Goal: Task Accomplishment & Management: Use online tool/utility

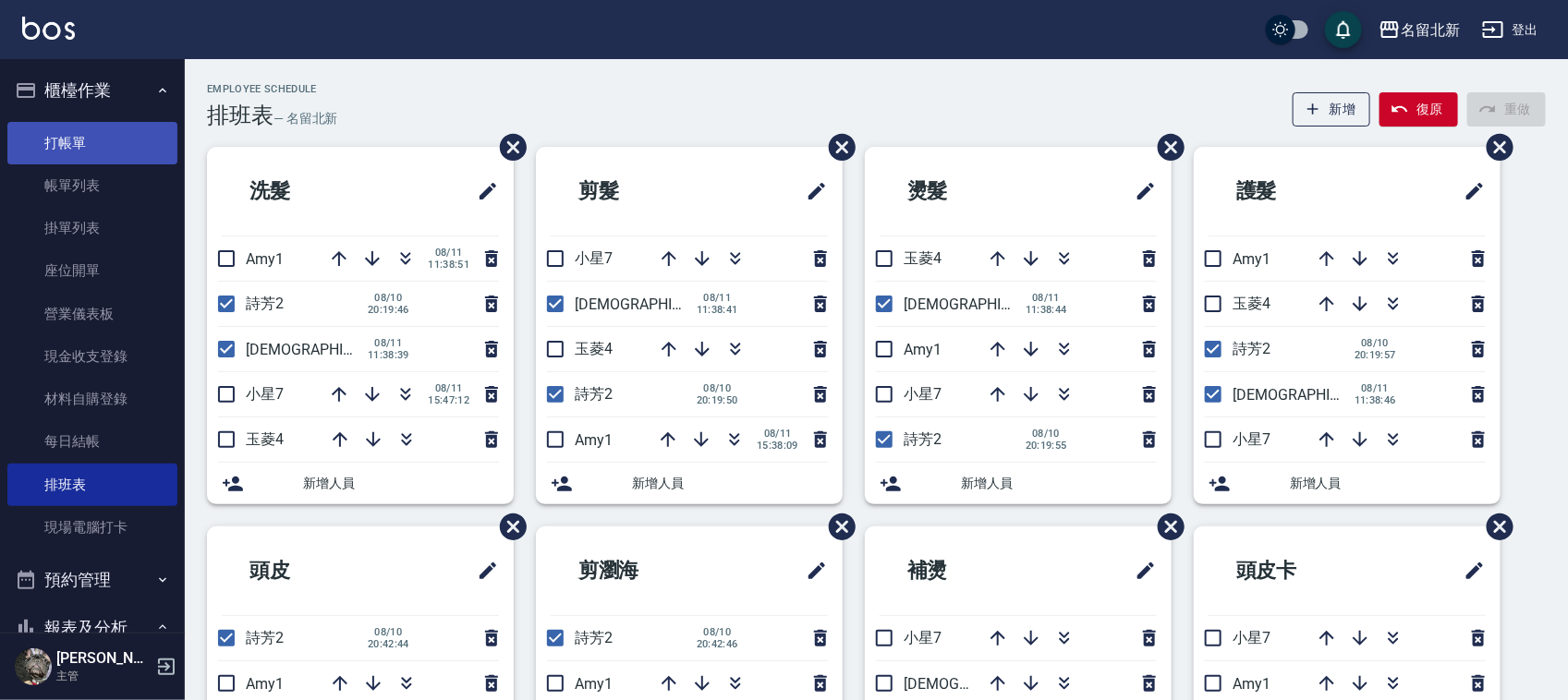
drag, startPoint x: 111, startPoint y: 118, endPoint x: 98, endPoint y: 134, distance: 20.6
click at [107, 120] on ul "打帳單 帳單列表 掛單列表 座位開單 營業儀表板 現金收支登錄 材料自購登錄 每日結帳 排班表 現場電腦打卡" at bounding box center [92, 336] width 170 height 442
click at [98, 134] on link "打帳單" at bounding box center [92, 143] width 170 height 42
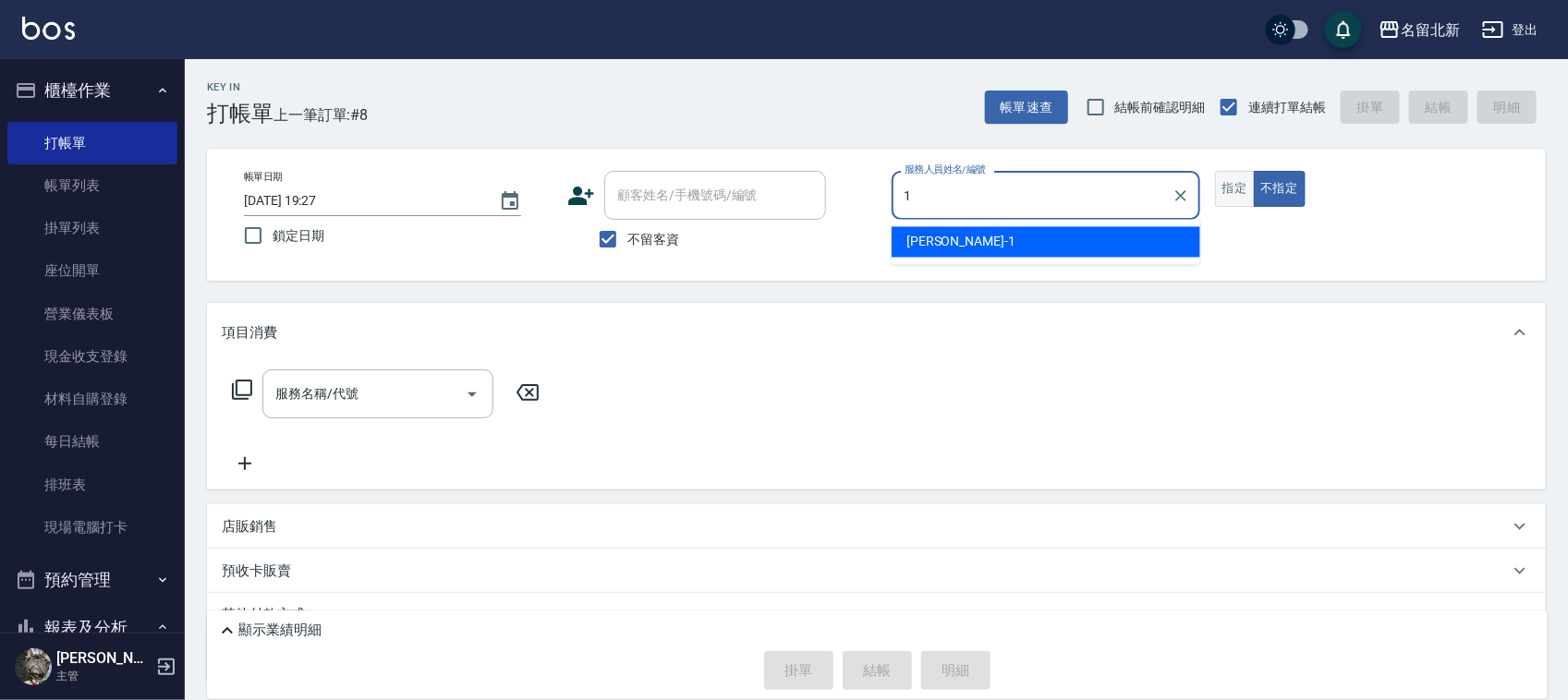
type input "[PERSON_NAME]-1"
type button "false"
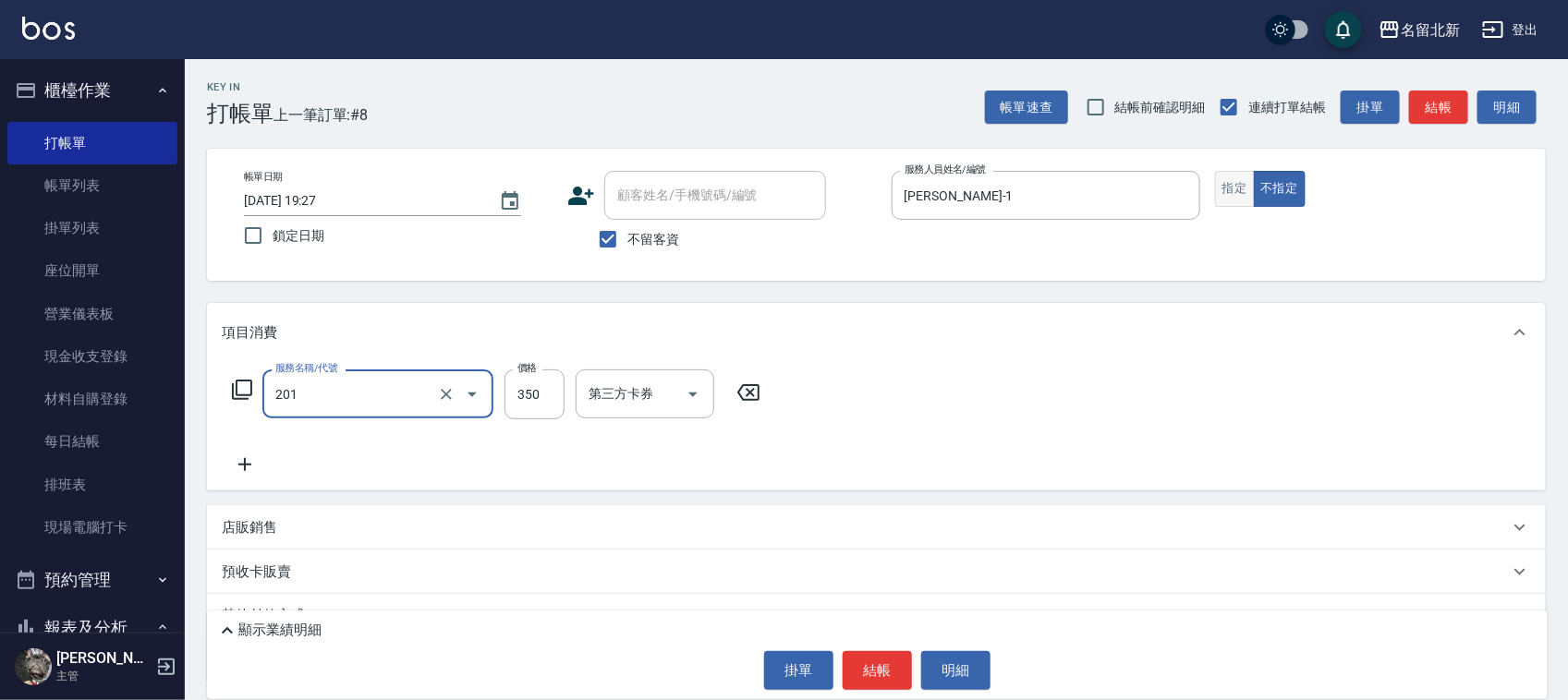
type input "一般洗髮(201)"
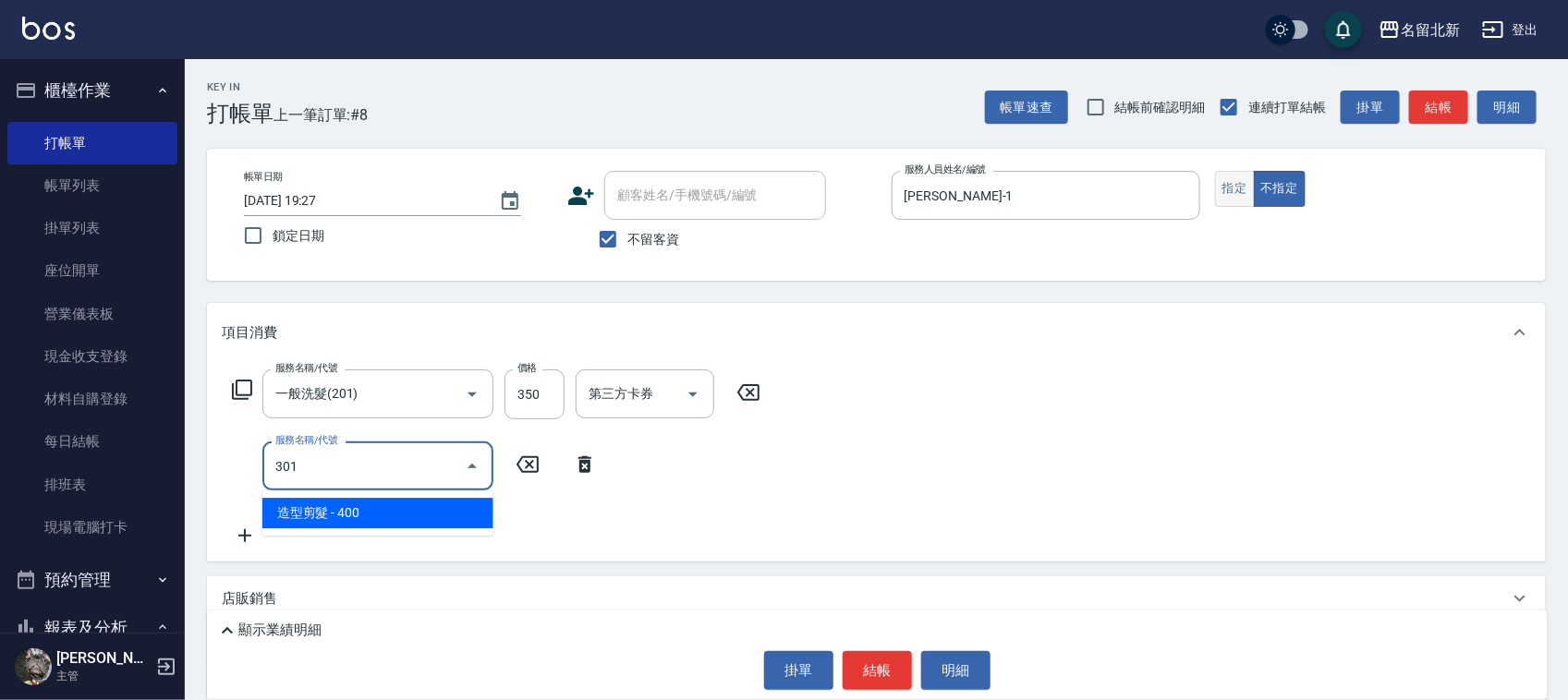
type input "造型剪髮(301)"
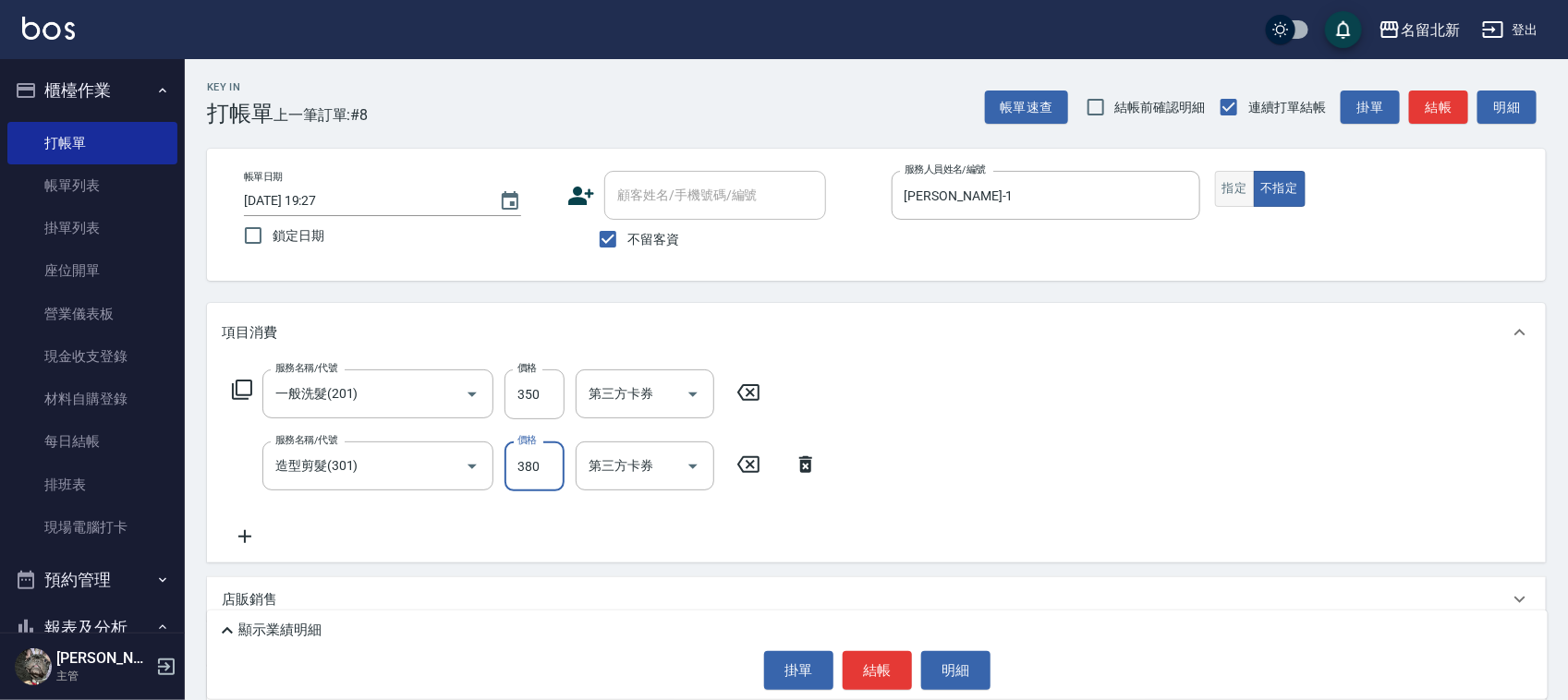
type input "380"
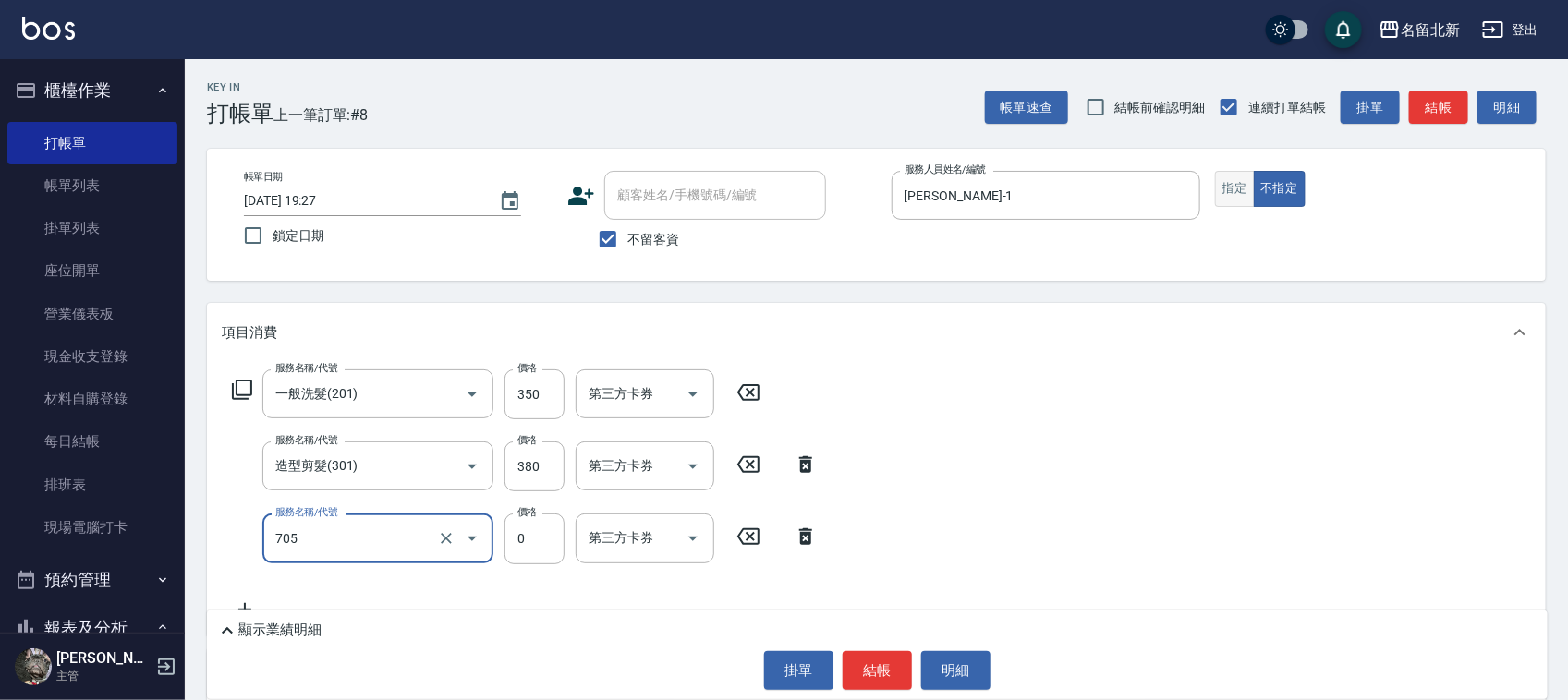
type input "互助50(705)"
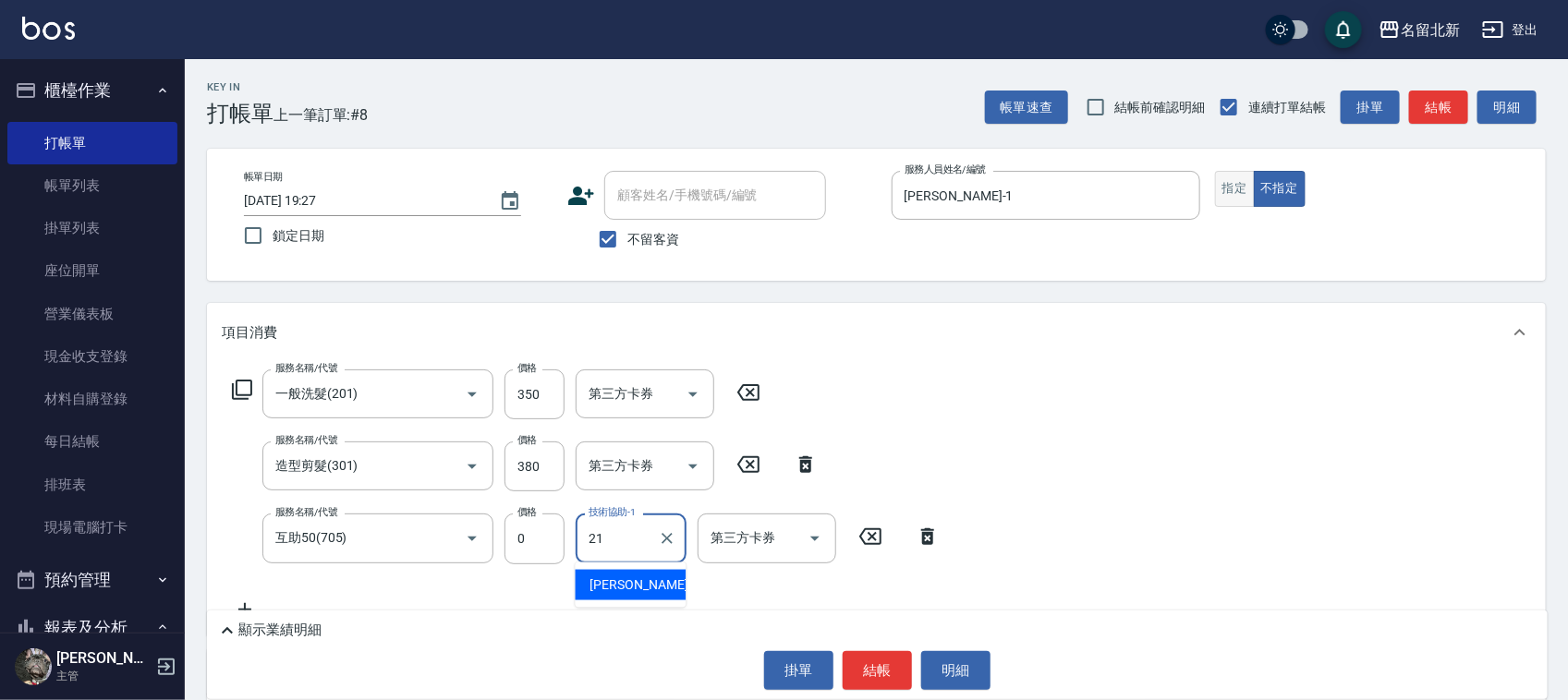
type input "[PERSON_NAME]-21"
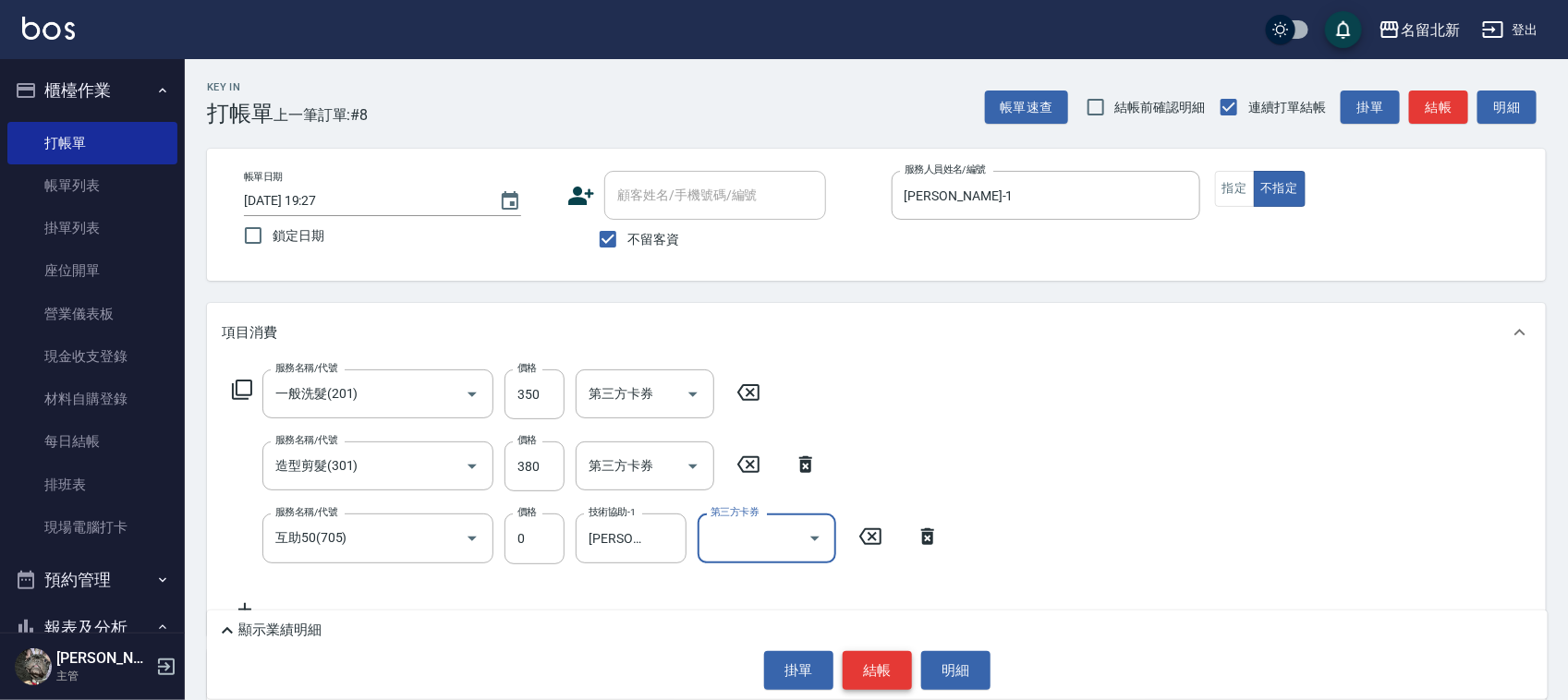
click at [864, 654] on button "結帳" at bounding box center [877, 671] width 69 height 38
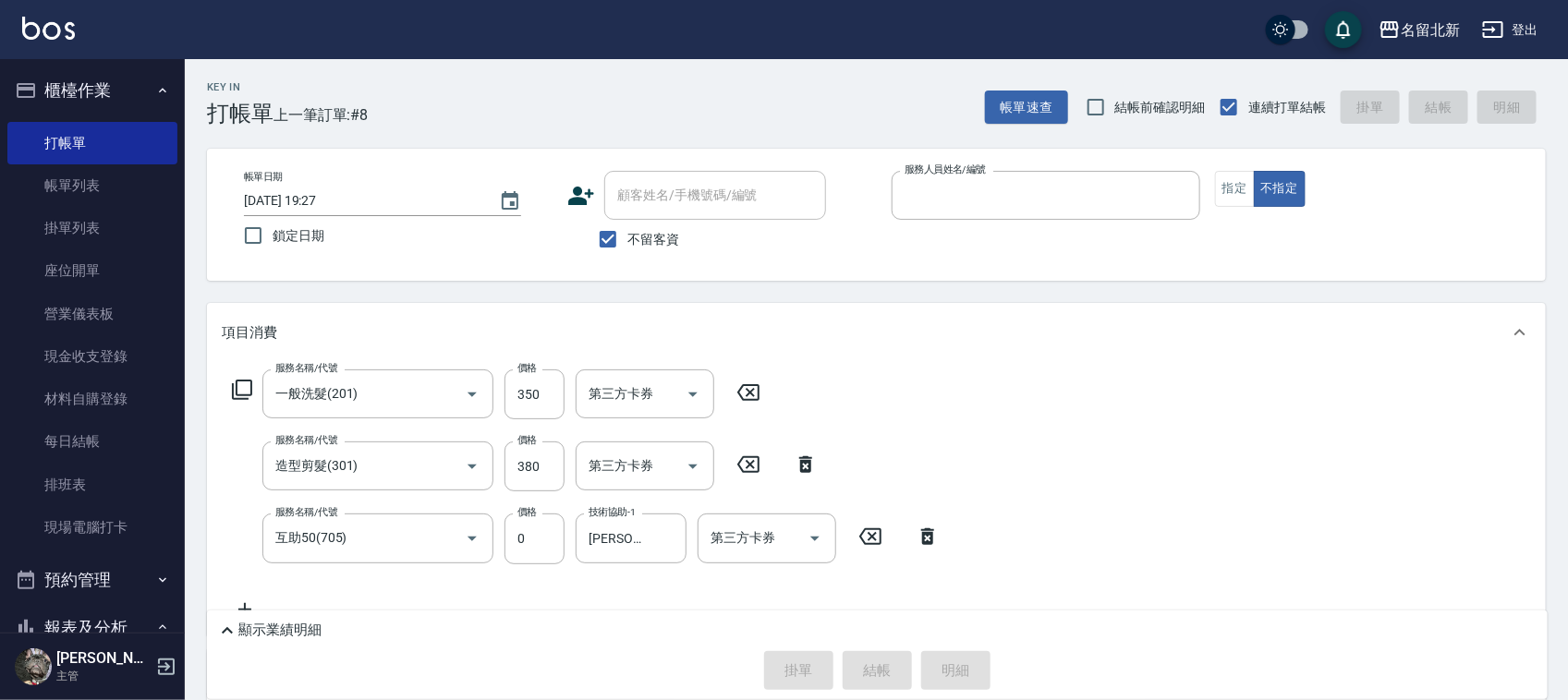
type input "7"
type input "[DATE] 19:28"
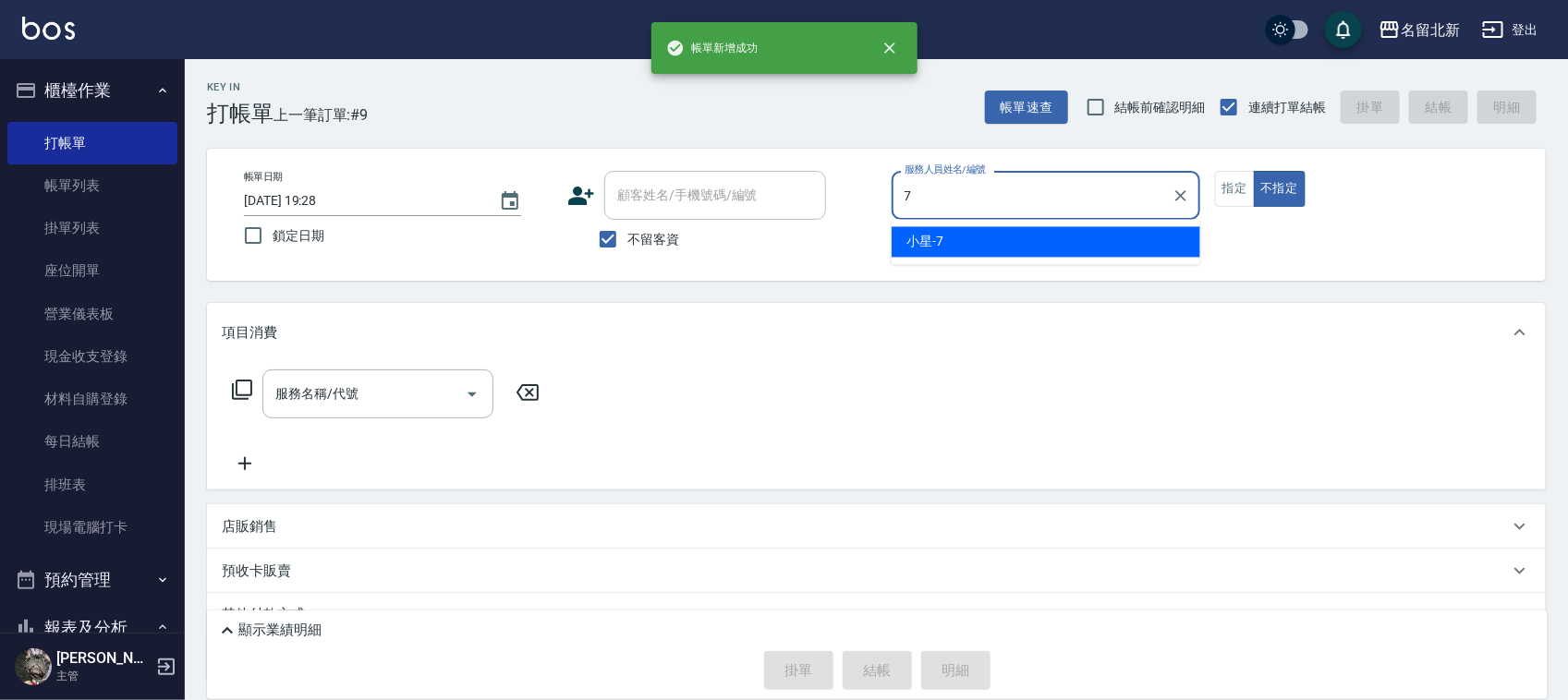
type input "小星-7"
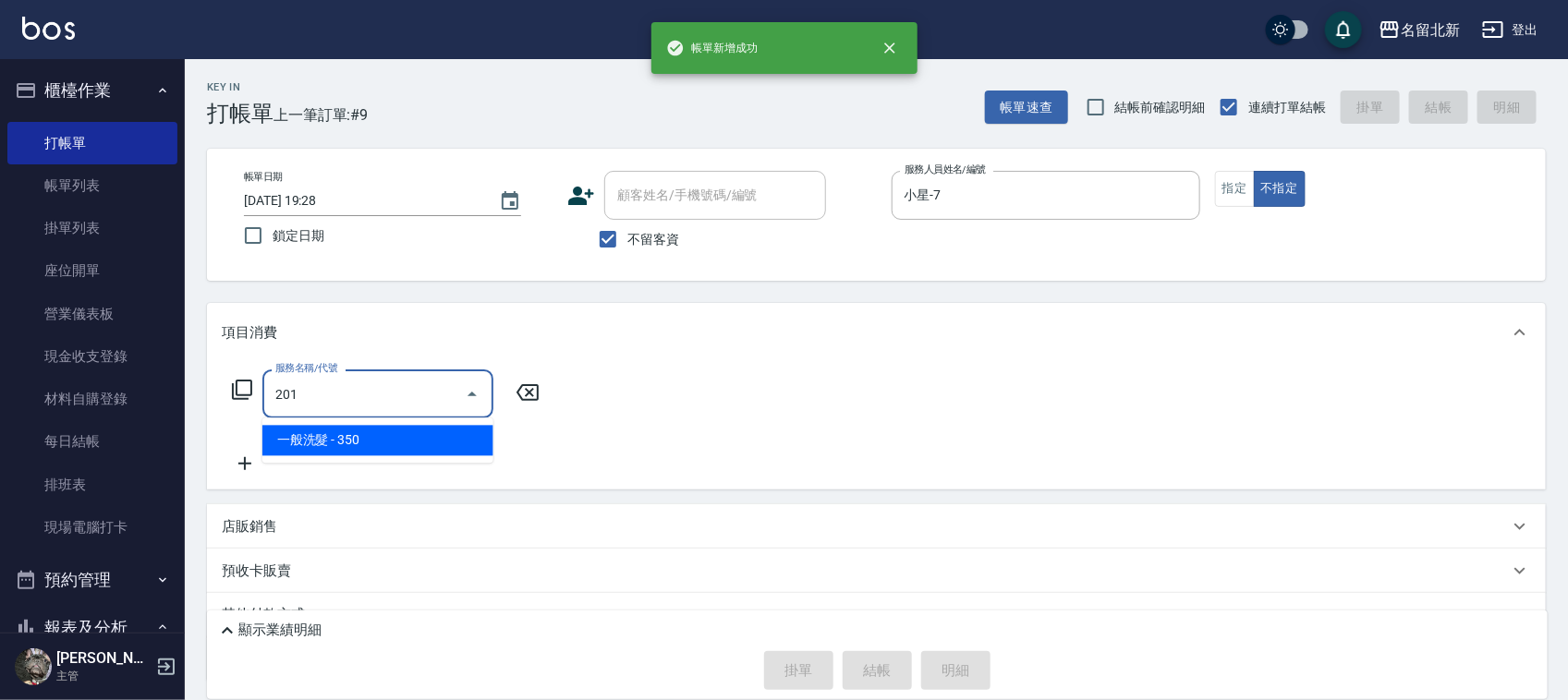
type input "一般洗髮(201)"
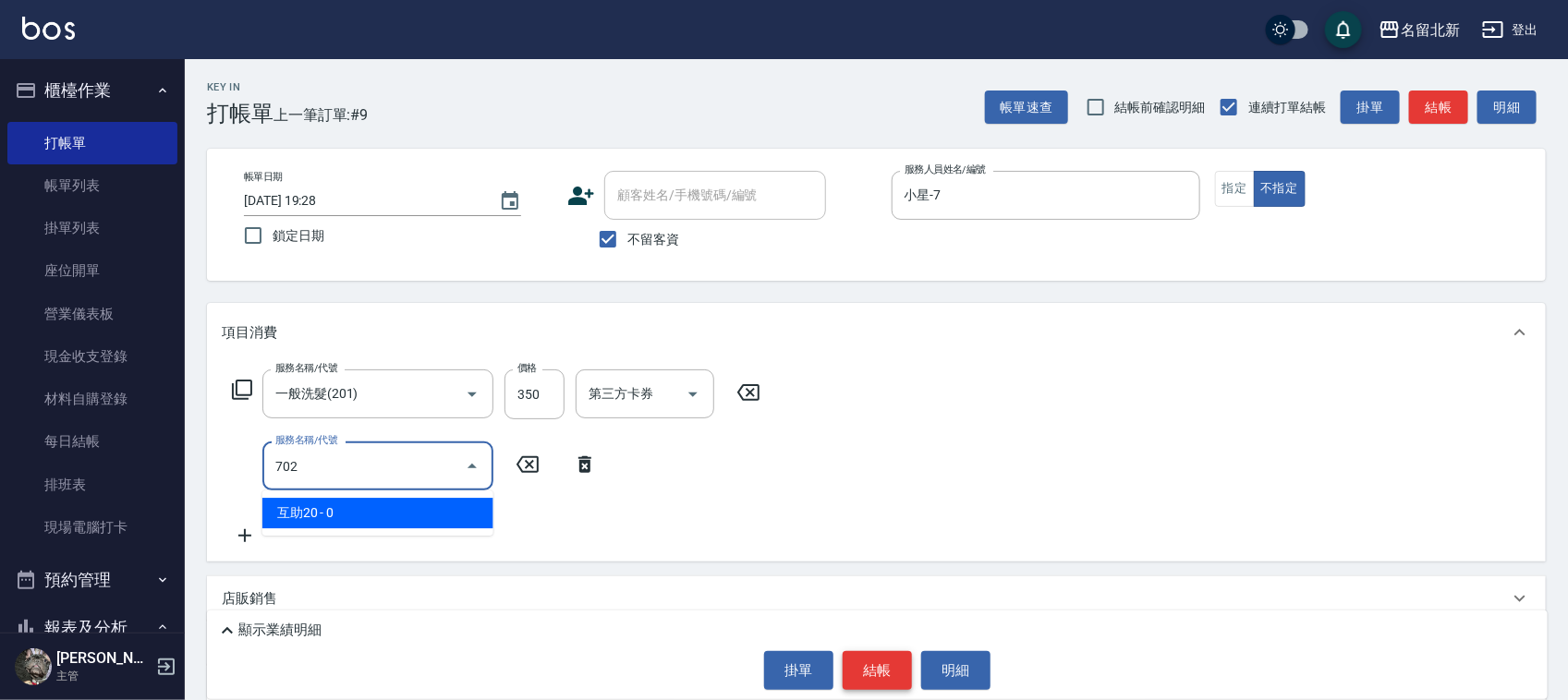
type input "互助20(702)"
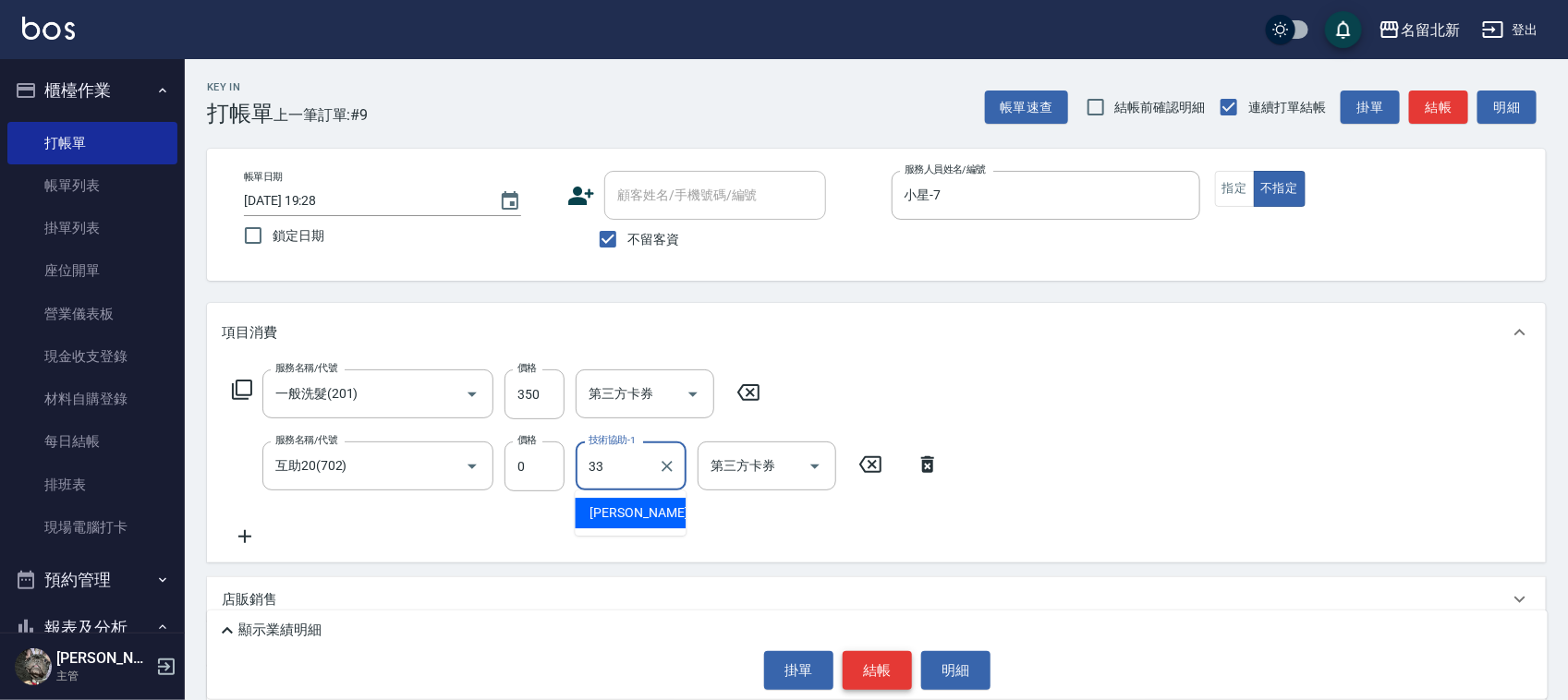
type input "[PERSON_NAME]-33"
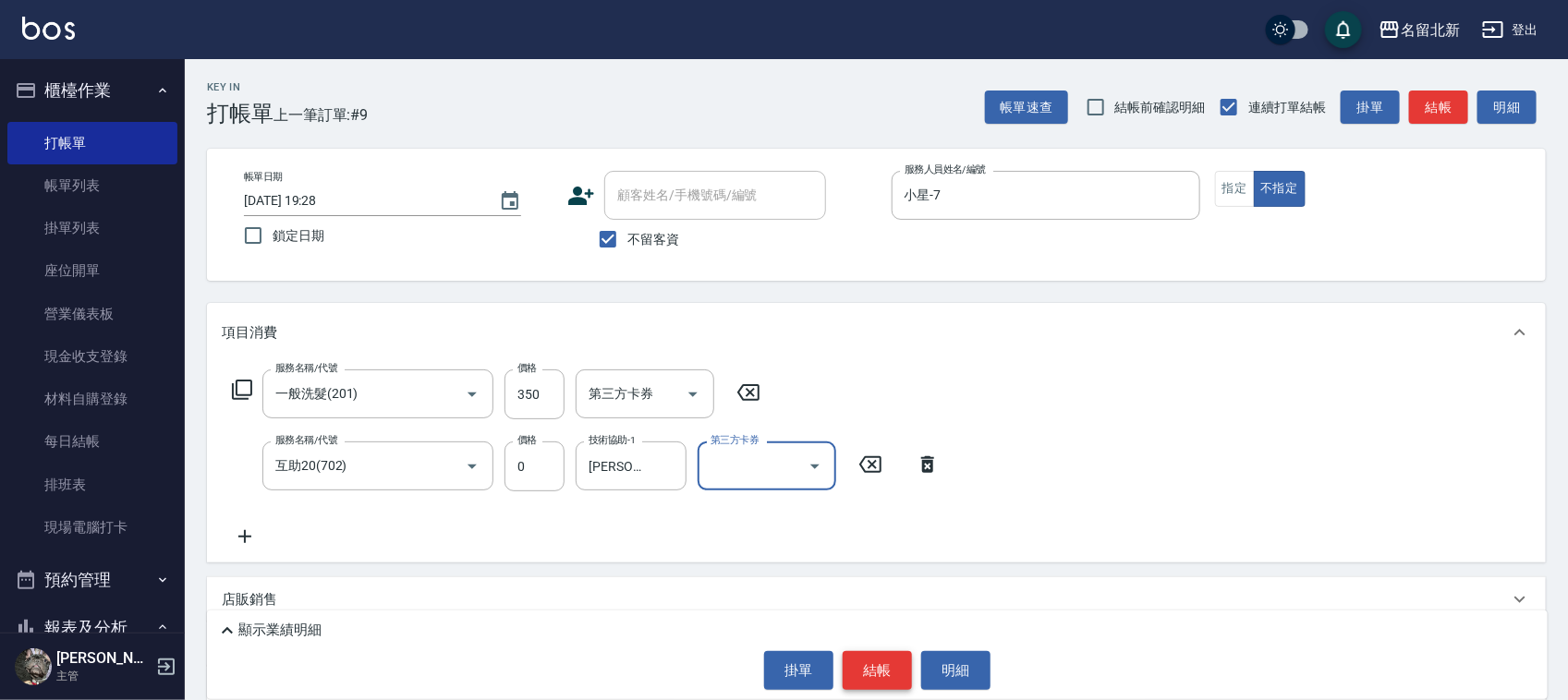
click at [864, 652] on button "結帳" at bounding box center [877, 671] width 69 height 38
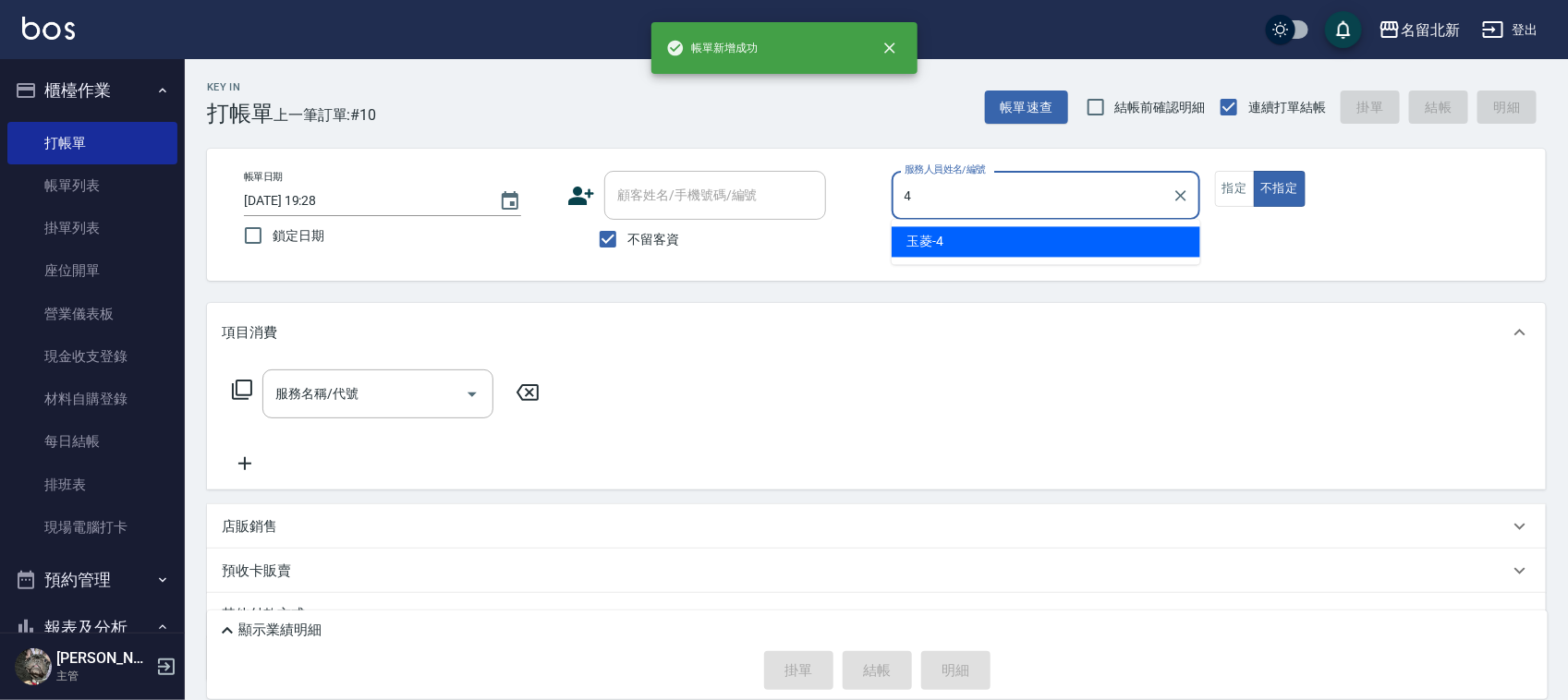
type input "玉菱-4"
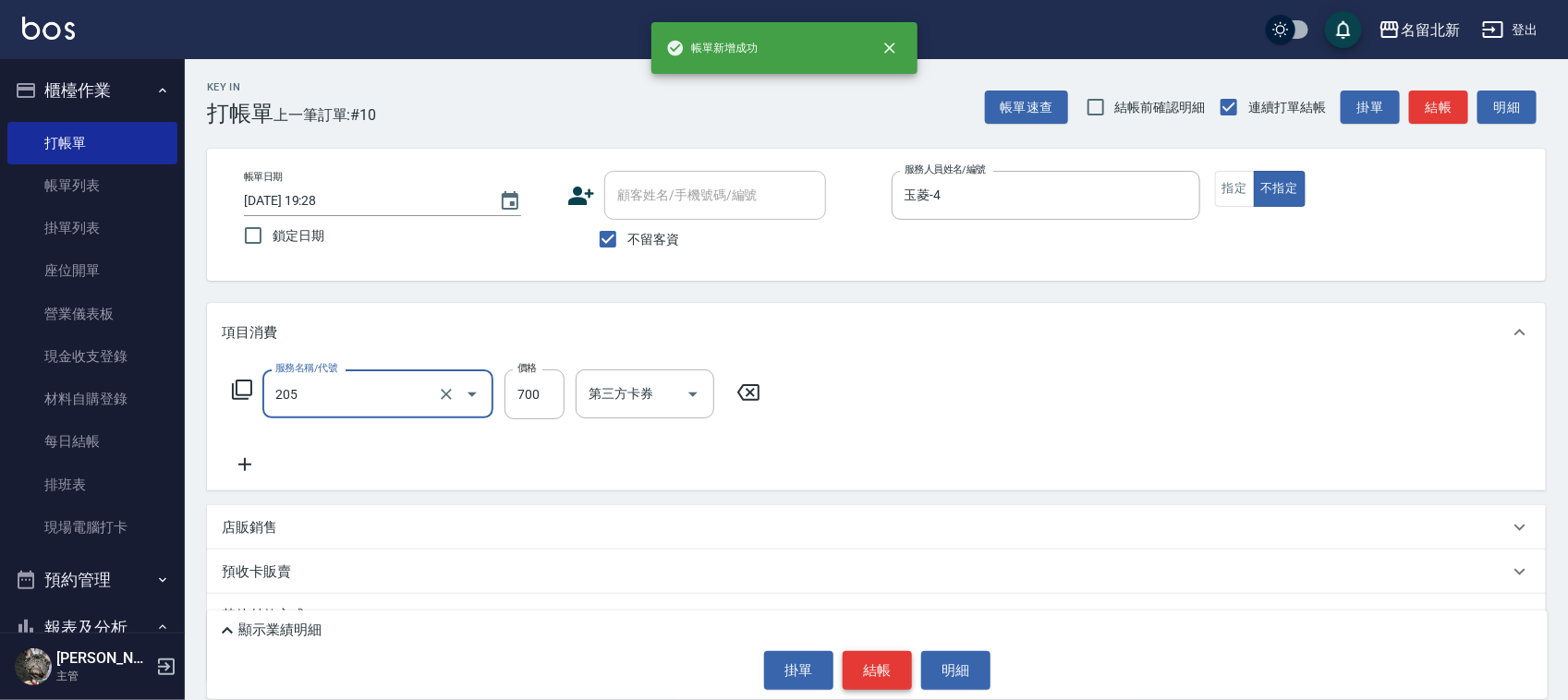
type input "精油+去角質洗(205)"
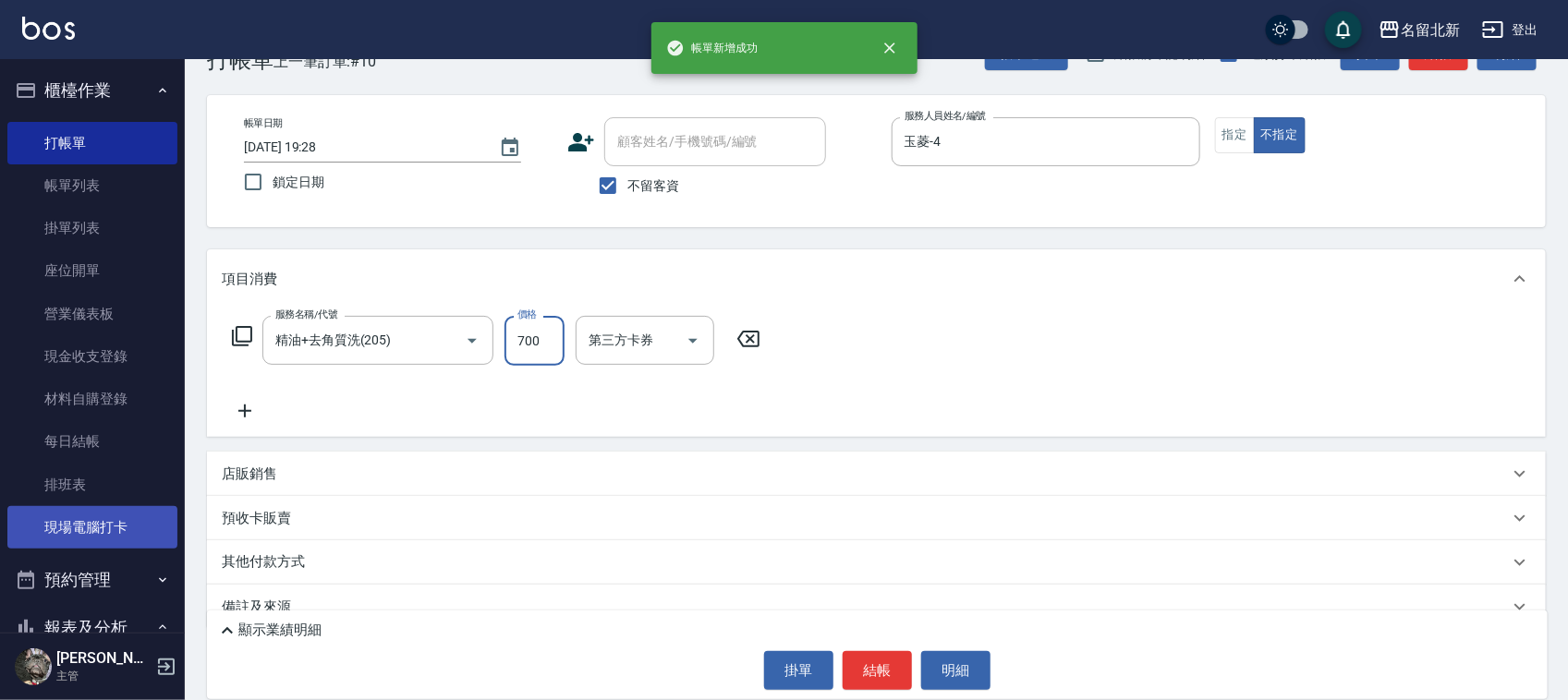
scroll to position [84, 0]
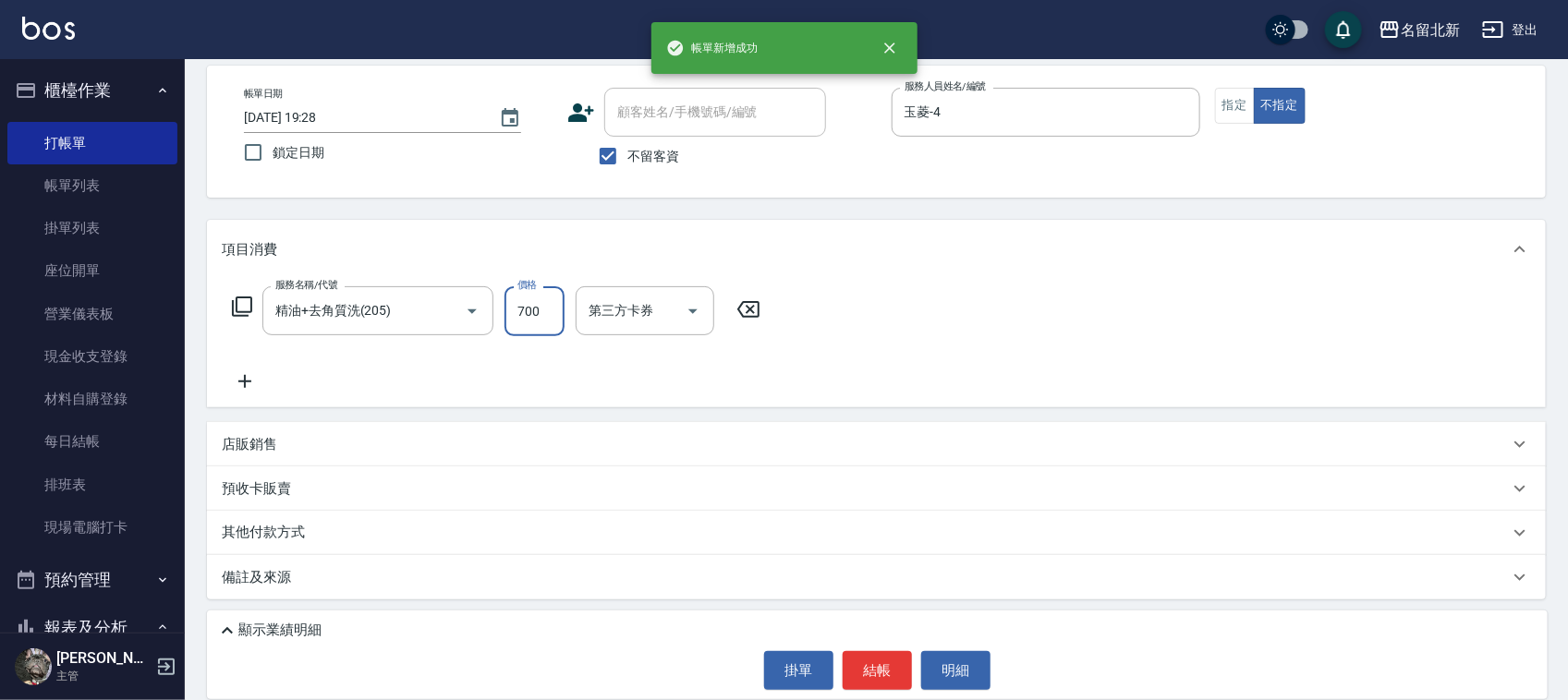
click at [260, 537] on p "其他付款方式" at bounding box center [268, 533] width 92 height 21
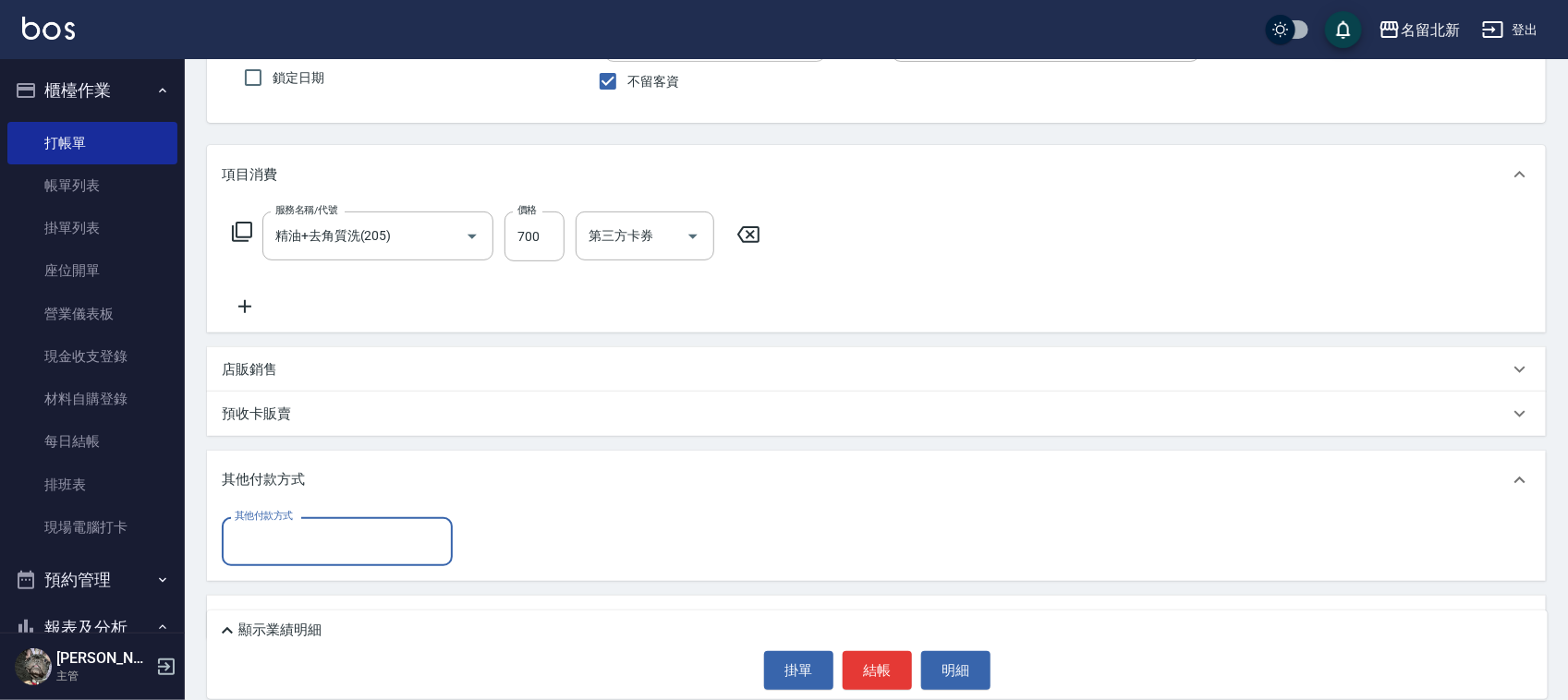
scroll to position [199, 0]
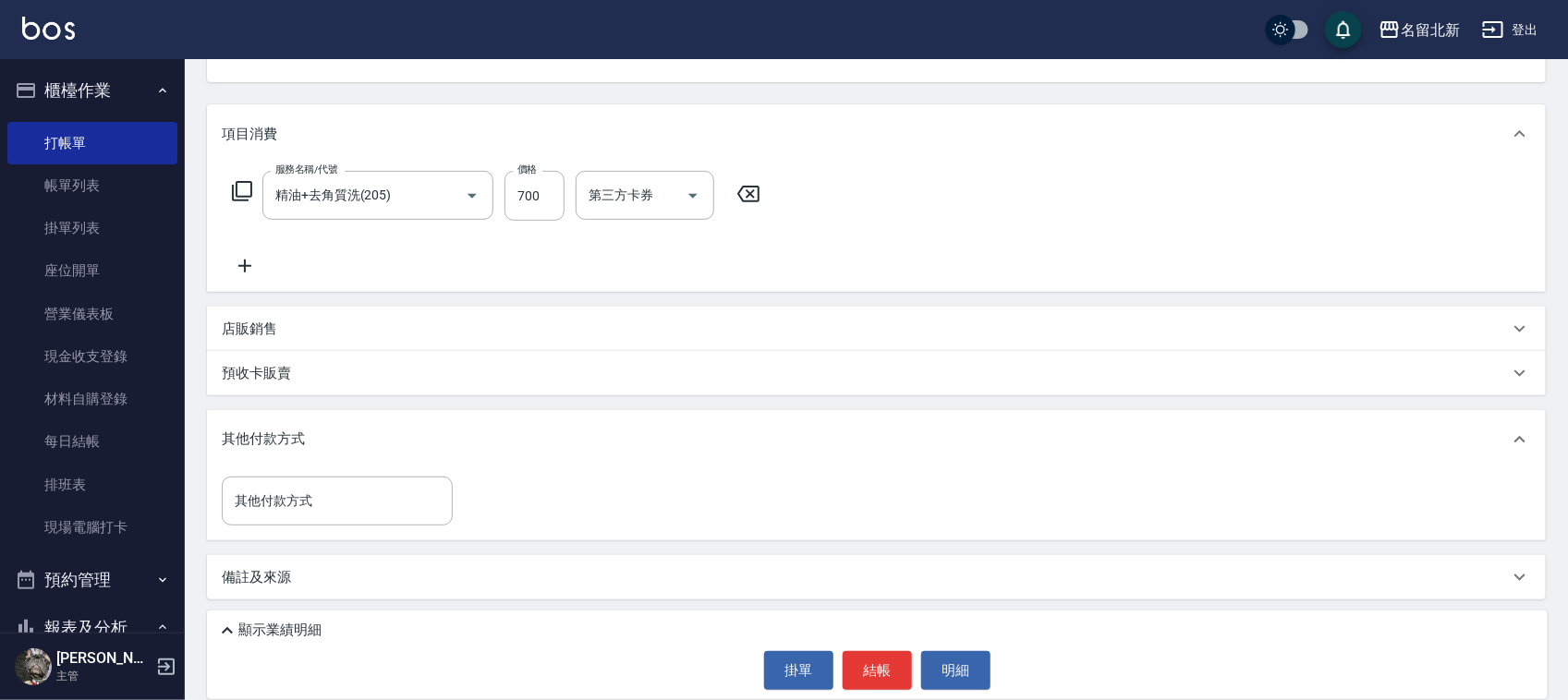
drag, startPoint x: 274, startPoint y: 546, endPoint x: 279, endPoint y: 527, distance: 19.6
click at [277, 533] on div "項目消費 服務名稱/代號 精油+去角質洗(205) 服務名稱/代號 價格 700 價格 第三方卡券 第三方卡券 店販銷售 服務人員姓名/編號 服務人員姓名/編…" at bounding box center [877, 352] width 1339 height 496
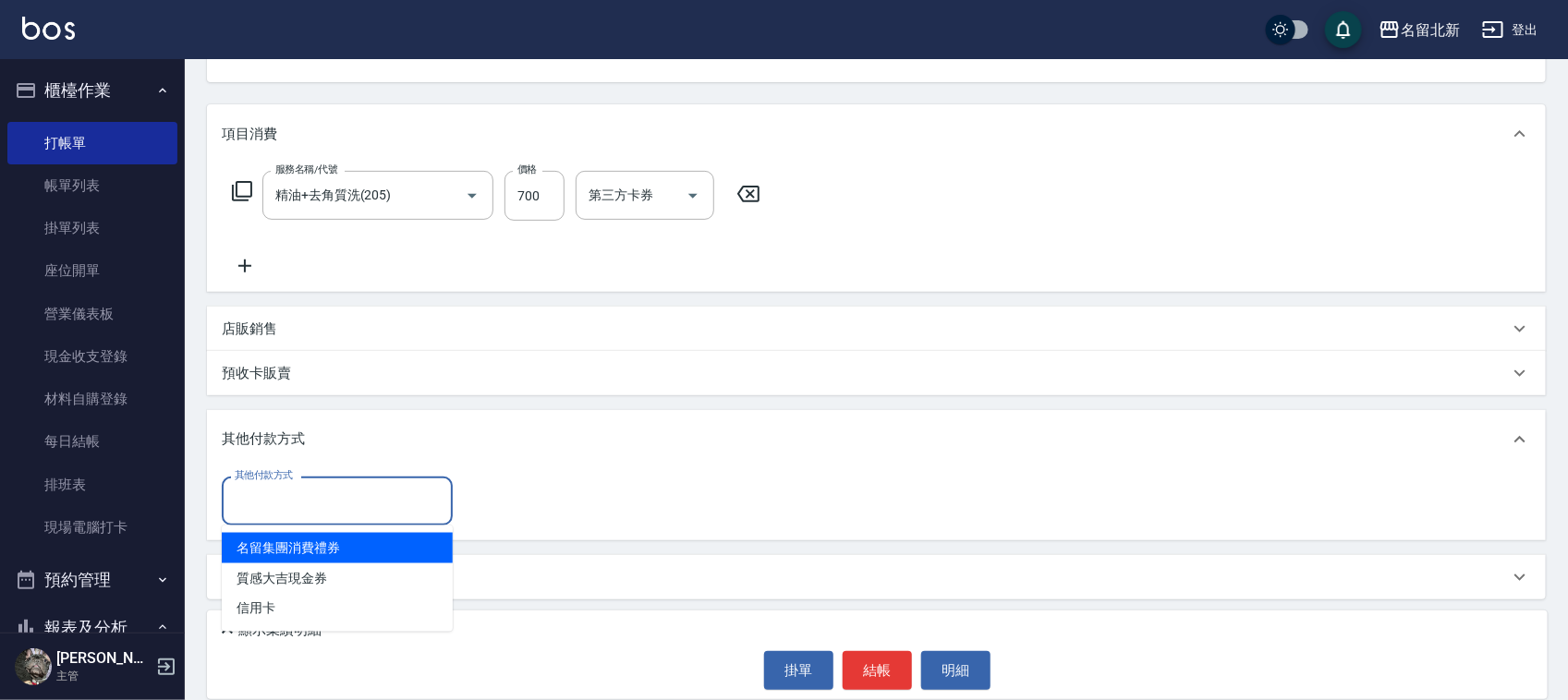
click at [277, 513] on input "其他付款方式" at bounding box center [337, 500] width 214 height 32
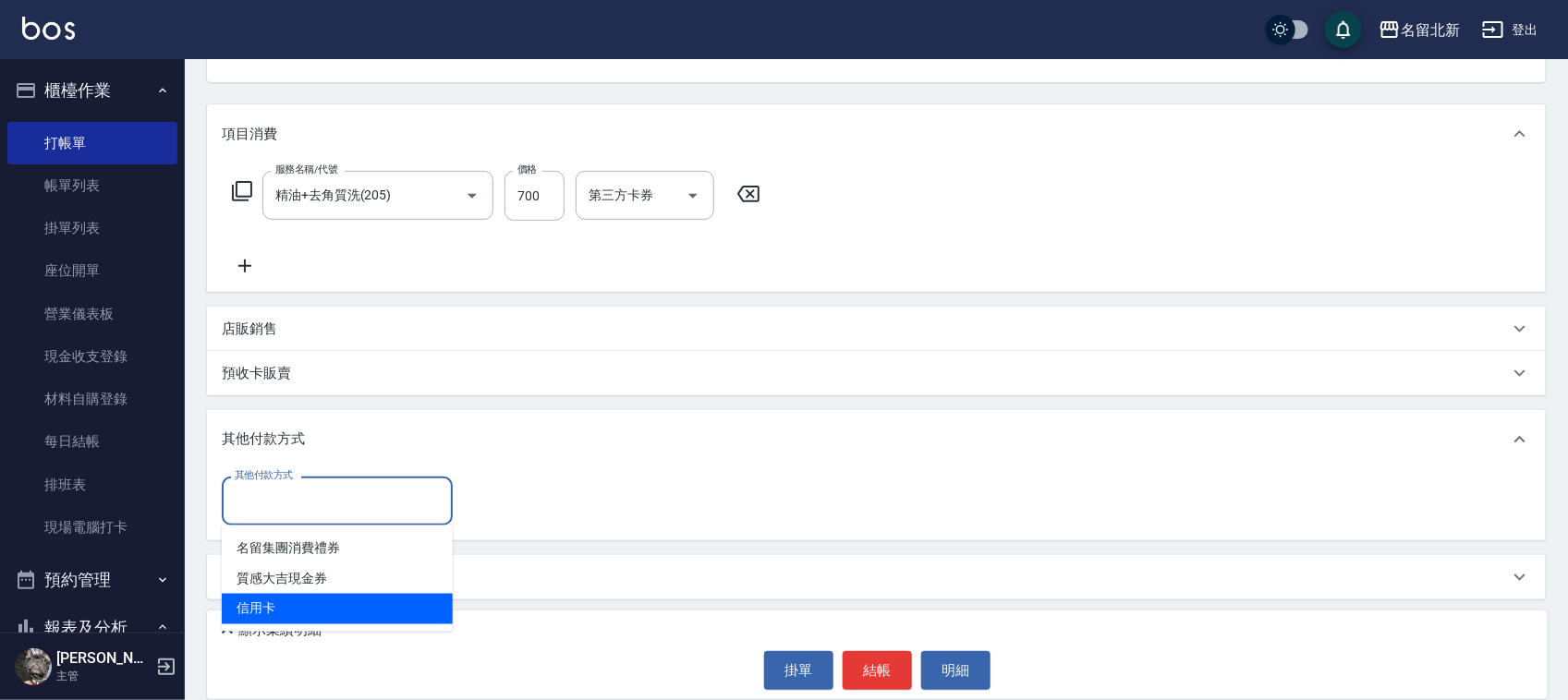
click at [268, 611] on span "信用卡" at bounding box center [337, 609] width 231 height 30
type input "信用卡"
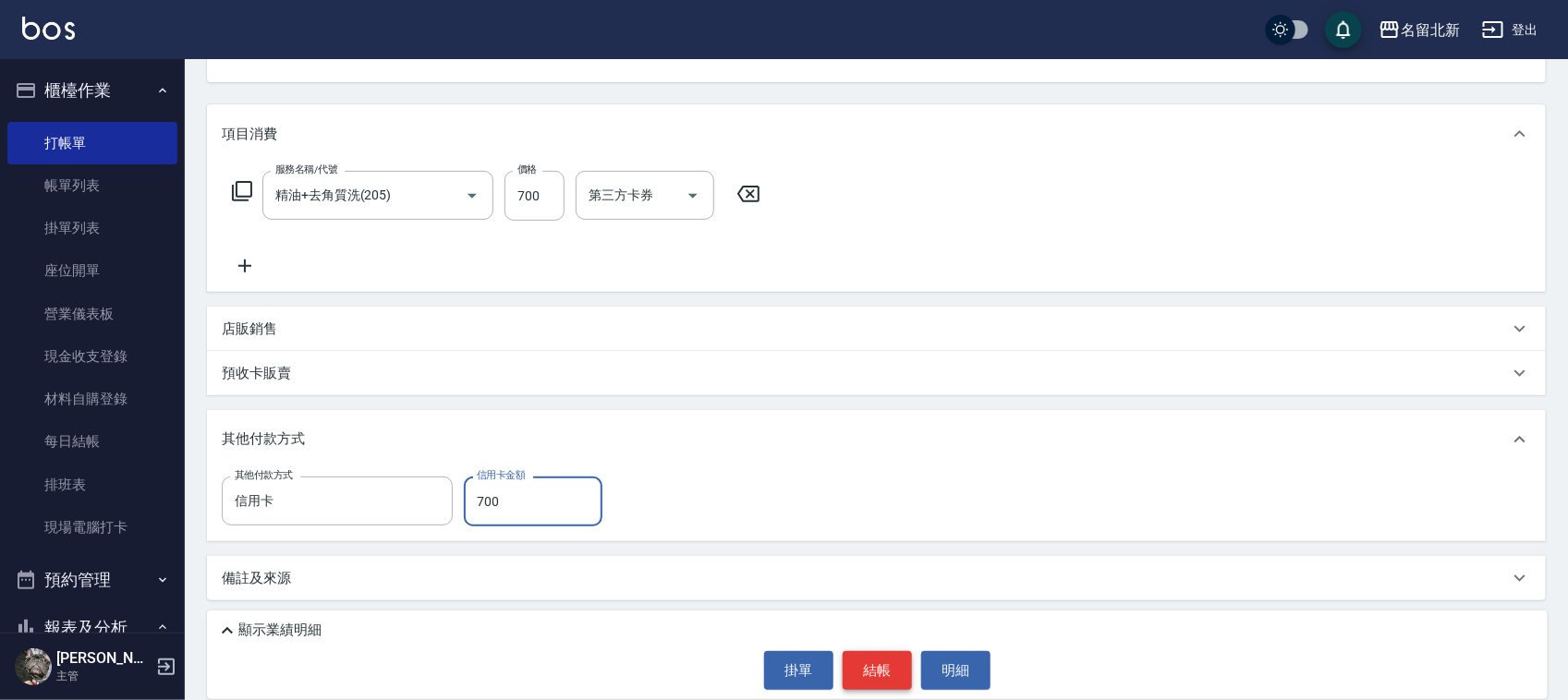
type input "700"
click at [874, 648] on div "顯示業績明細 掛單 結帳 明細" at bounding box center [878, 655] width 1341 height 88
click at [842, 652] on button "結帳" at bounding box center [877, 671] width 69 height 38
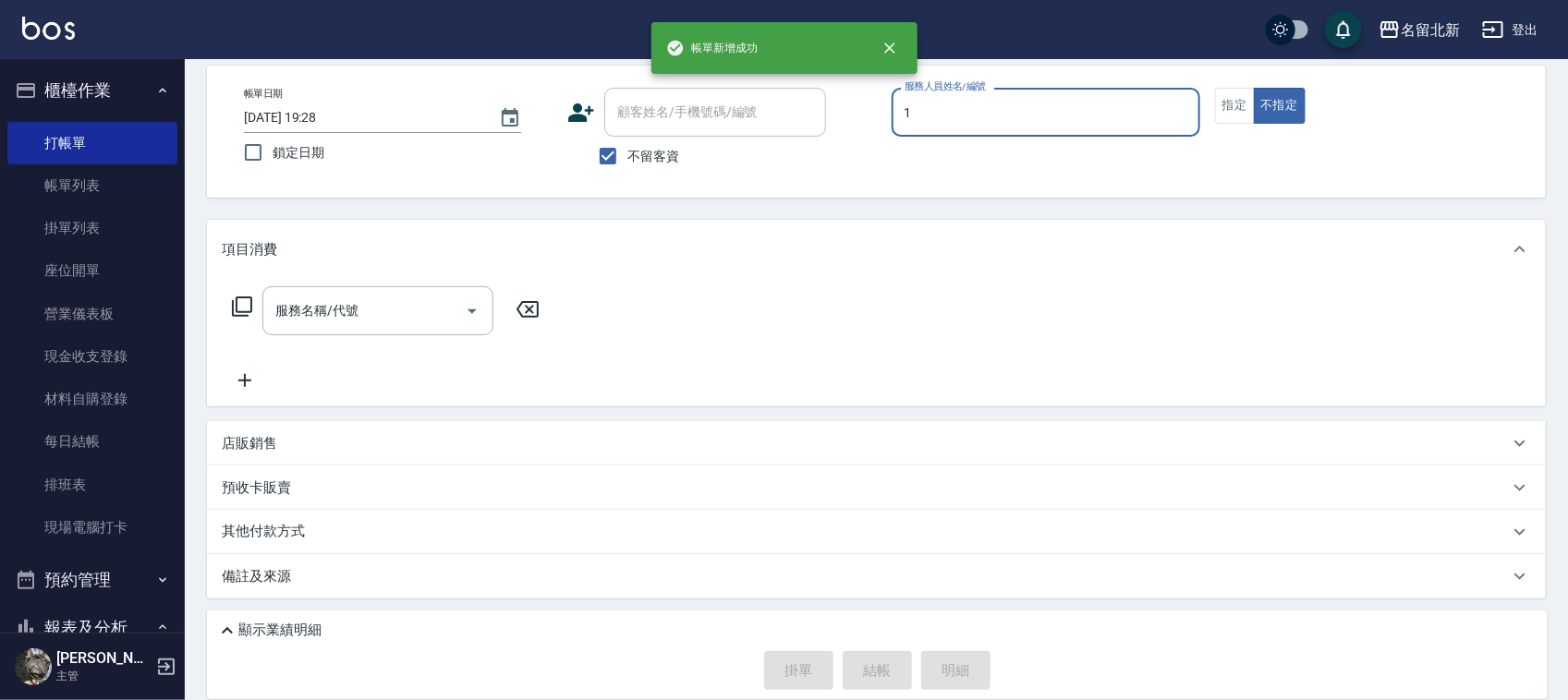
scroll to position [82, 0]
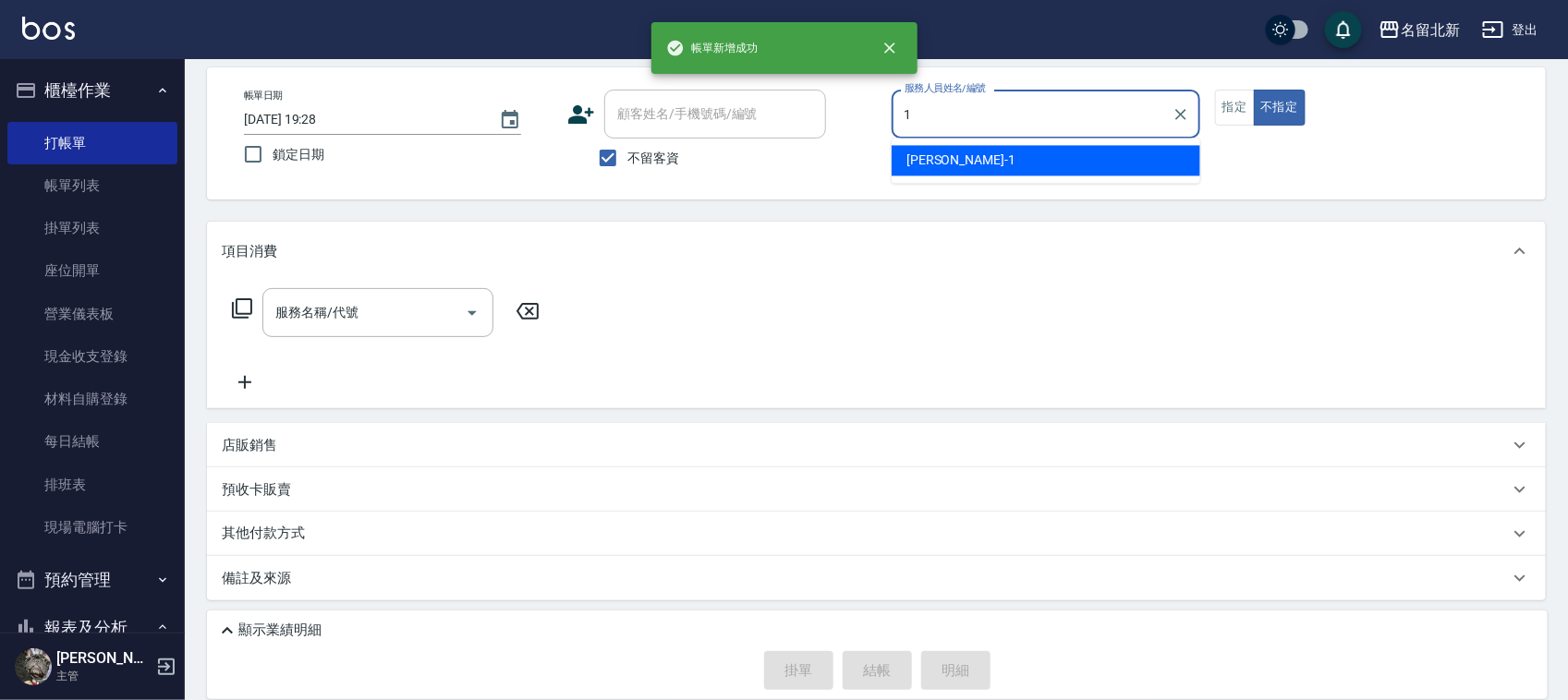
type input "[PERSON_NAME]-1"
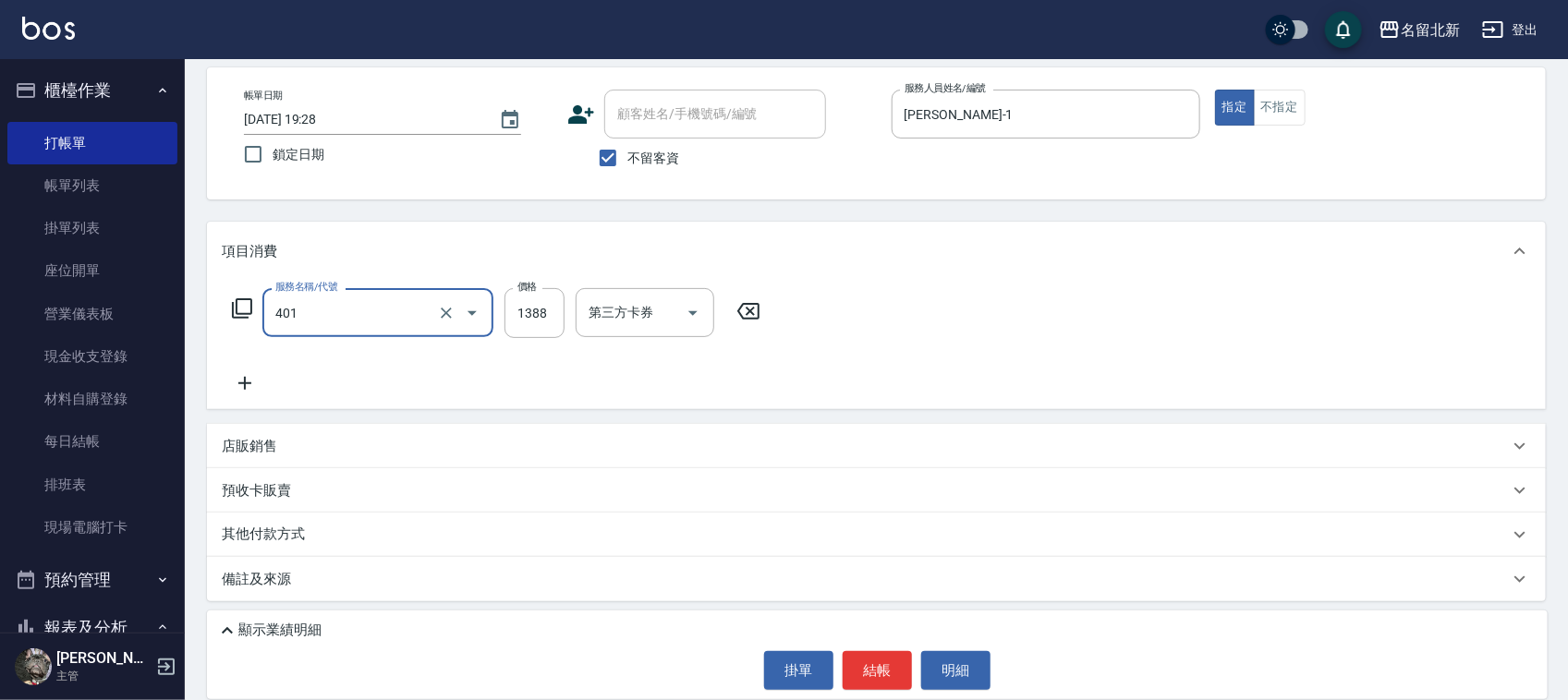
type input "燙髮(401)"
type input "2800"
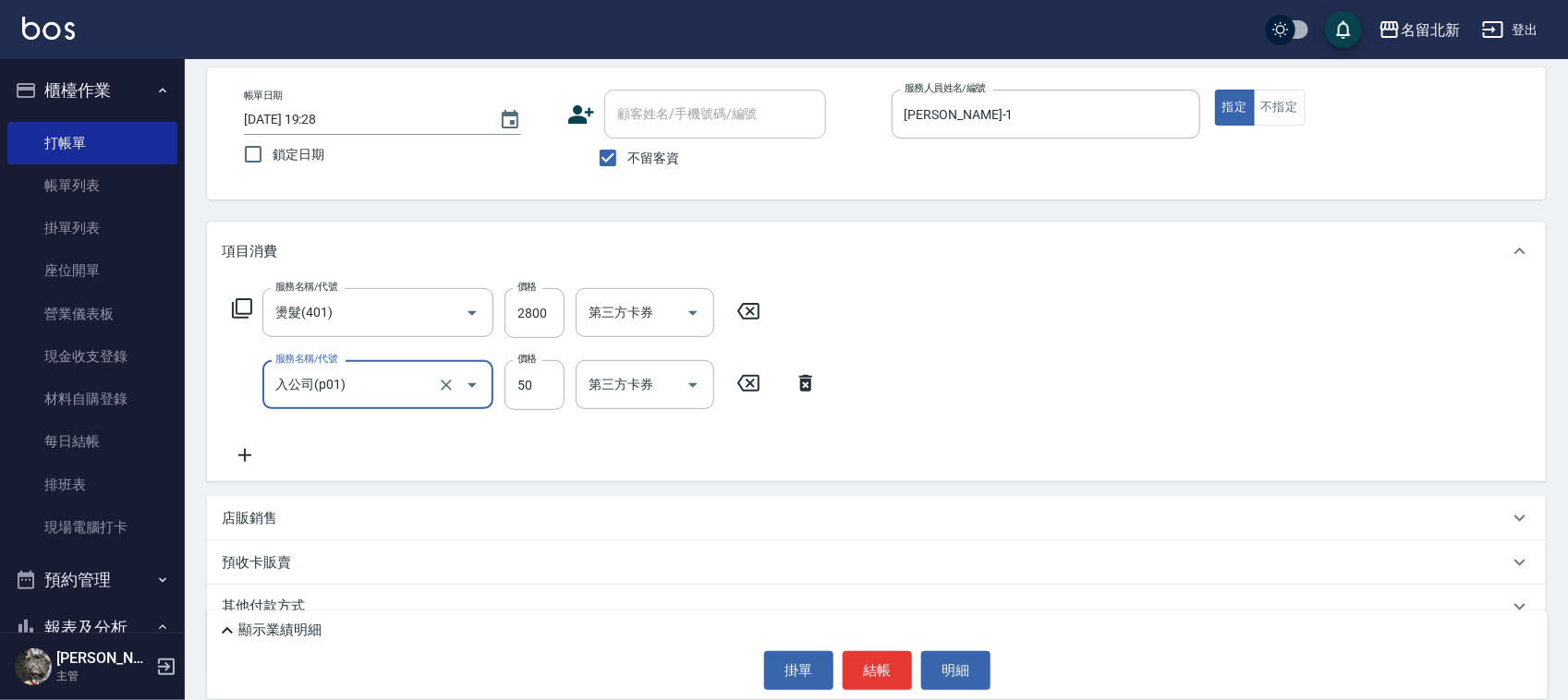
type input "入公司(p01)"
type input "80"
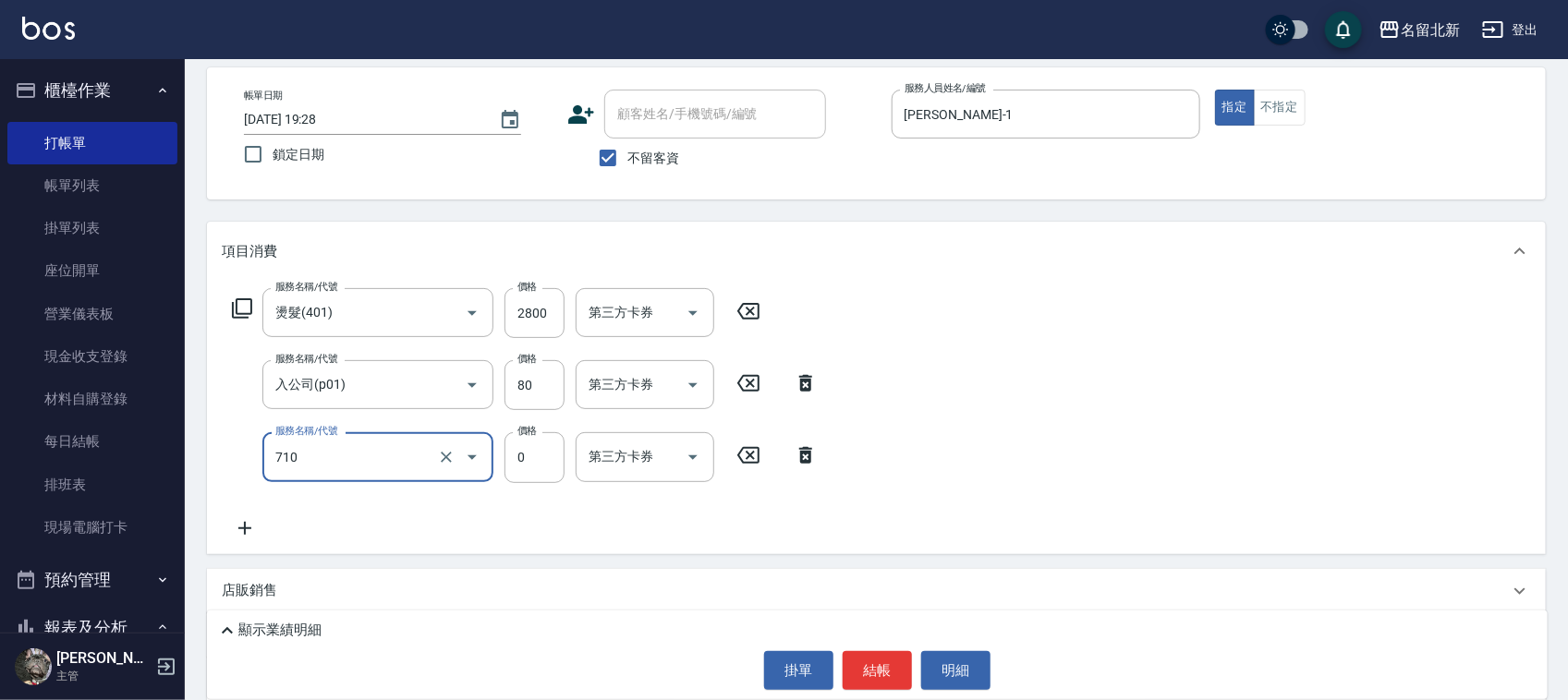
type input "互助100(710)"
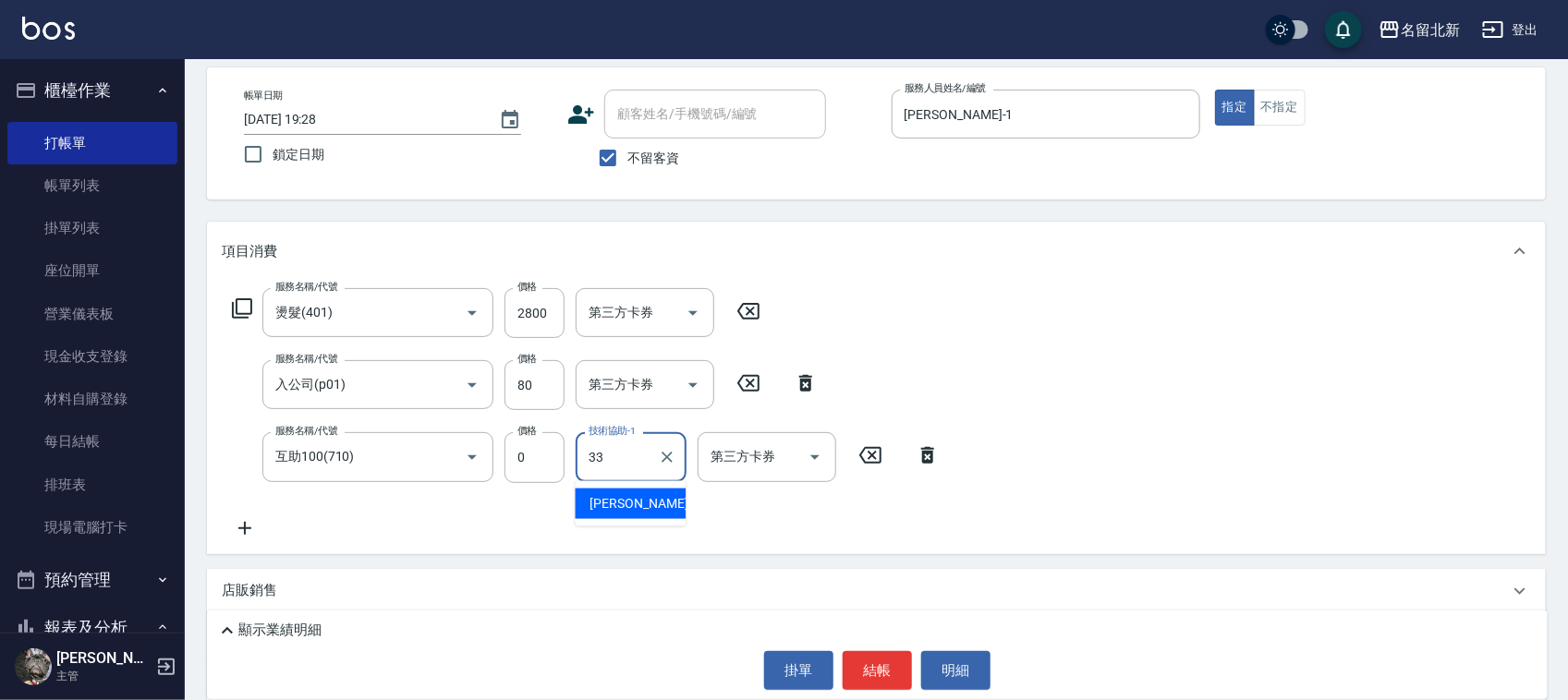
type input "[PERSON_NAME]-33"
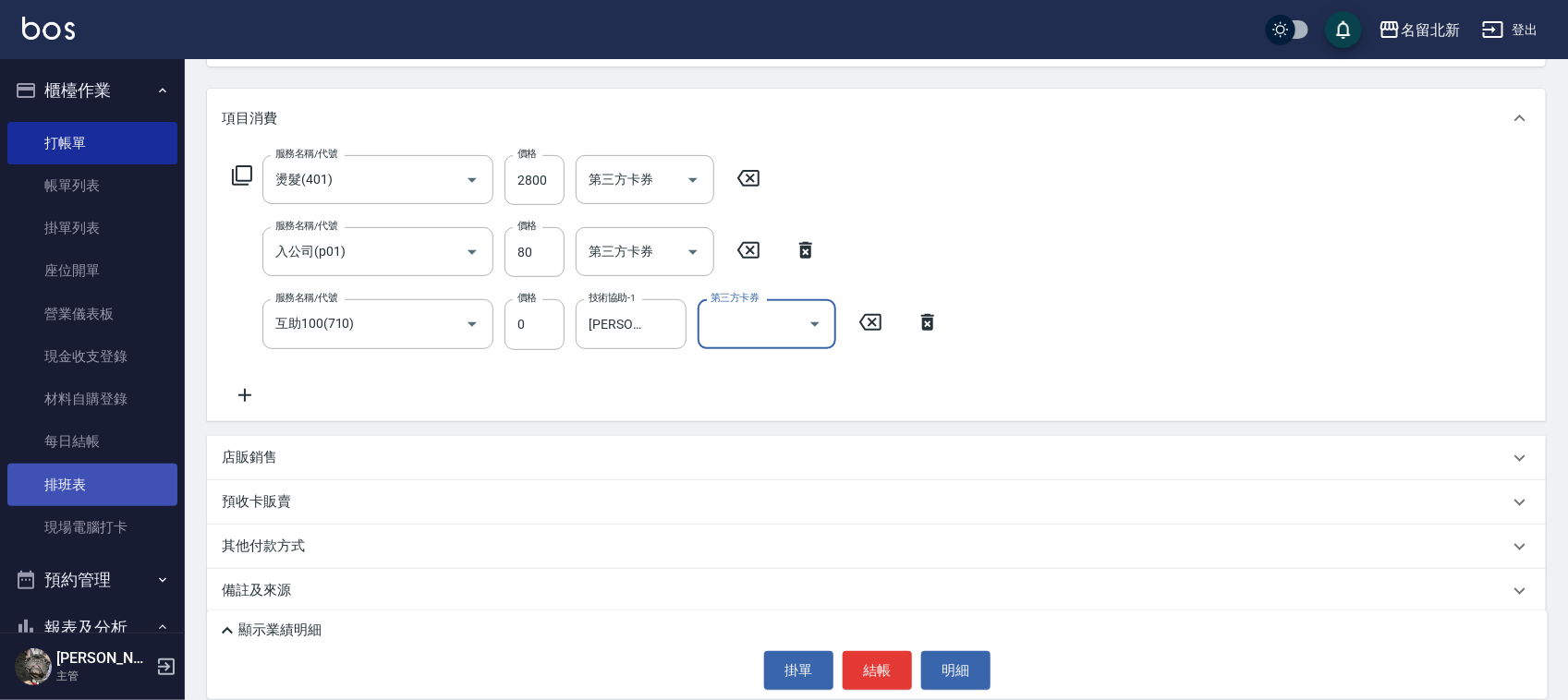
scroll to position [227, 0]
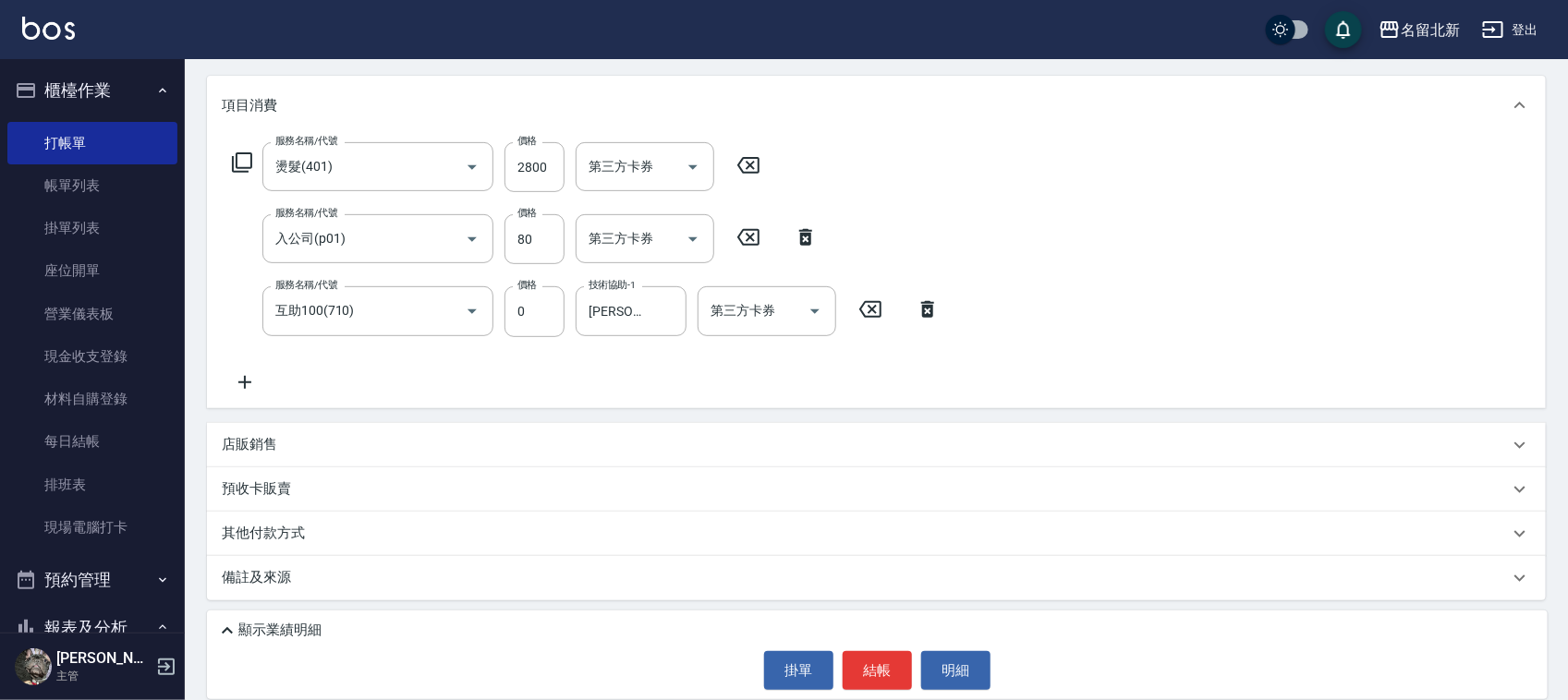
click at [268, 563] on div "備註及來源" at bounding box center [877, 578] width 1339 height 44
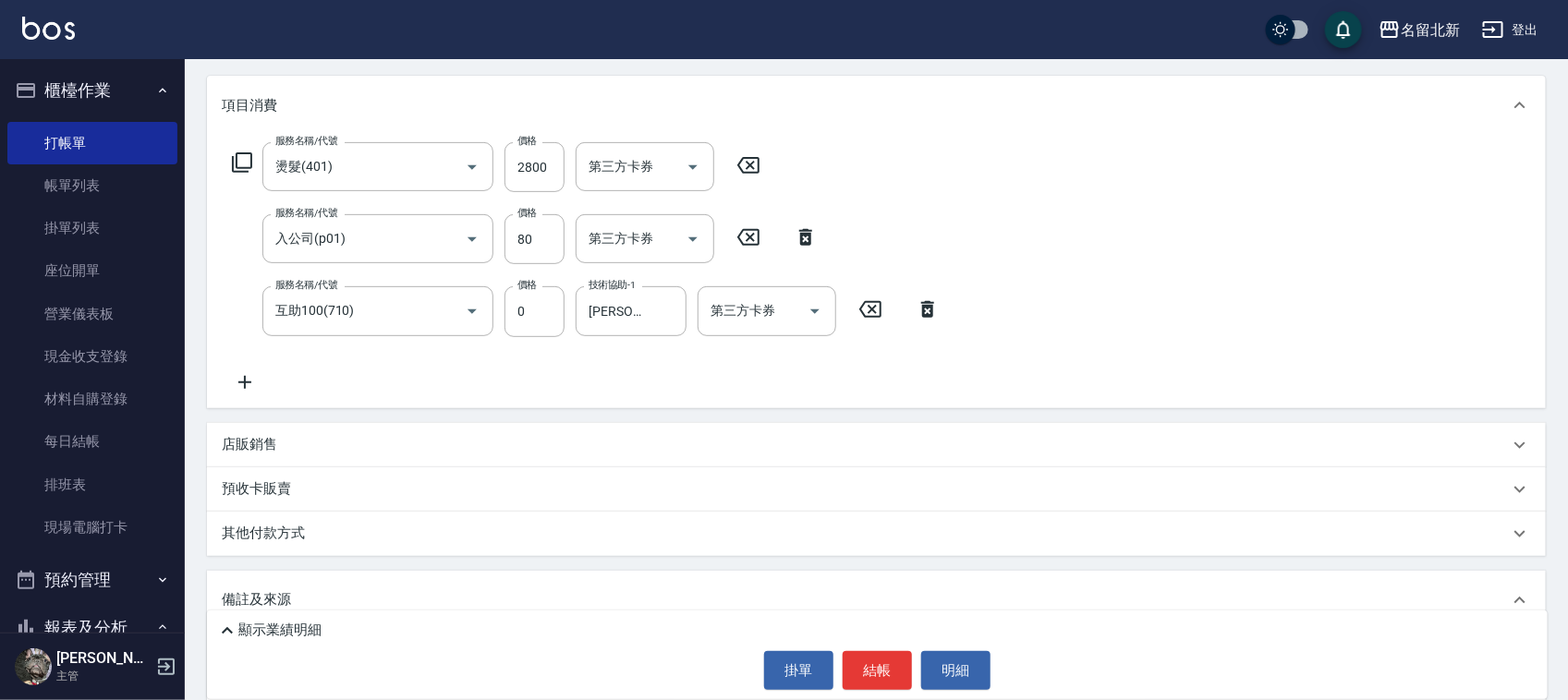
click at [263, 534] on p "其他付款方式" at bounding box center [268, 534] width 92 height 21
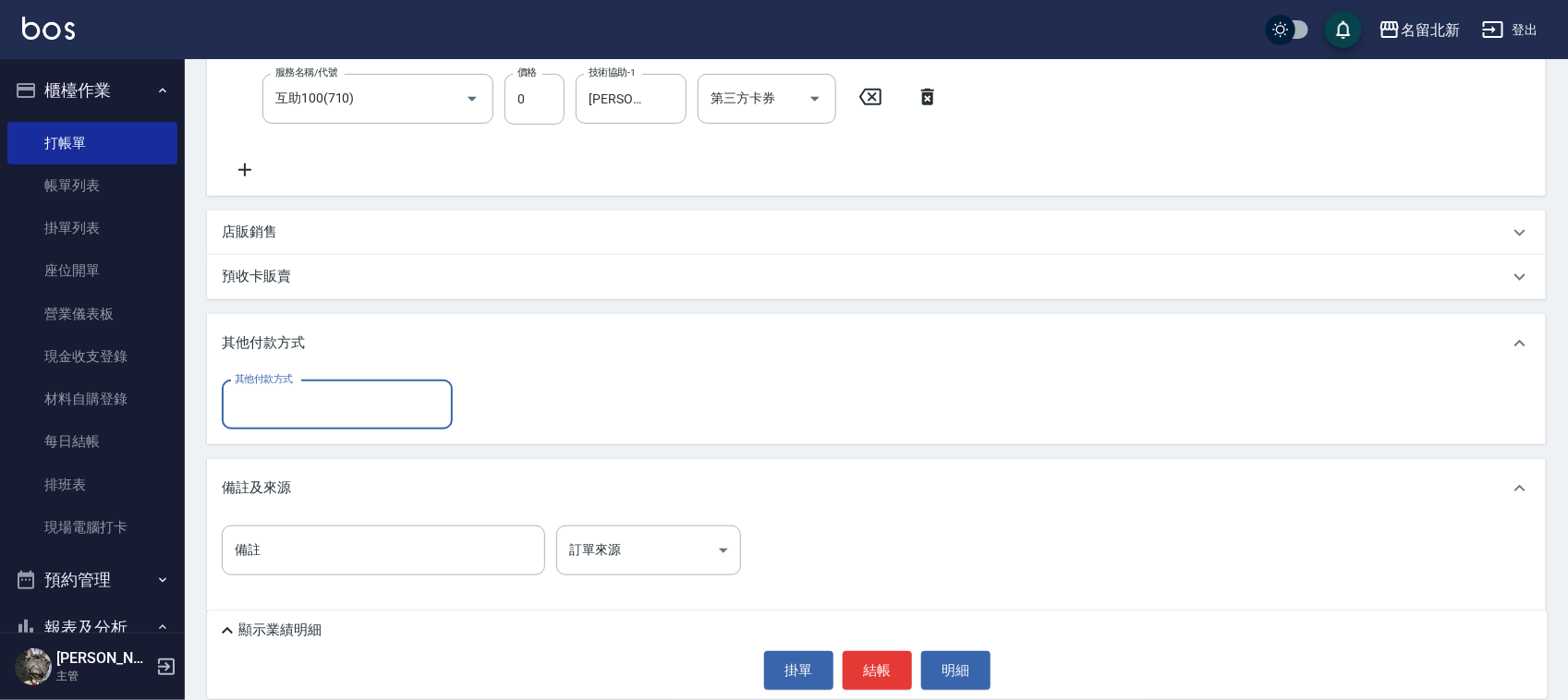
scroll to position [441, 0]
click at [264, 408] on input "其他付款方式" at bounding box center [337, 403] width 214 height 32
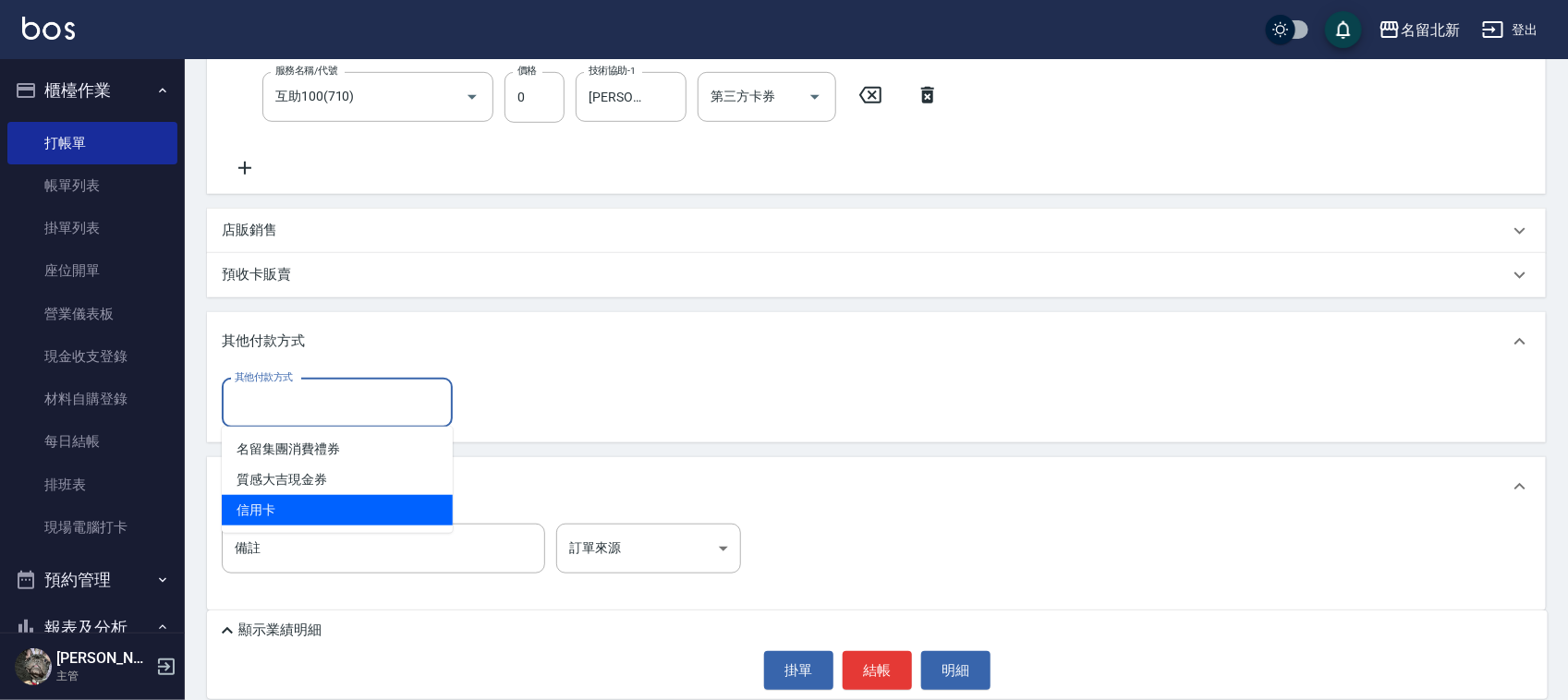
click at [298, 509] on span "信用卡" at bounding box center [337, 510] width 231 height 30
type input "信用卡"
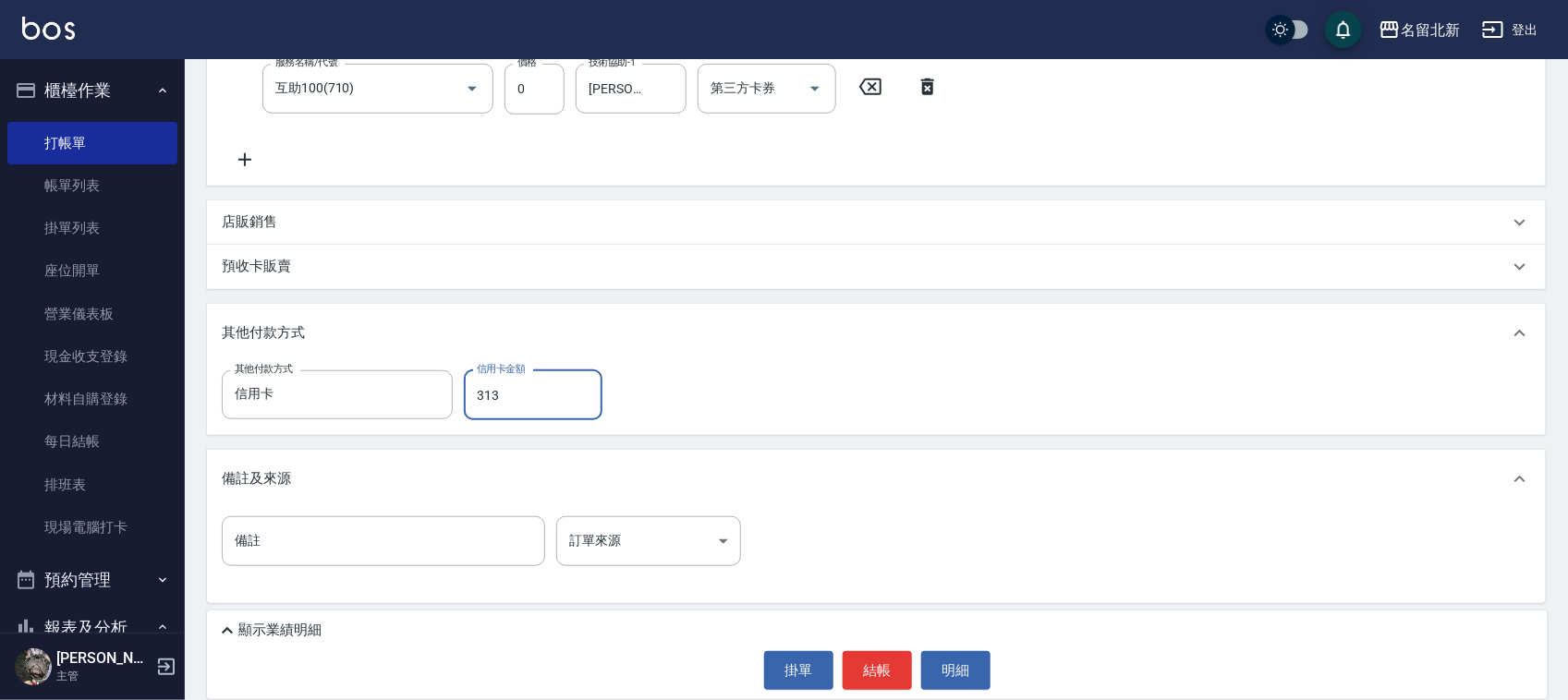
scroll to position [452, 0]
type input "313"
click at [320, 228] on div "店販銷售" at bounding box center [865, 219] width 1287 height 20
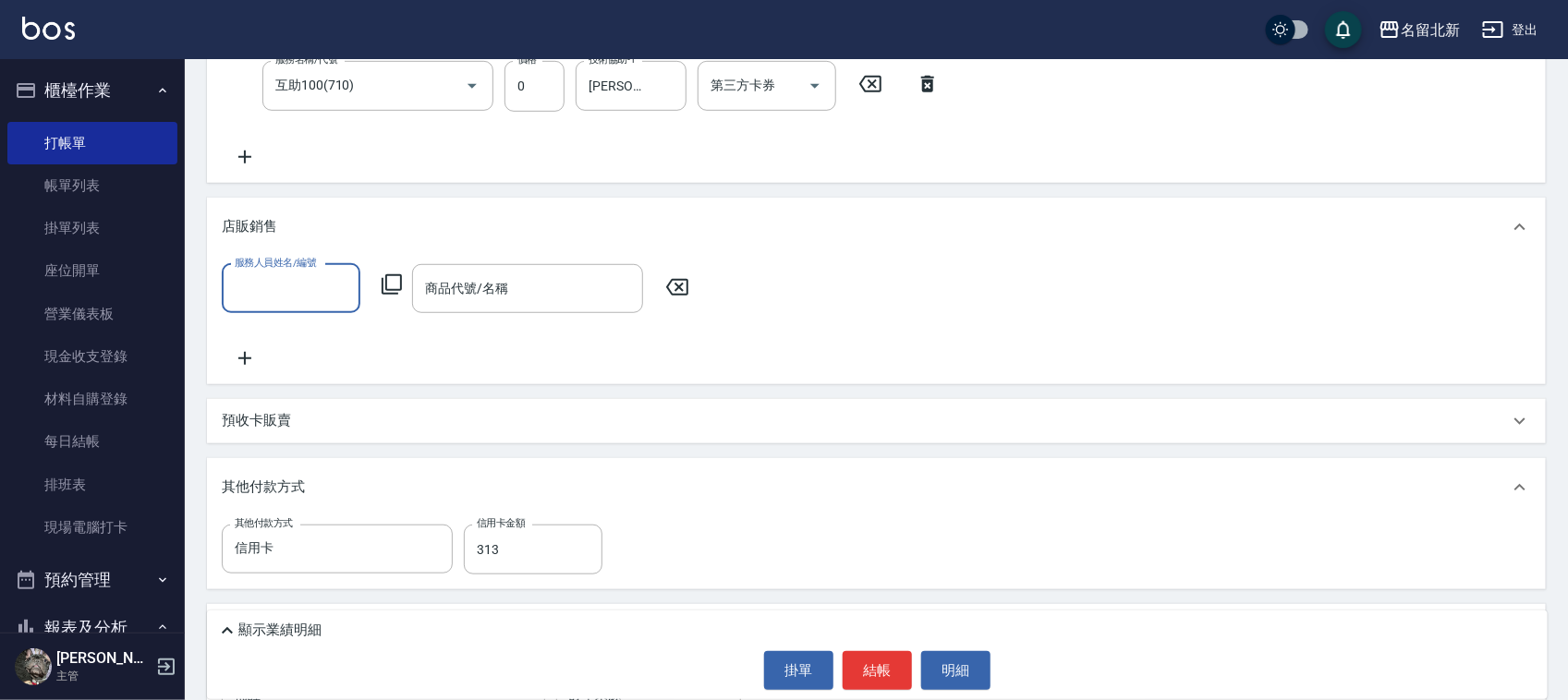
scroll to position [0, 0]
type input "[PERSON_NAME]-1"
type input "0"
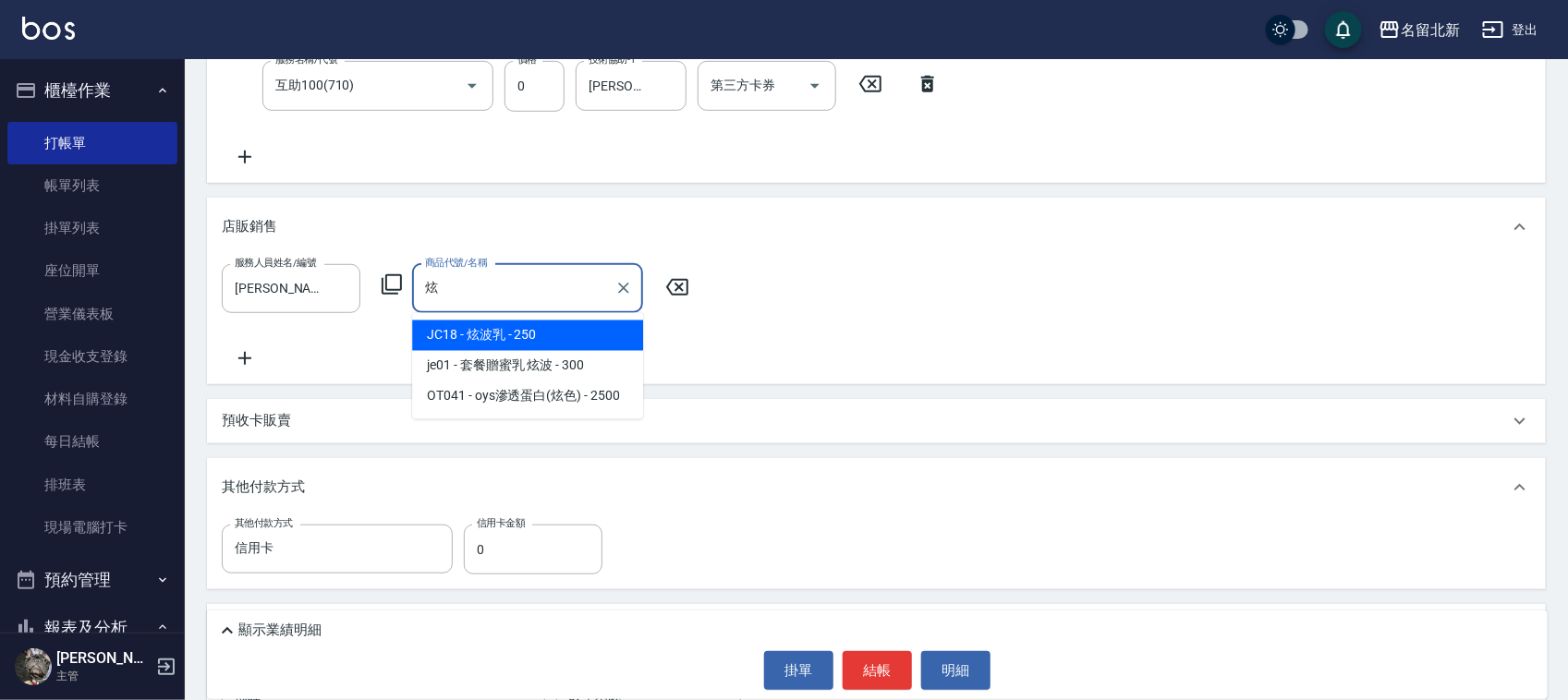
type input "炫波乳"
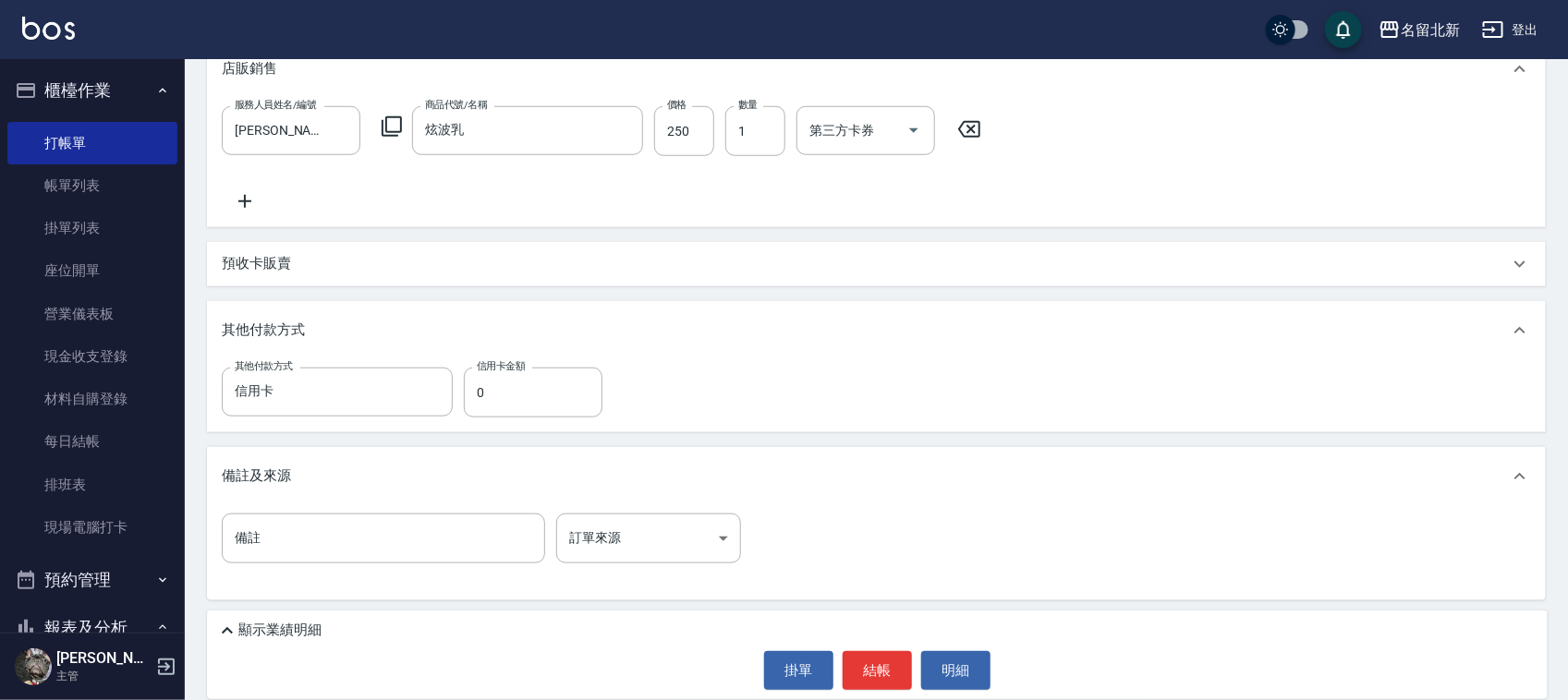
click at [511, 339] on div "其他付款方式" at bounding box center [865, 330] width 1287 height 21
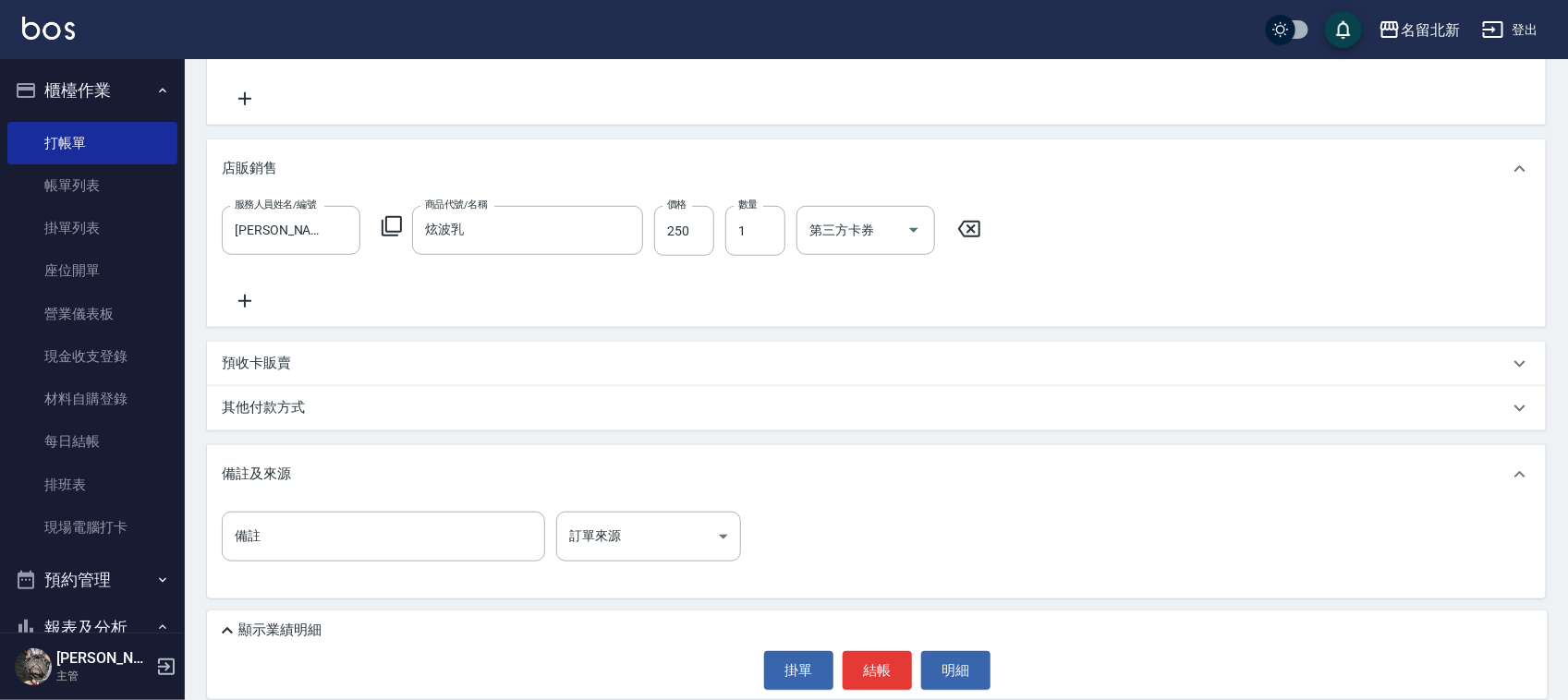
scroll to position [509, 0]
click at [514, 361] on div "項目消費 服務名稱/代號 燙髮(401) 服務名稱/代號 價格 2800 價格 第三方卡券 第三方卡券 服務名稱/代號 入公司(p01) 服務名稱/代號 價格…" at bounding box center [877, 197] width 1339 height 806
click at [431, 414] on div "其他付款方式" at bounding box center [865, 410] width 1287 height 21
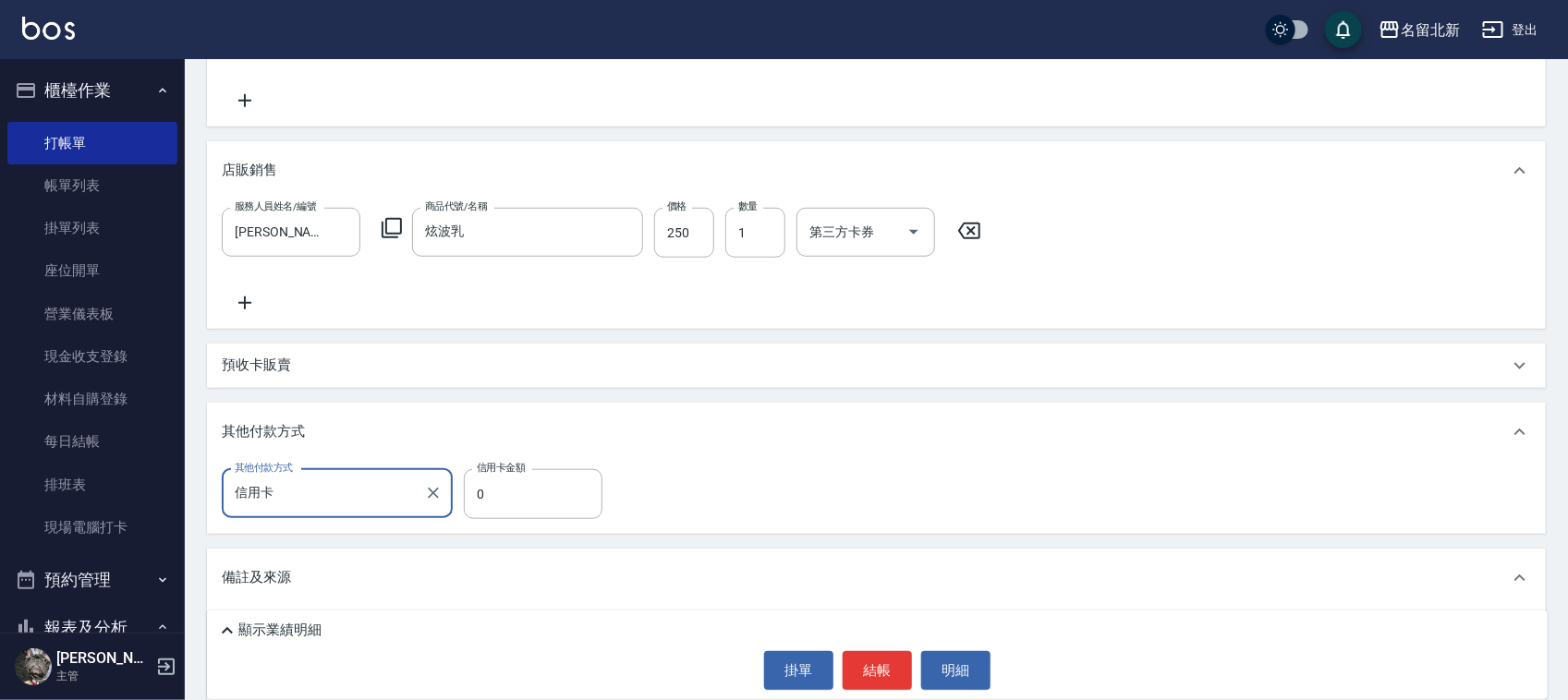
scroll to position [602, 0]
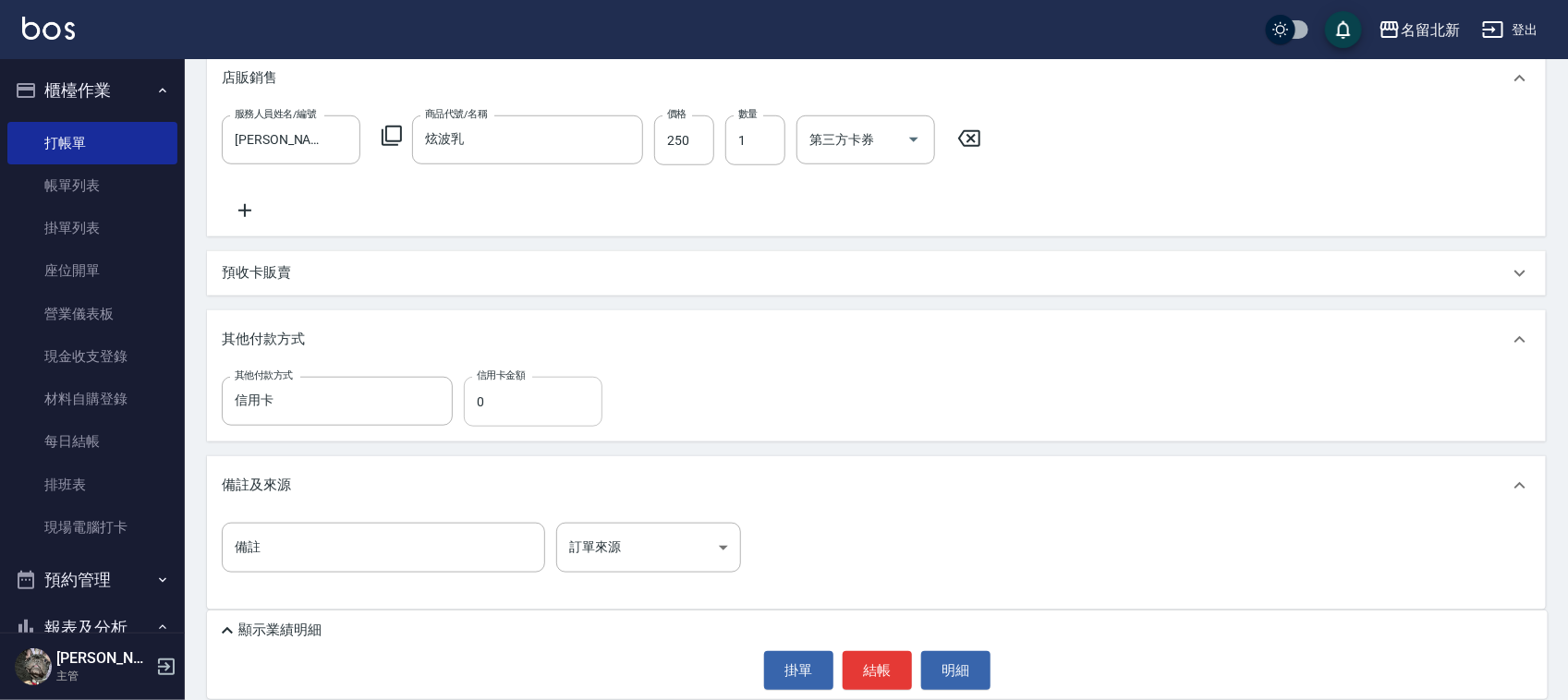
drag, startPoint x: 490, startPoint y: 430, endPoint x: 505, endPoint y: 413, distance: 22.7
click at [491, 427] on div "其他付款方式 信用卡 其他付款方式 信用卡金額 0 信用卡金額" at bounding box center [877, 405] width 1339 height 72
click at [508, 411] on input "0" at bounding box center [533, 401] width 139 height 50
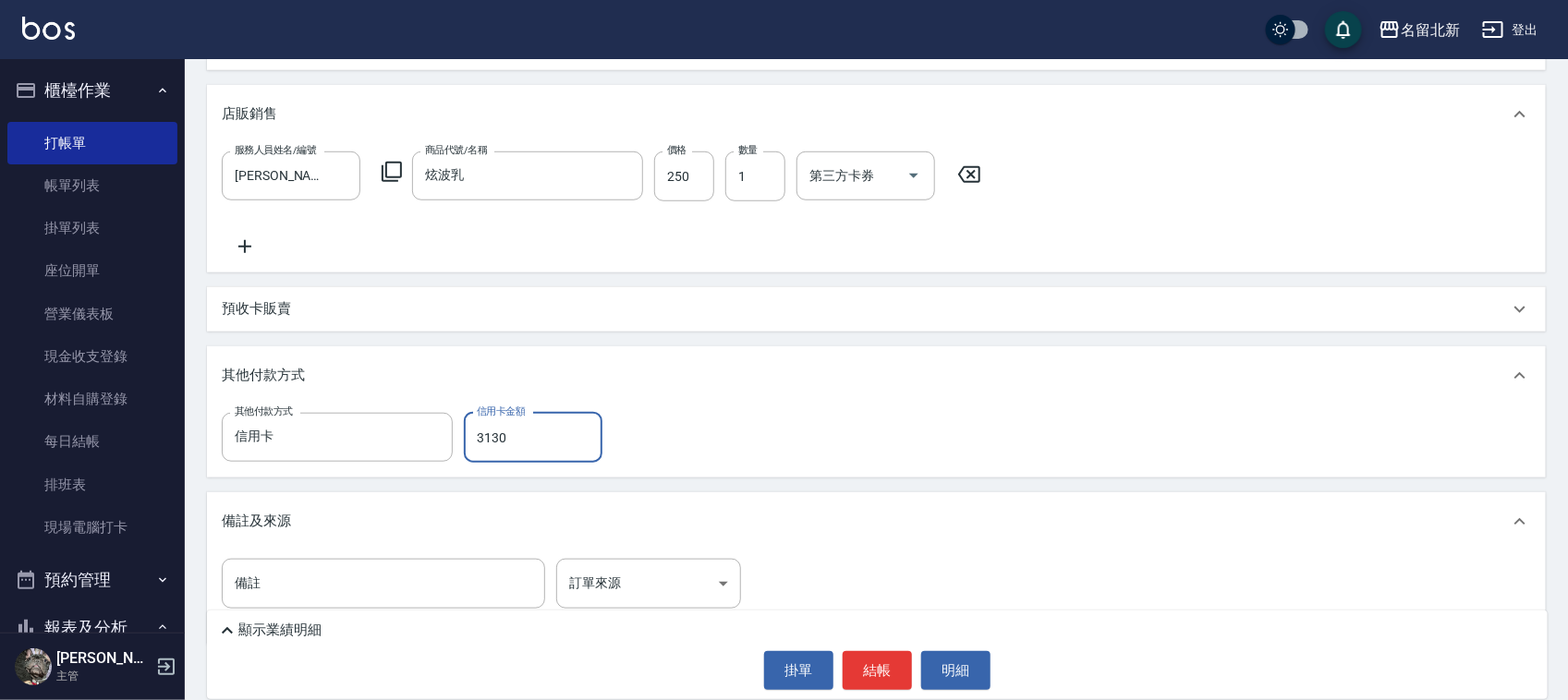
scroll to position [611, 0]
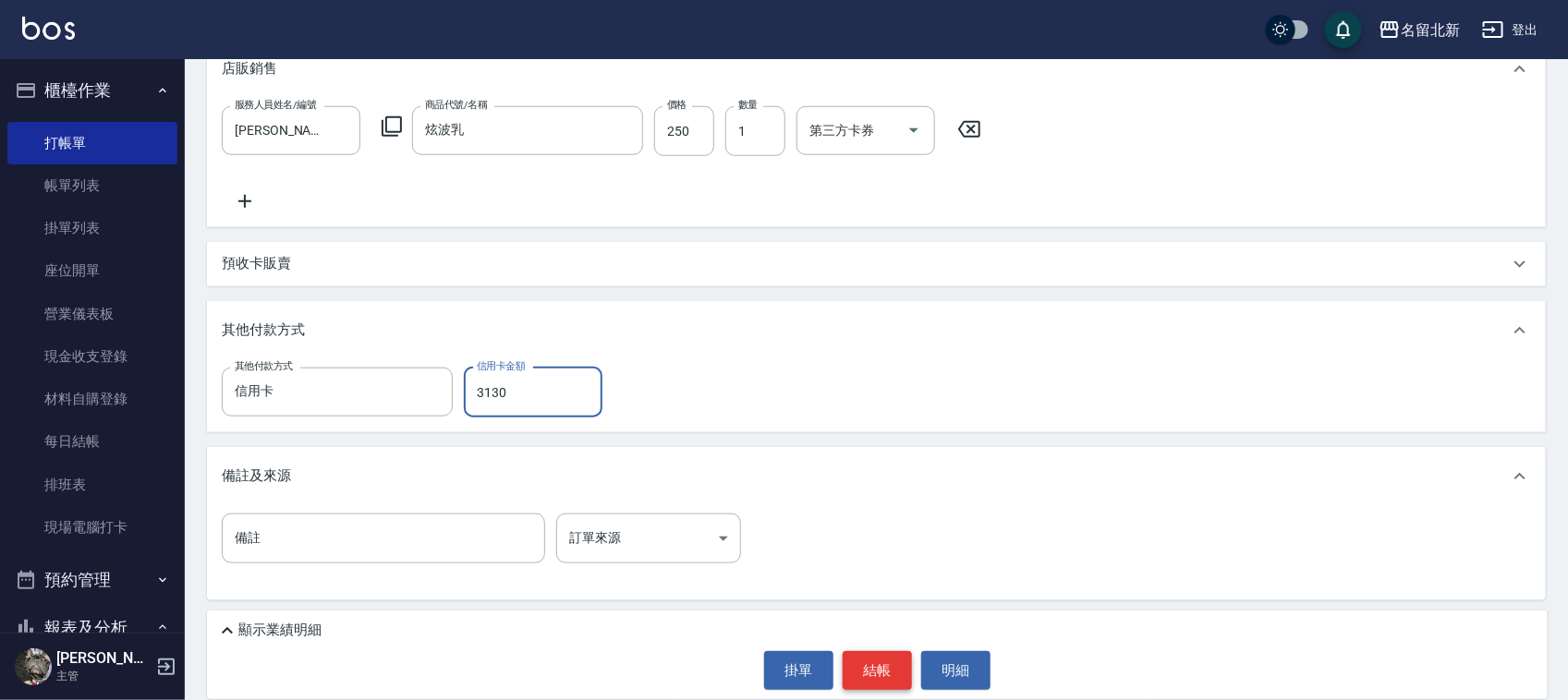
type input "3130"
click at [889, 659] on button "結帳" at bounding box center [877, 671] width 69 height 38
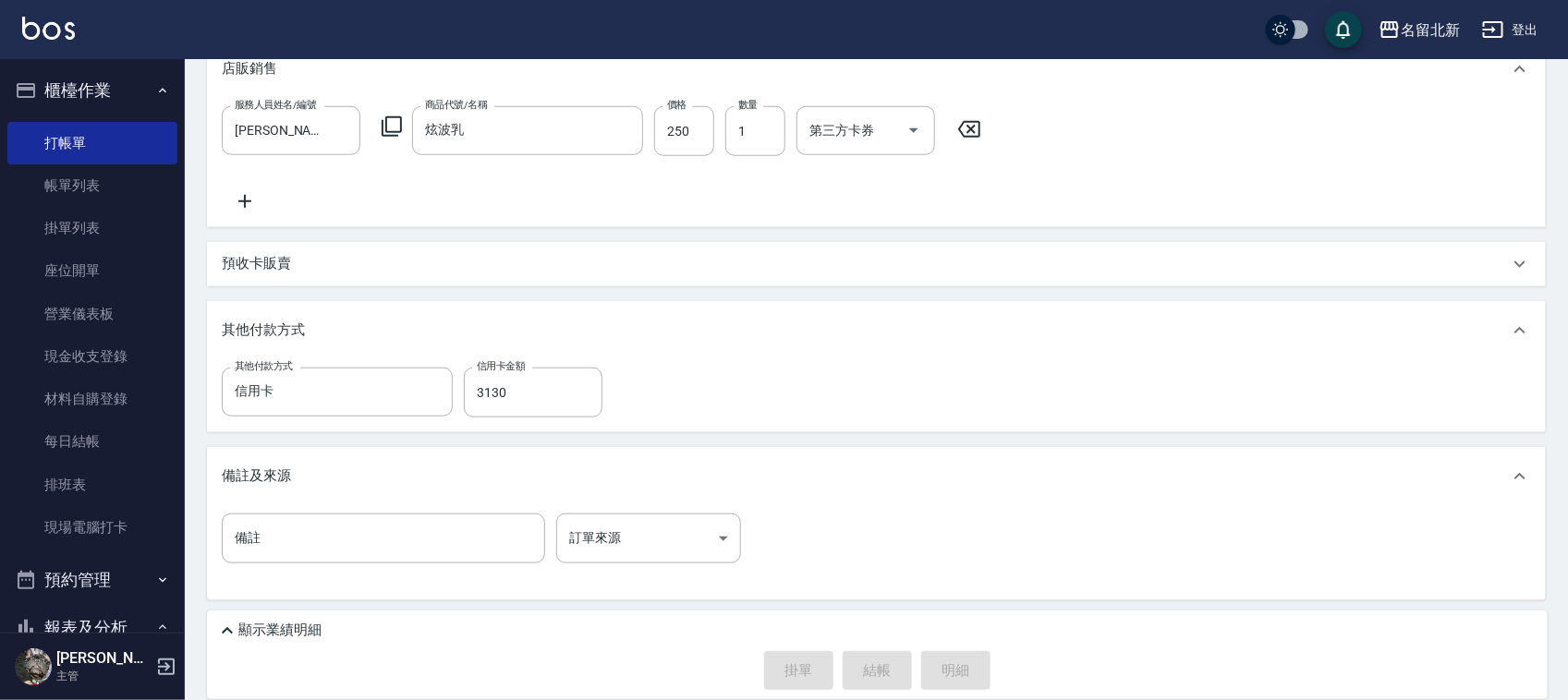
type input "[DATE] 19:29"
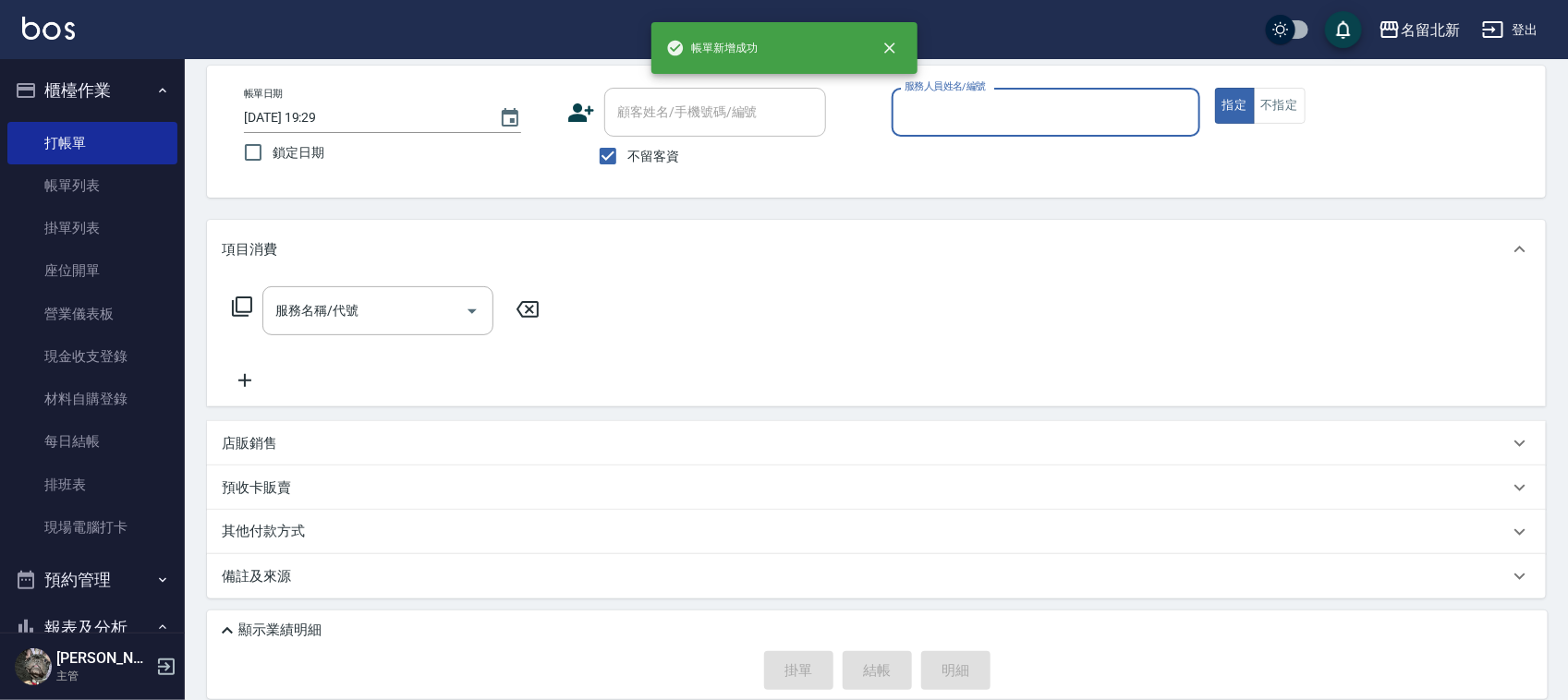
scroll to position [0, 0]
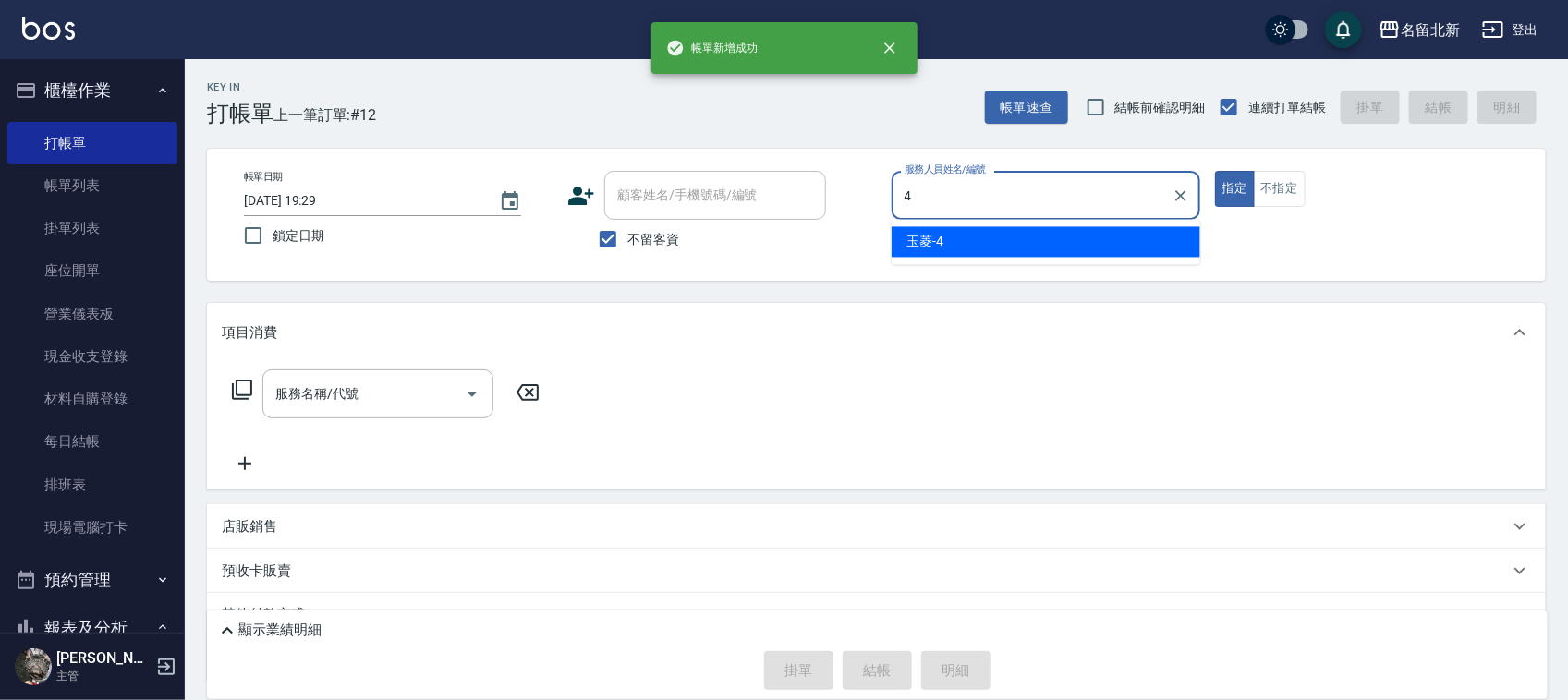
type input "玉菱-4"
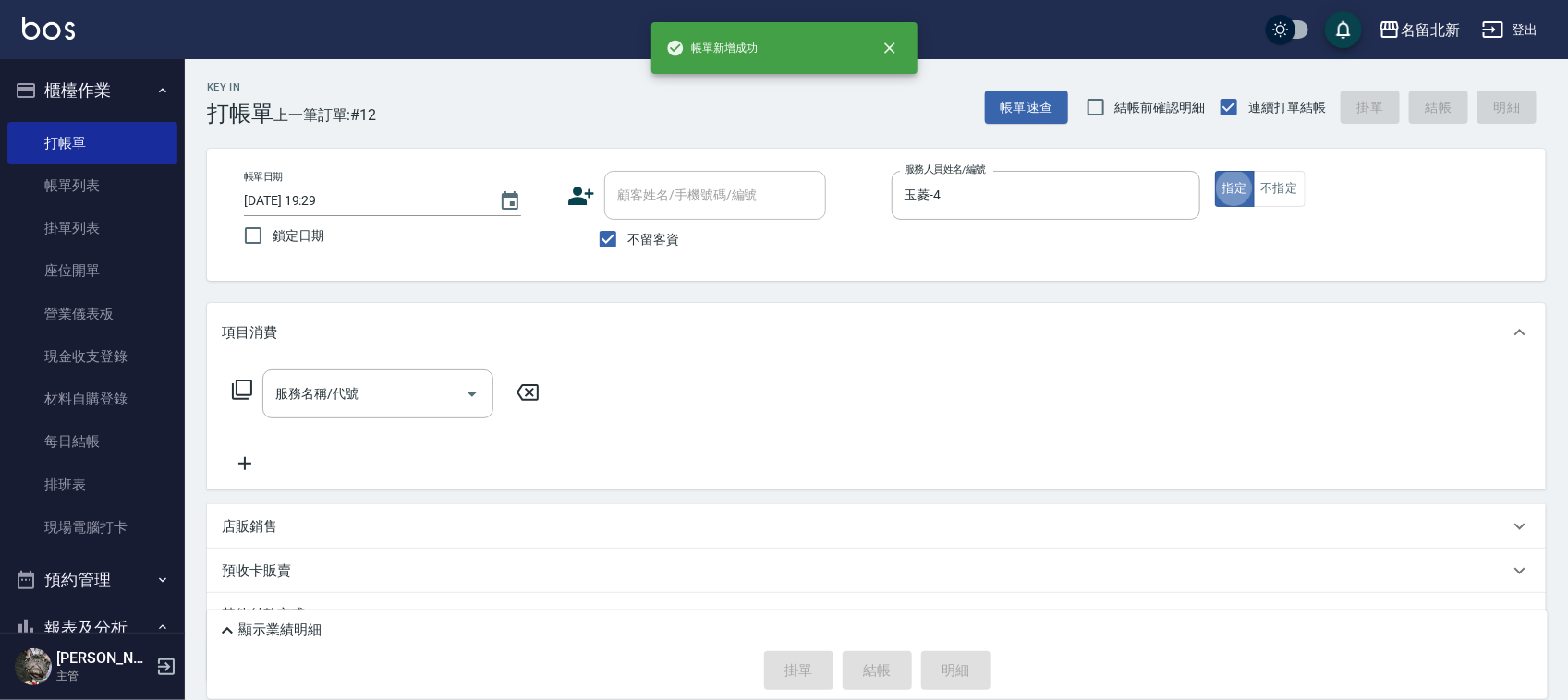
type button "true"
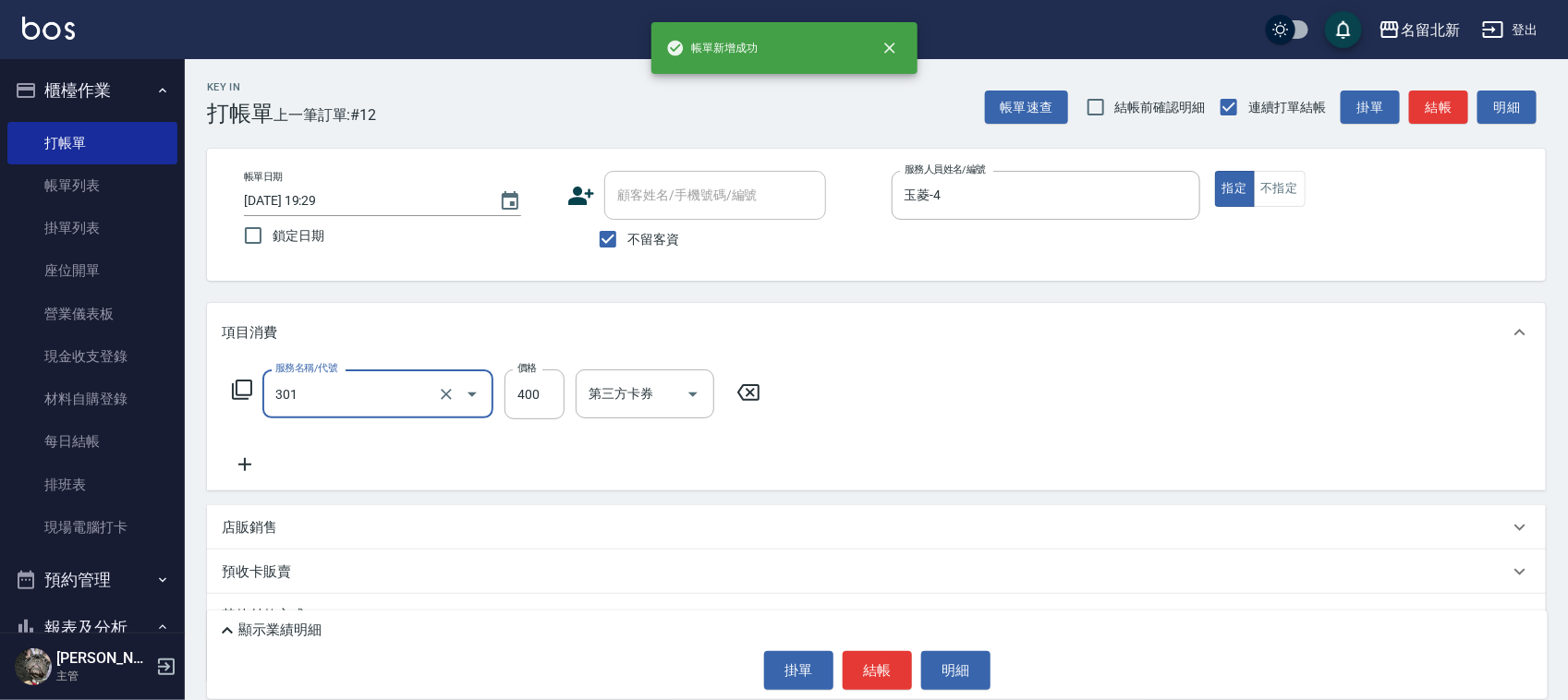
type input "造型剪髮(301)"
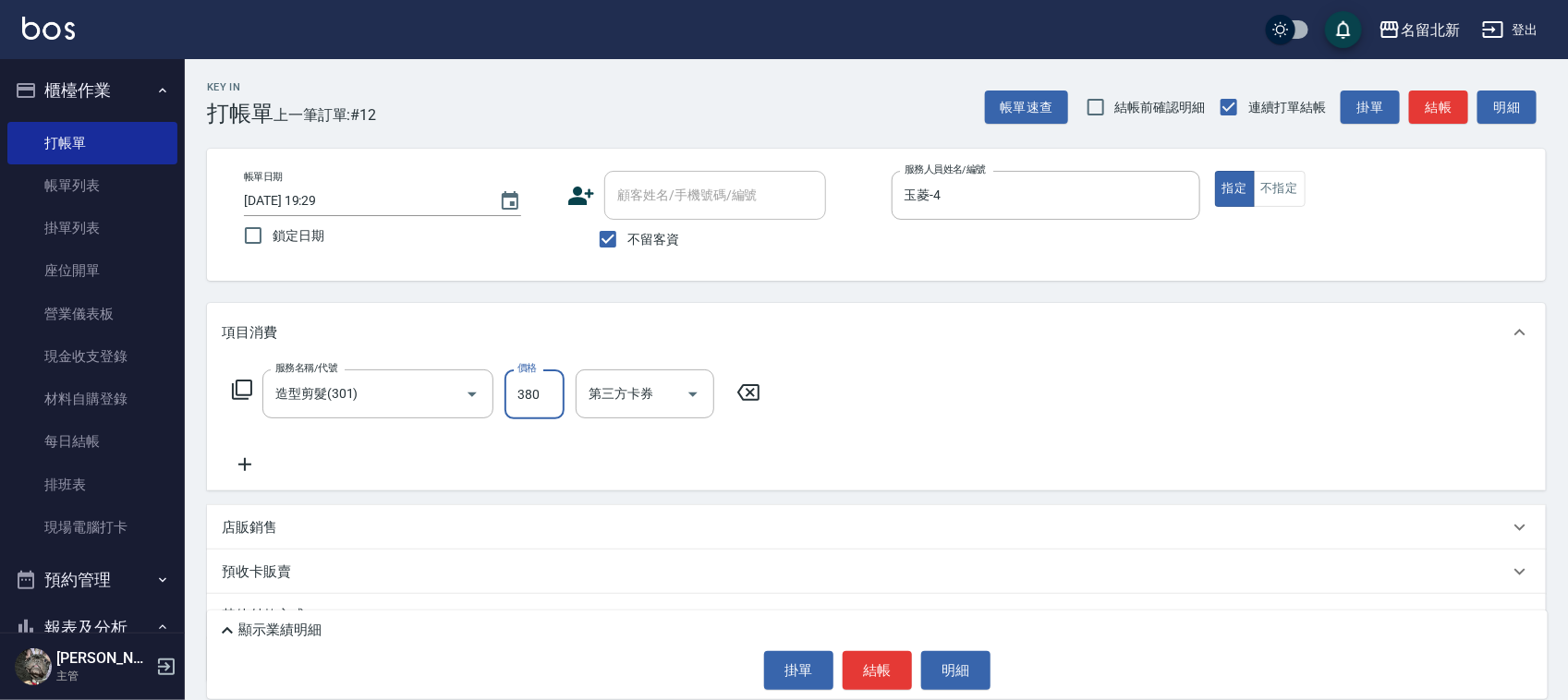
type input "380"
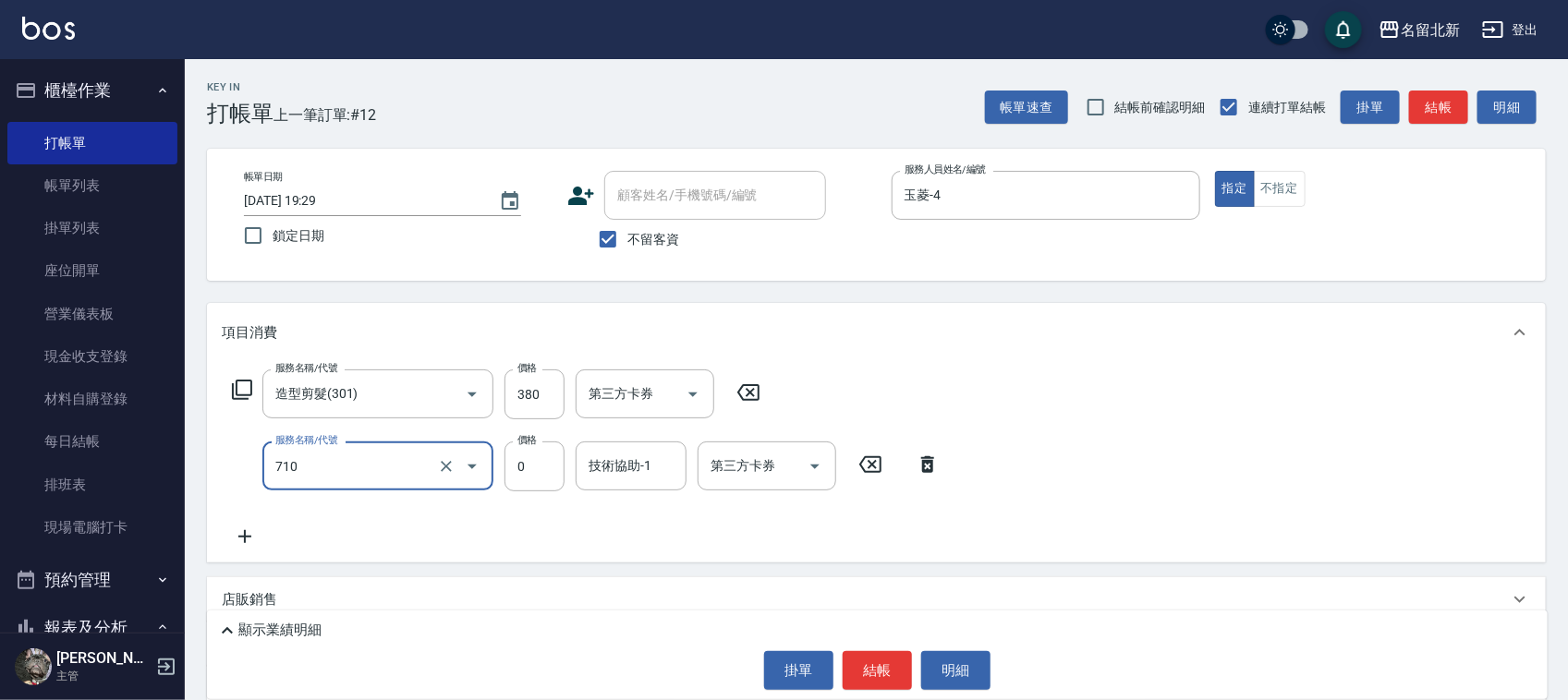
type input "互助100(710)"
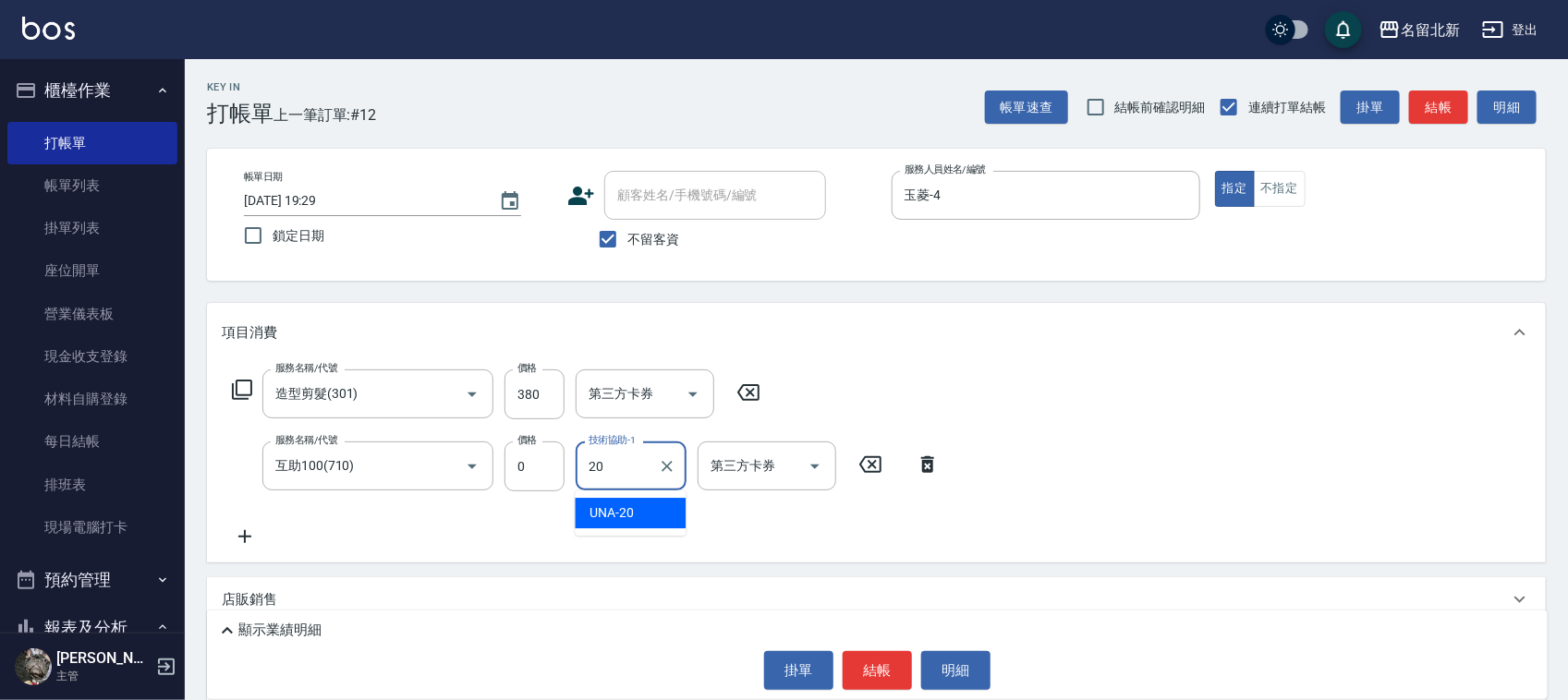
type input "UNA-20"
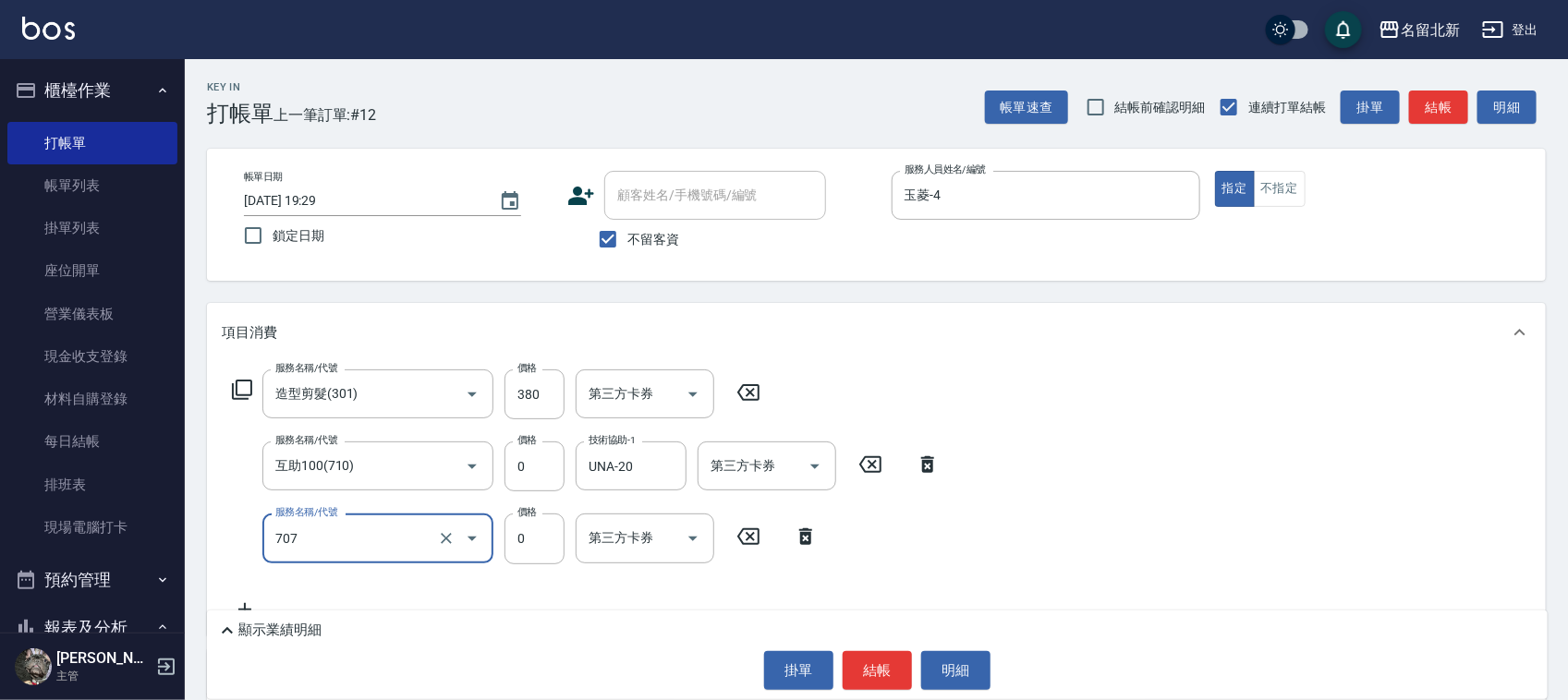
type input "互助70(707)"
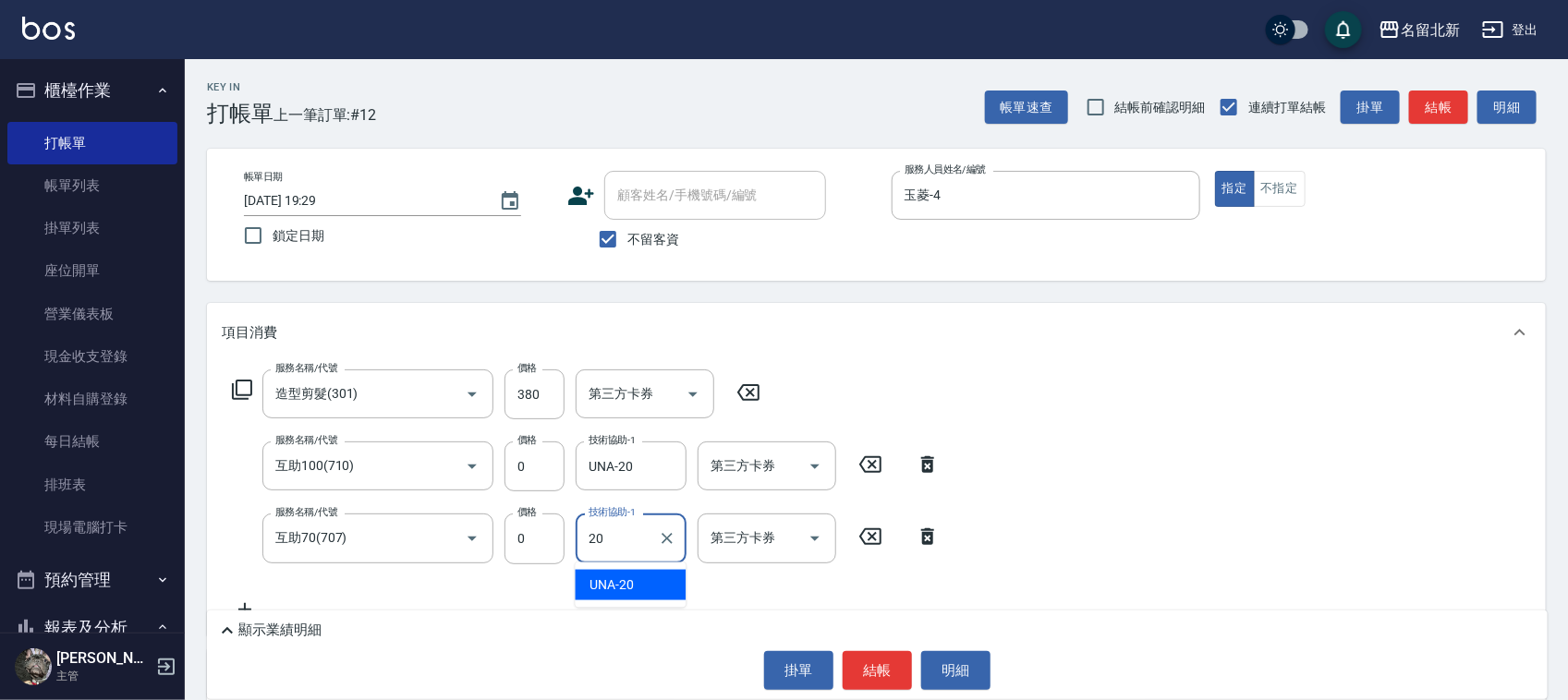
type input "UNA-20"
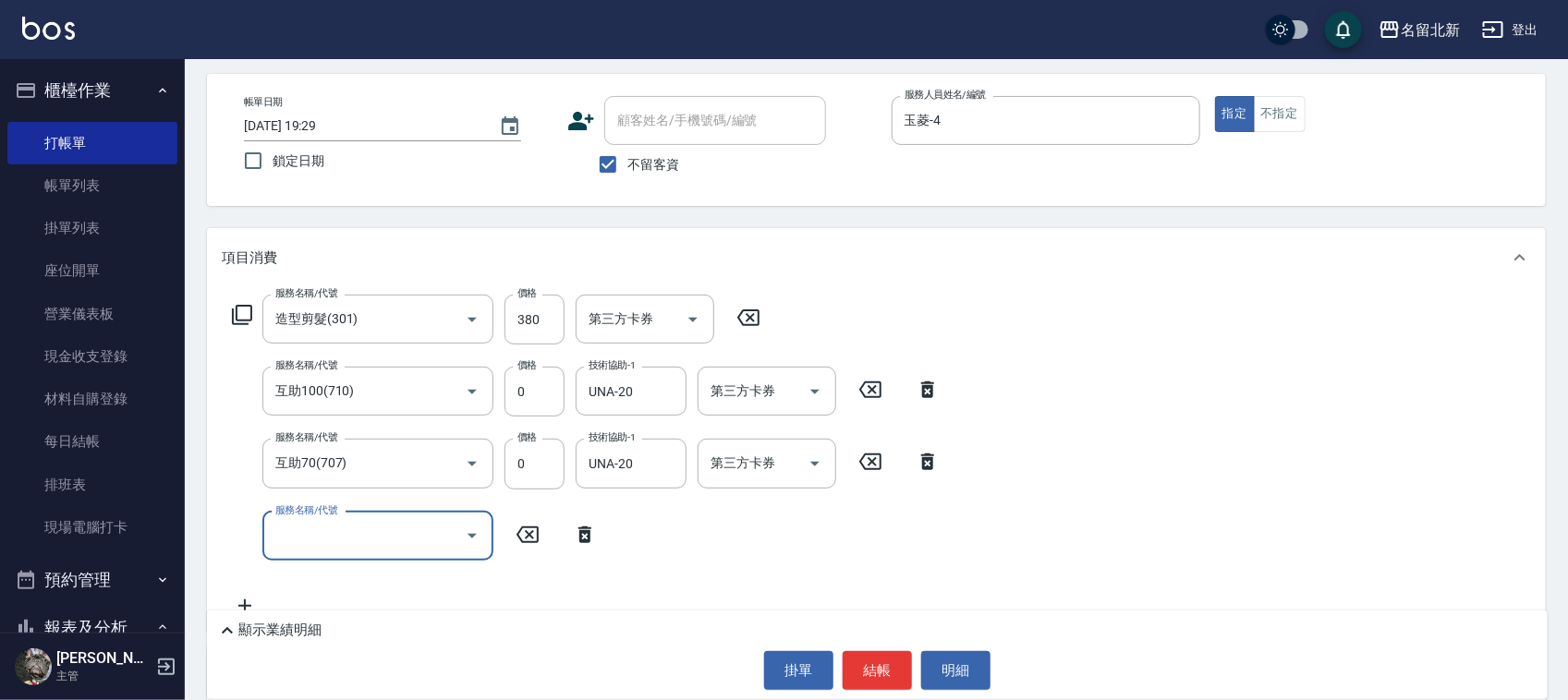
scroll to position [115, 0]
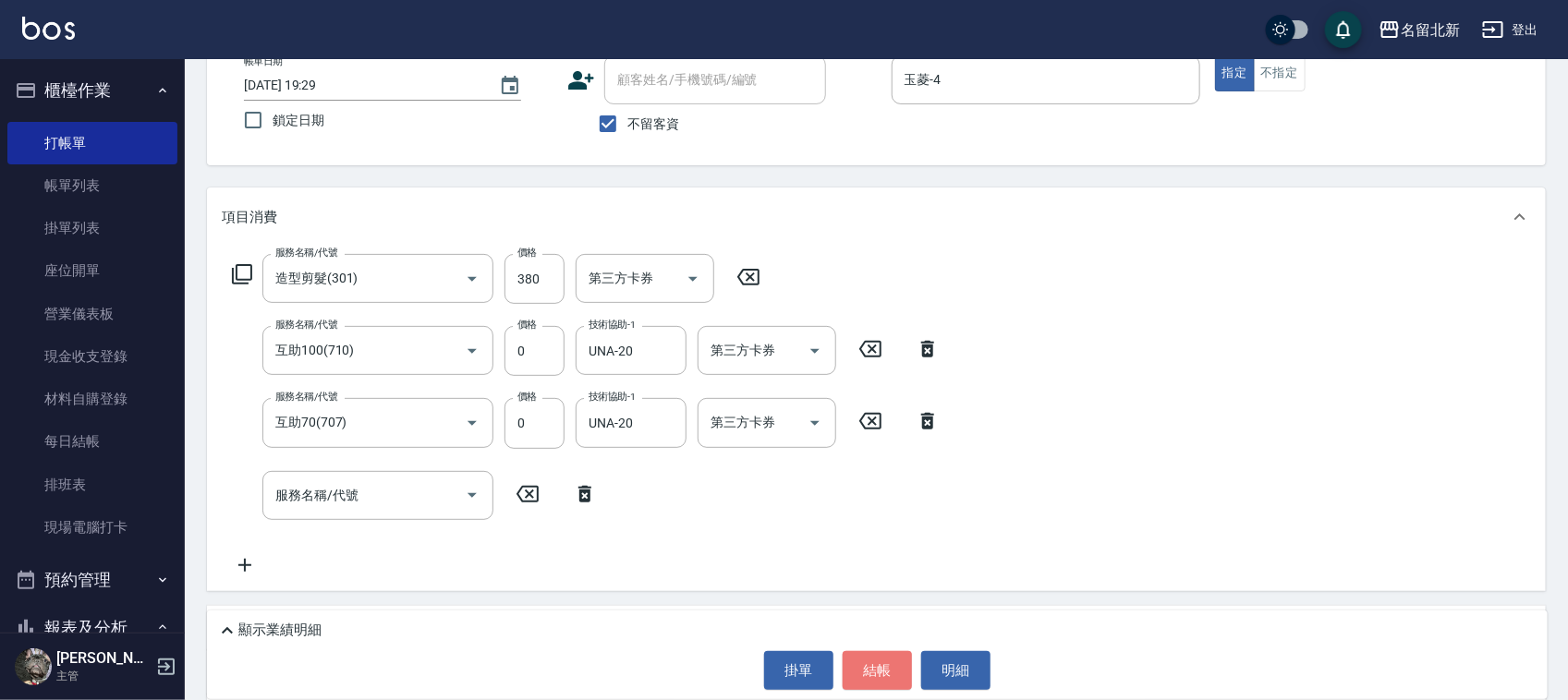
click at [856, 680] on button "結帳" at bounding box center [877, 671] width 69 height 38
type input "[DATE] 19:30"
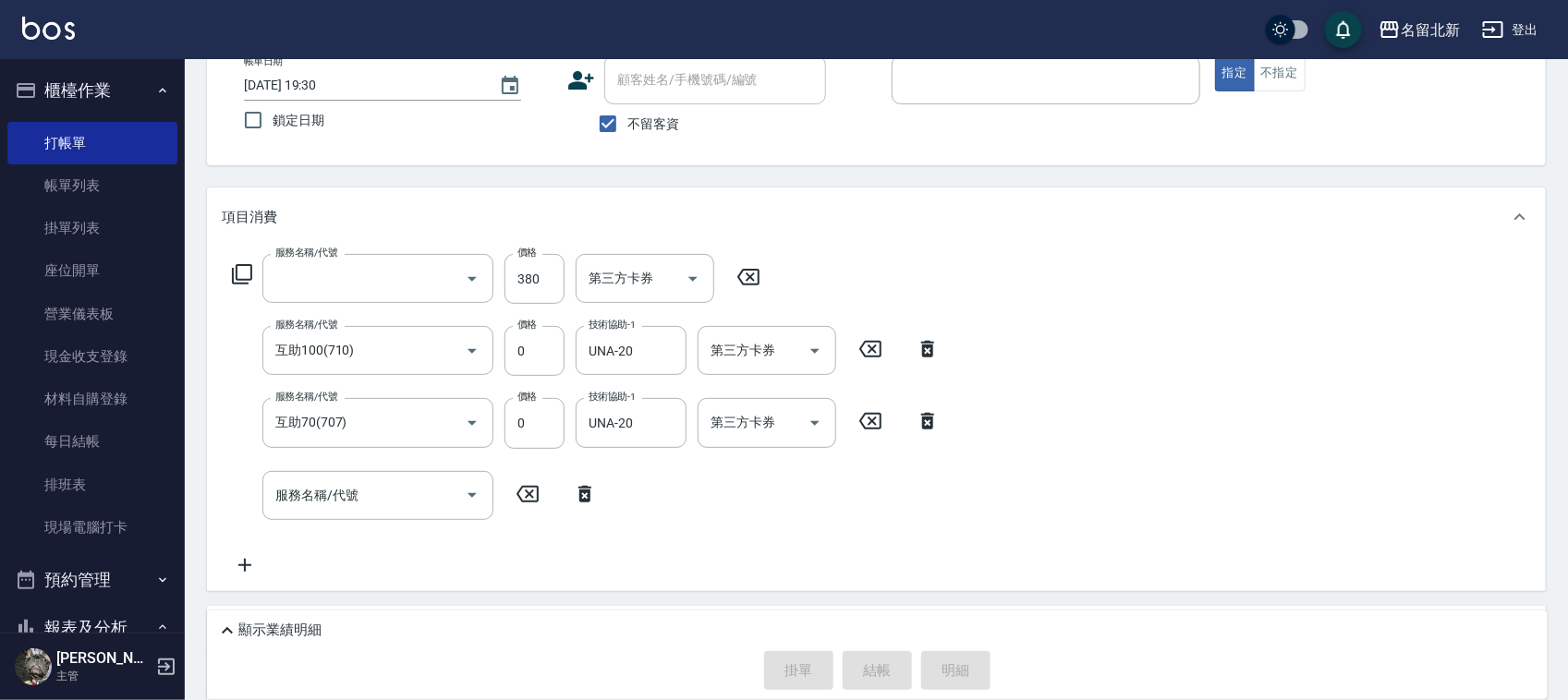
scroll to position [82, 0]
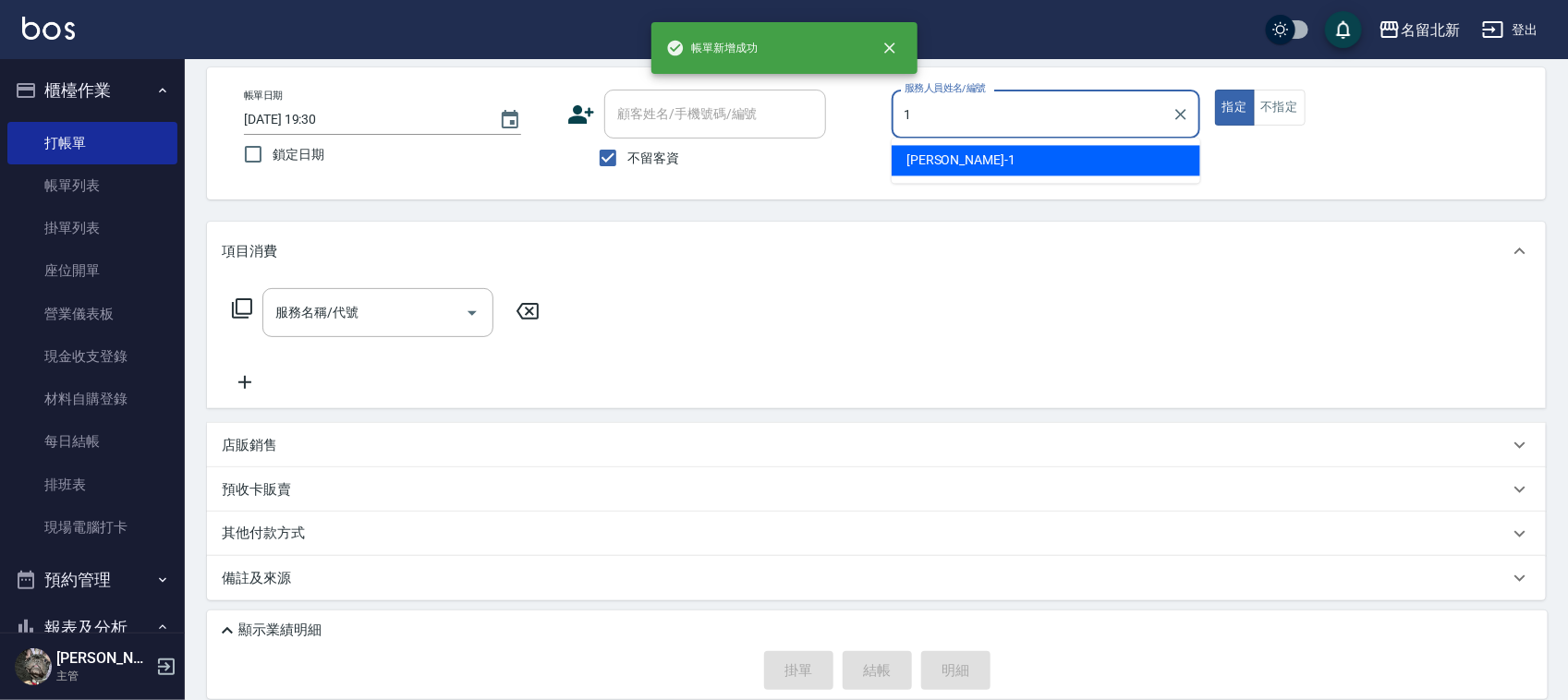
type input "[PERSON_NAME]-1"
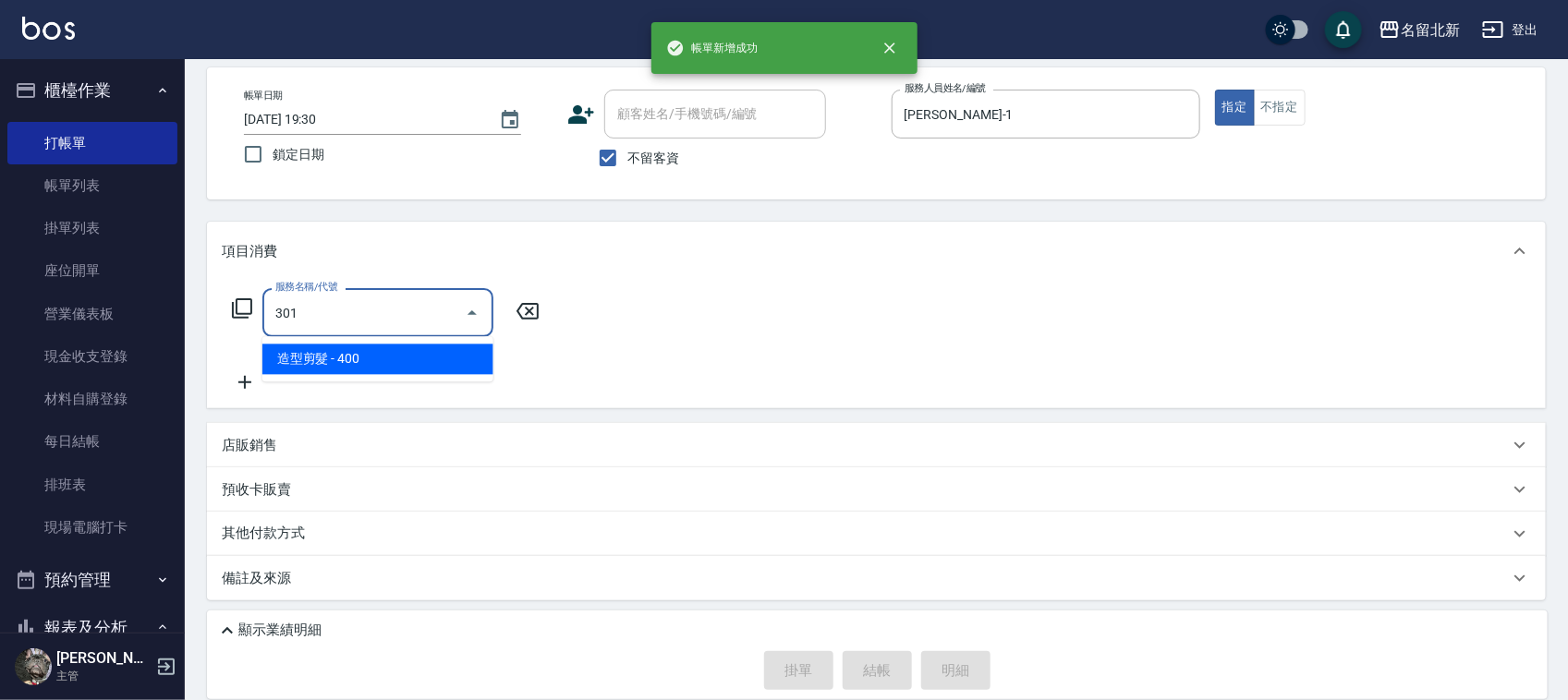
type input "造型剪髮(301)"
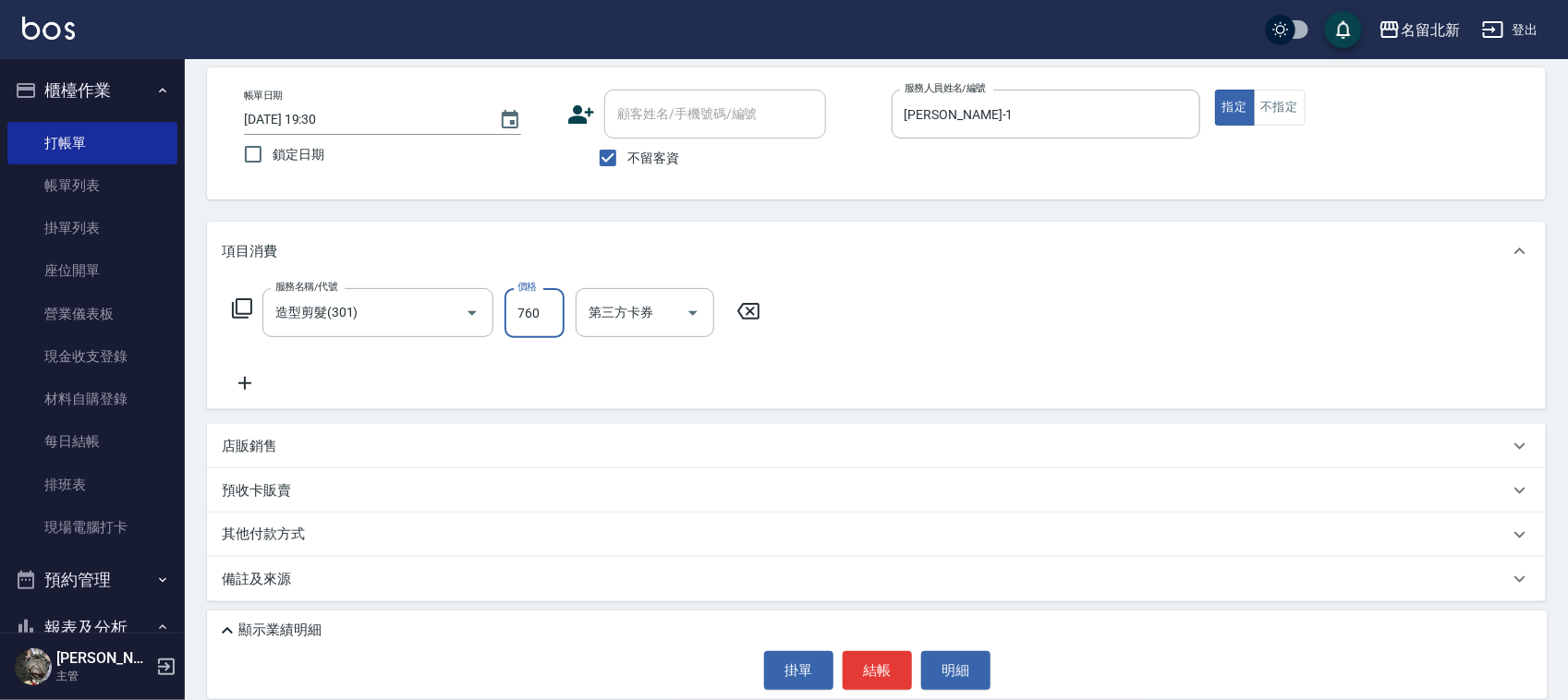
scroll to position [84, 0]
type input "760"
click at [308, 542] on p "其他付款方式" at bounding box center [268, 533] width 92 height 21
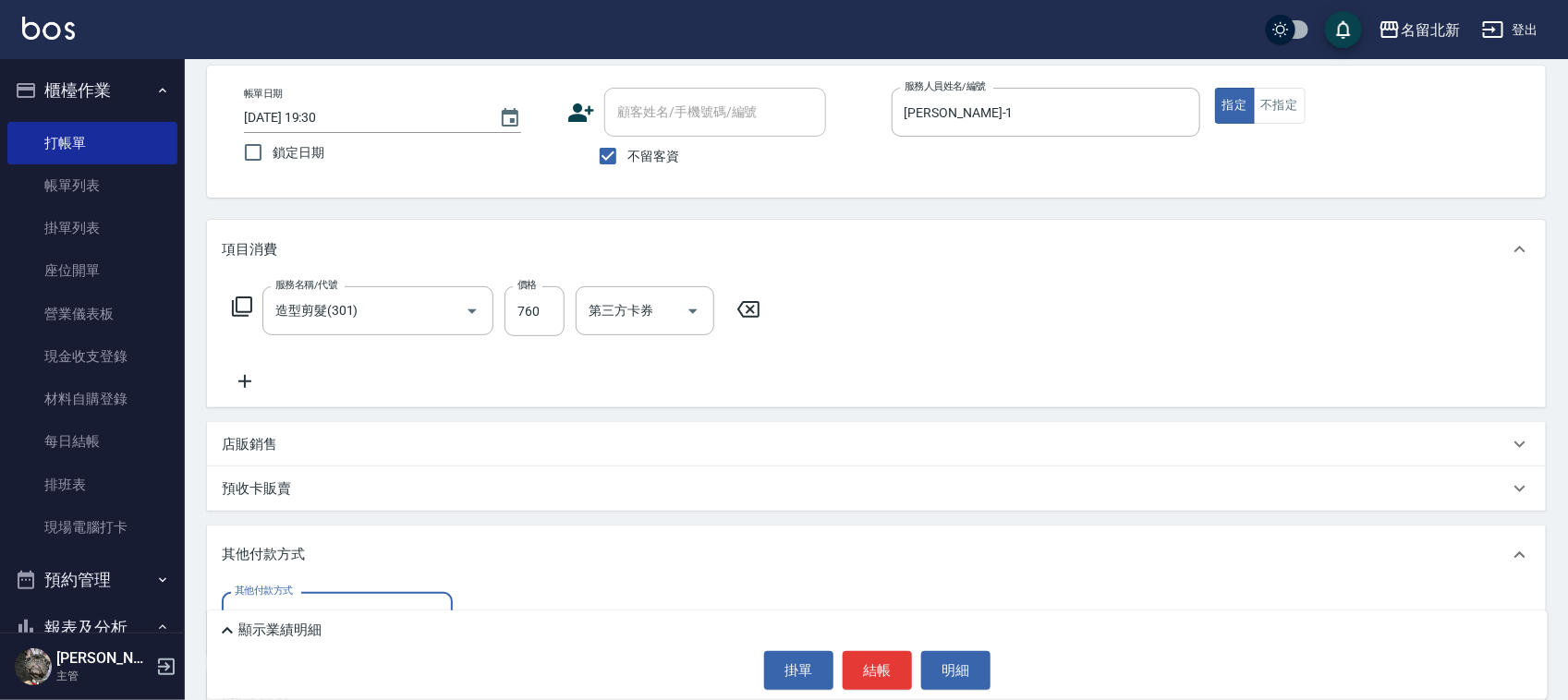
scroll to position [195, 0]
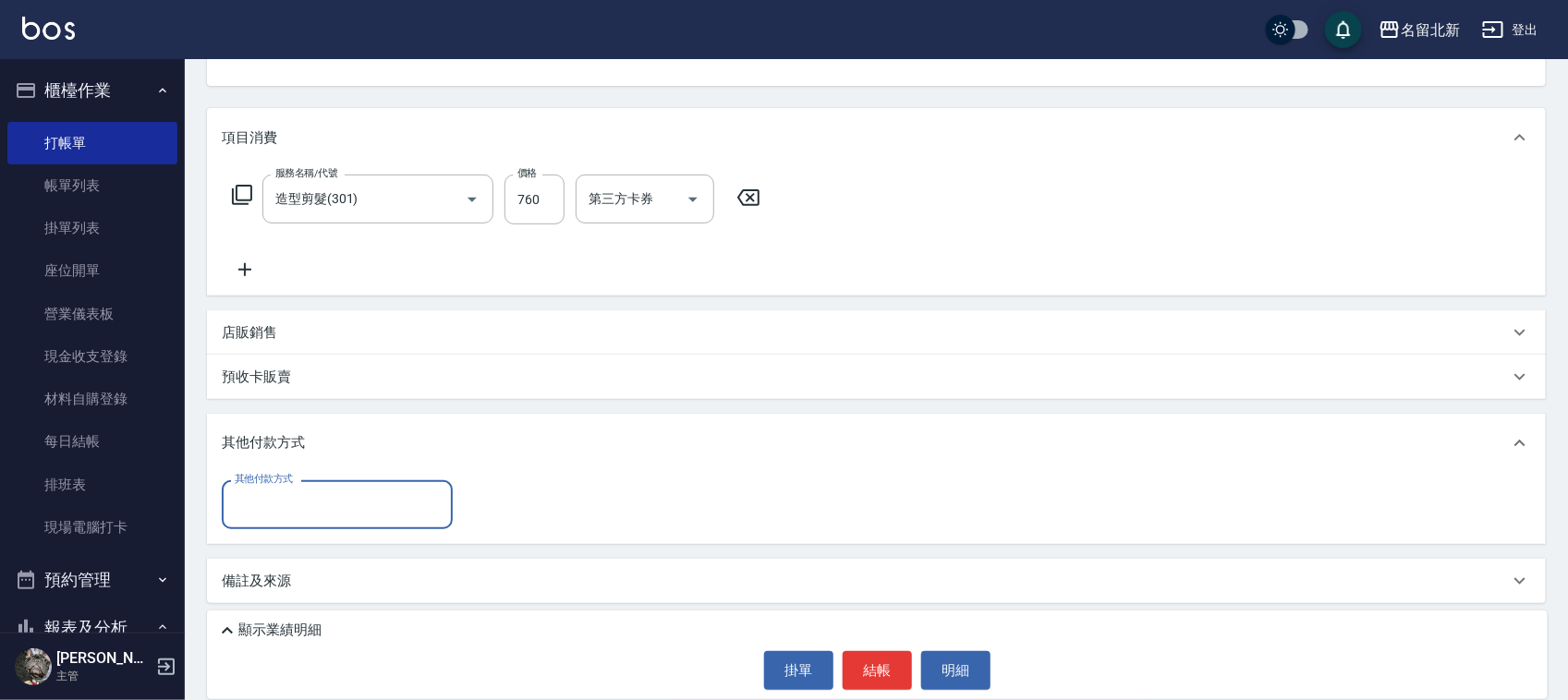
click at [261, 499] on input "其他付款方式" at bounding box center [337, 504] width 214 height 32
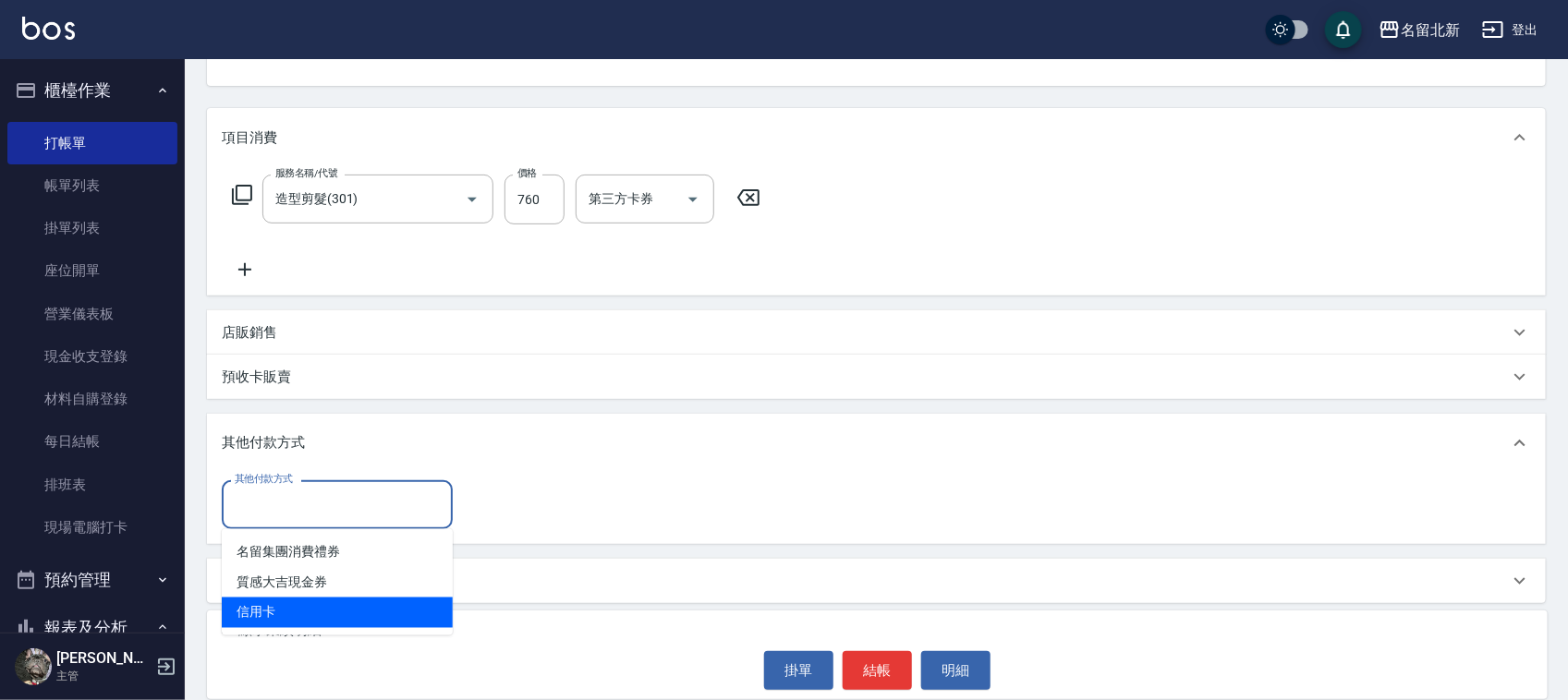
click at [282, 603] on span "信用卡" at bounding box center [337, 612] width 231 height 30
type input "信用卡"
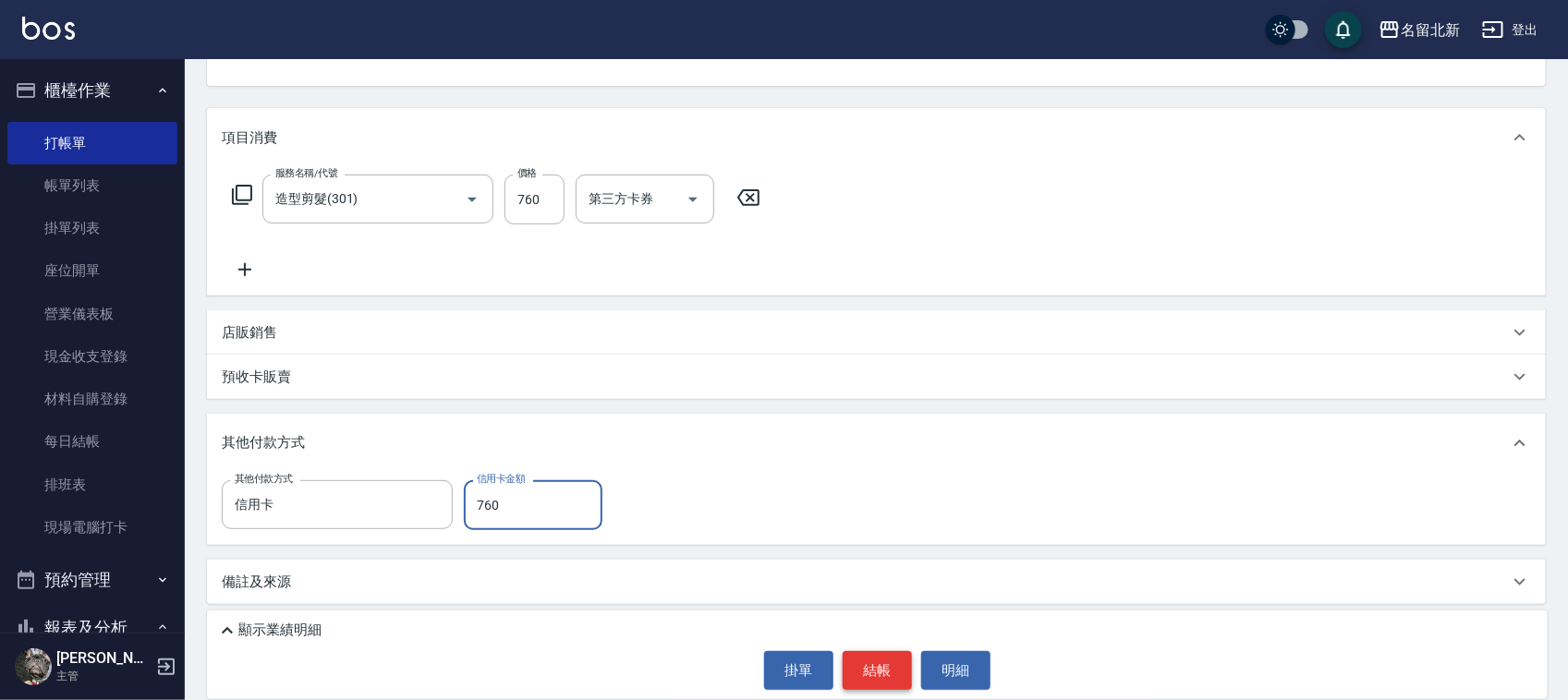
type input "760"
click at [882, 654] on button "結帳" at bounding box center [877, 671] width 69 height 38
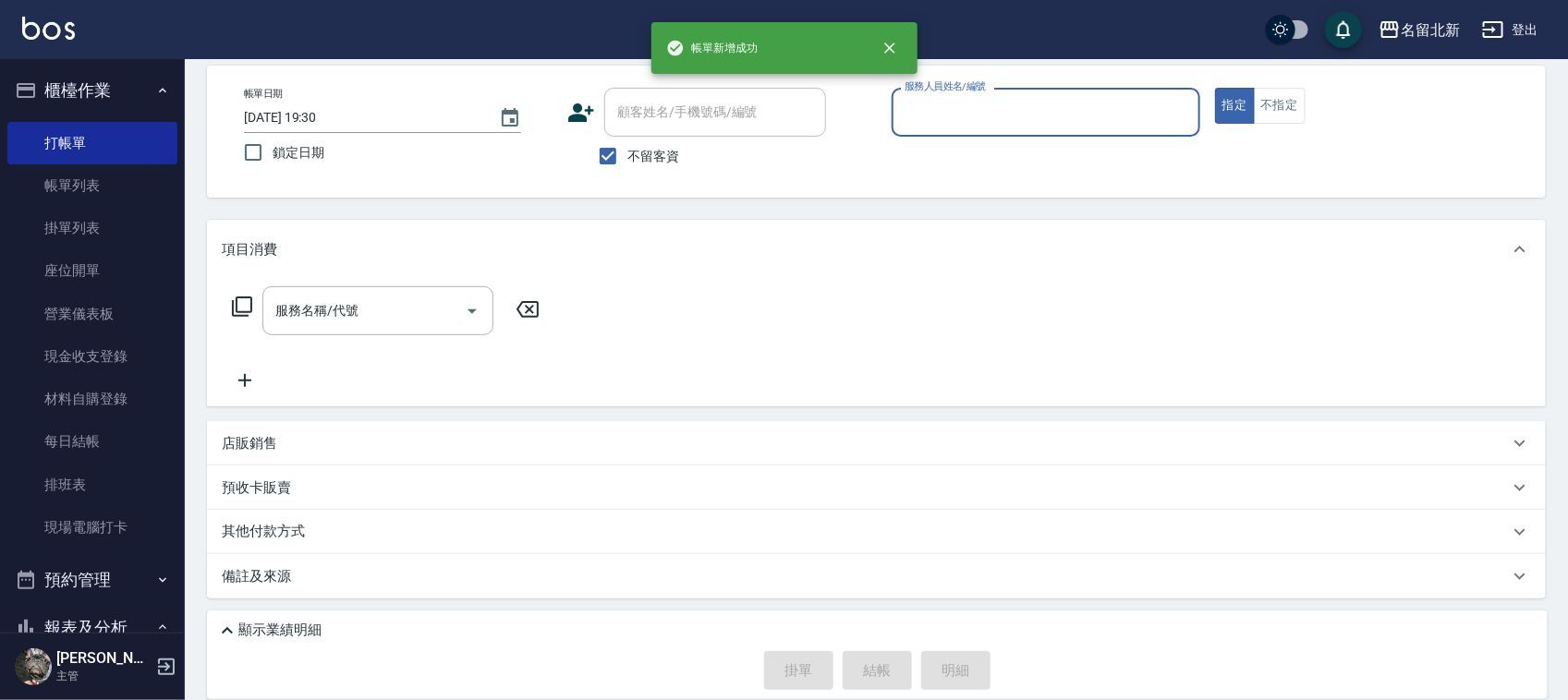
scroll to position [82, 0]
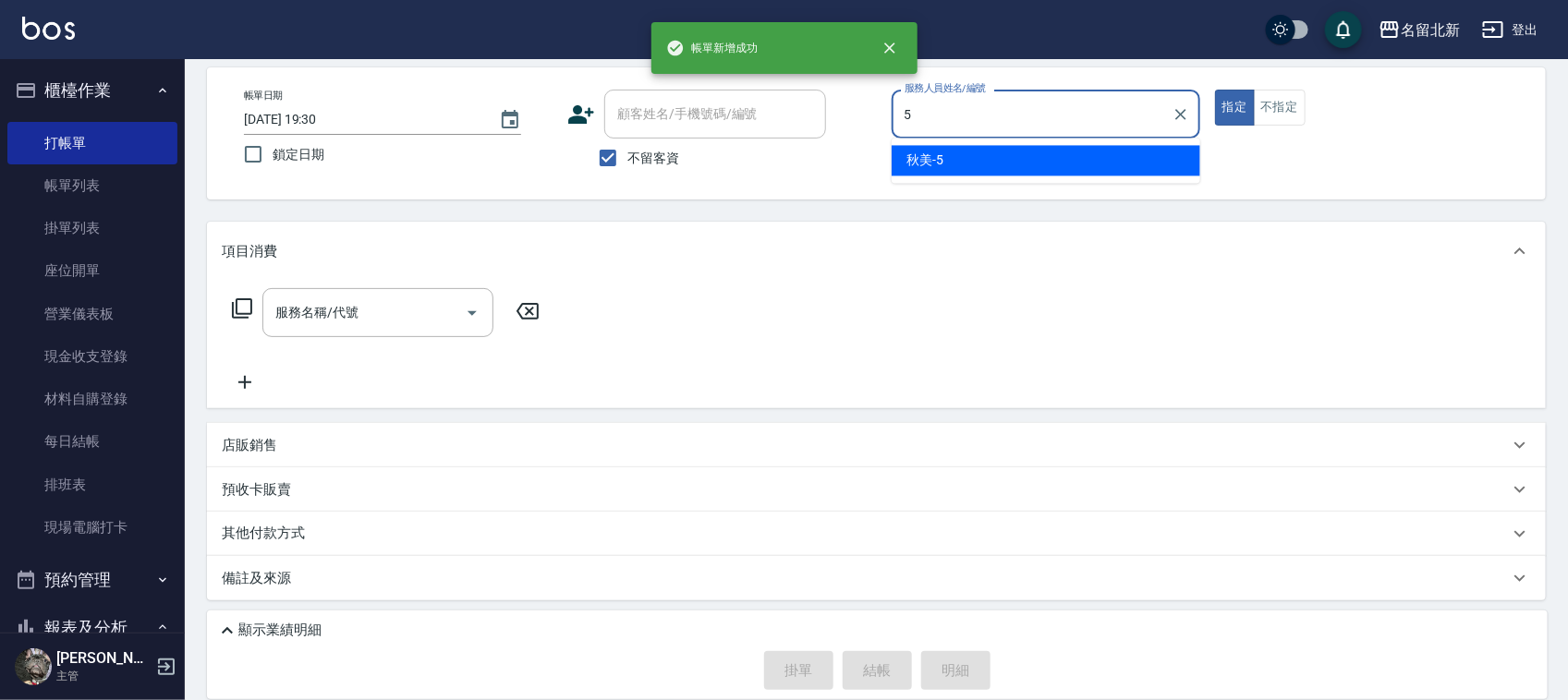
type input "秋美-5"
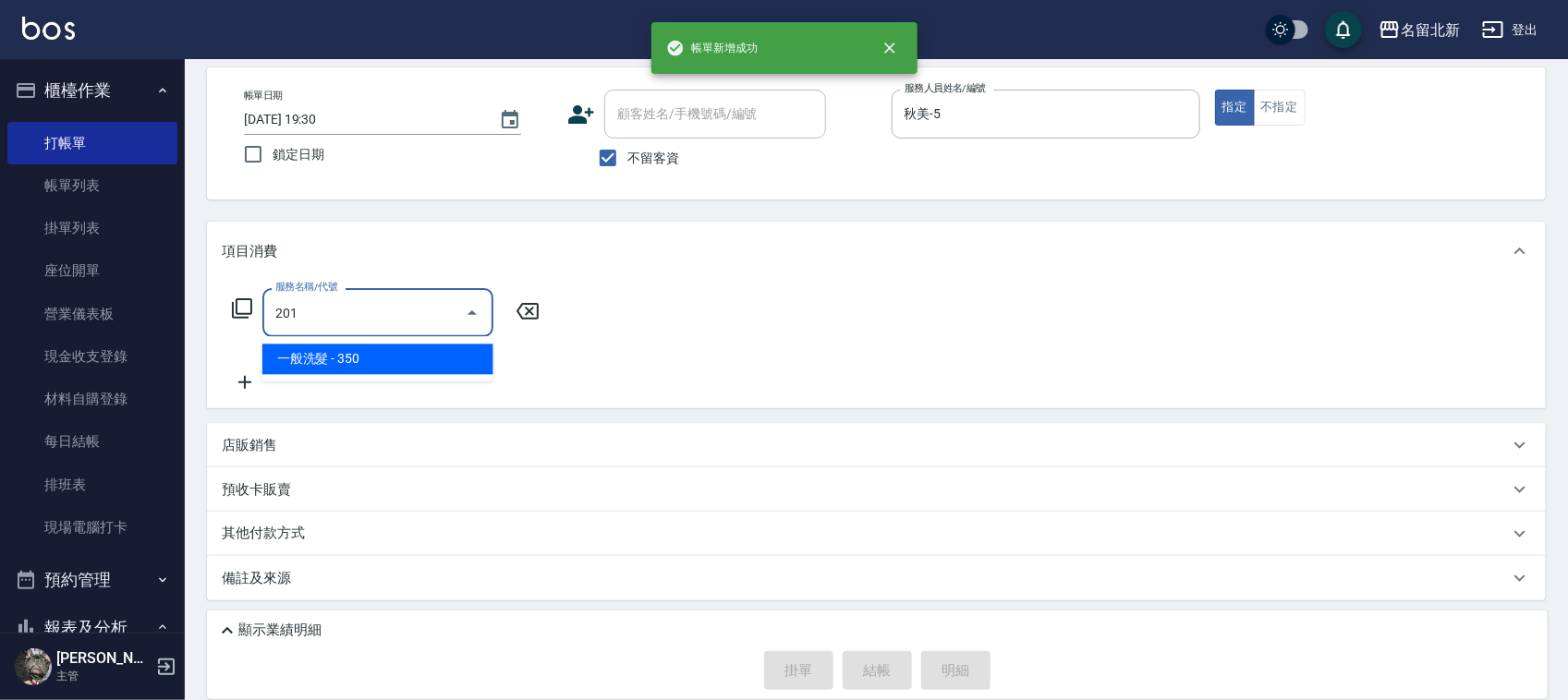
type input "一般洗髮(201)"
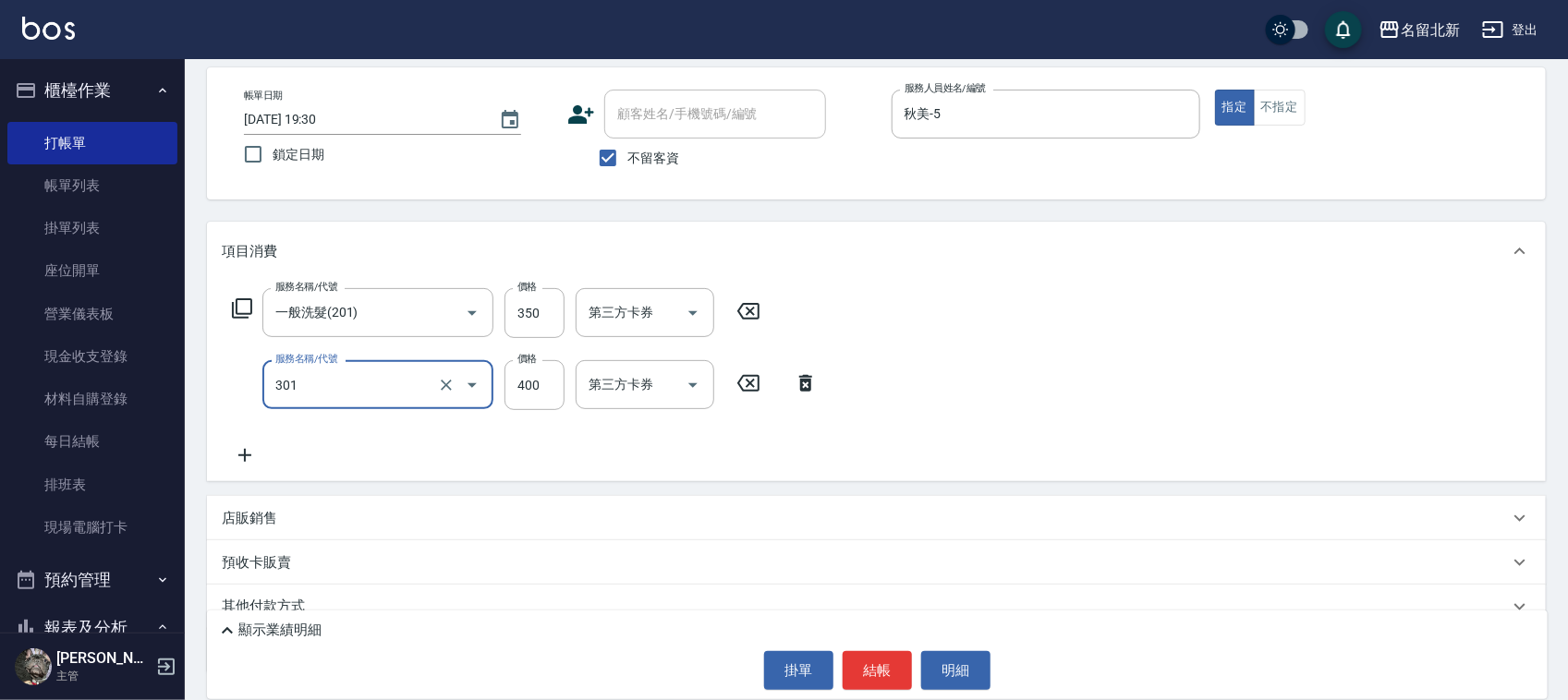
type input "造型剪髮(301)"
type input "350"
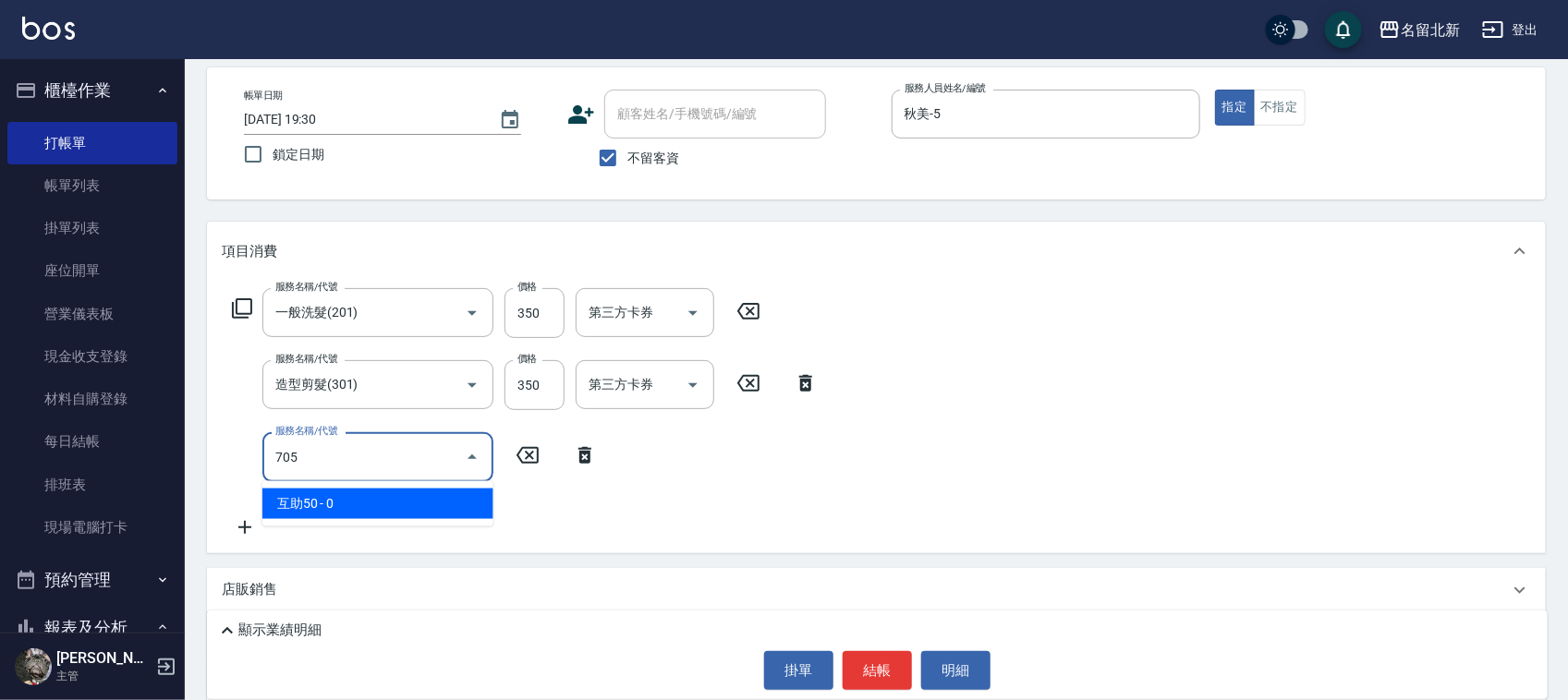
type input "互助50(705)"
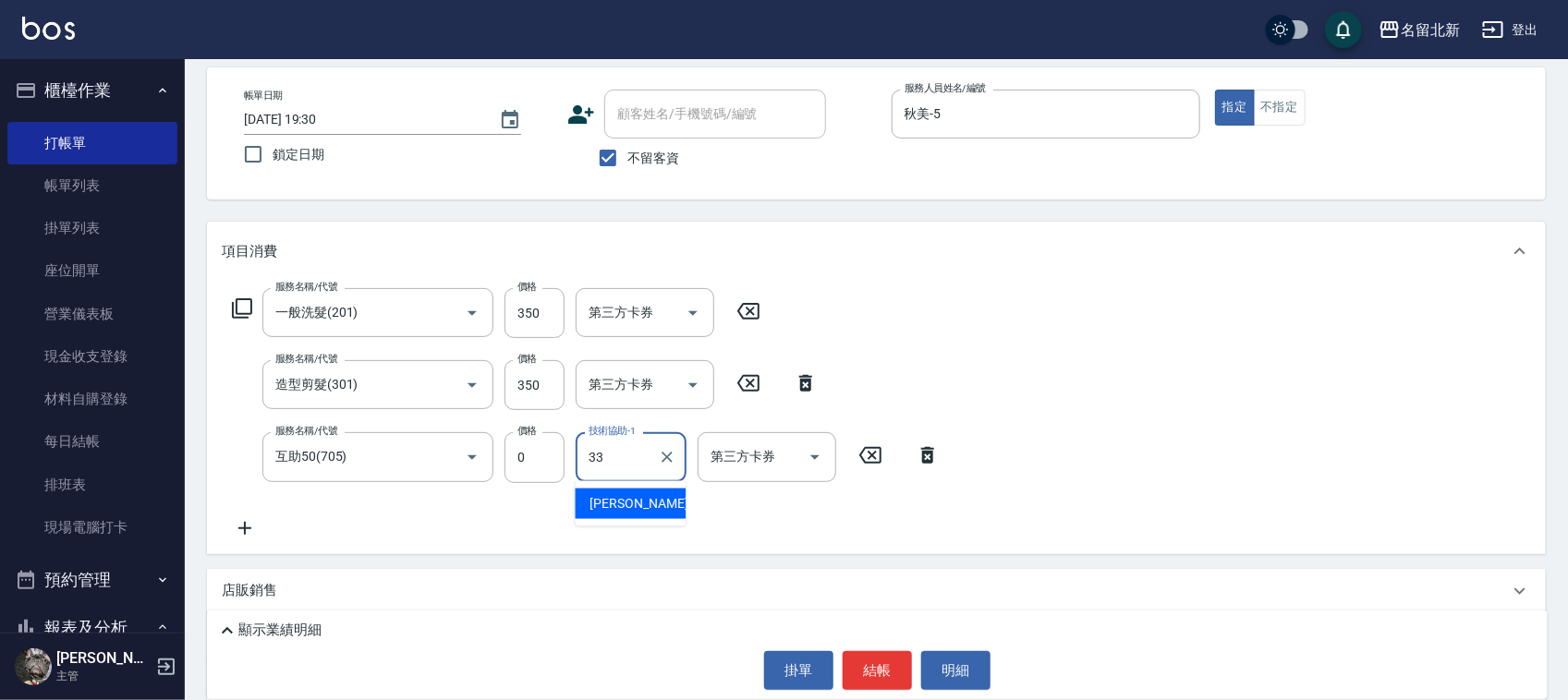
type input "[PERSON_NAME]-33"
click at [856, 679] on button "結帳" at bounding box center [877, 671] width 69 height 38
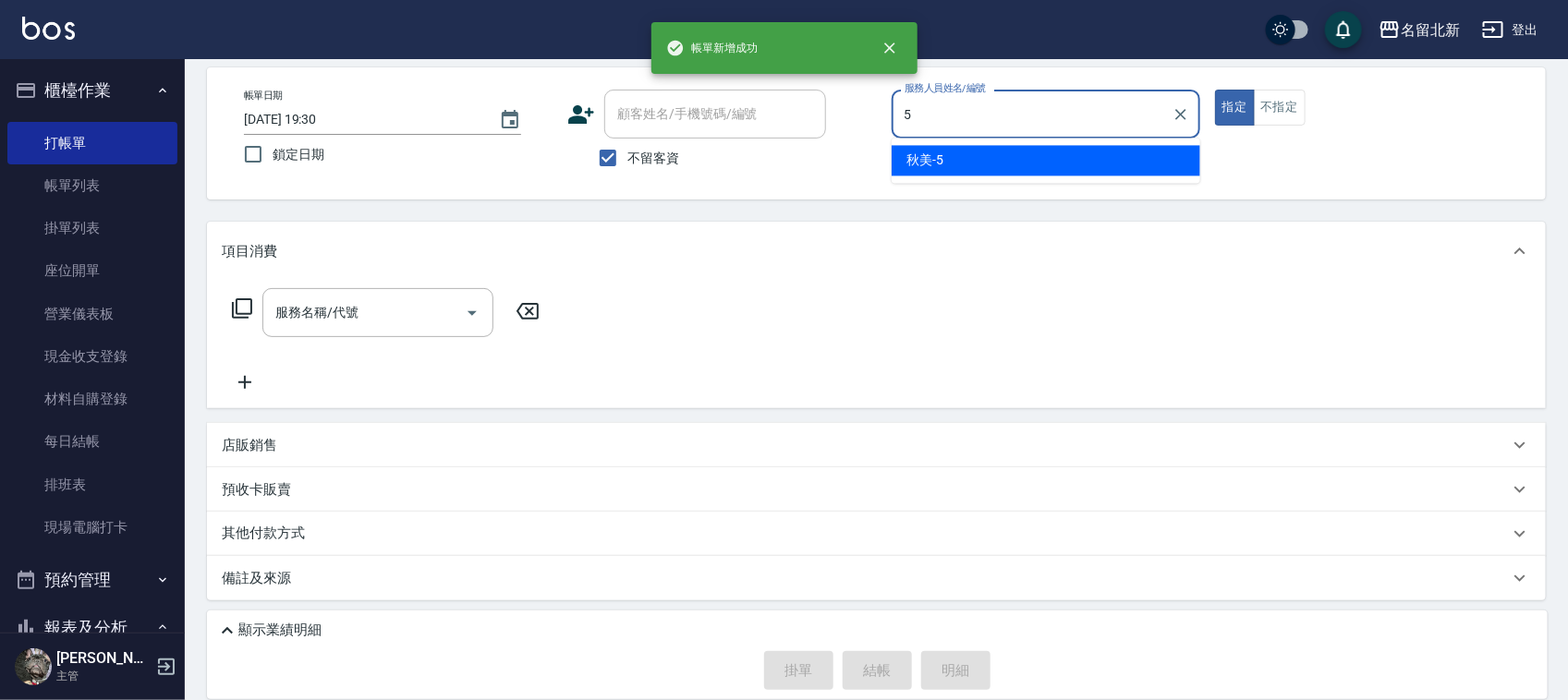
type input "秋美-5"
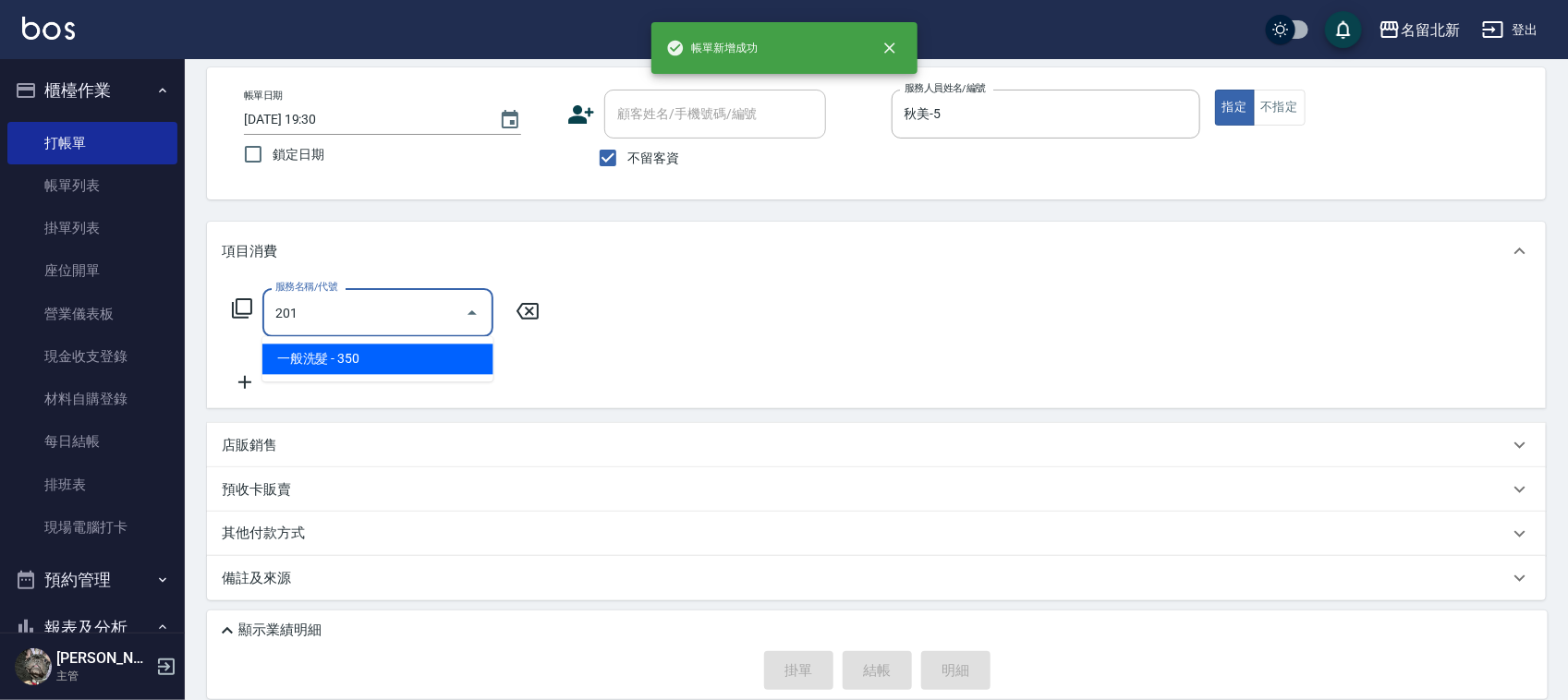
type input "一般洗髮(201)"
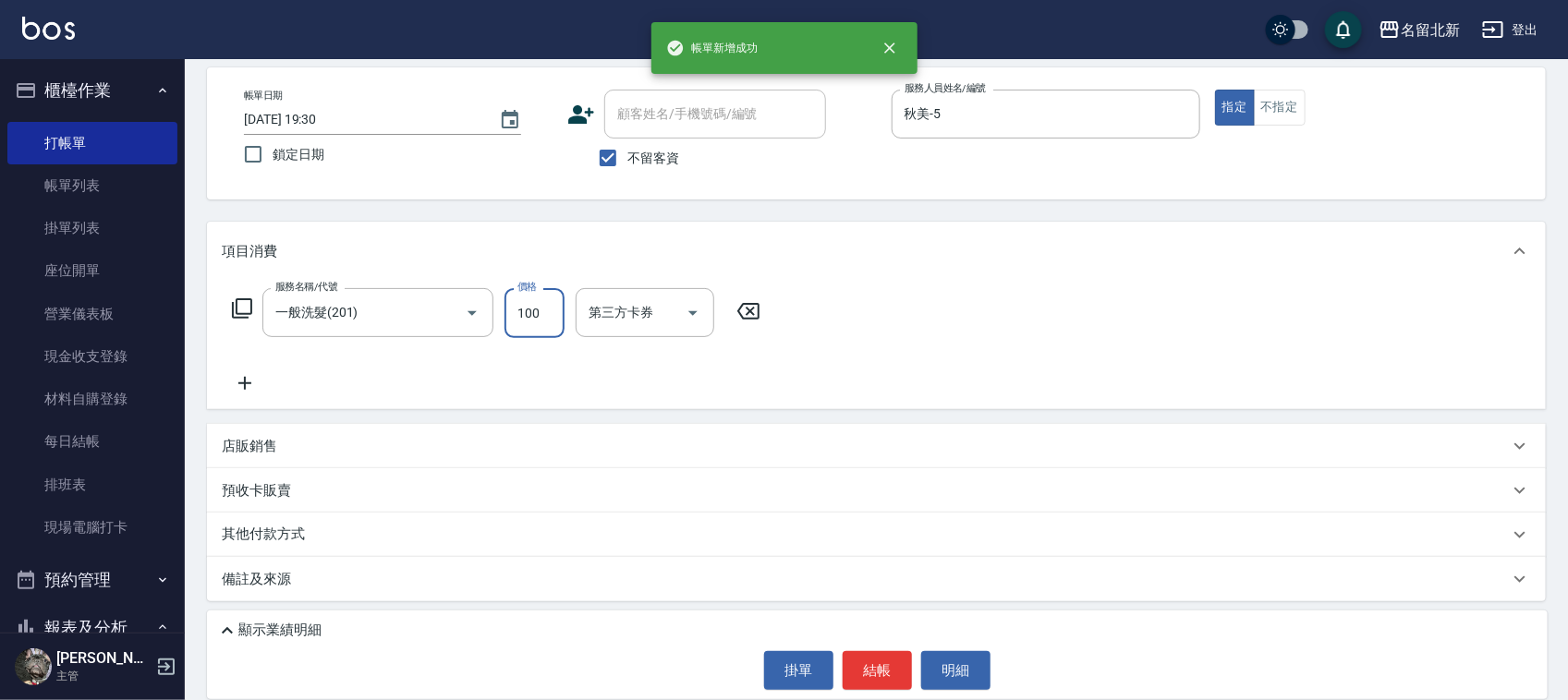
type input "100"
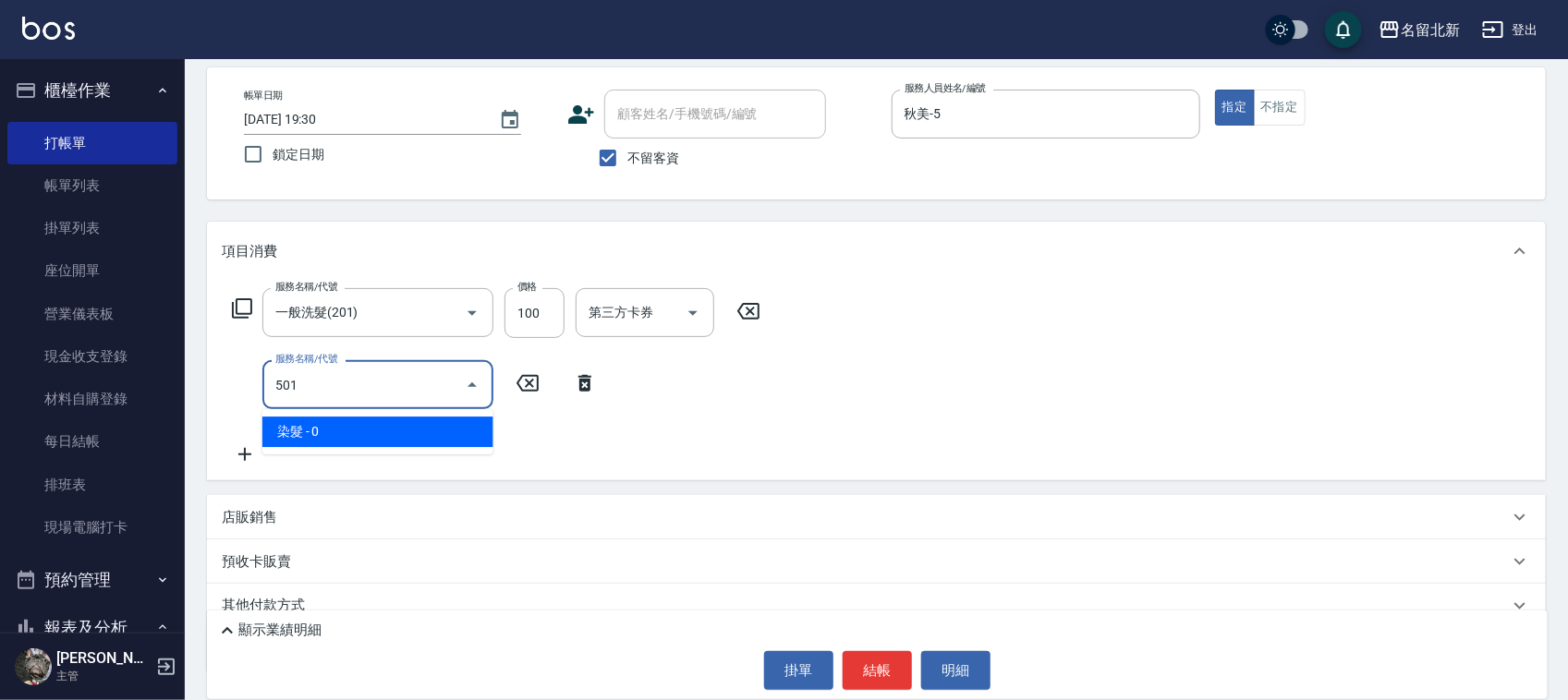
type input "染髮(501)"
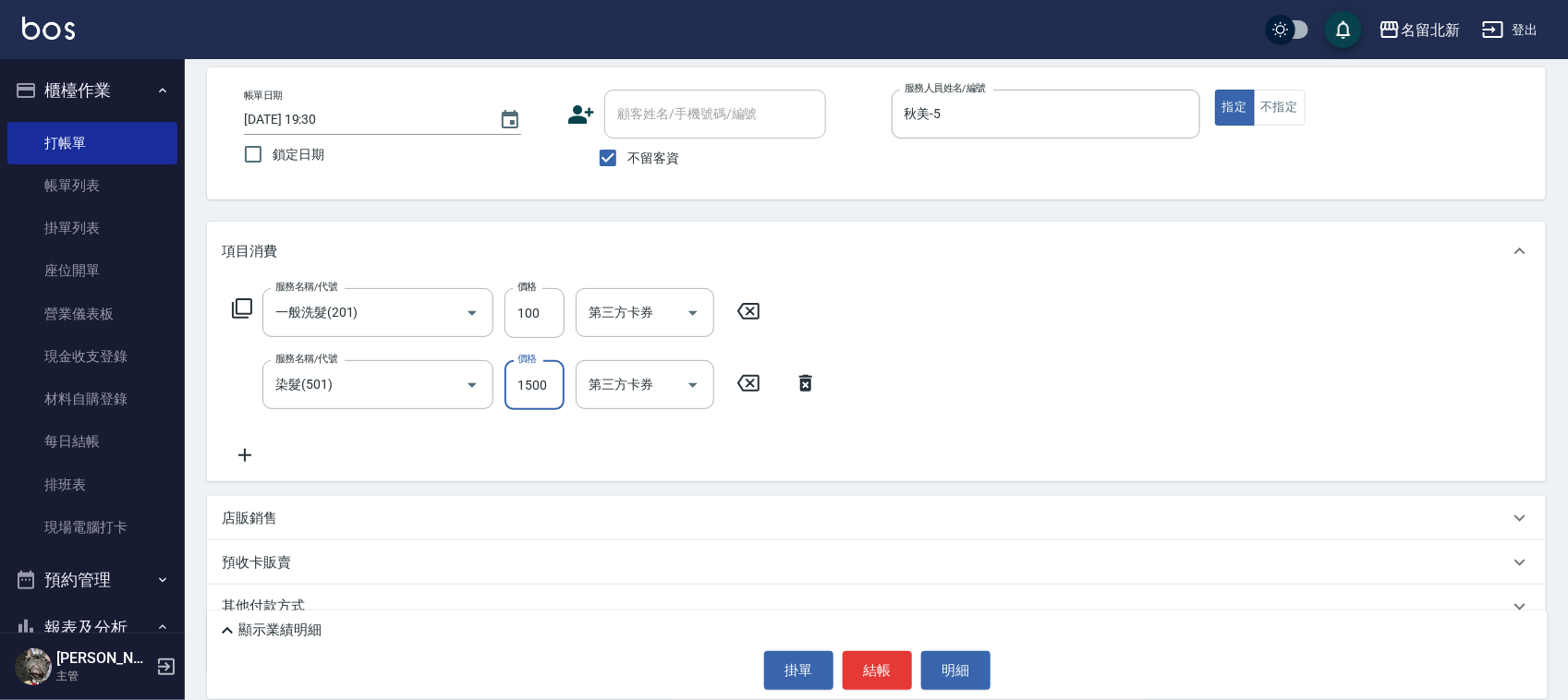
type input "1500"
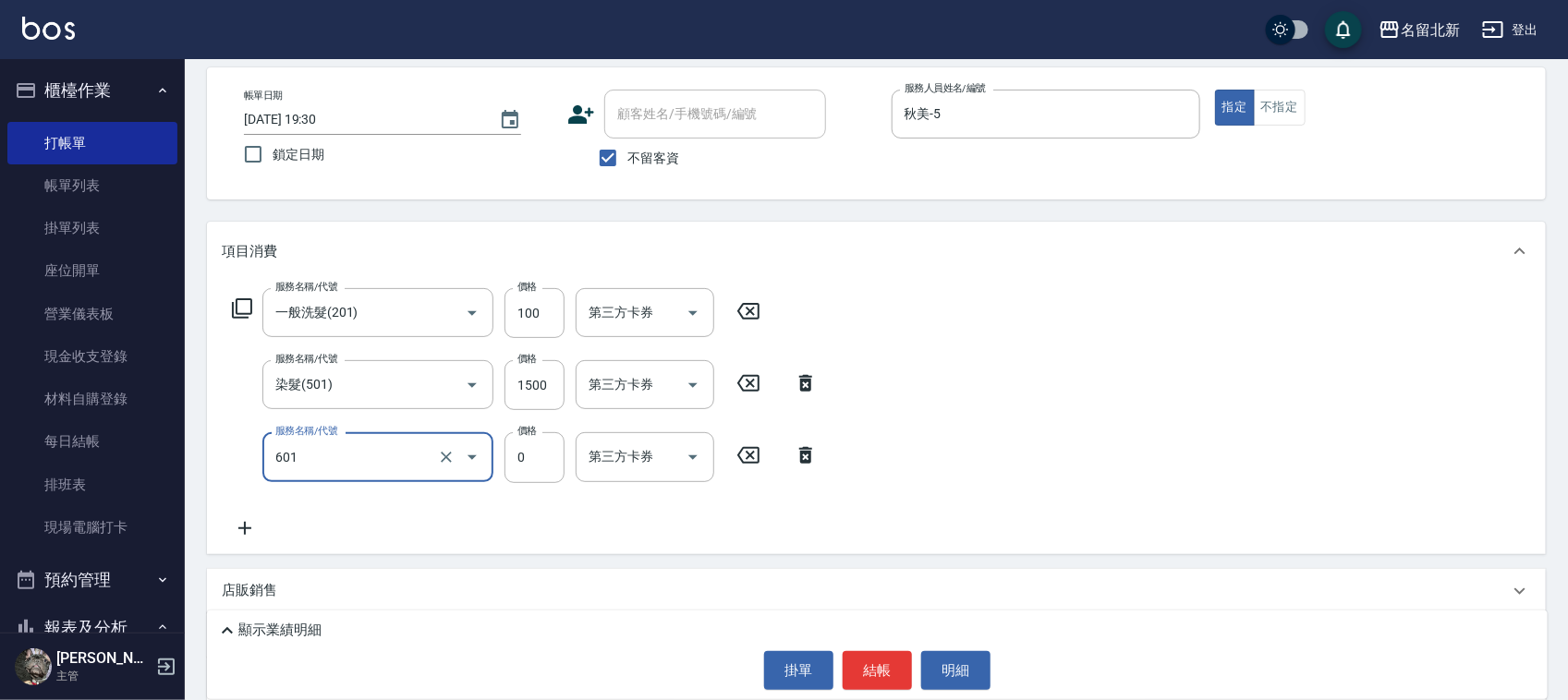
type input "使用護髮卡(601)"
type input "550"
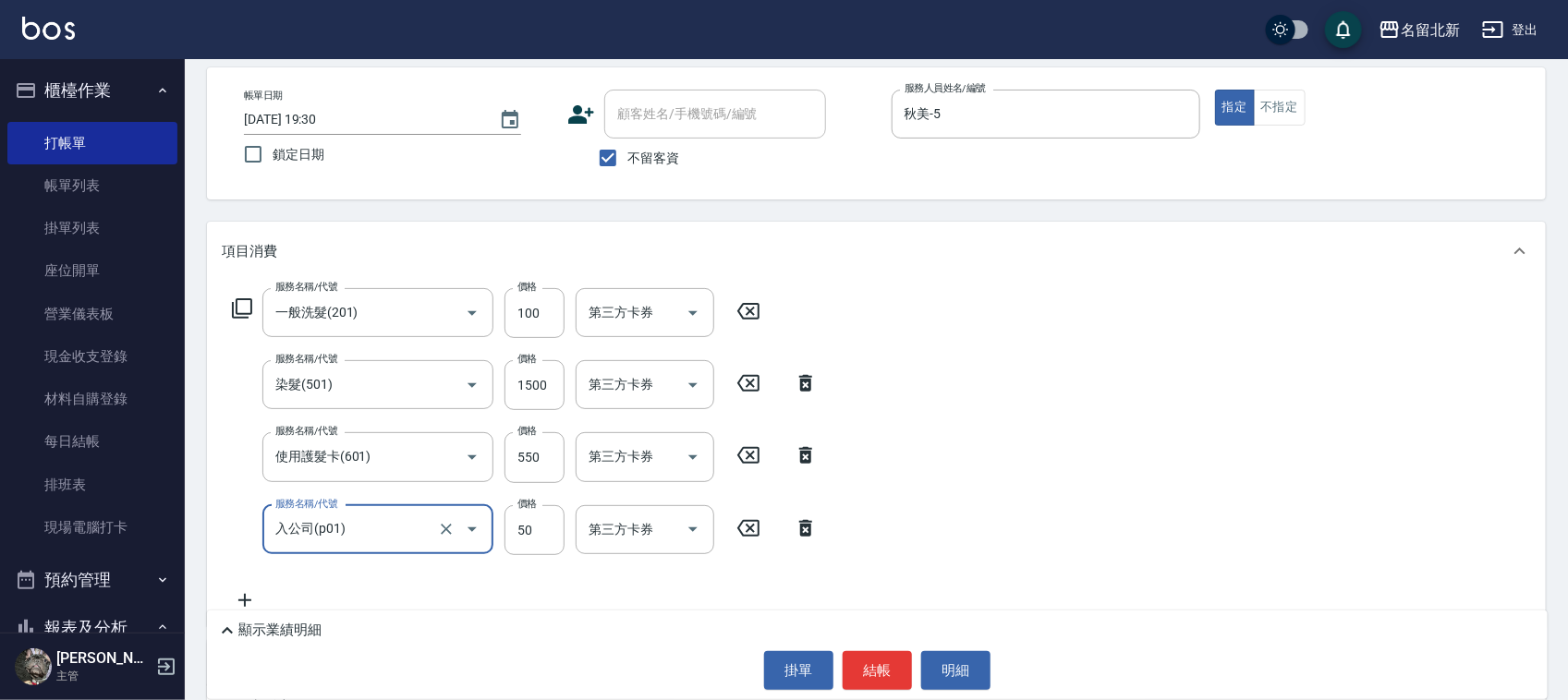
type input "入公司(p01)"
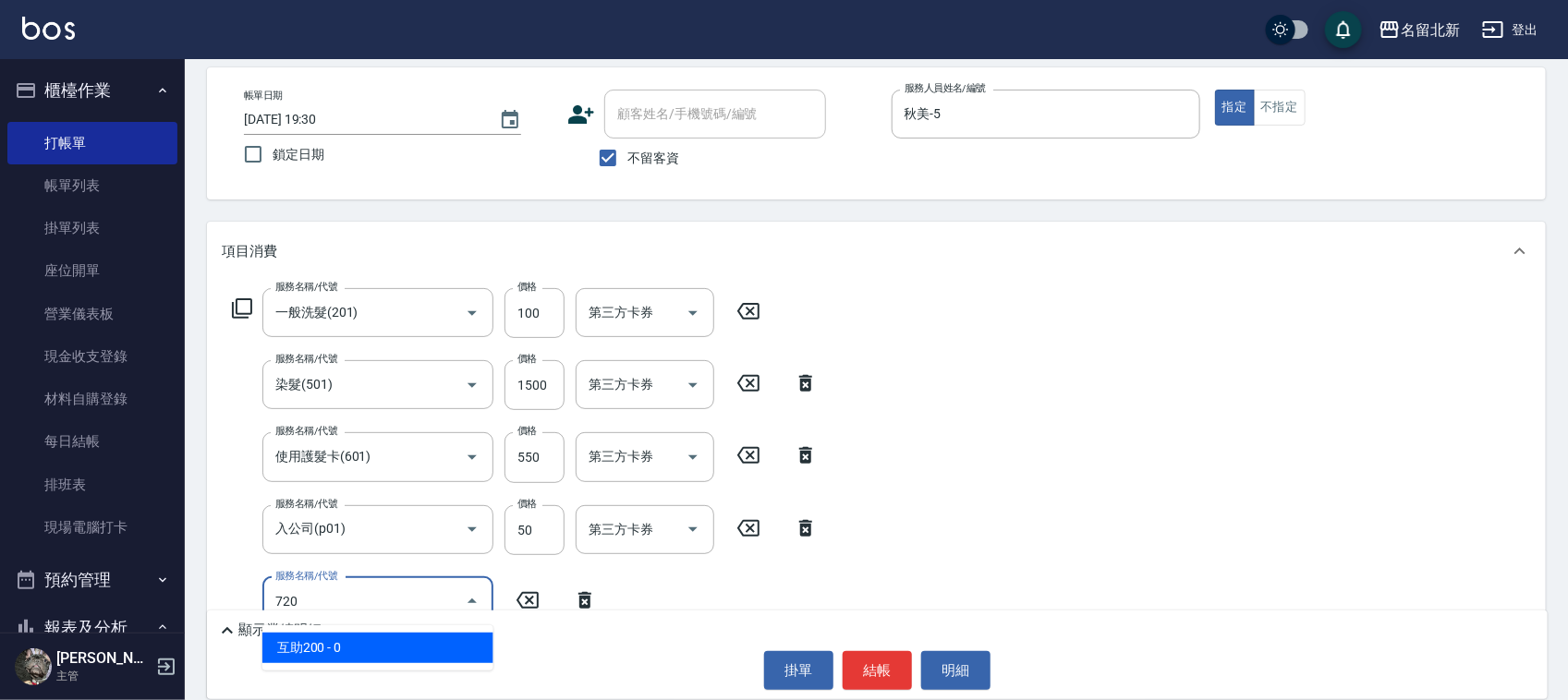
type input "互助200(720)"
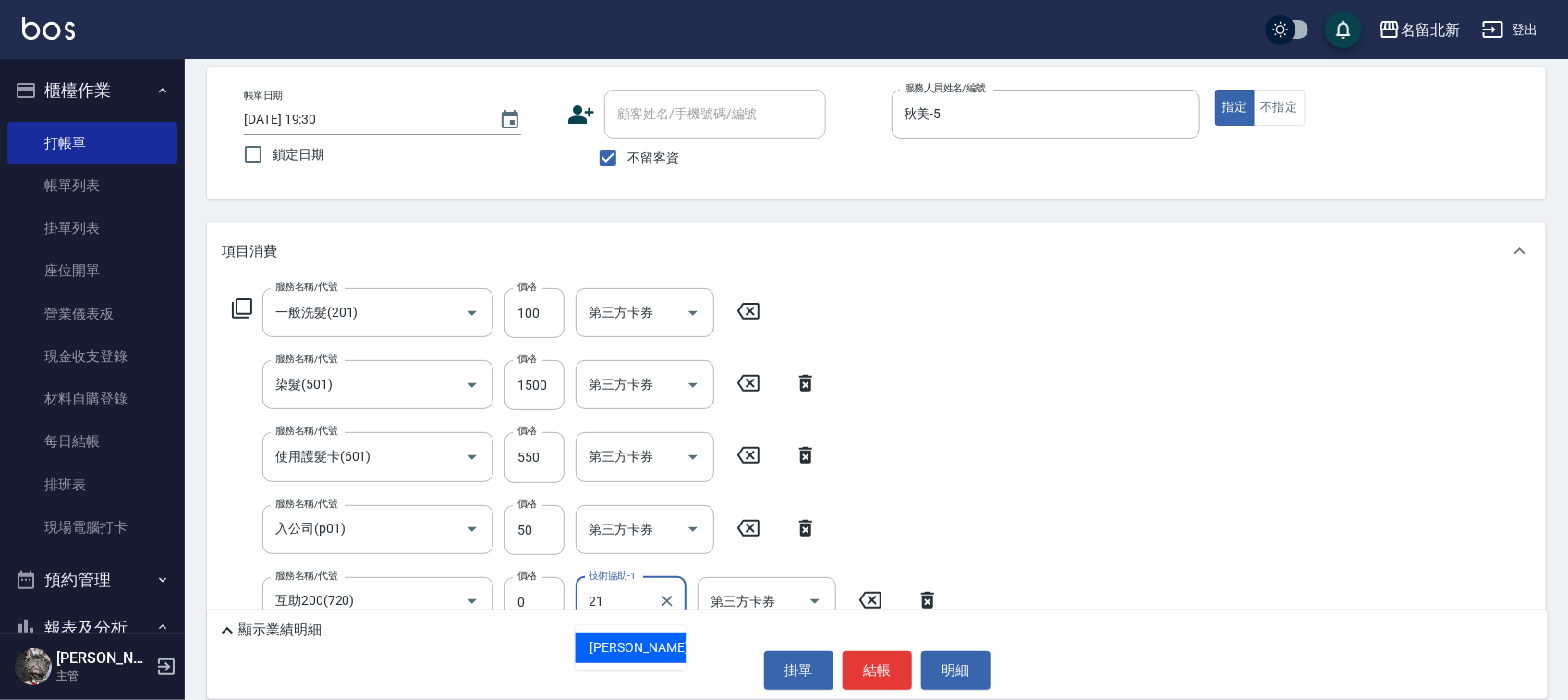
type input "[PERSON_NAME]-21"
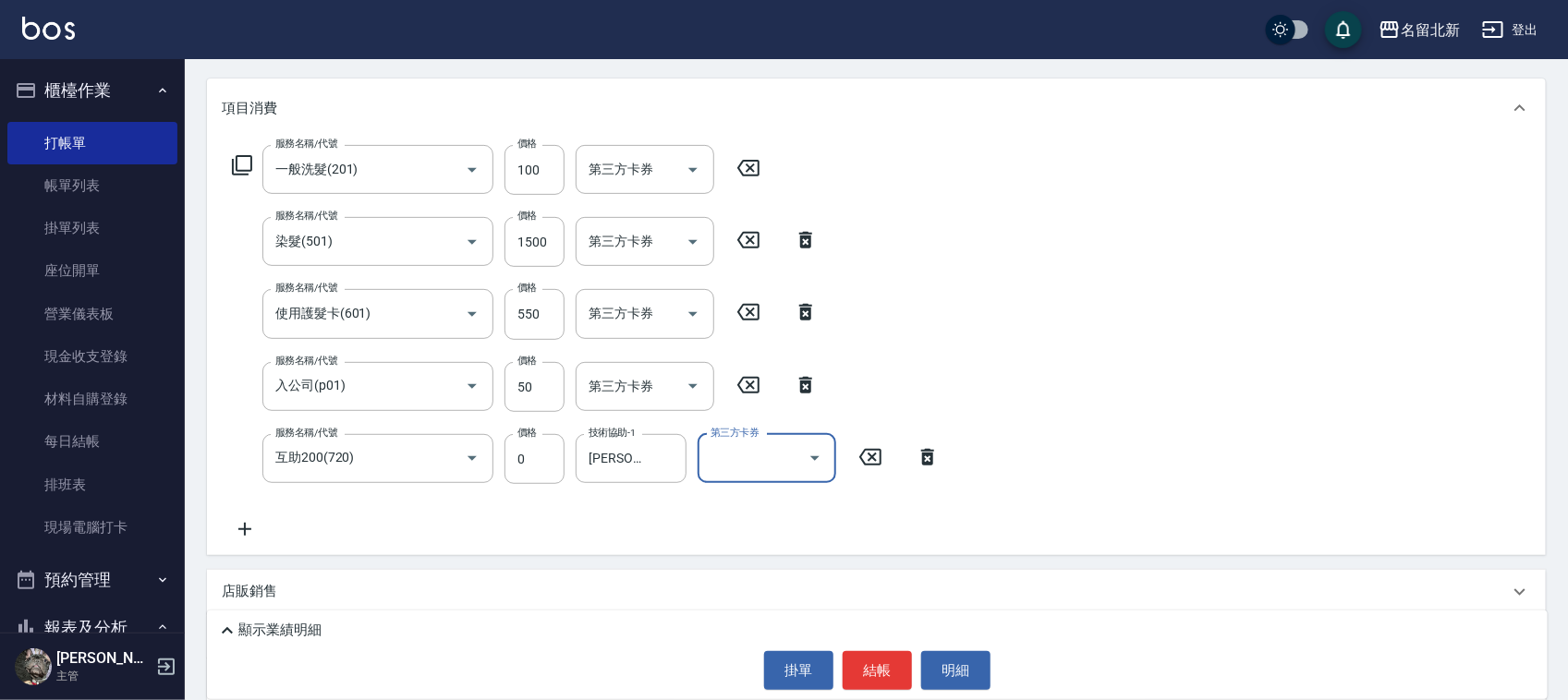
scroll to position [372, 0]
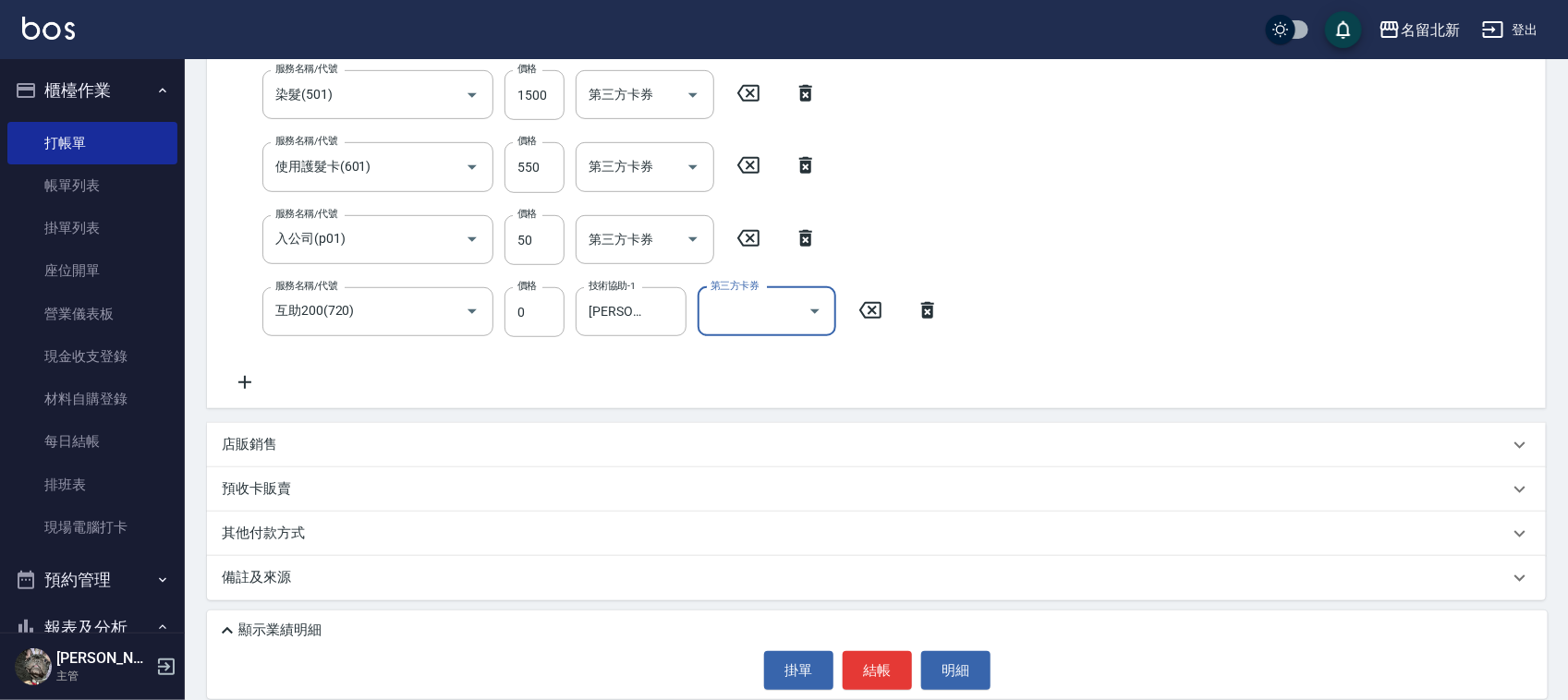
click at [247, 636] on p "顯示業績明細" at bounding box center [279, 631] width 84 height 20
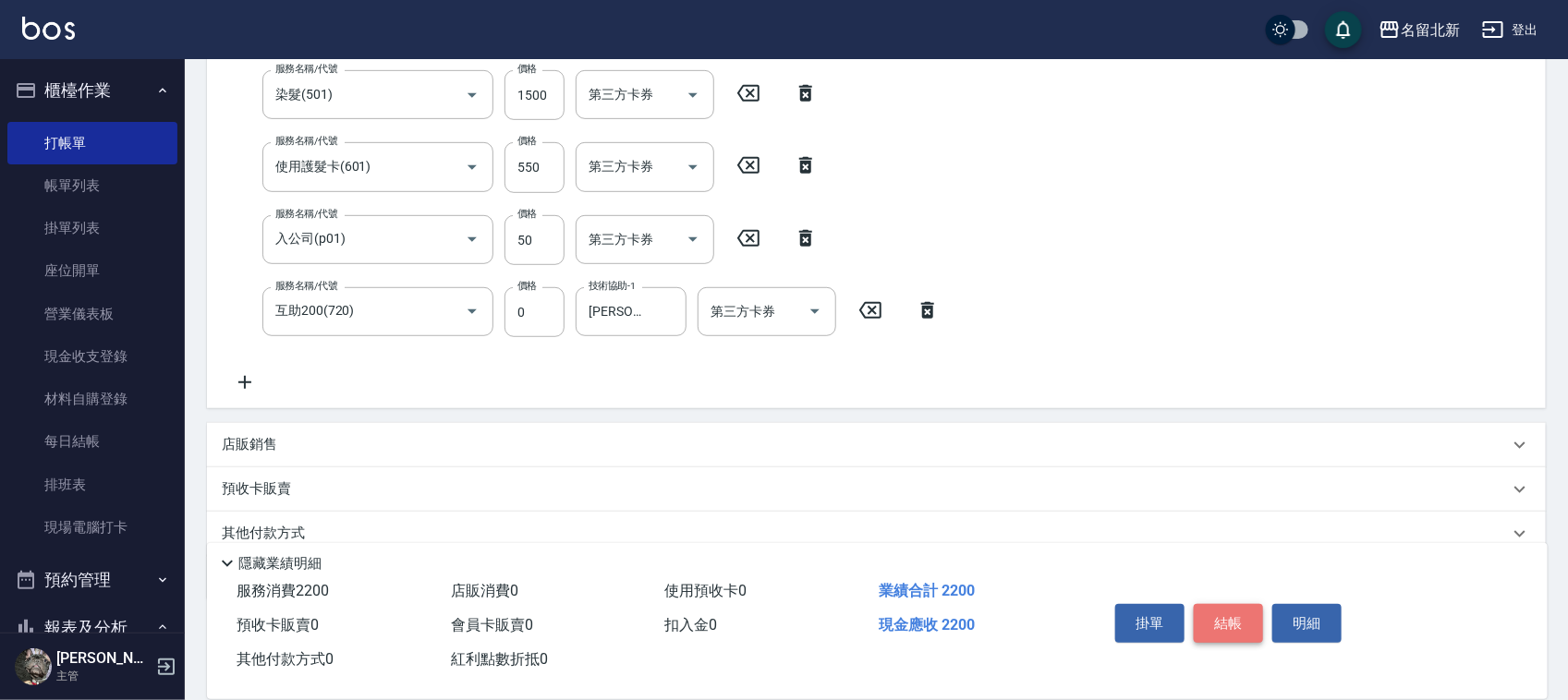
click at [1216, 607] on button "結帳" at bounding box center [1228, 623] width 69 height 38
type input "4"
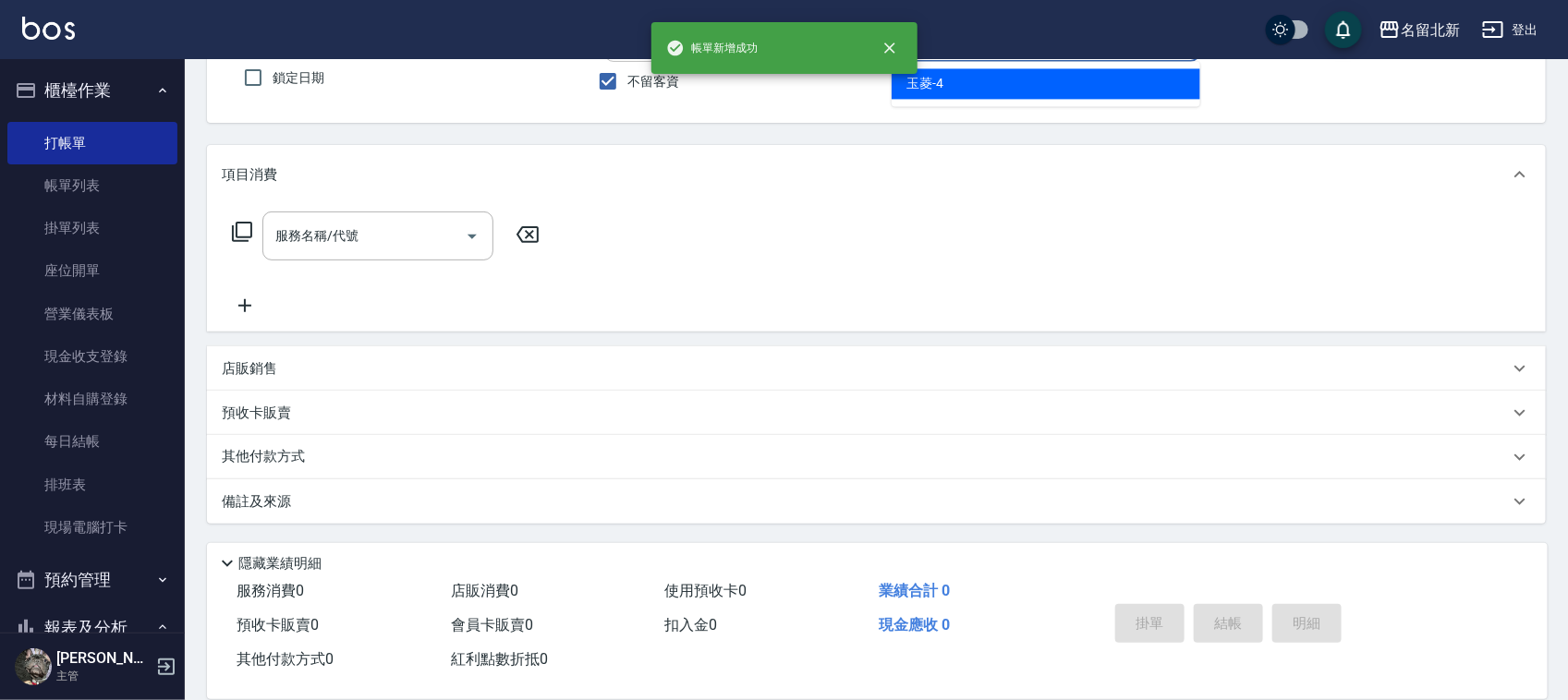
scroll to position [157, 0]
type input "秋美-5"
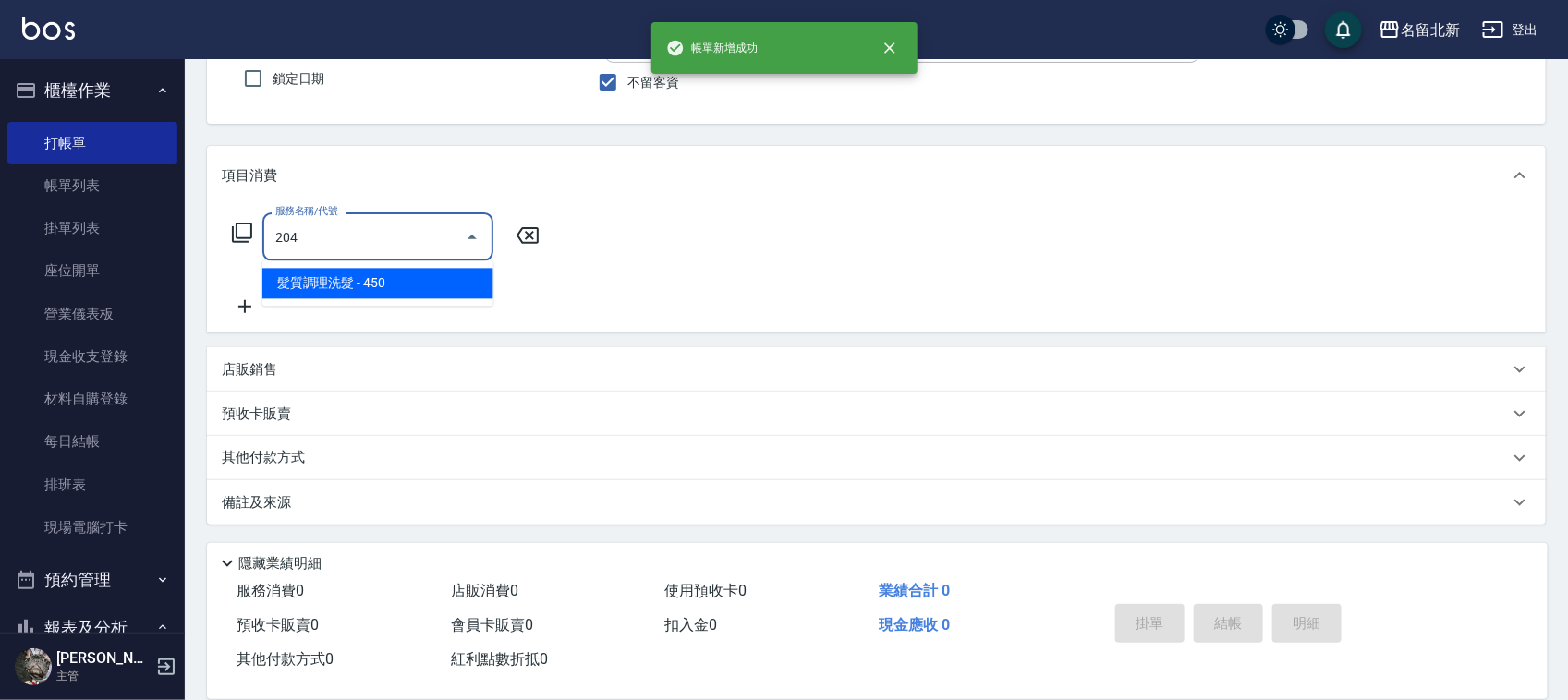
type input "髮質調理洗髮(204)"
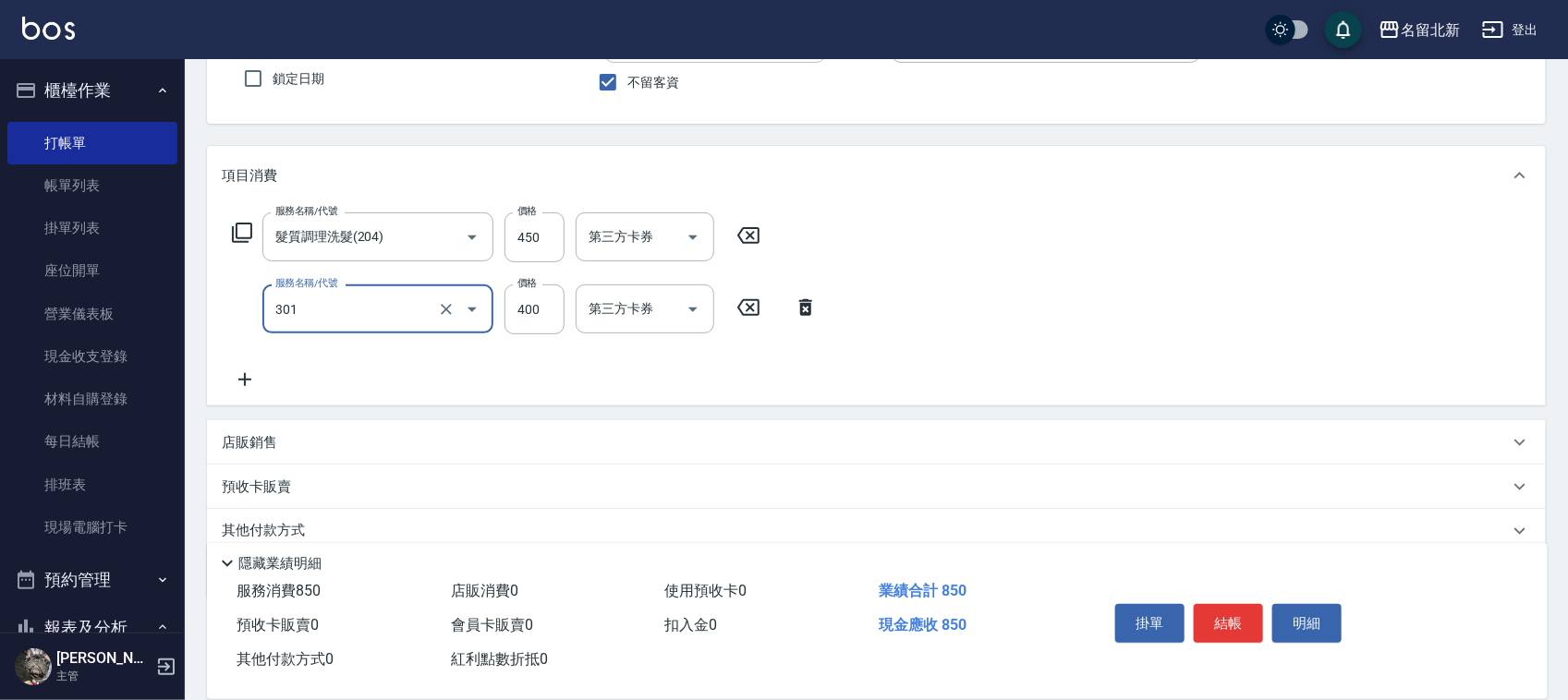
type input "造型剪髮(301)"
type input "350"
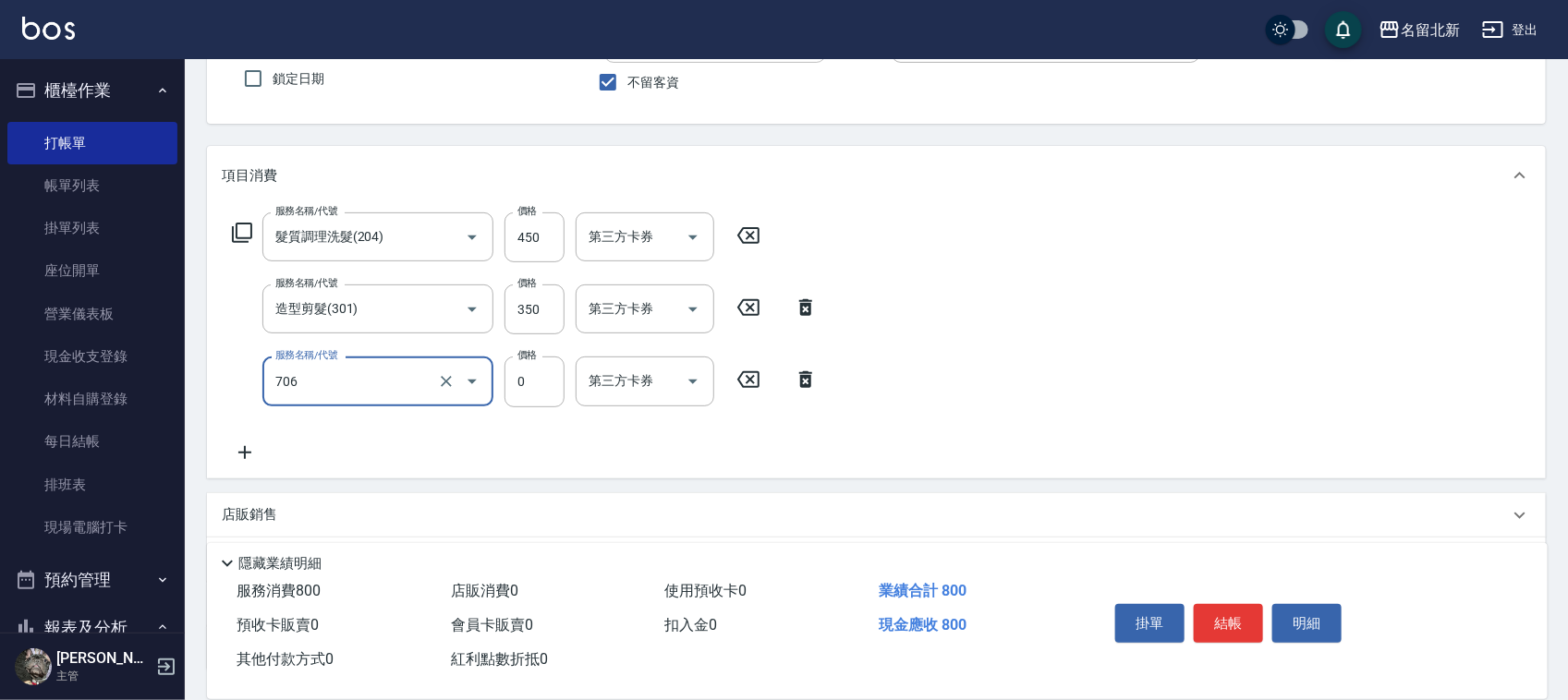
type input "互助60(706)"
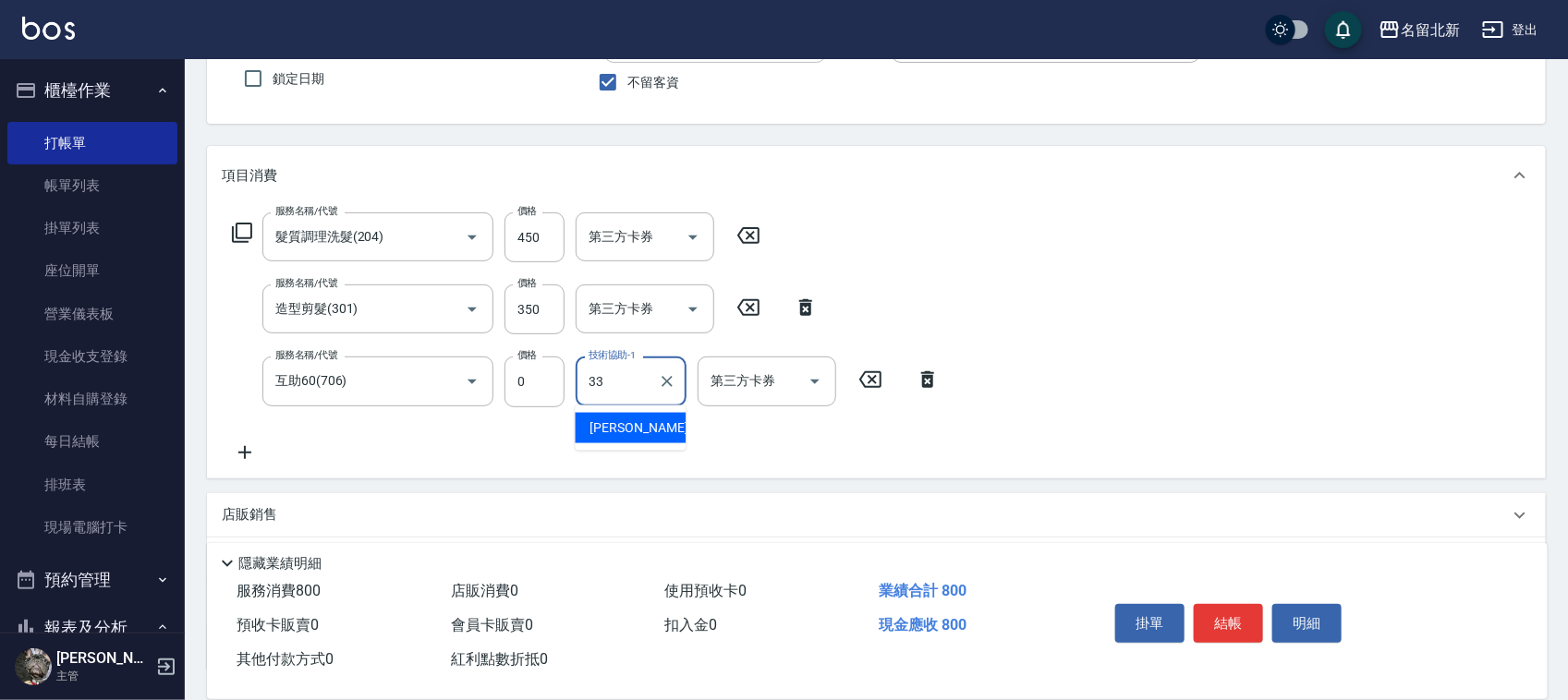
type input "[PERSON_NAME]-33"
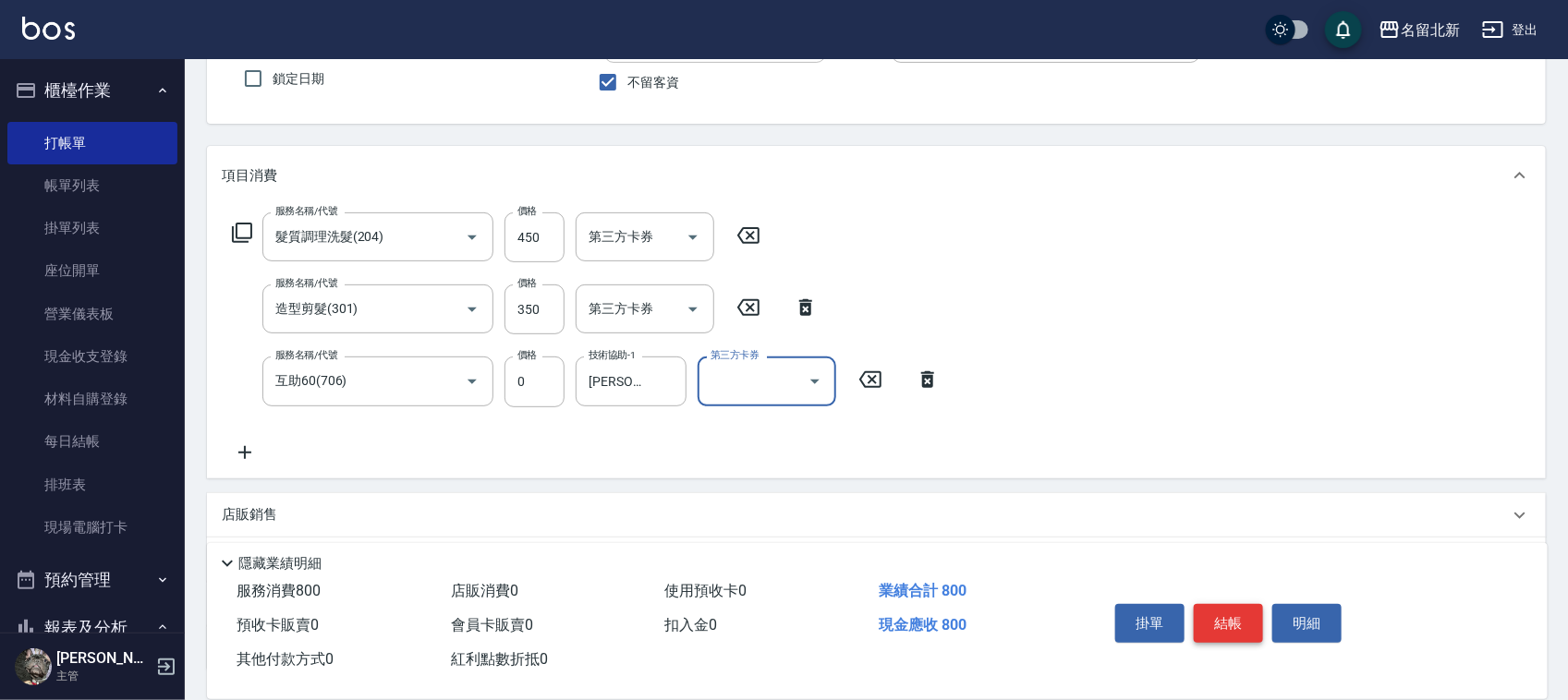
click at [1226, 614] on button "結帳" at bounding box center [1228, 623] width 69 height 38
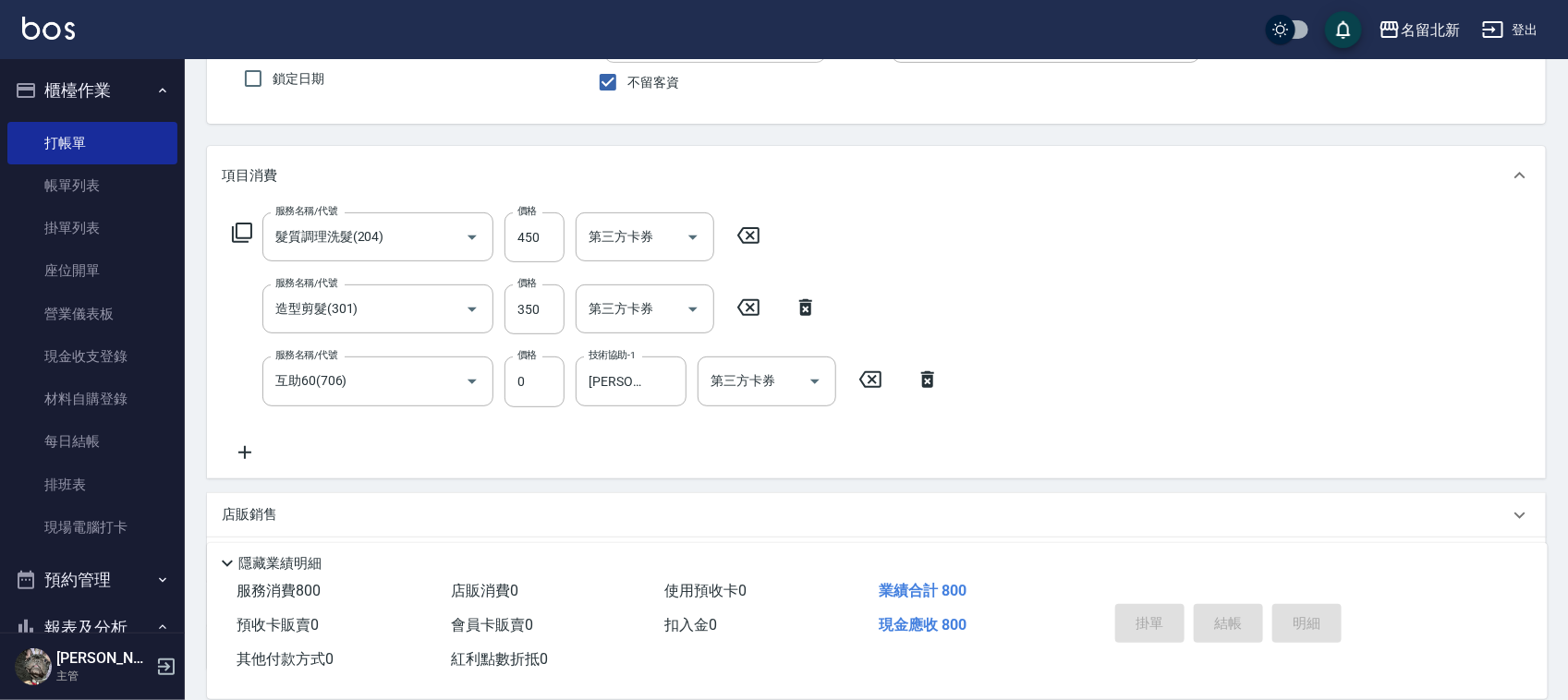
type input "[DATE] 19:31"
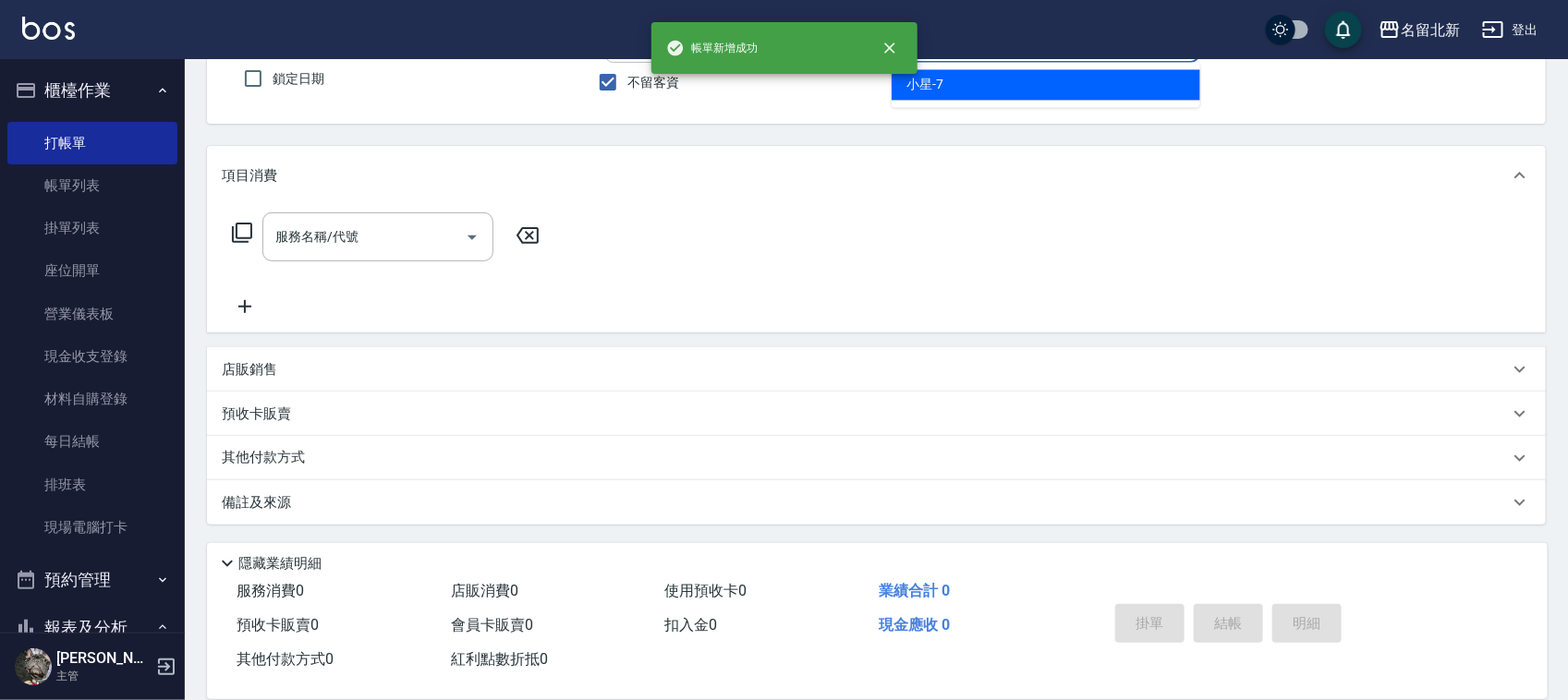
type input "小星-7"
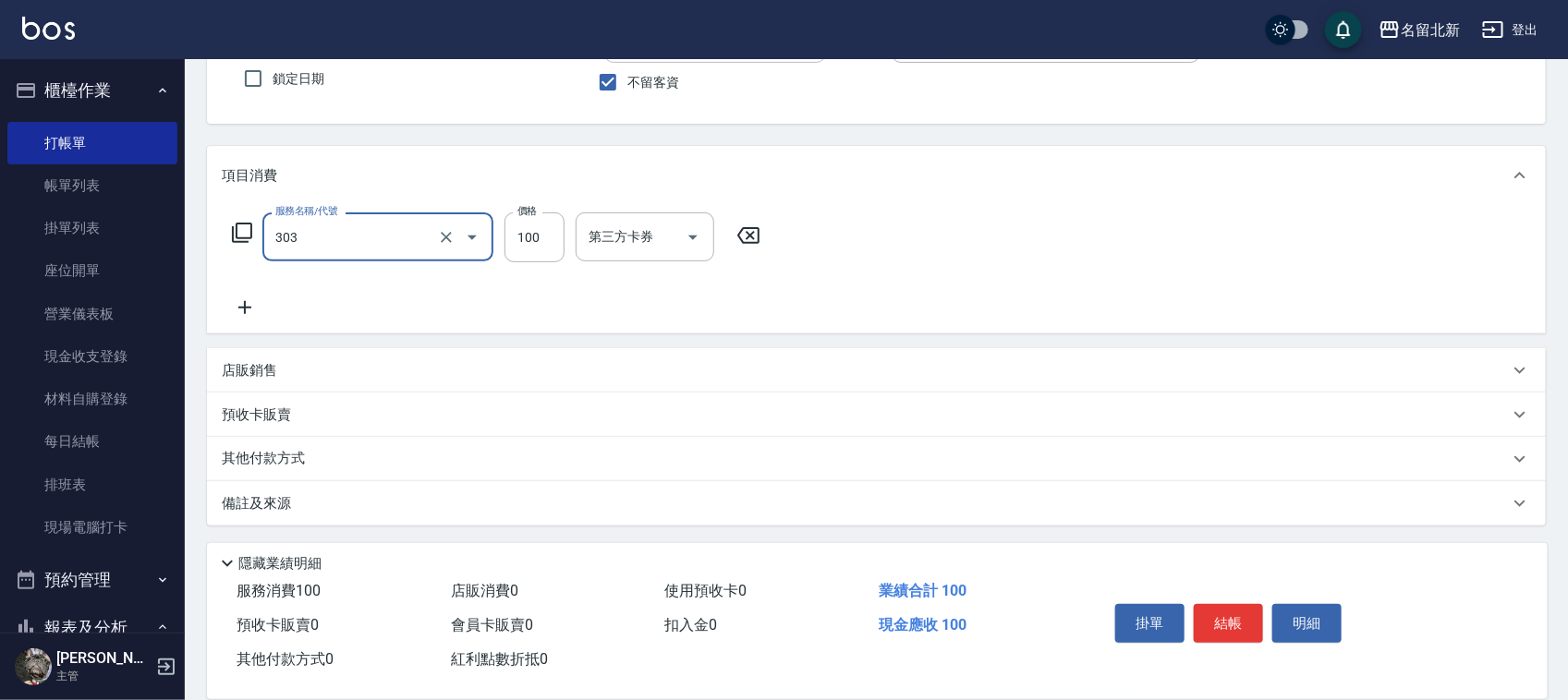
type input "剪瀏海(303)"
click at [1199, 593] on div "掛單 結帳 明細" at bounding box center [1305, 626] width 439 height 102
drag, startPoint x: 1204, startPoint y: 593, endPoint x: 1216, endPoint y: 611, distance: 21.6
click at [1216, 606] on div "掛單 結帳 明細" at bounding box center [1228, 625] width 241 height 58
click at [1218, 611] on button "結帳" at bounding box center [1228, 623] width 69 height 38
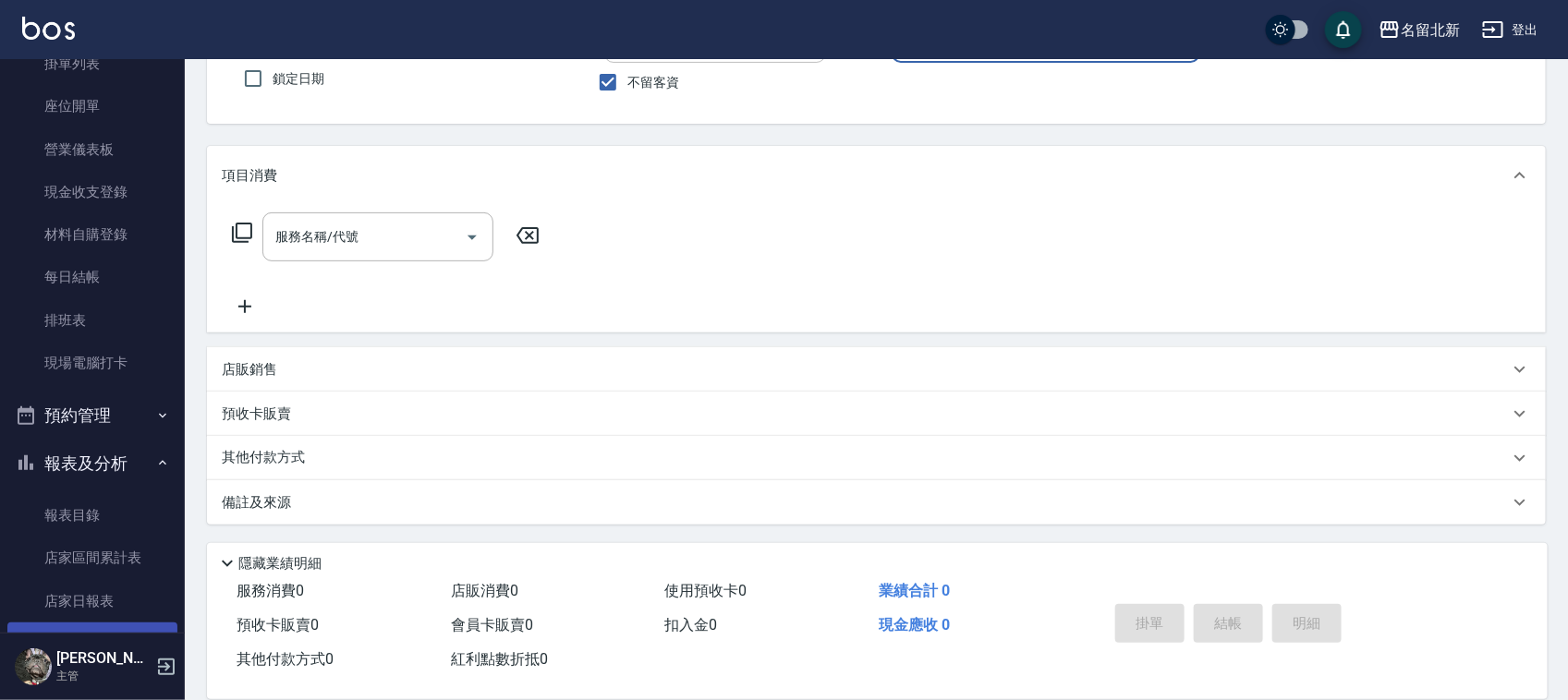
scroll to position [0, 0]
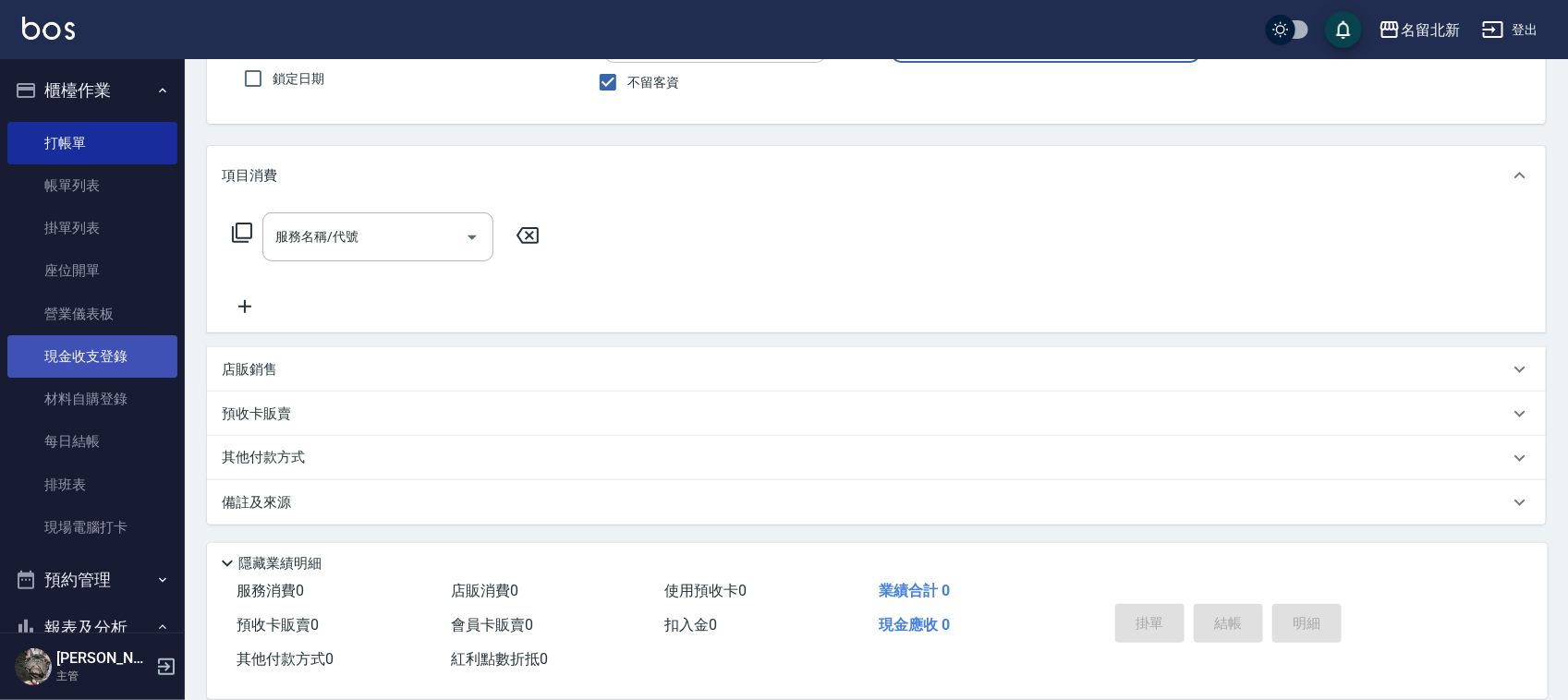
click at [103, 353] on link "現金收支登錄" at bounding box center [92, 356] width 170 height 42
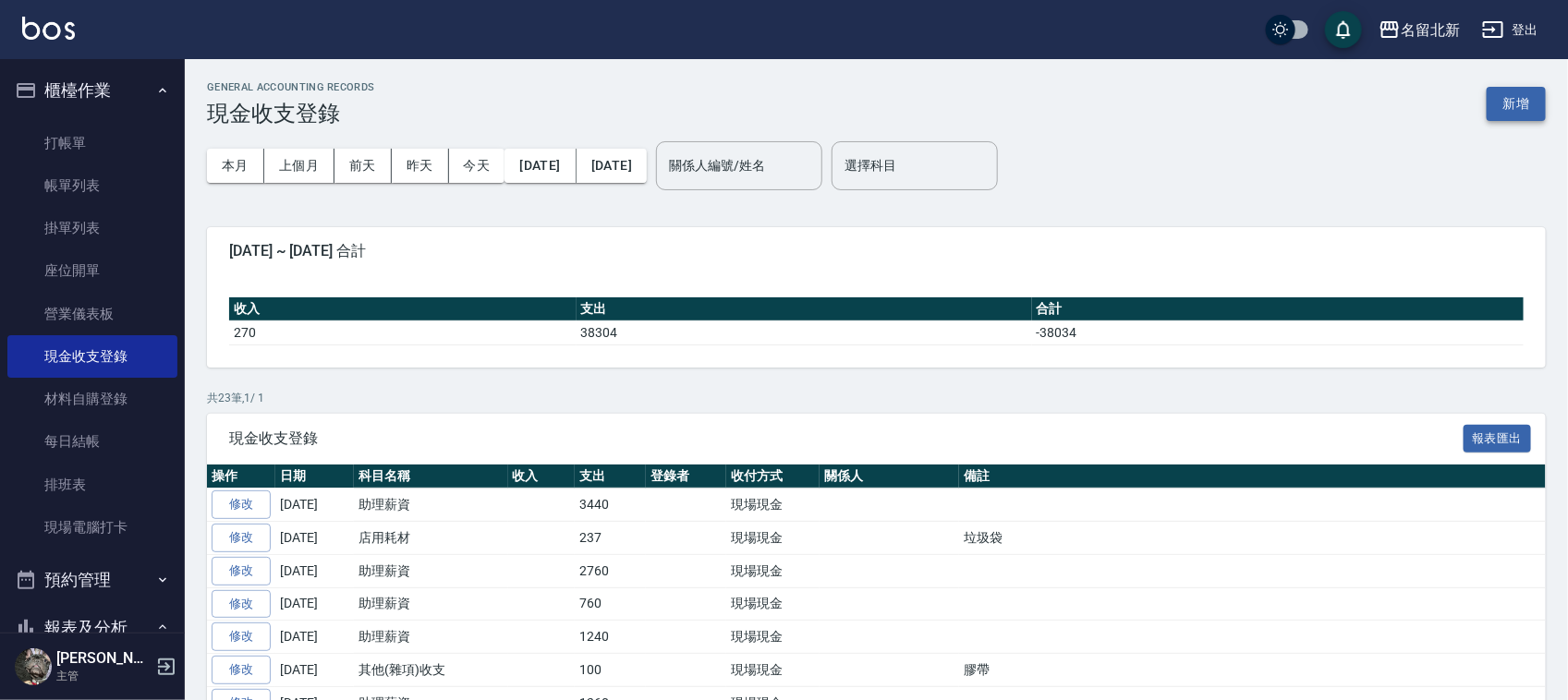
click at [1521, 98] on button "新增" at bounding box center [1516, 103] width 59 height 34
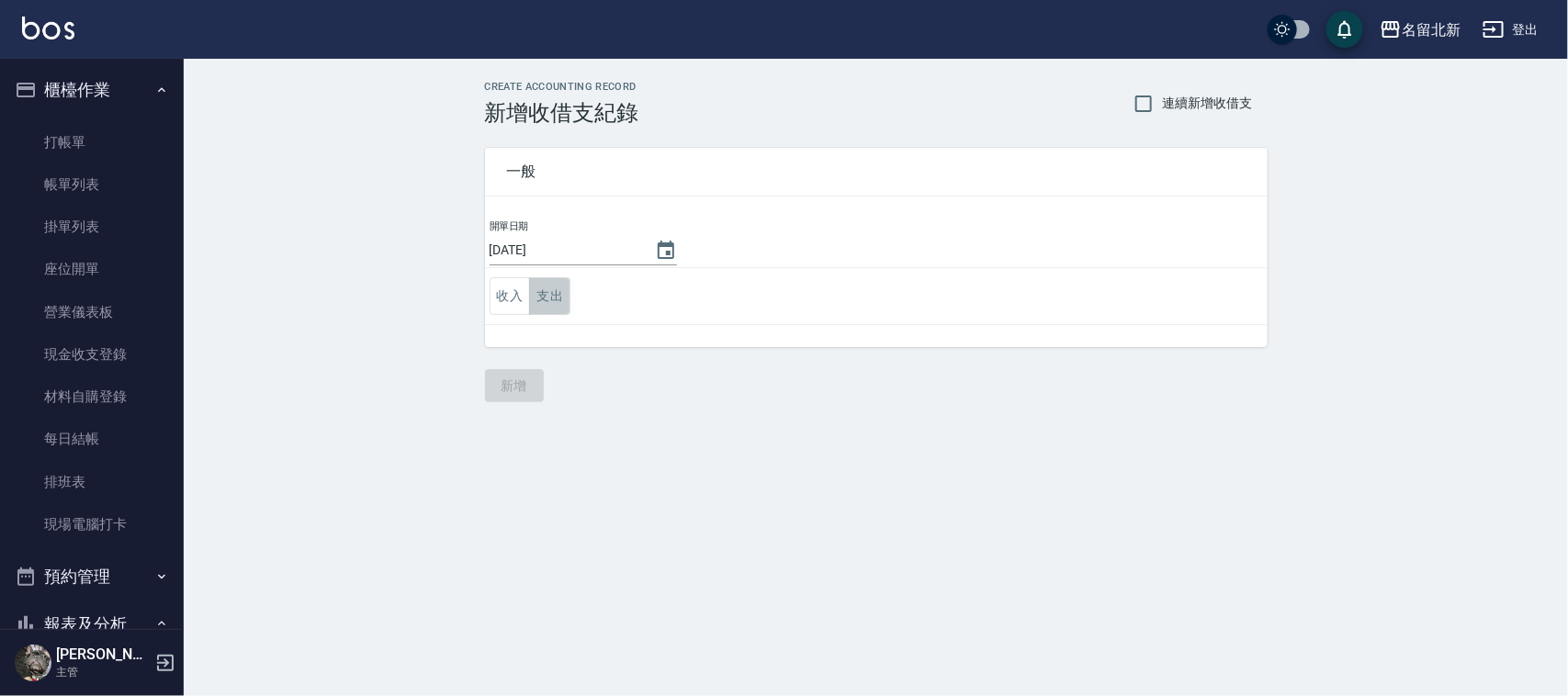
click at [554, 301] on button "支出" at bounding box center [549, 296] width 41 height 38
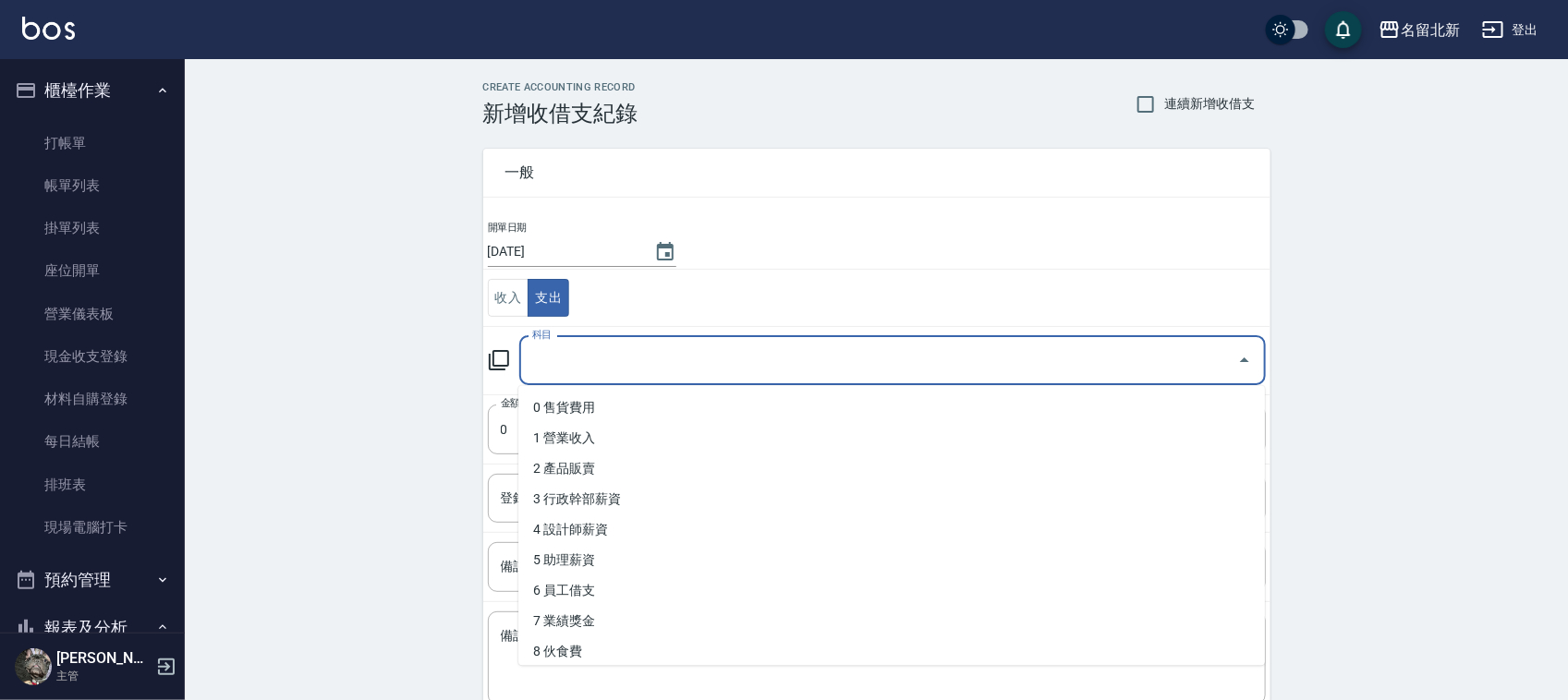
click at [602, 354] on input "科目" at bounding box center [879, 361] width 702 height 32
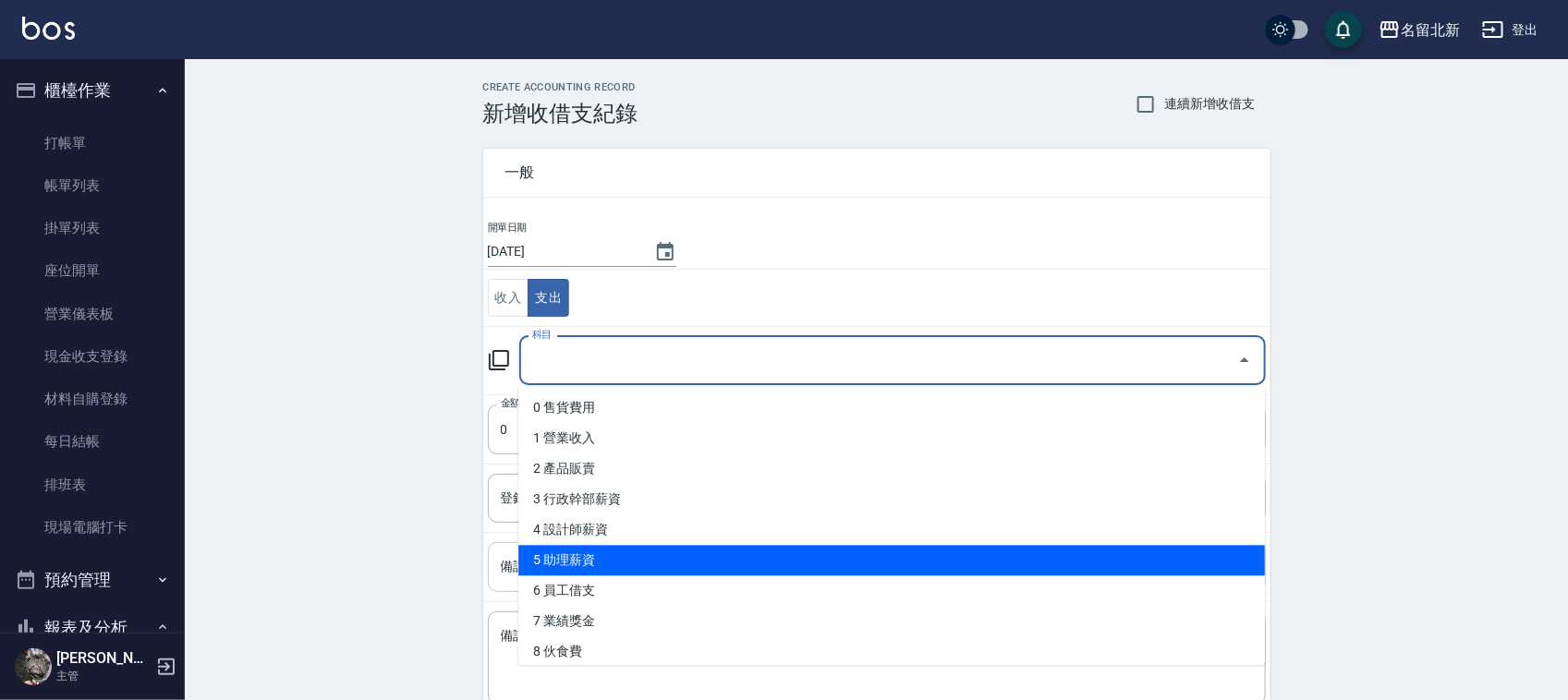
drag, startPoint x: 620, startPoint y: 566, endPoint x: 628, endPoint y: 552, distance: 16.1
click at [620, 563] on li "5 助理薪資" at bounding box center [891, 560] width 746 height 30
type input "5 助理薪資"
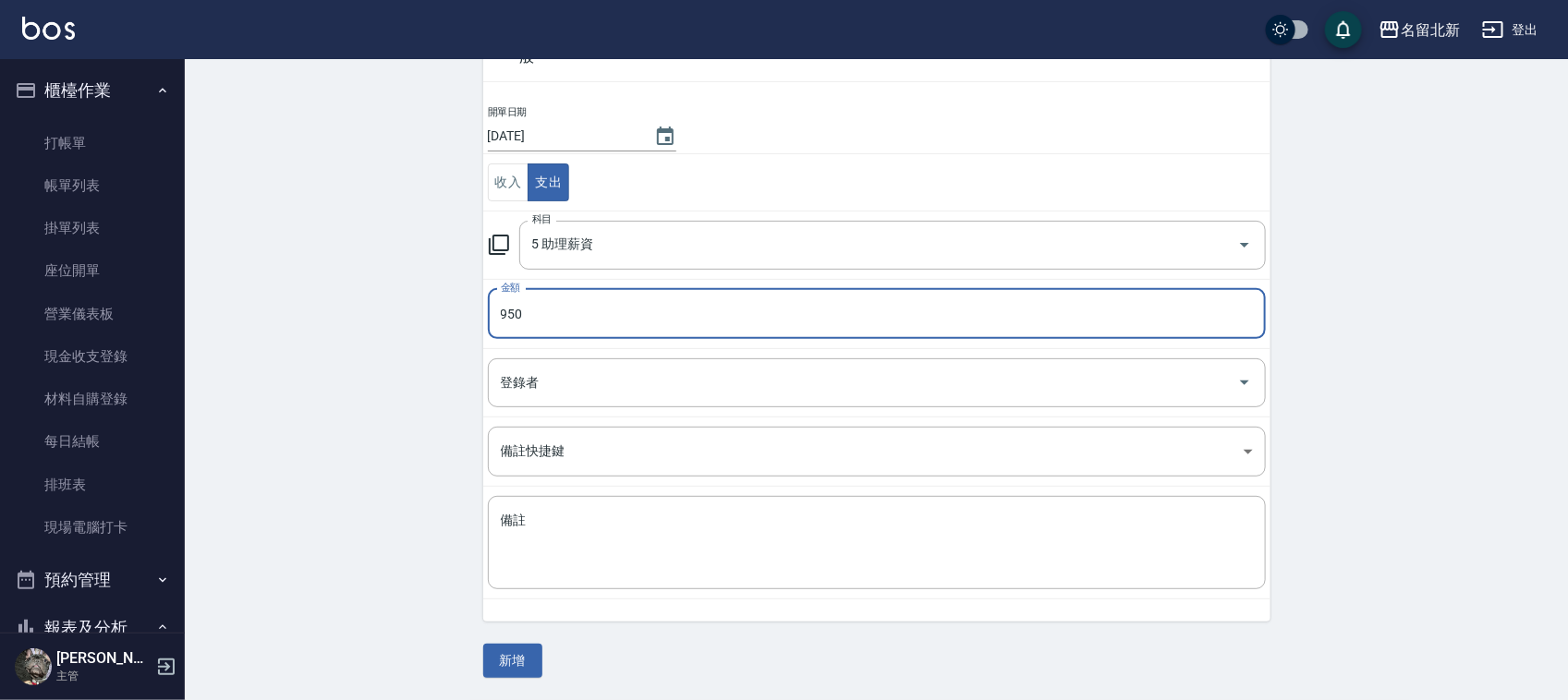
scroll to position [116, 0]
type input "950"
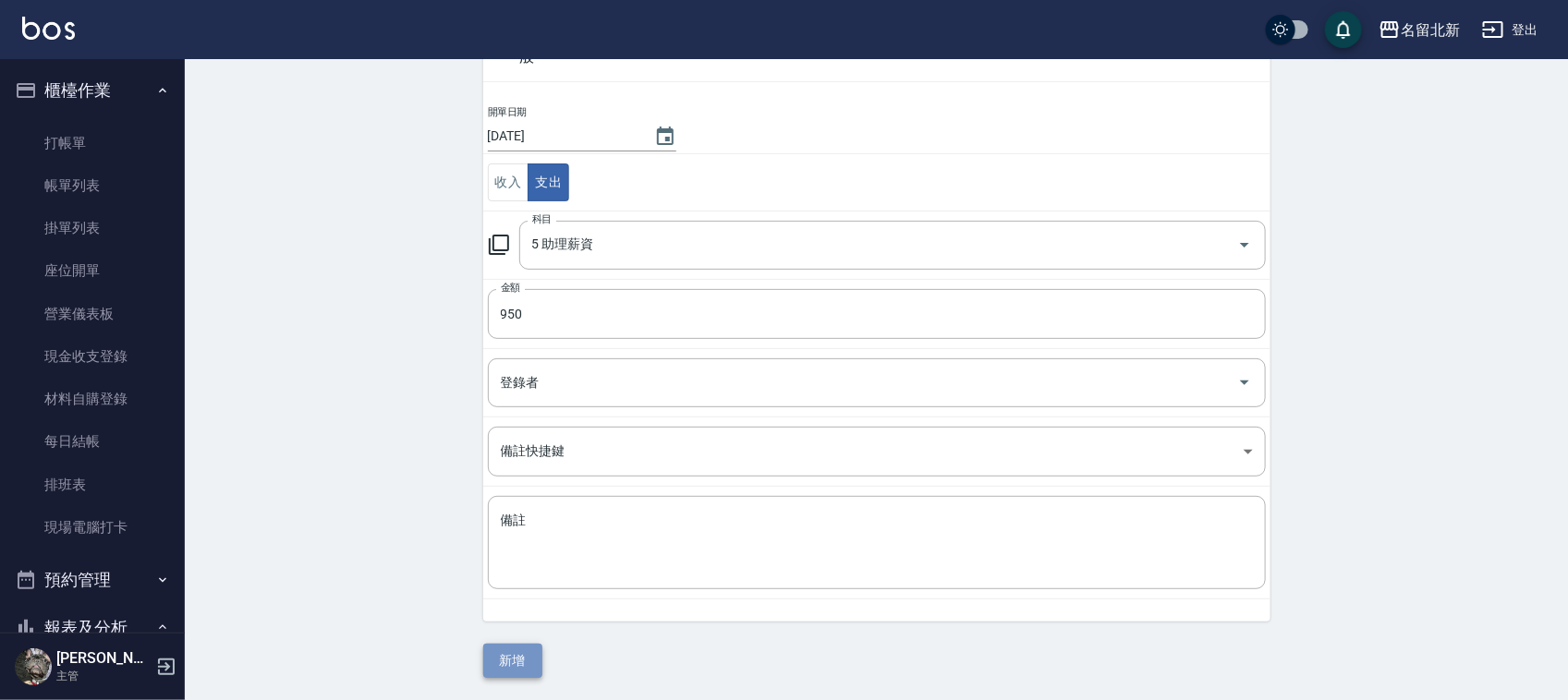
click at [517, 658] on button "新增" at bounding box center [512, 661] width 59 height 34
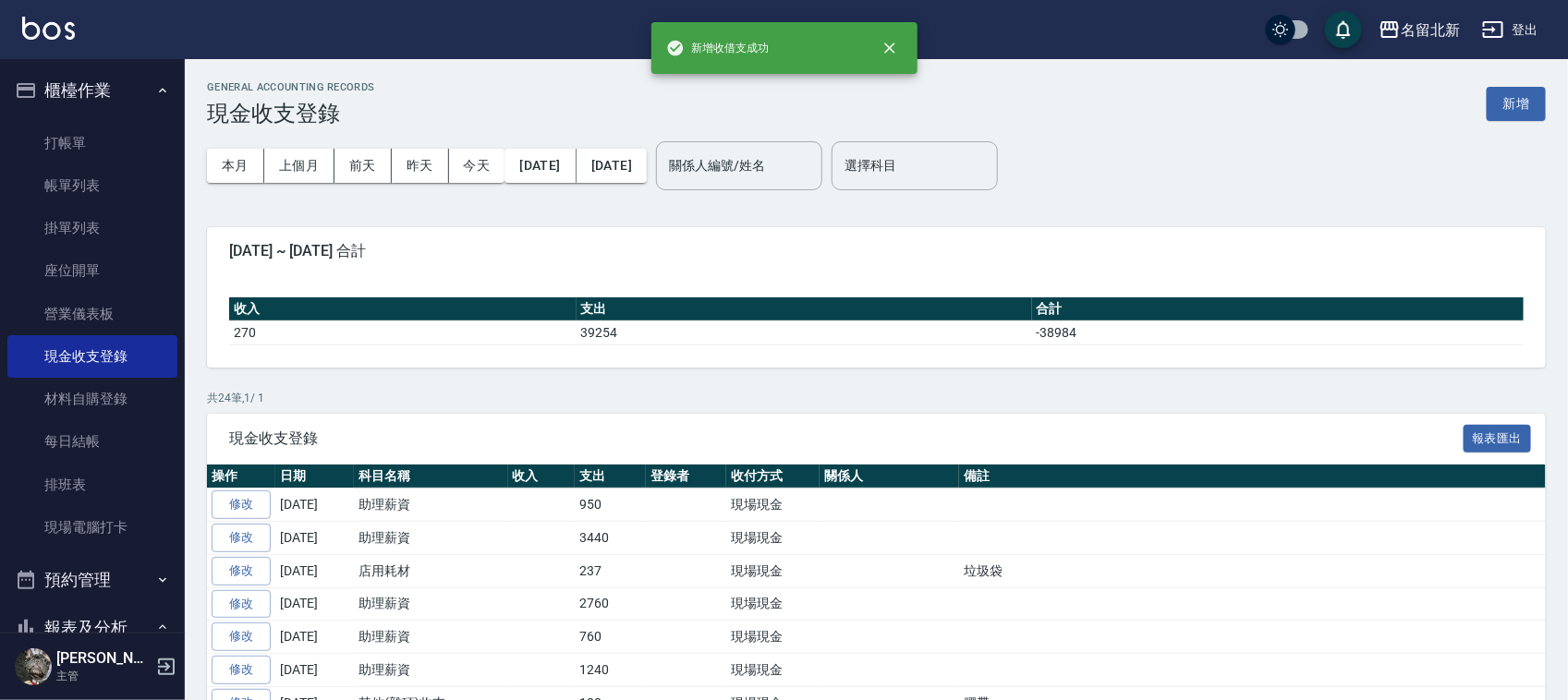
click at [1277, 172] on div "本月 上個月 [DATE] [DATE] [DATE] [DATE] [DATE] 關係人編號/姓名 關係人編號/姓名 選擇科目 選擇科目" at bounding box center [877, 166] width 1339 height 79
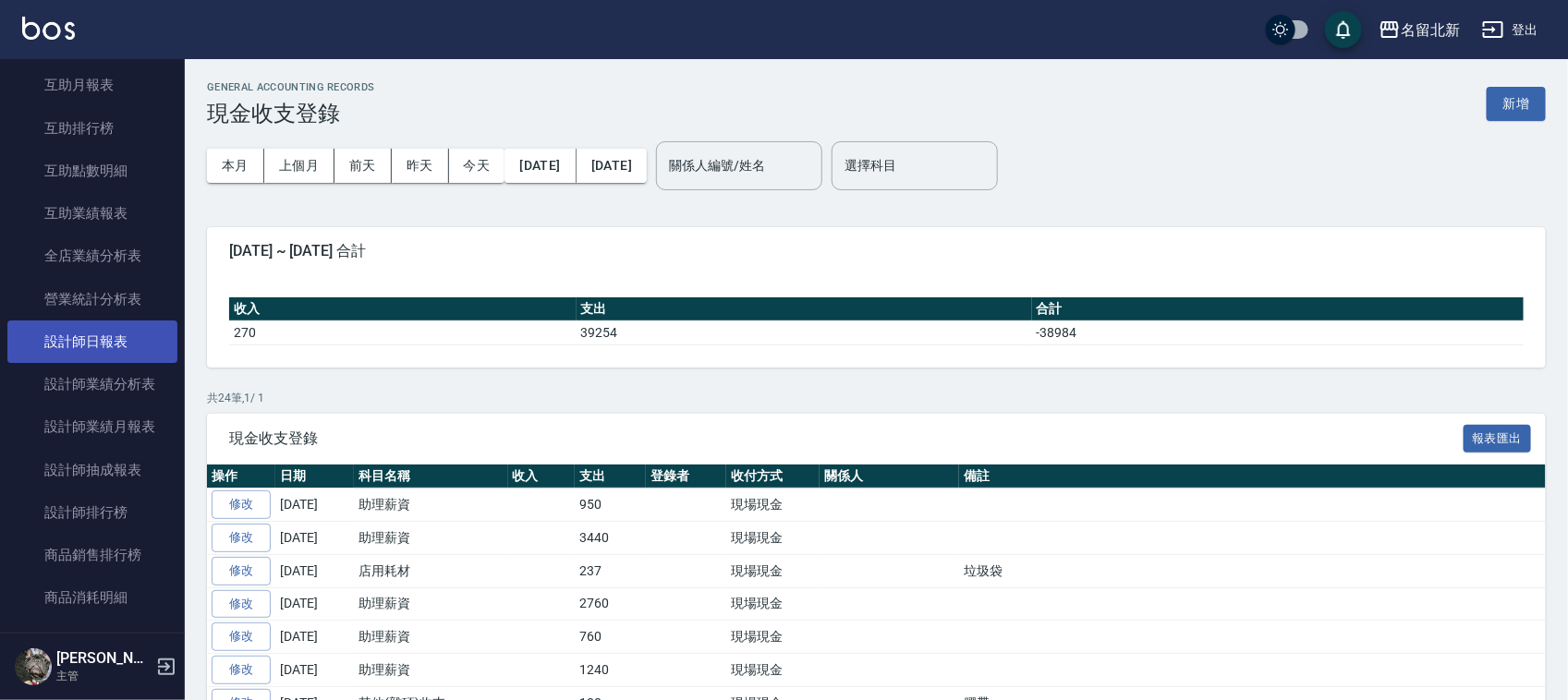
scroll to position [231, 0]
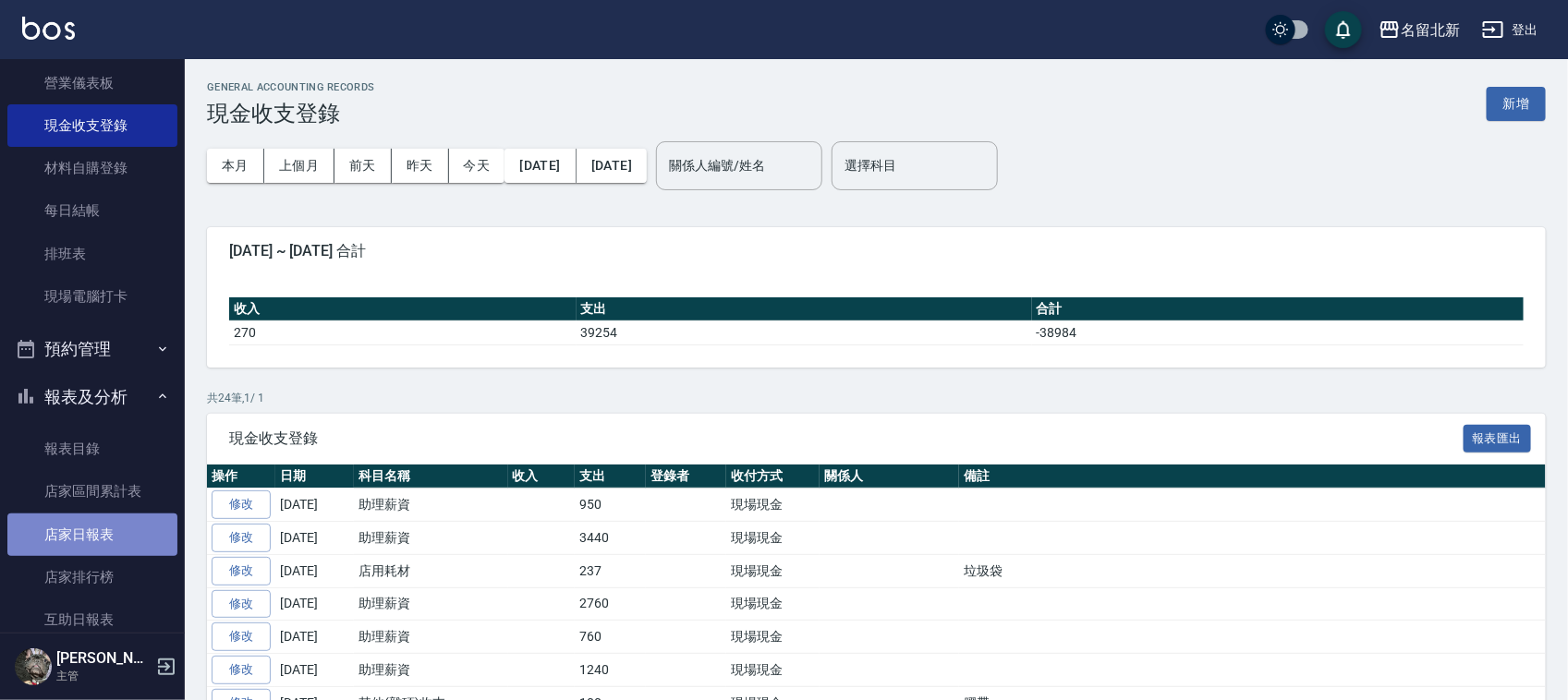
click at [137, 524] on link "店家日報表" at bounding box center [92, 535] width 170 height 42
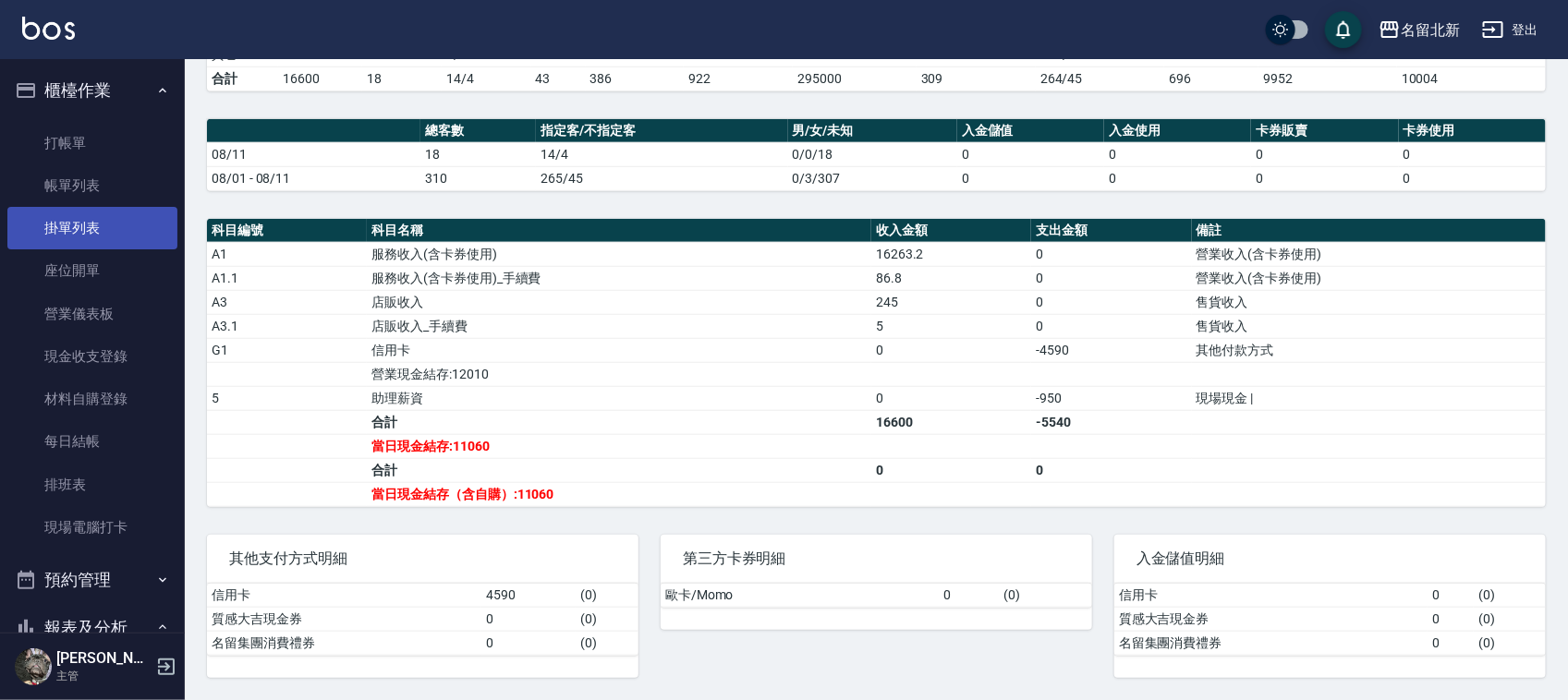
scroll to position [131, 0]
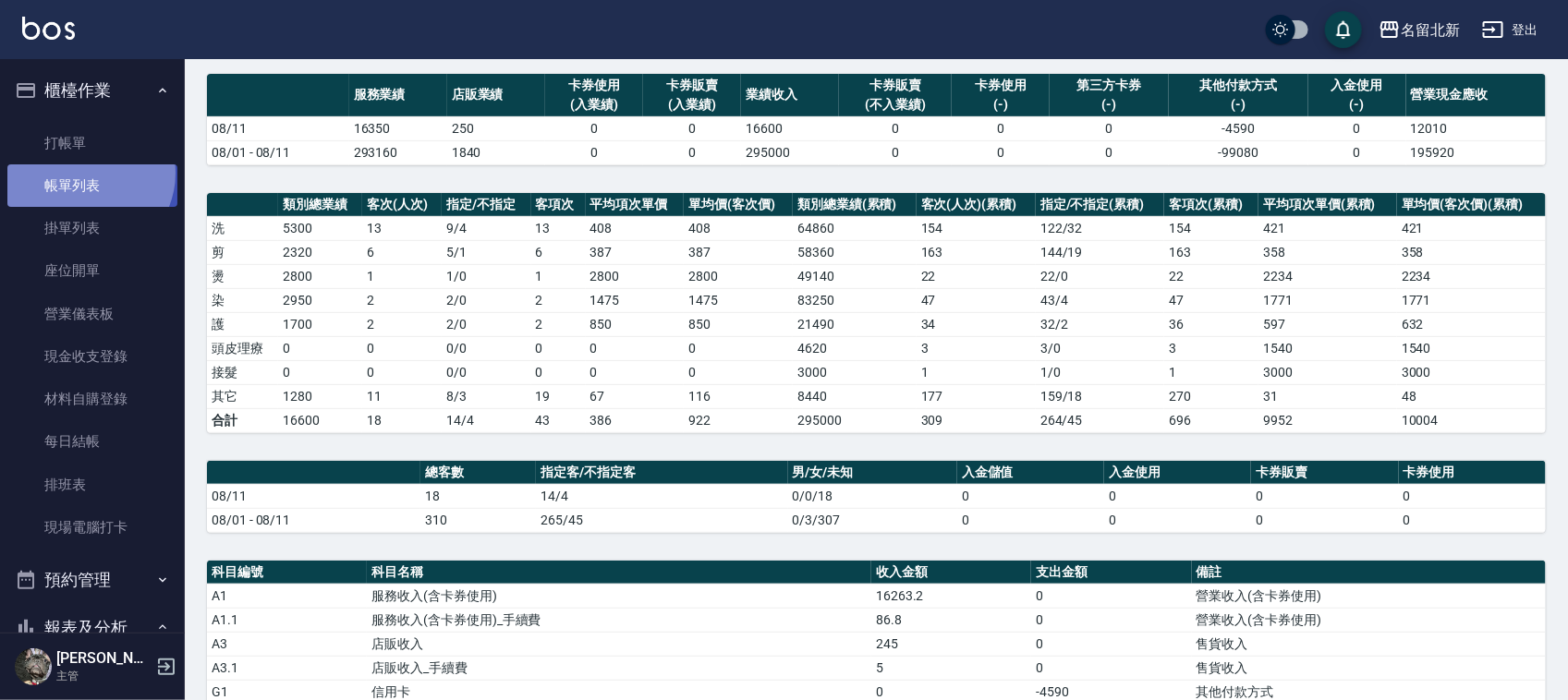
click at [88, 174] on link "帳單列表" at bounding box center [92, 185] width 170 height 42
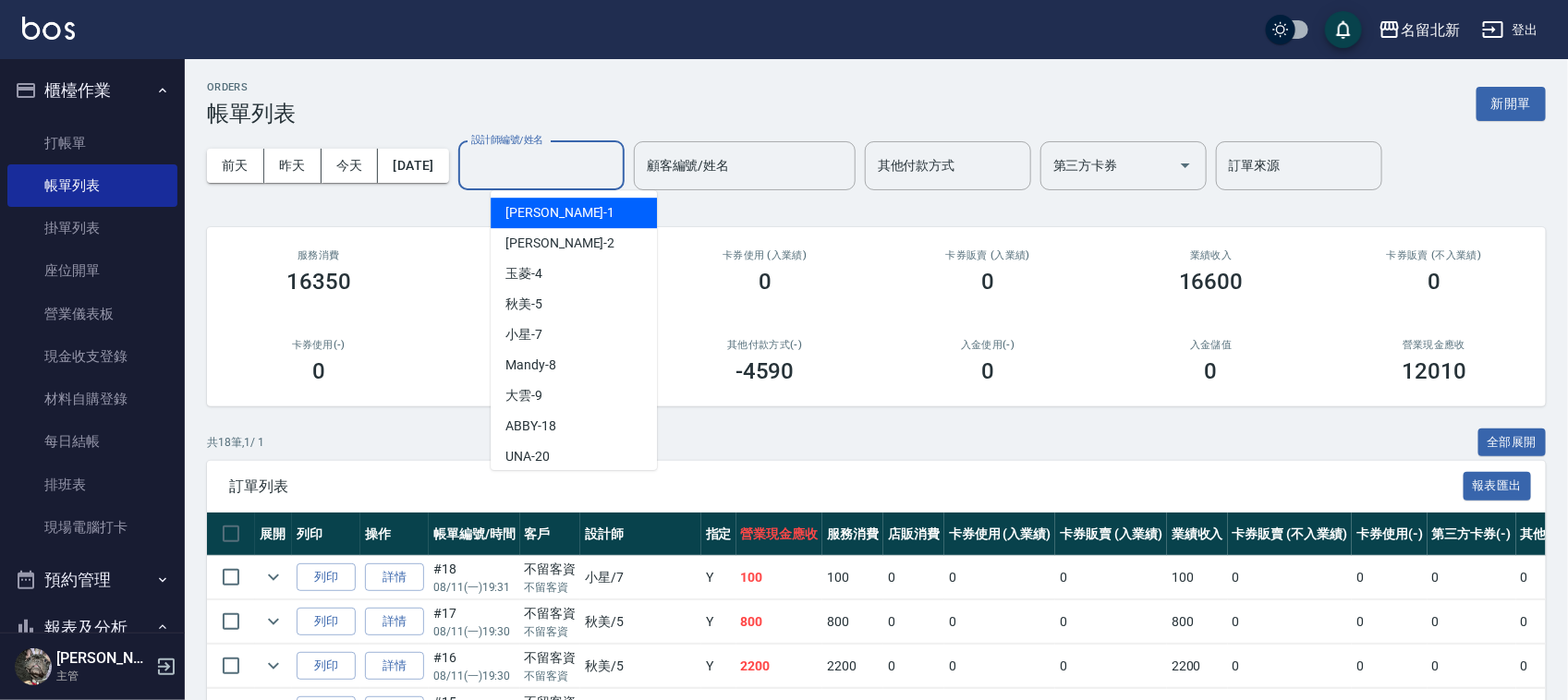
click at [545, 153] on input "設計師編號/姓名" at bounding box center [542, 165] width 149 height 32
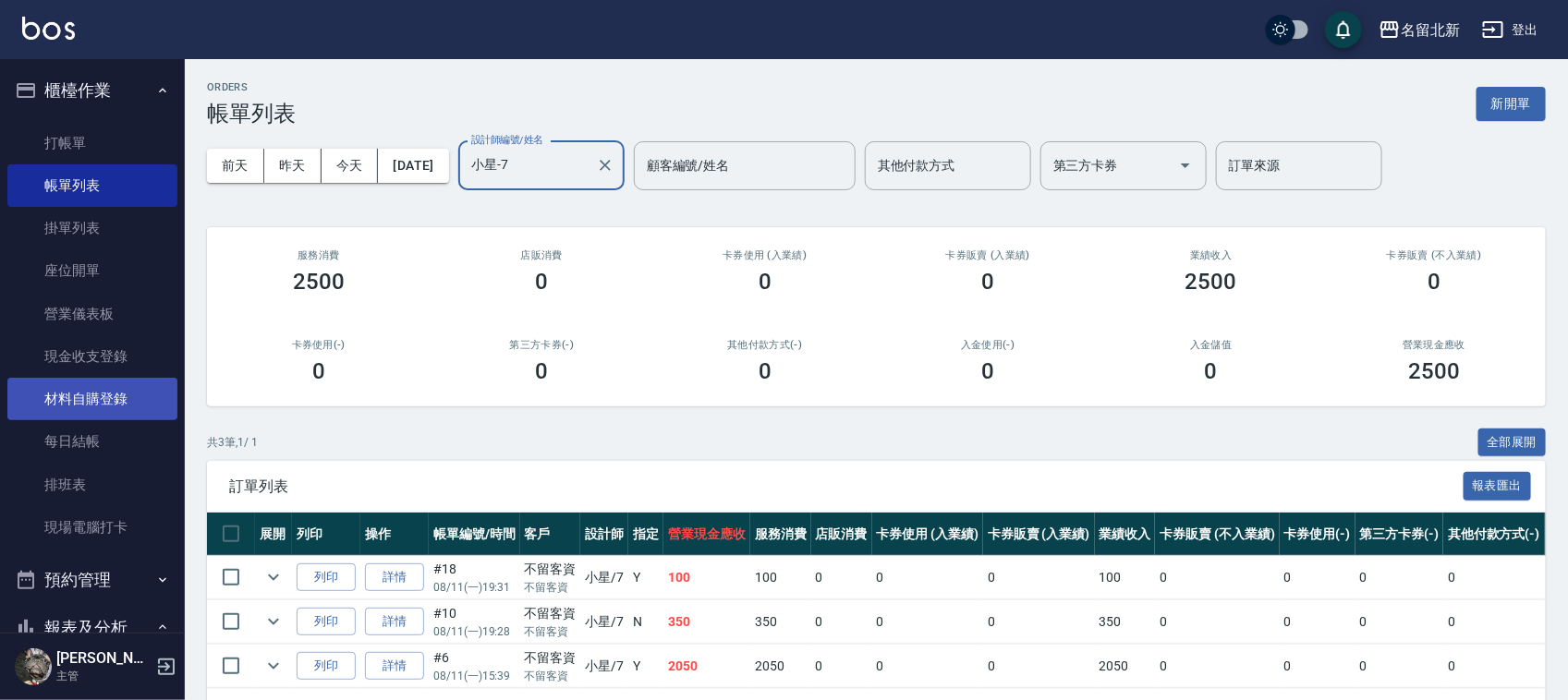
type input "小星-7"
click at [85, 392] on link "材料自購登錄" at bounding box center [92, 398] width 170 height 42
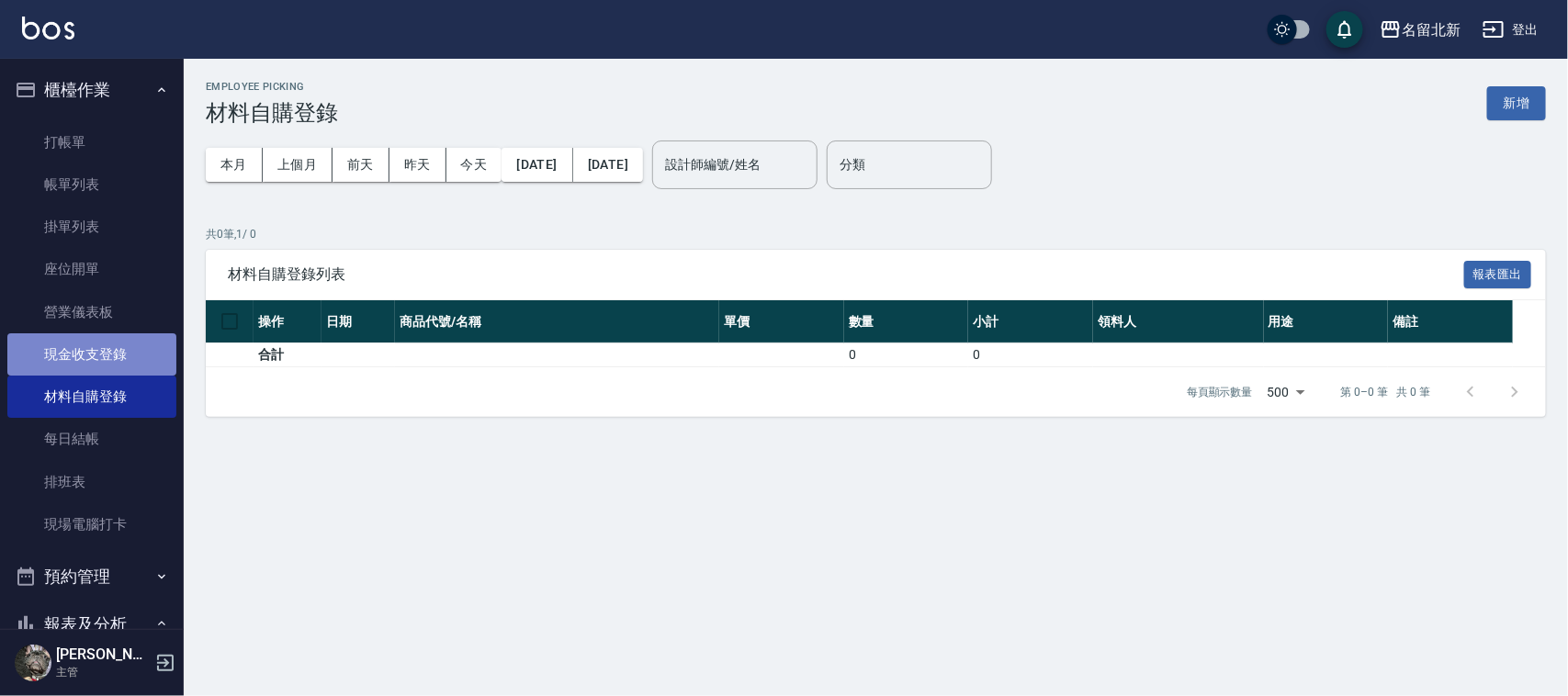
click at [115, 343] on link "現金收支登錄" at bounding box center [92, 354] width 169 height 42
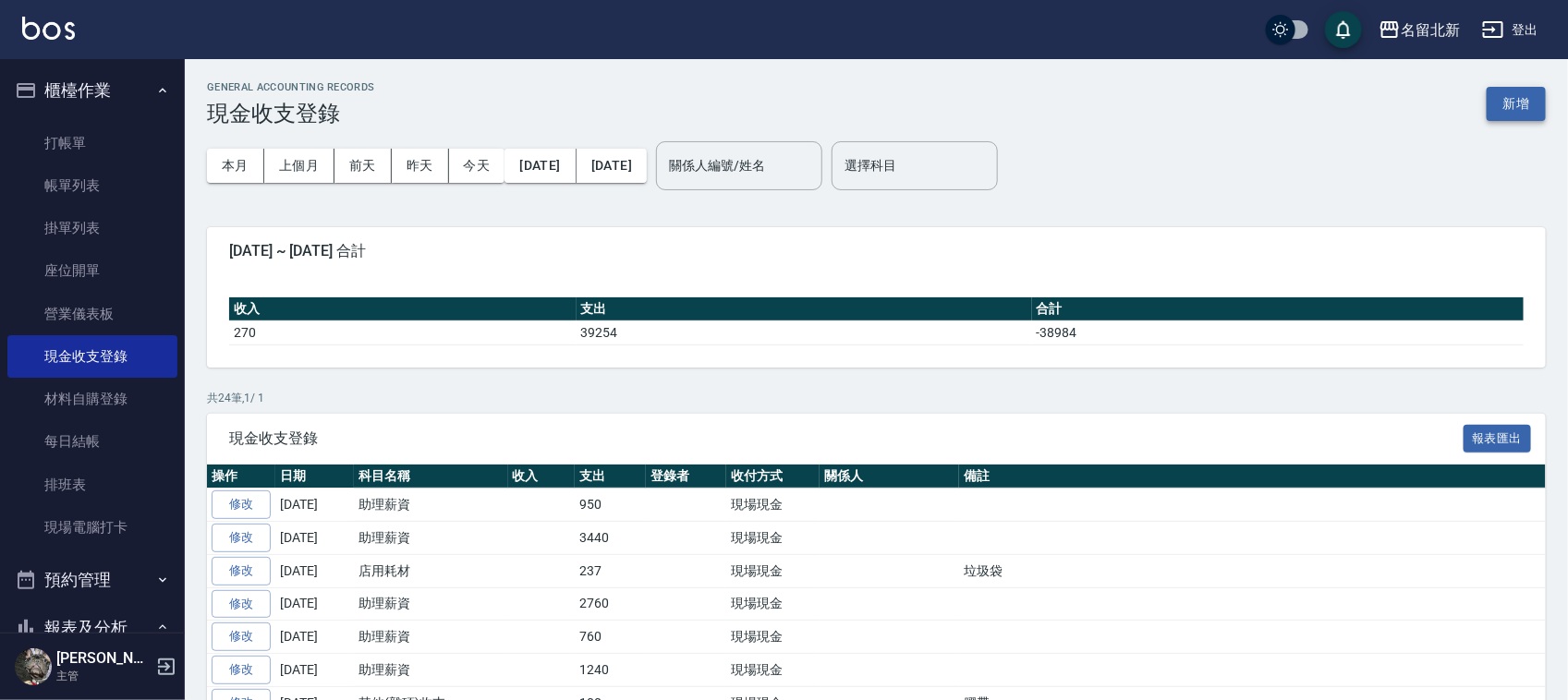
click at [1511, 108] on button "新增" at bounding box center [1516, 103] width 59 height 34
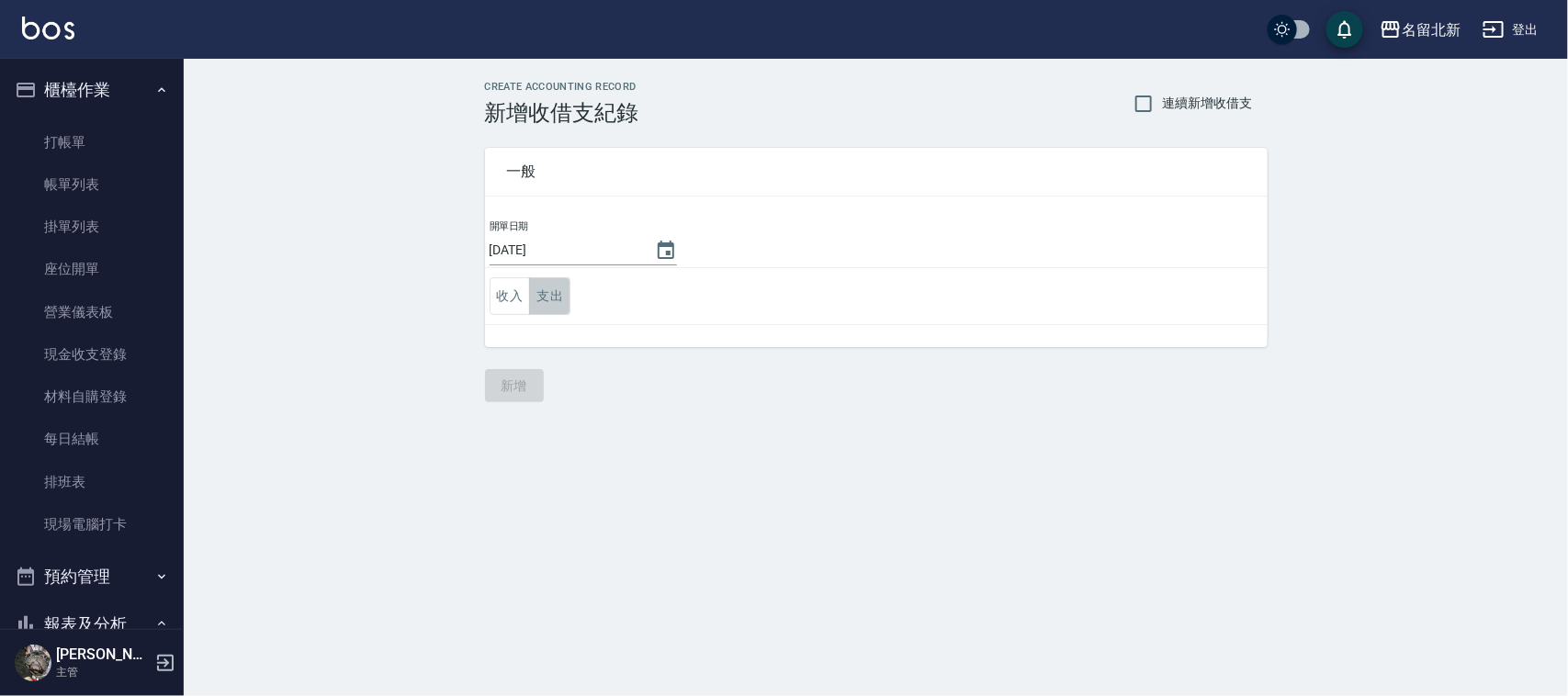
click at [565, 295] on button "支出" at bounding box center [549, 296] width 41 height 38
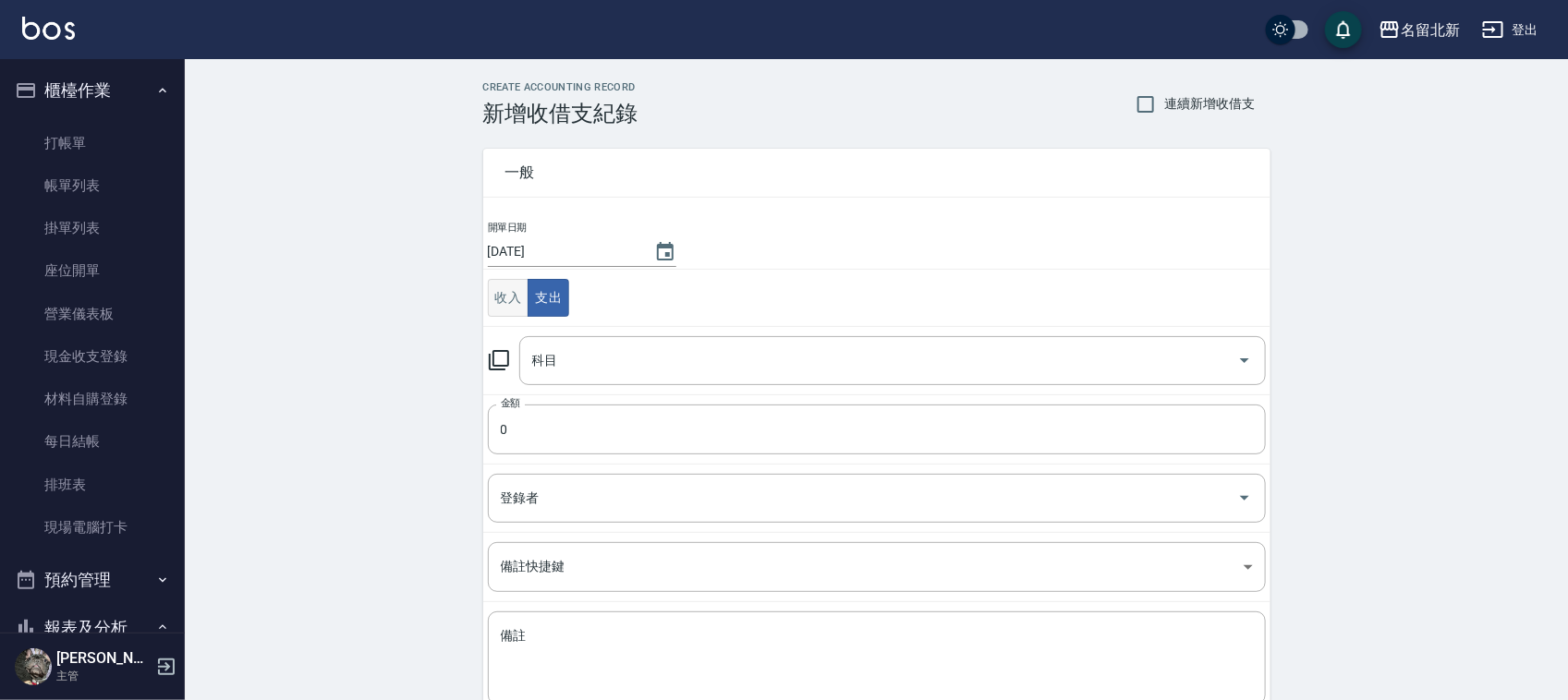
click at [514, 293] on button "收入" at bounding box center [508, 298] width 41 height 38
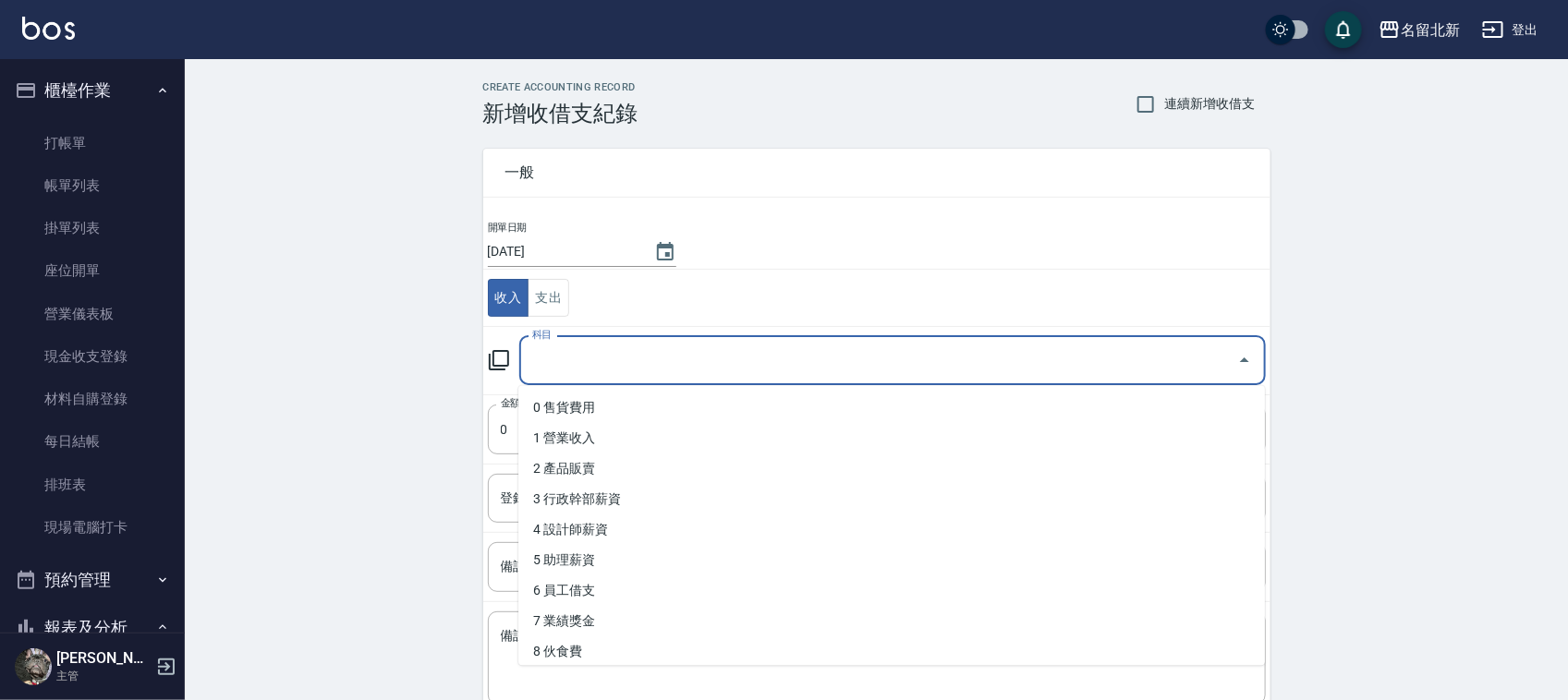
drag, startPoint x: 588, startPoint y: 366, endPoint x: 603, endPoint y: 414, distance: 50.3
click at [589, 366] on input "科目" at bounding box center [879, 361] width 702 height 32
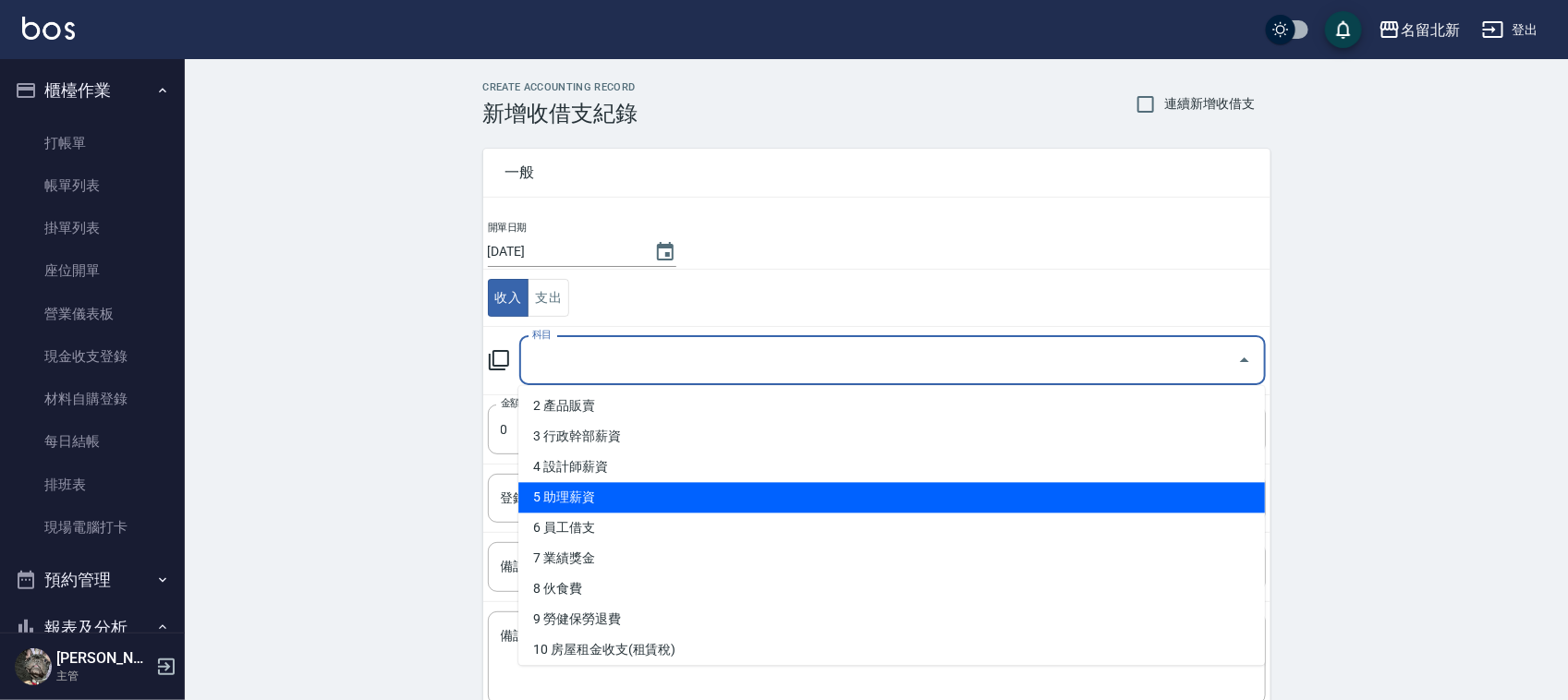
scroll to position [231, 0]
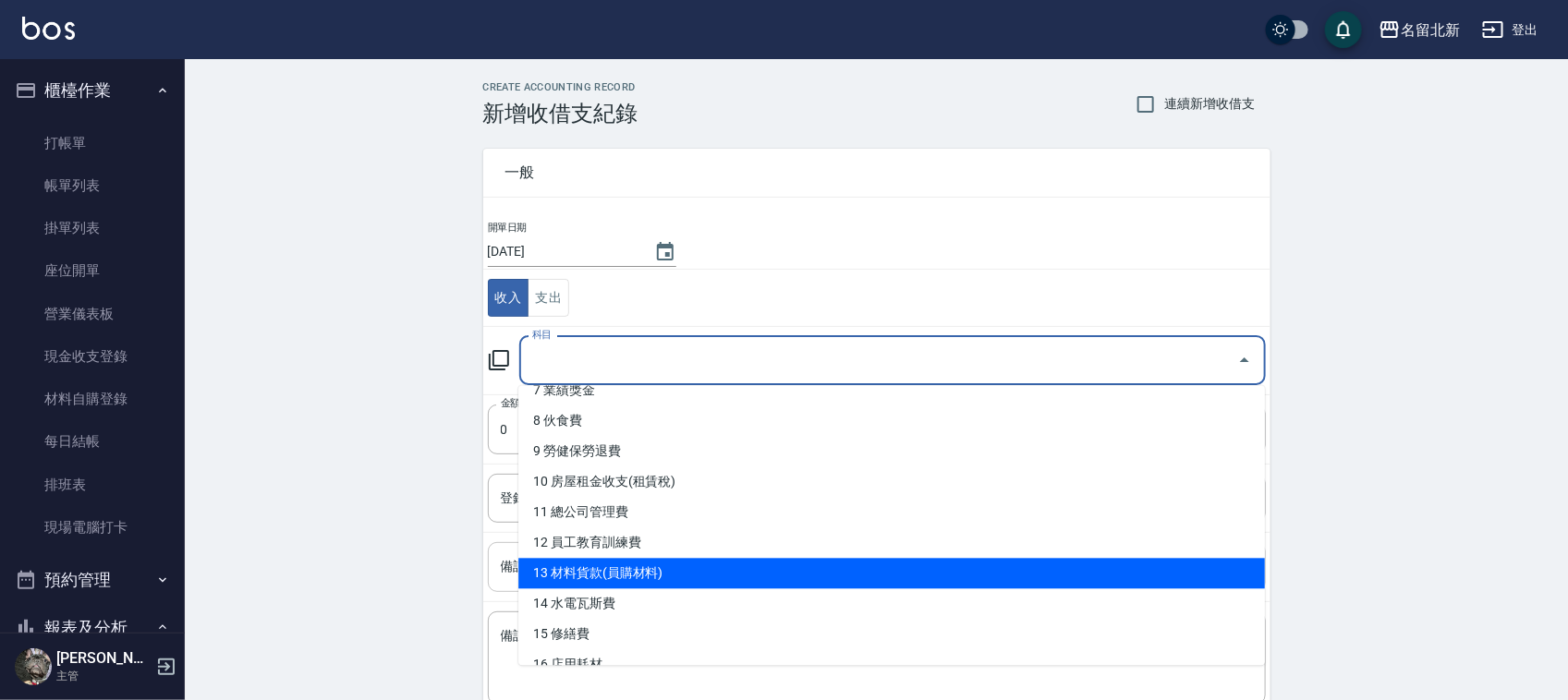
click at [626, 579] on li "13 材料貨款(員購材料)" at bounding box center [891, 574] width 746 height 30
type input "13 材料貨款(員購材料)"
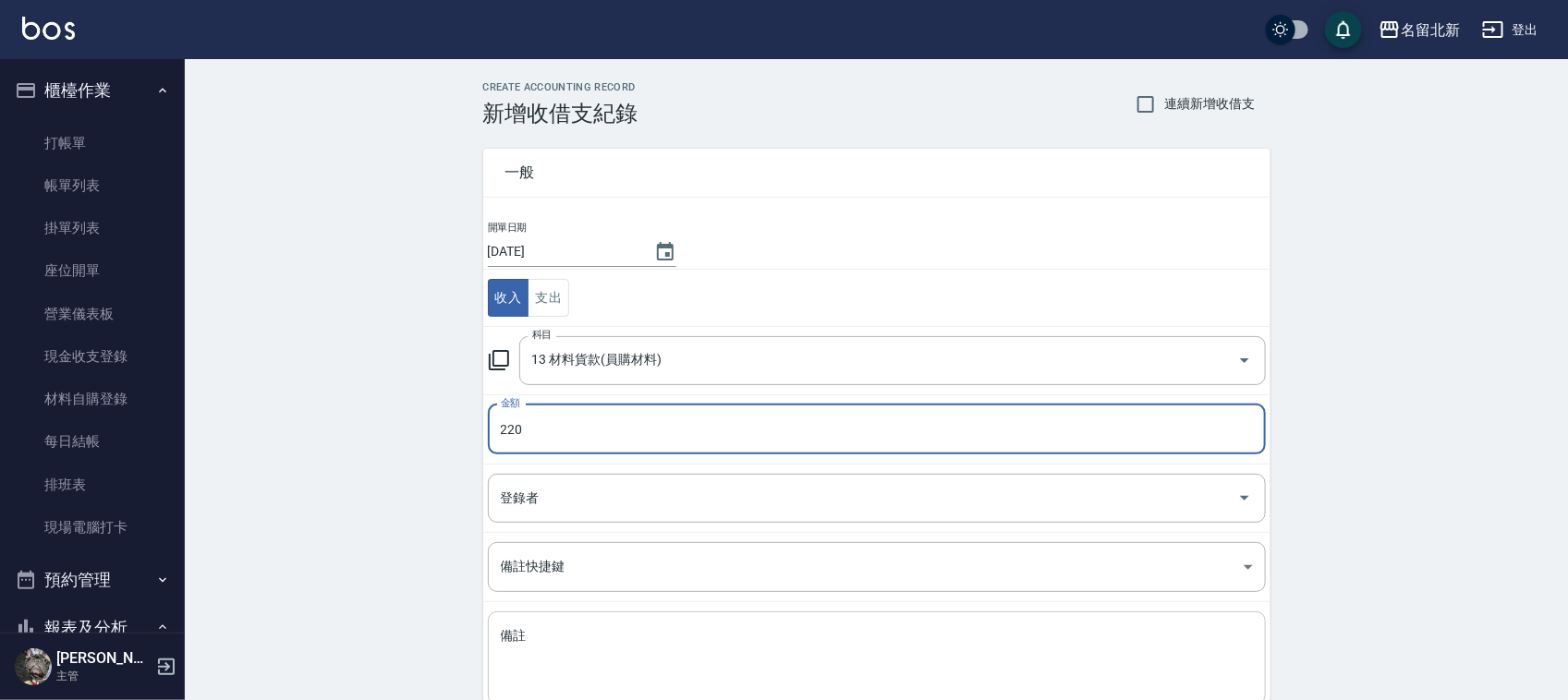
type input "220"
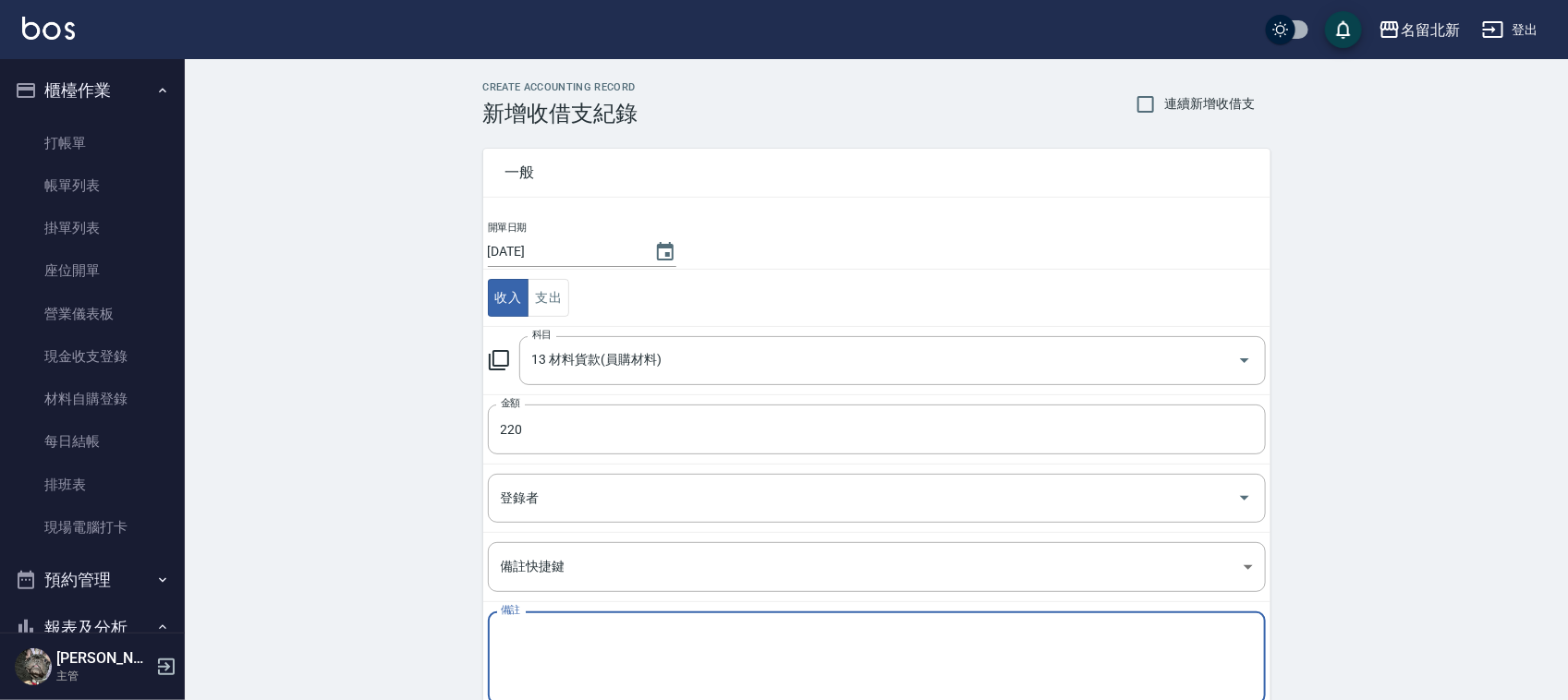
click at [634, 667] on textarea "備註" at bounding box center [876, 659] width 752 height 63
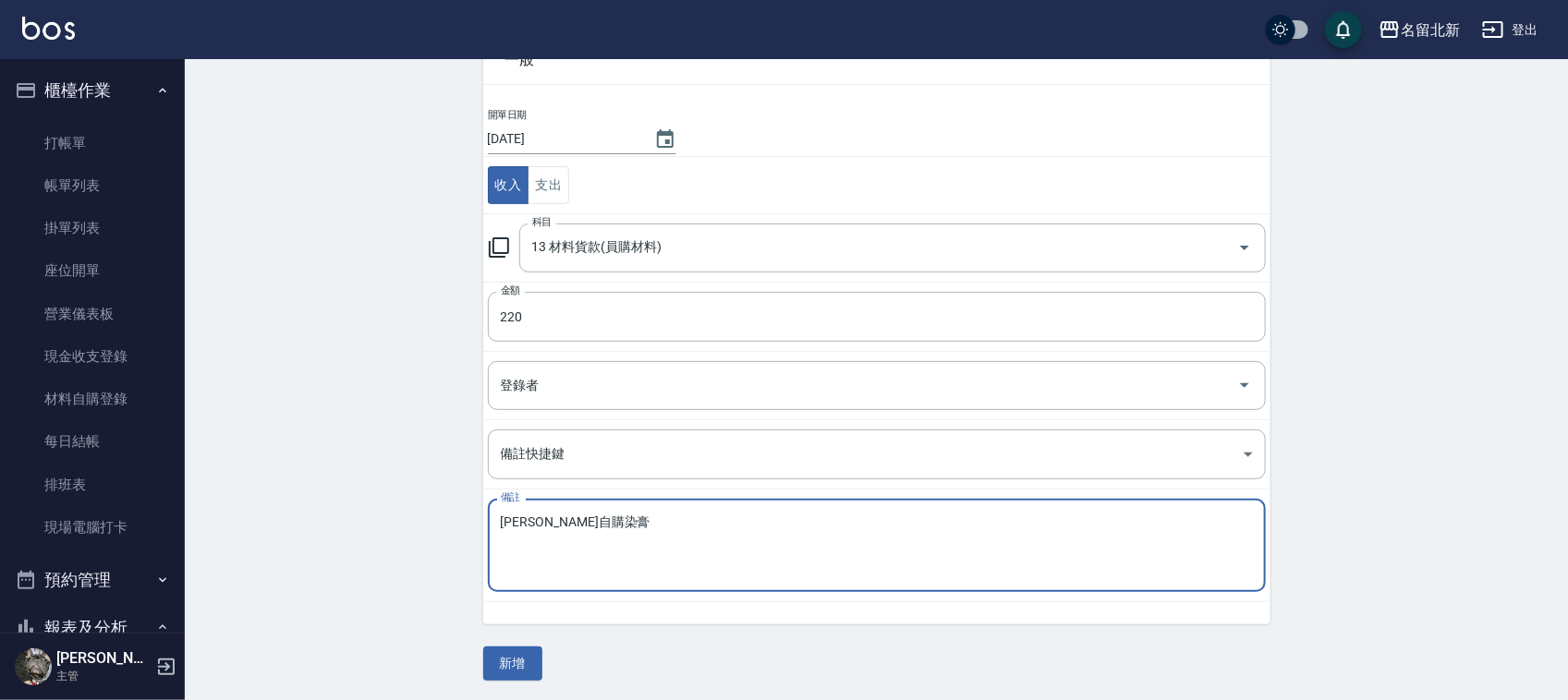
scroll to position [116, 0]
type textarea "[PERSON_NAME]自購染膏"
click at [524, 661] on button "新增" at bounding box center [512, 661] width 59 height 34
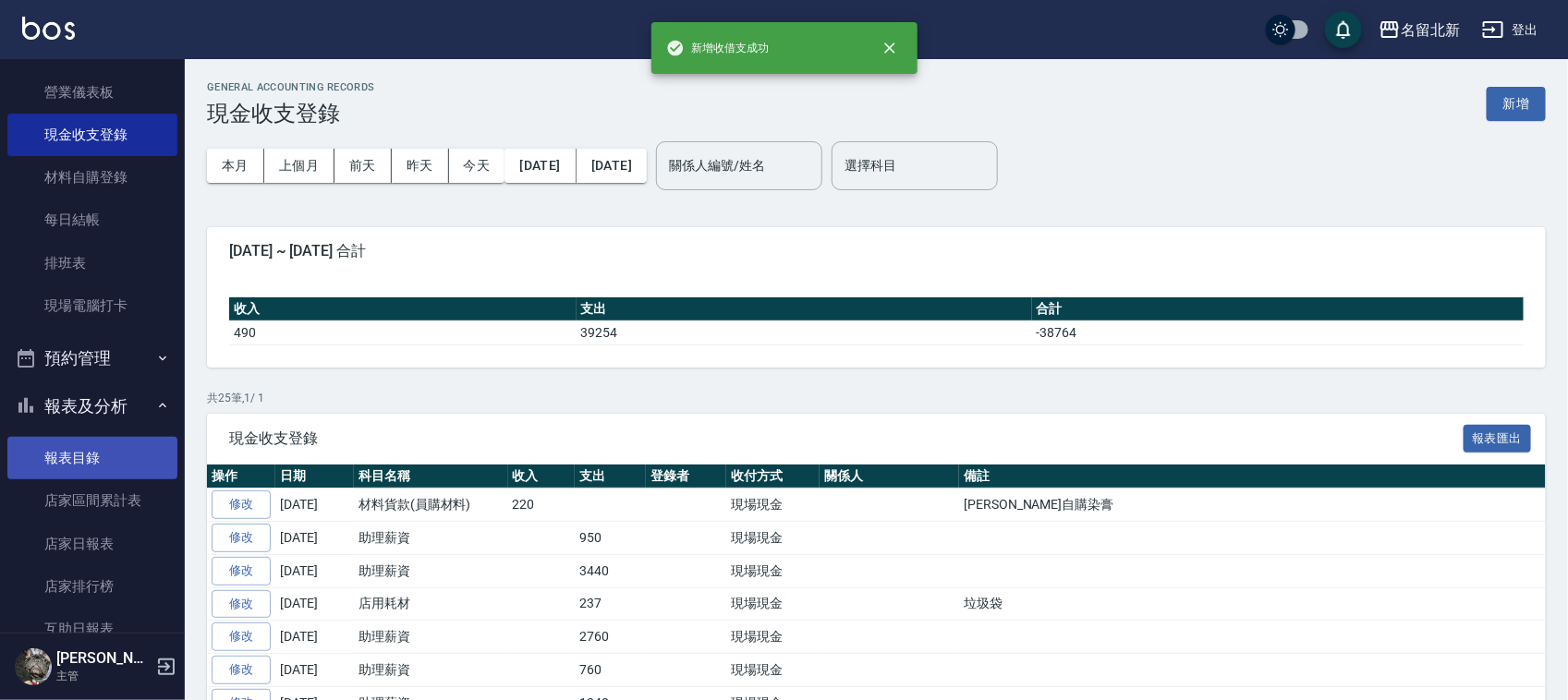
scroll to position [231, 0]
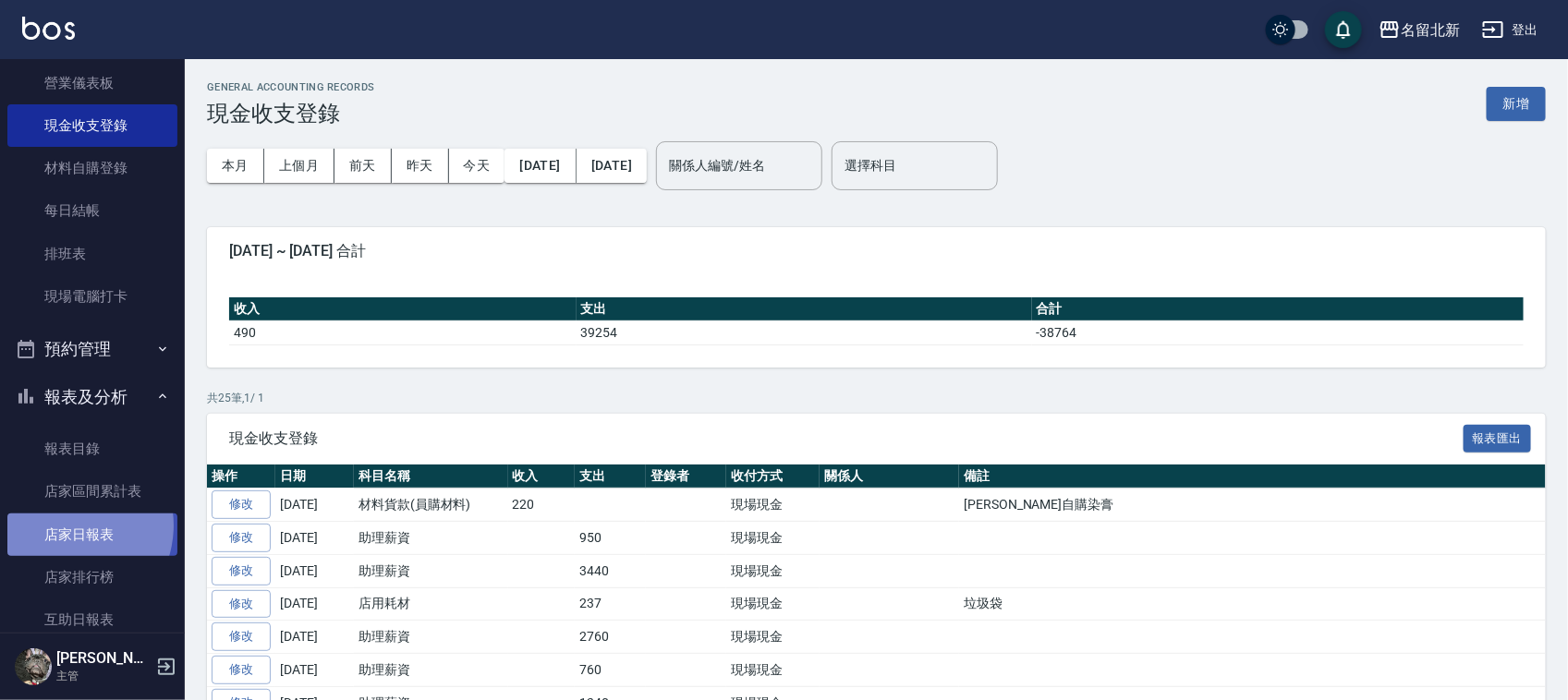
click at [65, 525] on link "店家日報表" at bounding box center [92, 535] width 170 height 42
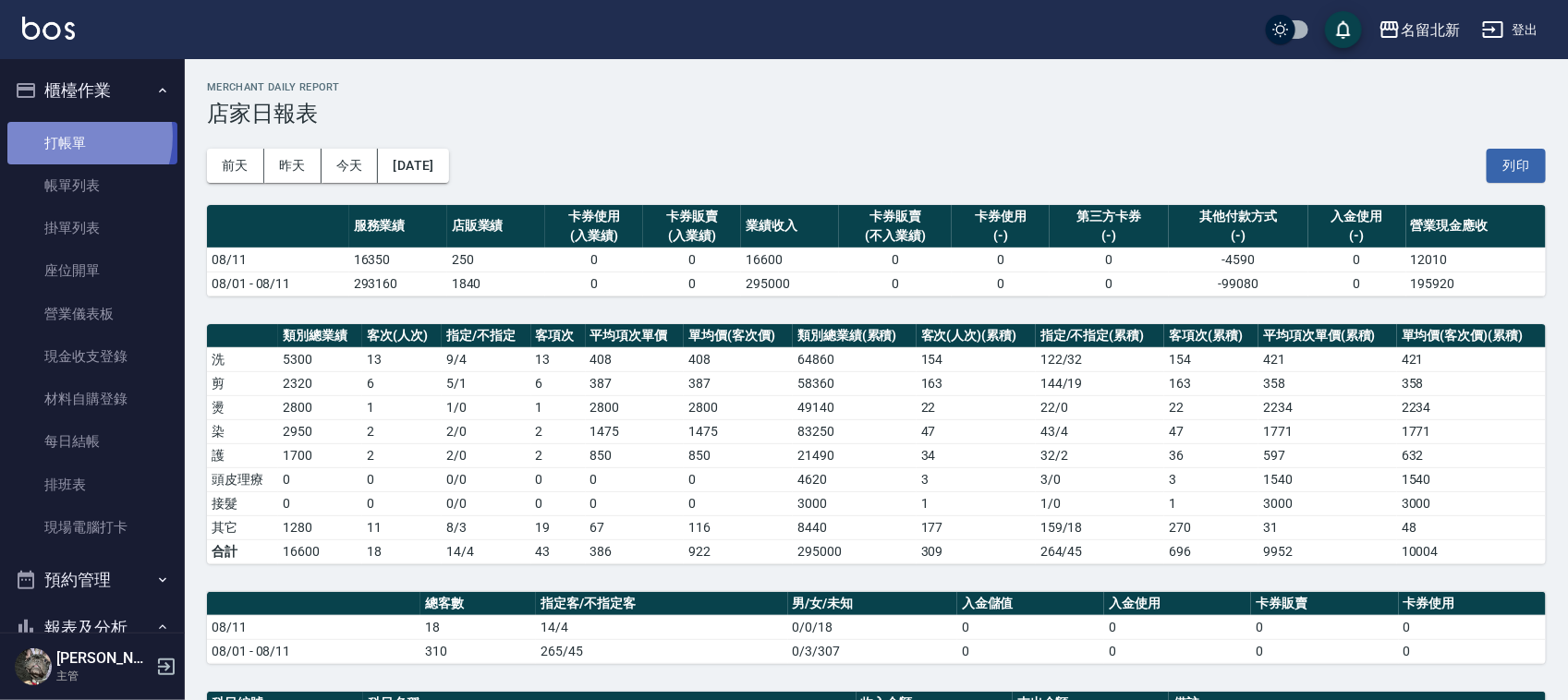
click at [69, 136] on link "打帳單" at bounding box center [92, 143] width 170 height 42
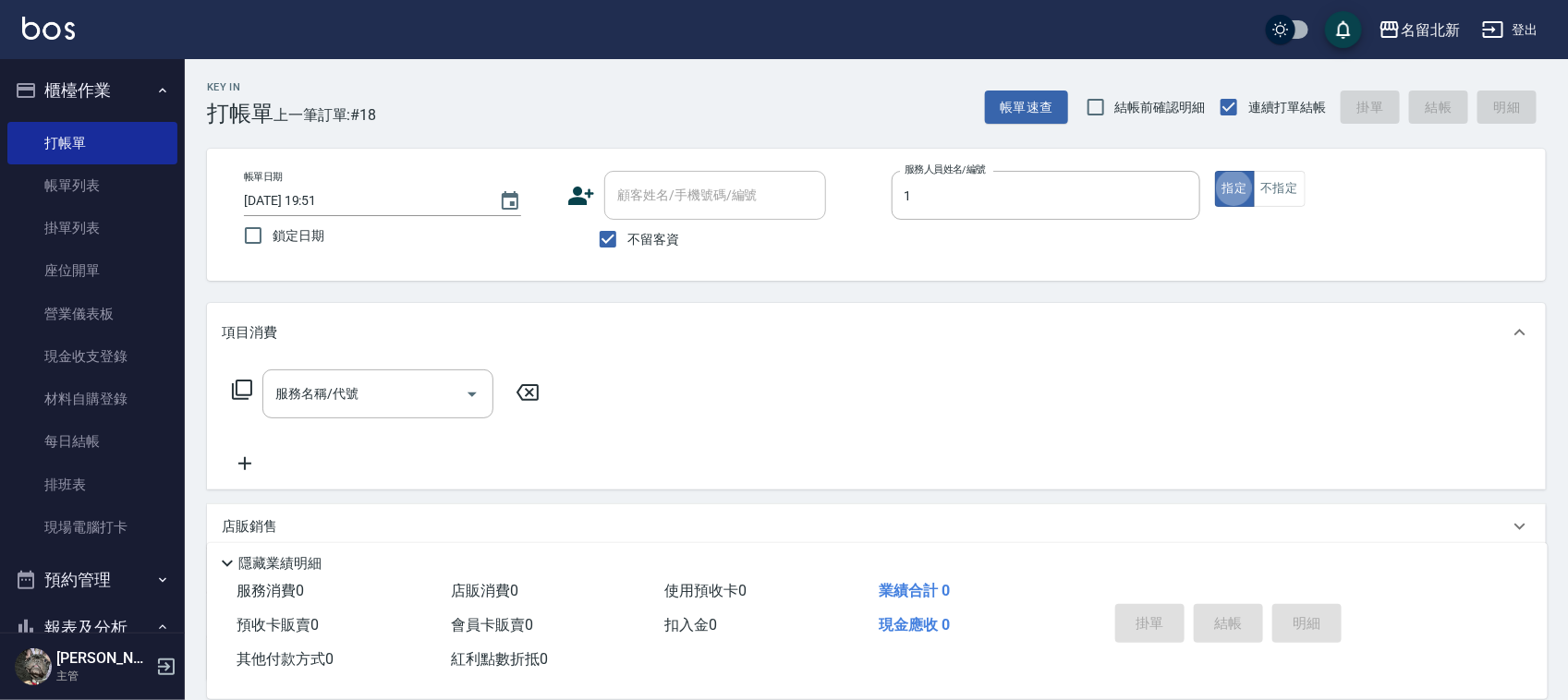
type input "[PERSON_NAME]-1"
type button "true"
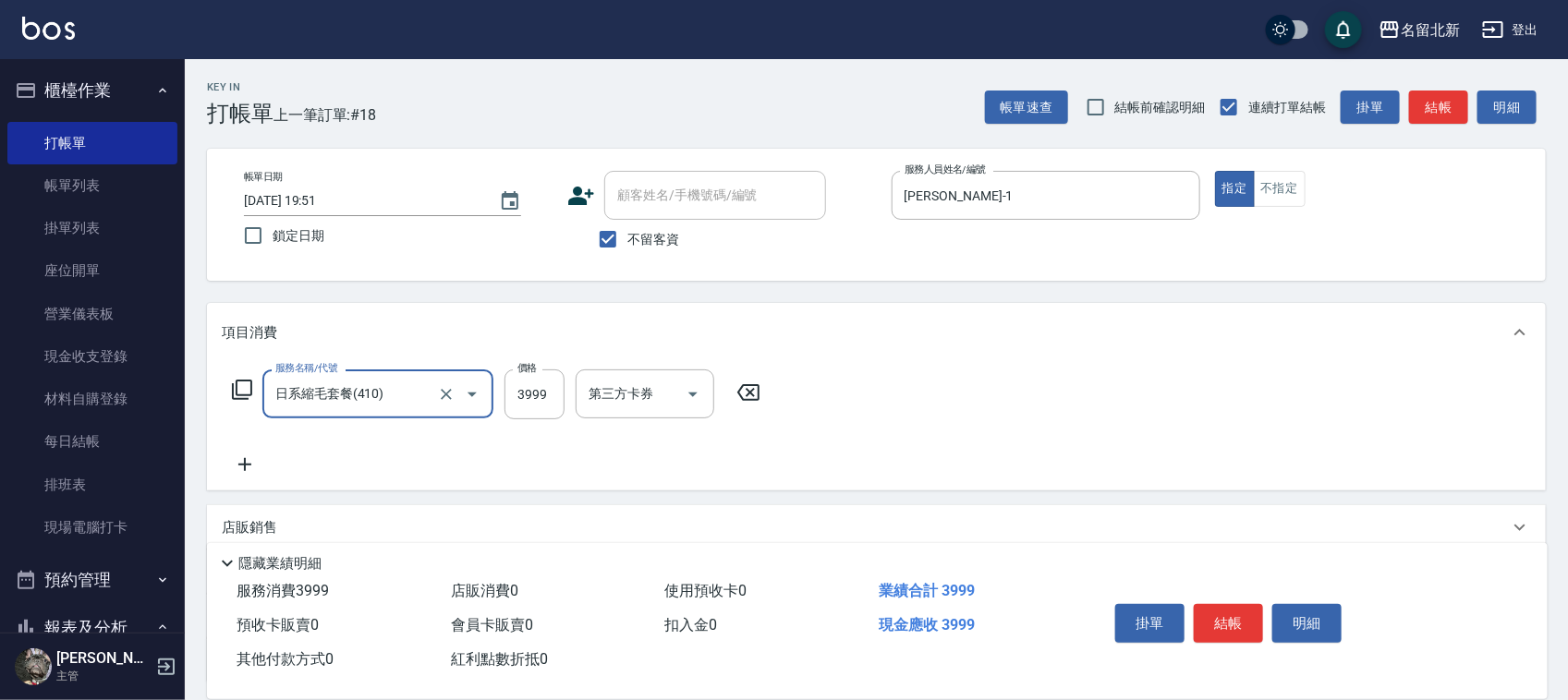
type input "日系縮毛套餐(410)"
type input "4200"
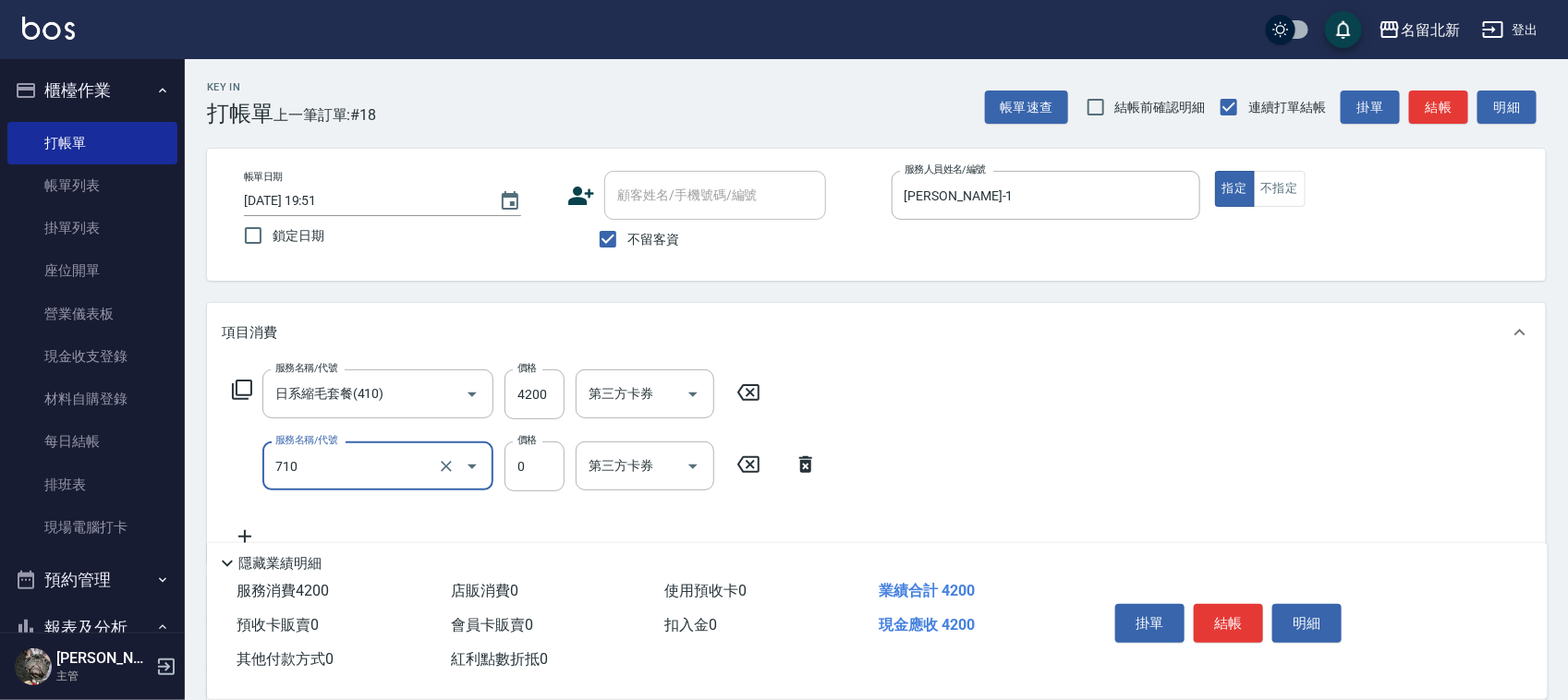
type input "互助100(710)"
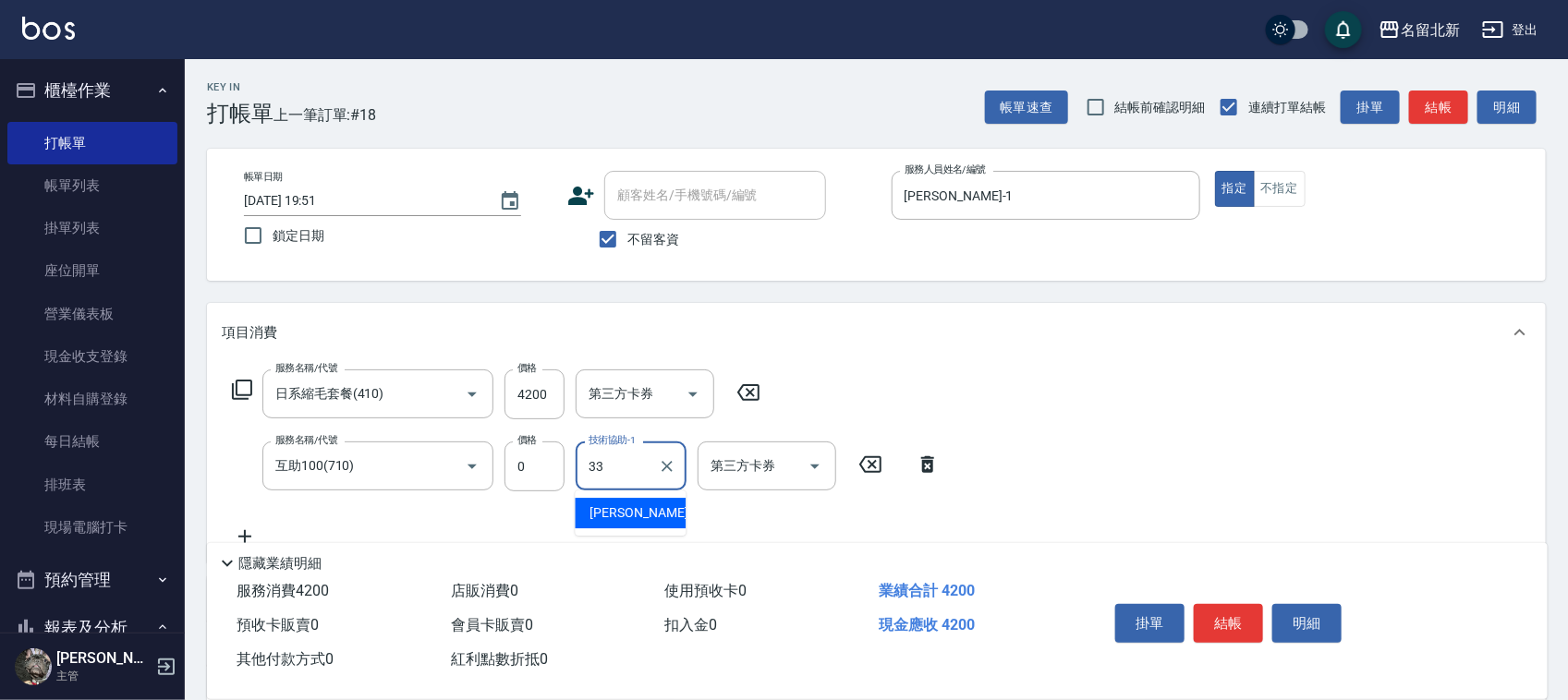
type input "[PERSON_NAME]-33"
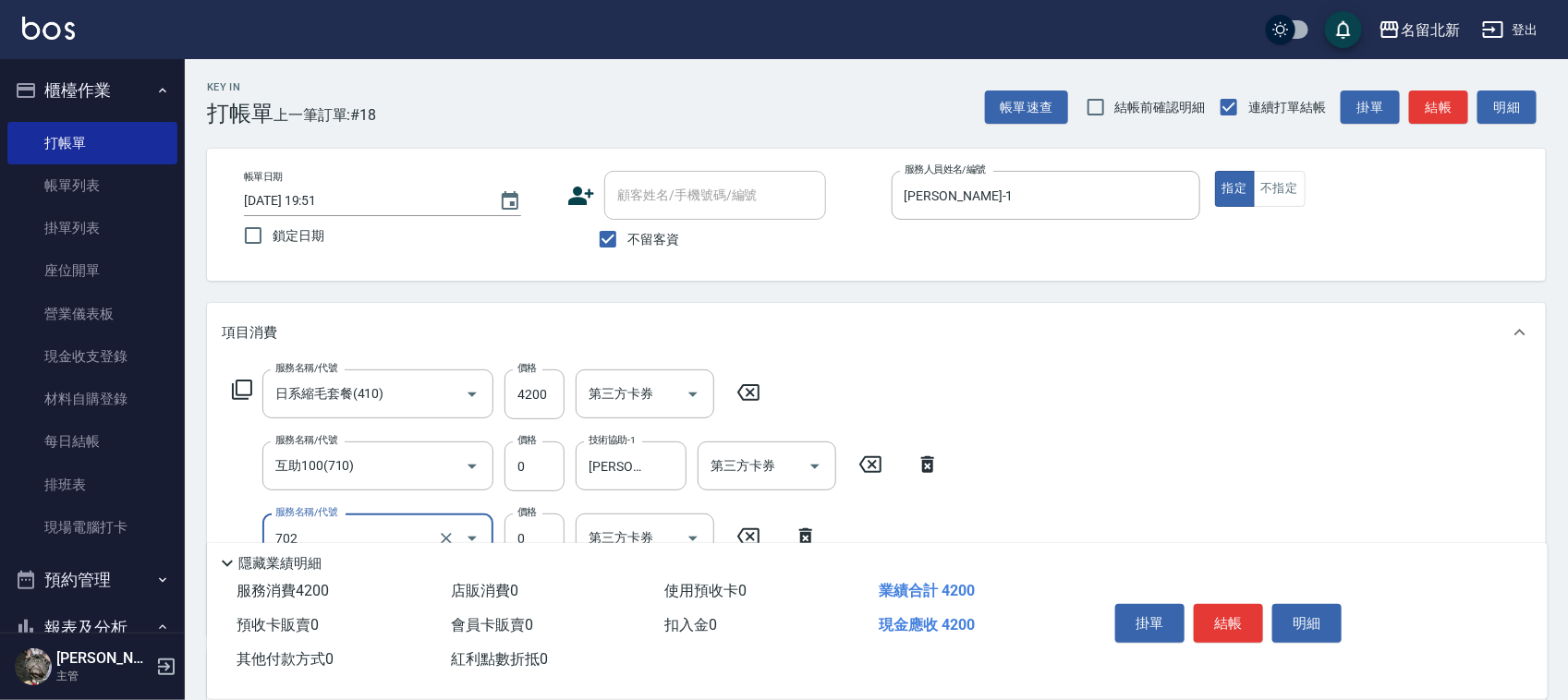
type input "互助20(702)"
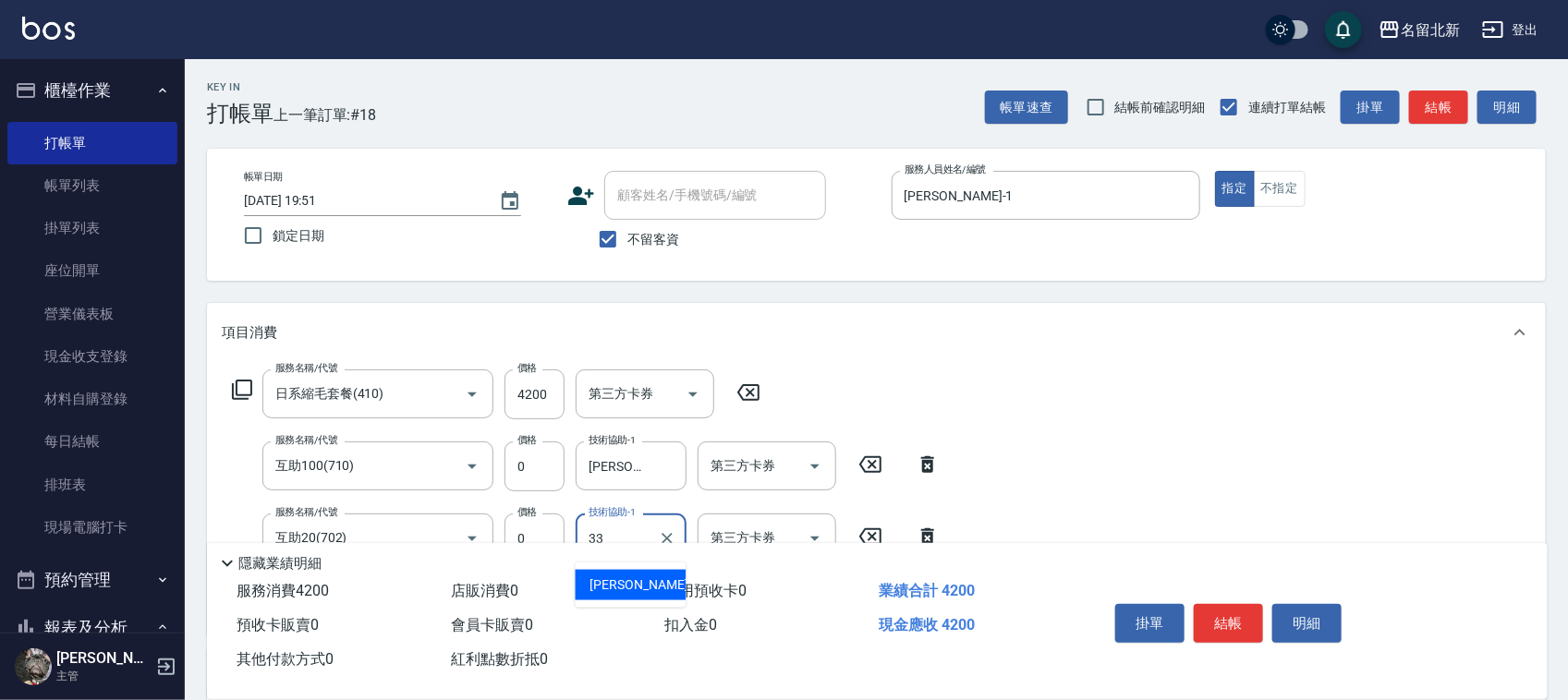
type input "[PERSON_NAME]-33"
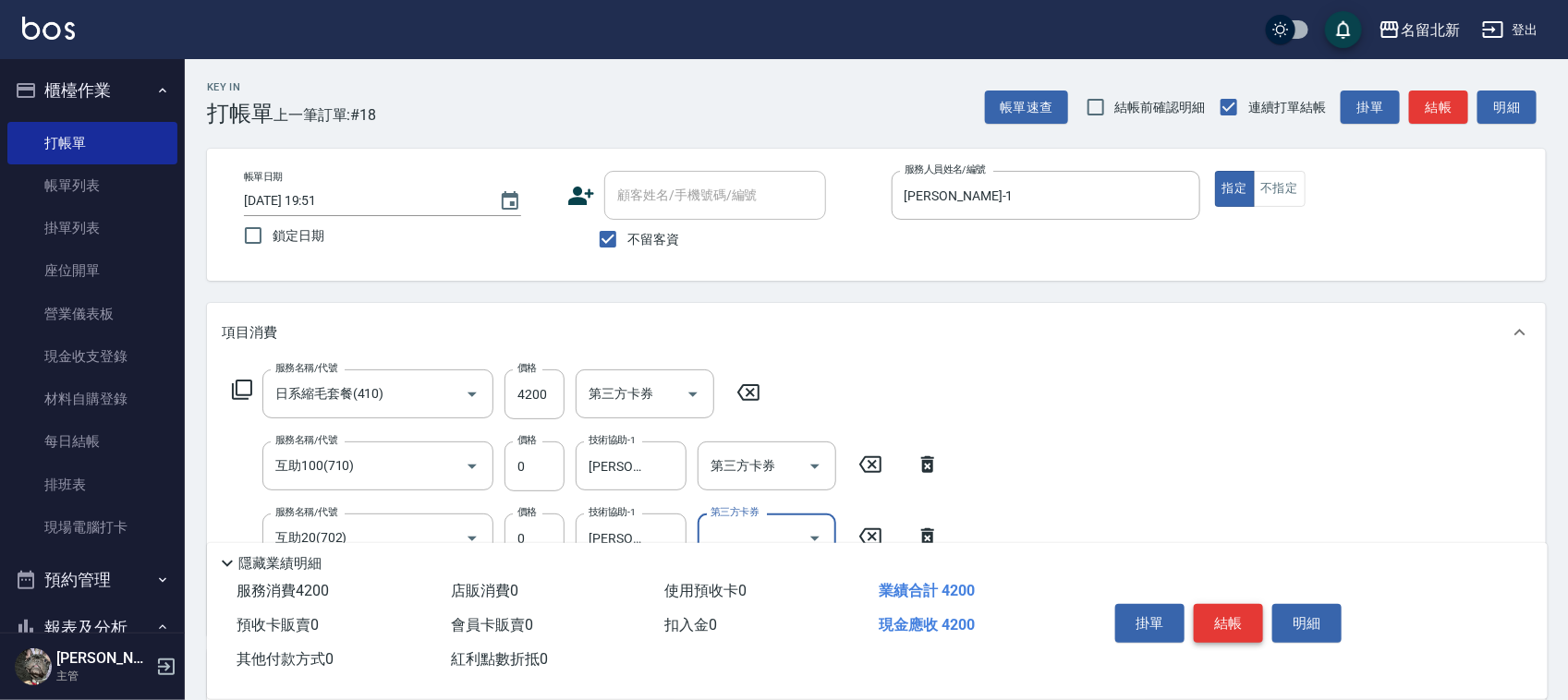
click at [1224, 623] on button "結帳" at bounding box center [1228, 623] width 69 height 38
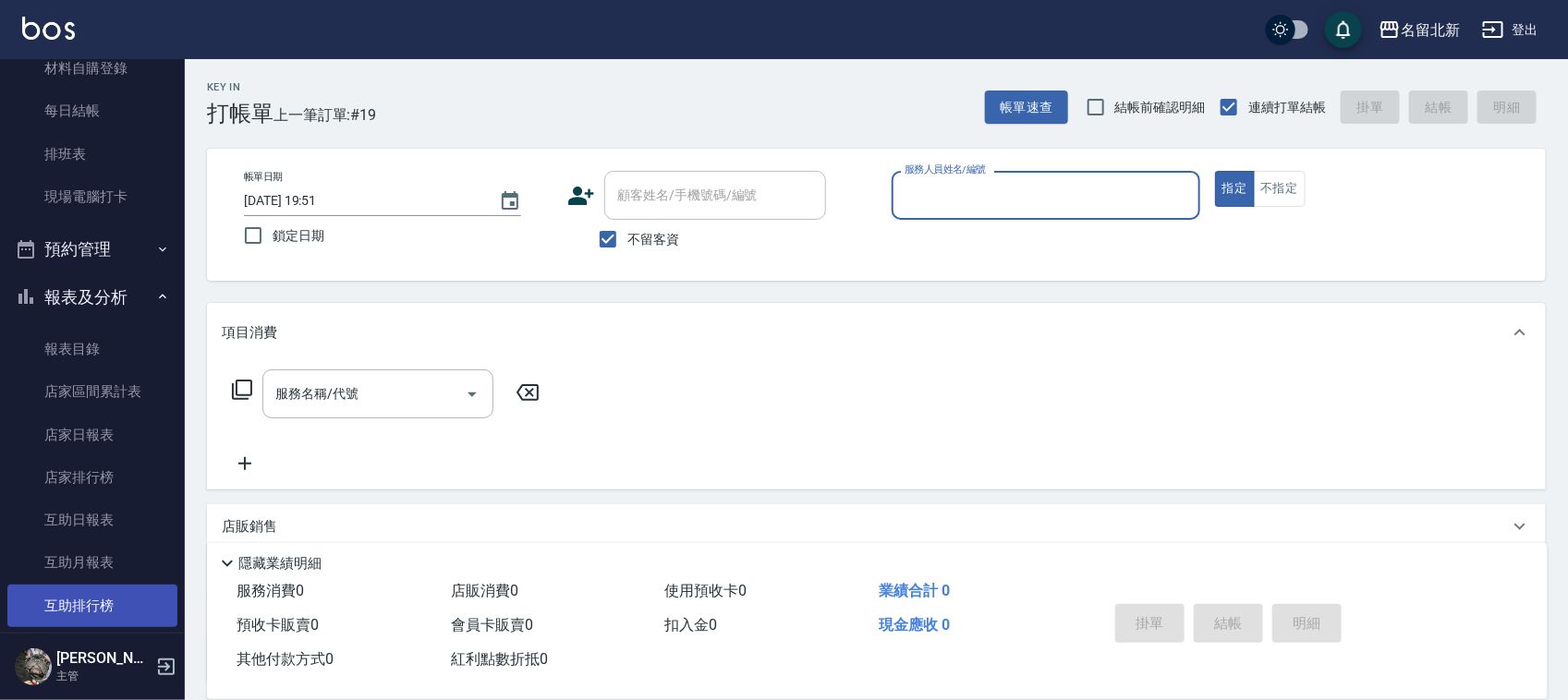
scroll to position [462, 0]
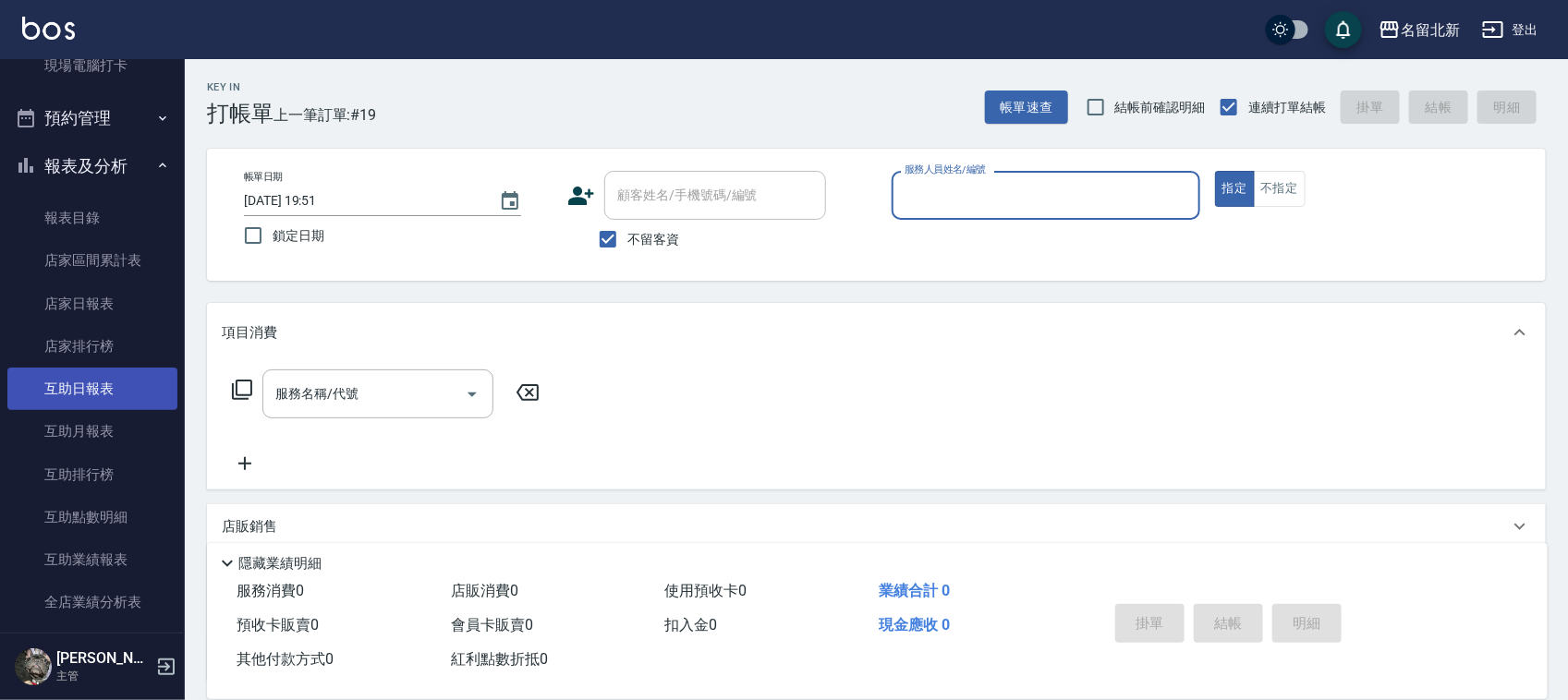
click at [130, 398] on link "互助日報表" at bounding box center [92, 388] width 170 height 42
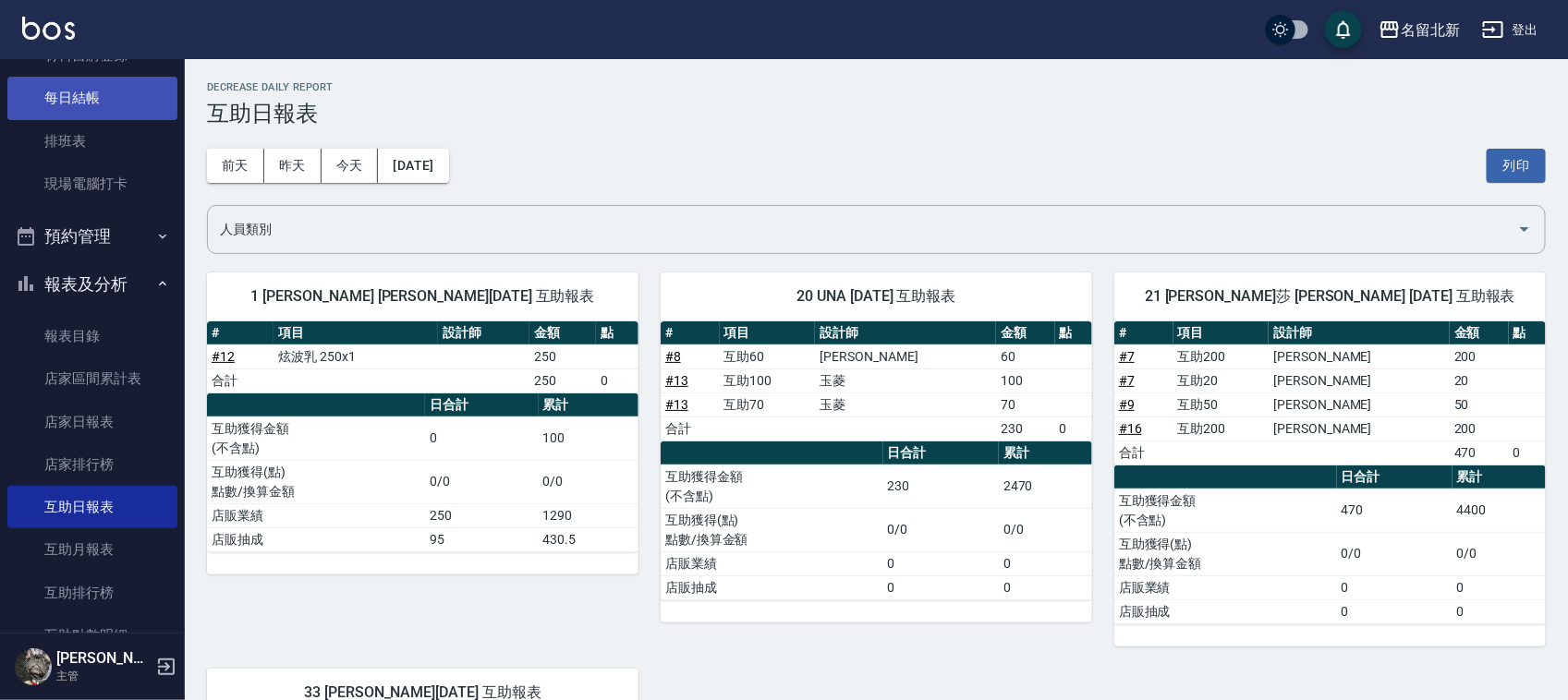
scroll to position [115, 0]
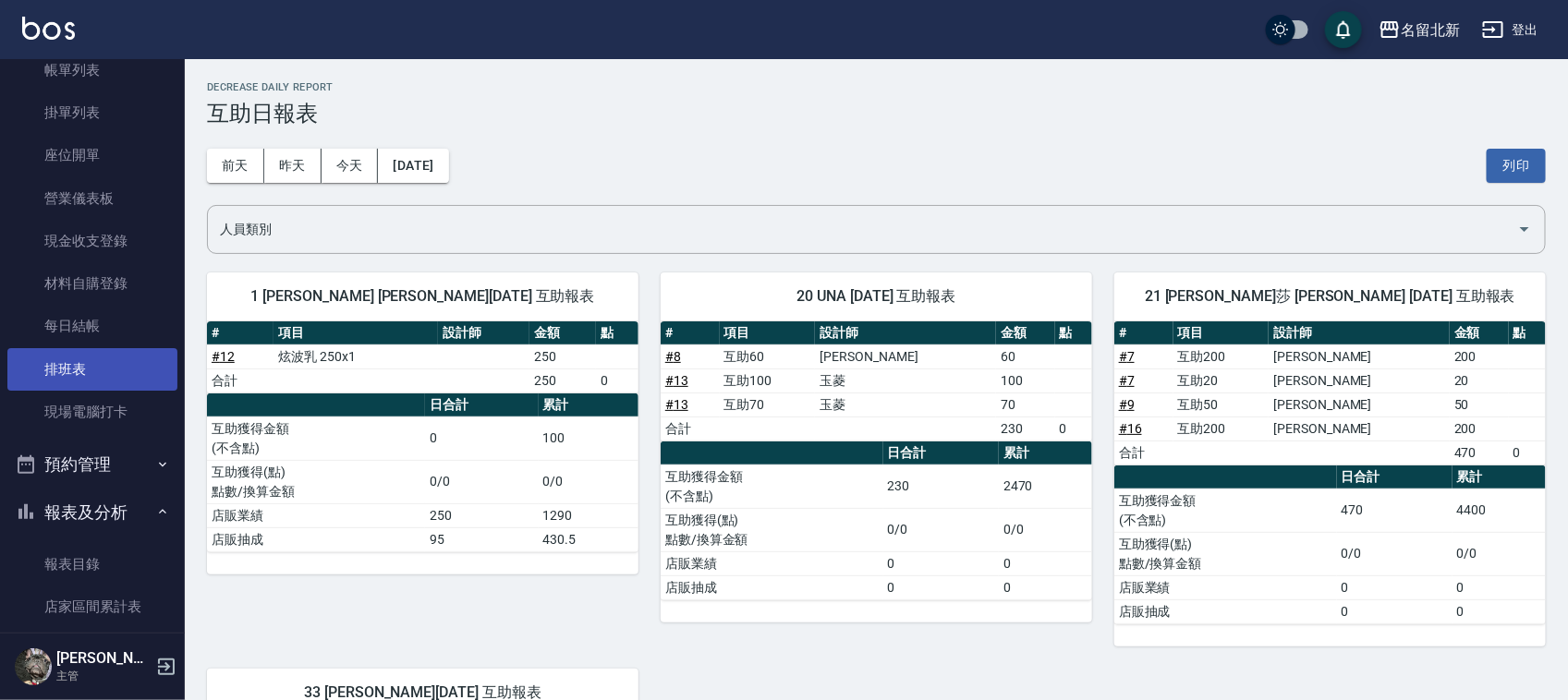
click at [81, 375] on link "排班表" at bounding box center [92, 369] width 170 height 42
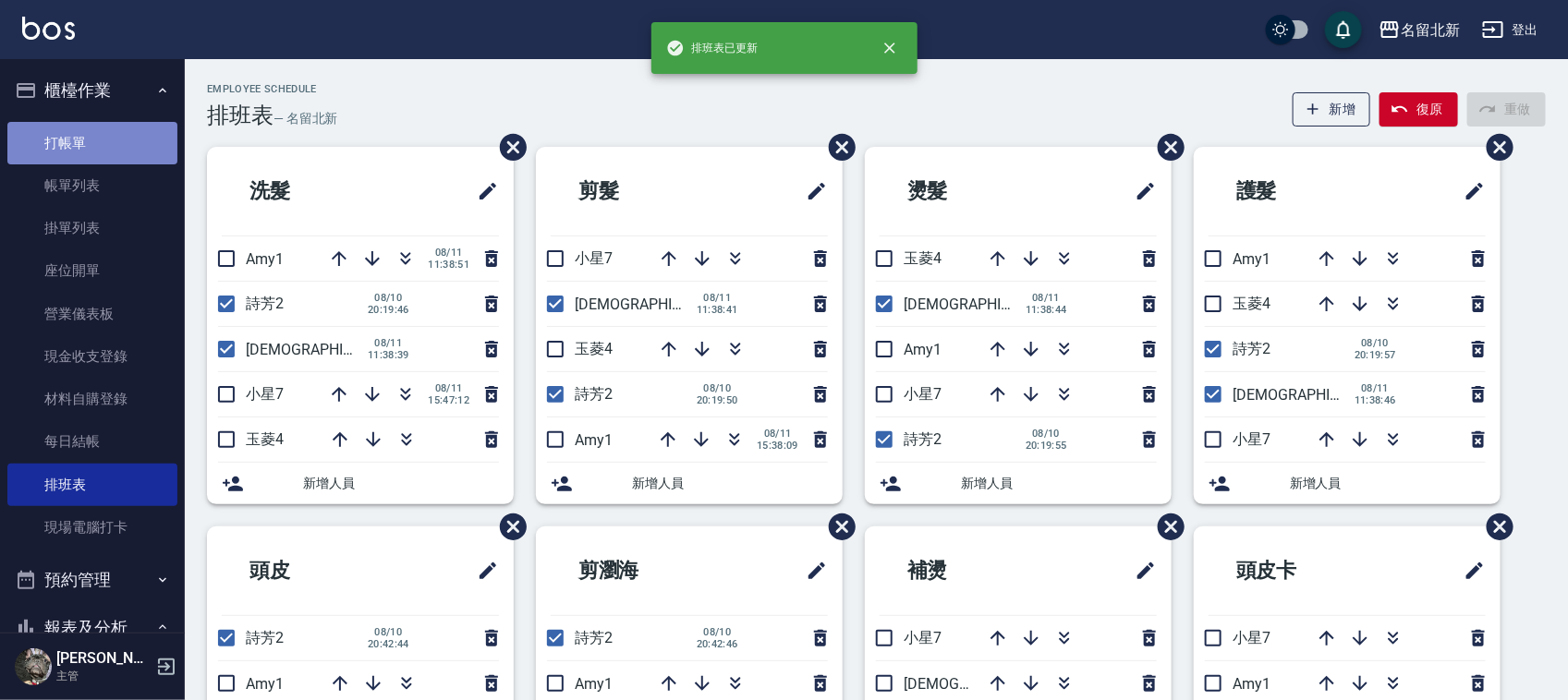
click at [117, 142] on link "打帳單" at bounding box center [92, 143] width 170 height 42
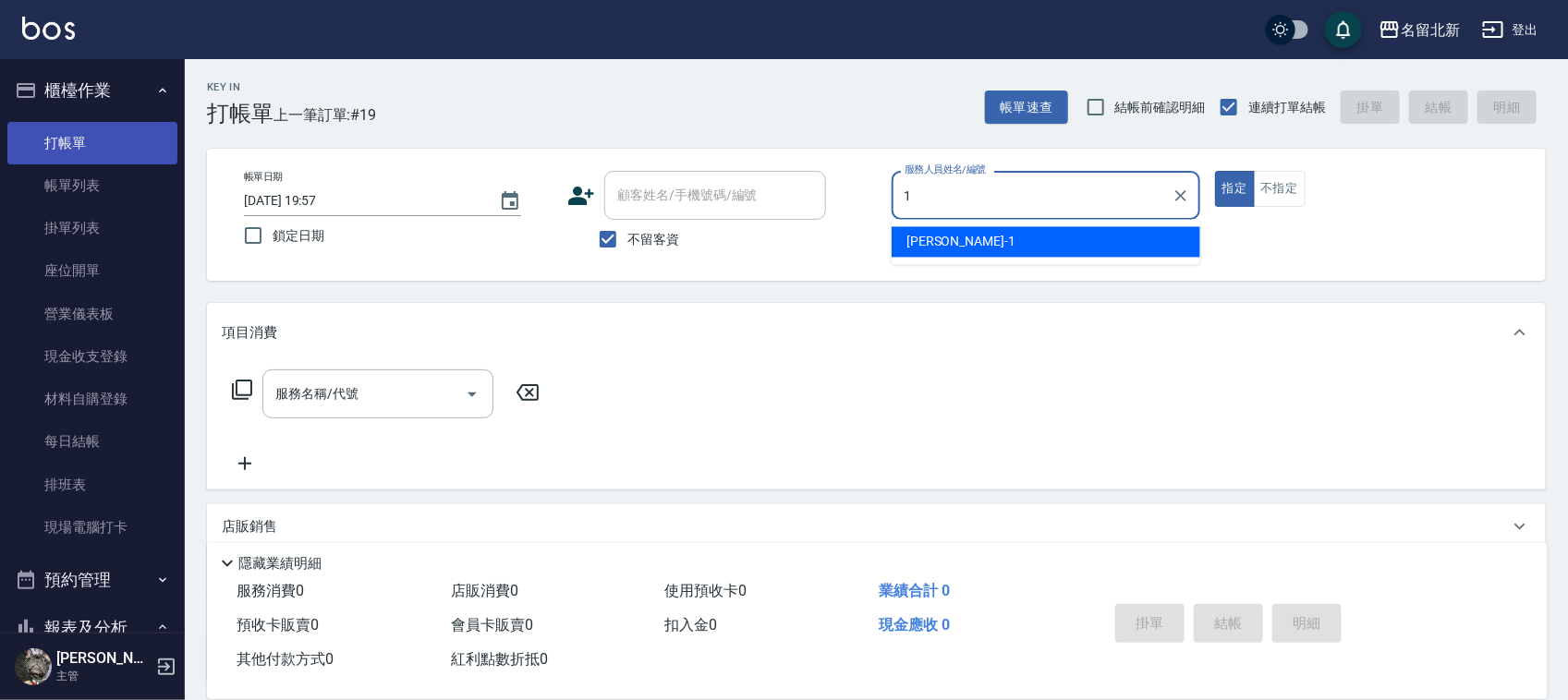
type input "[PERSON_NAME]-1"
type button "true"
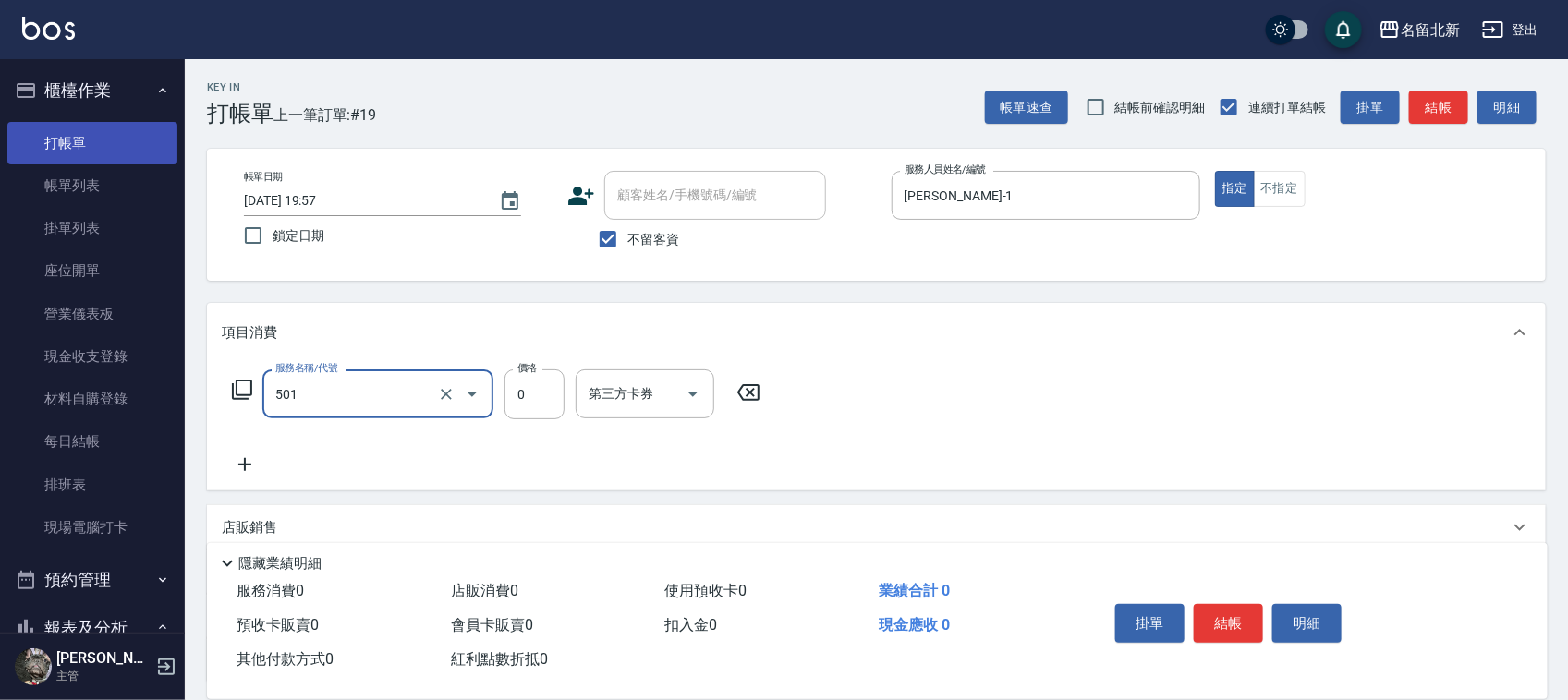
type input "染髮(501)"
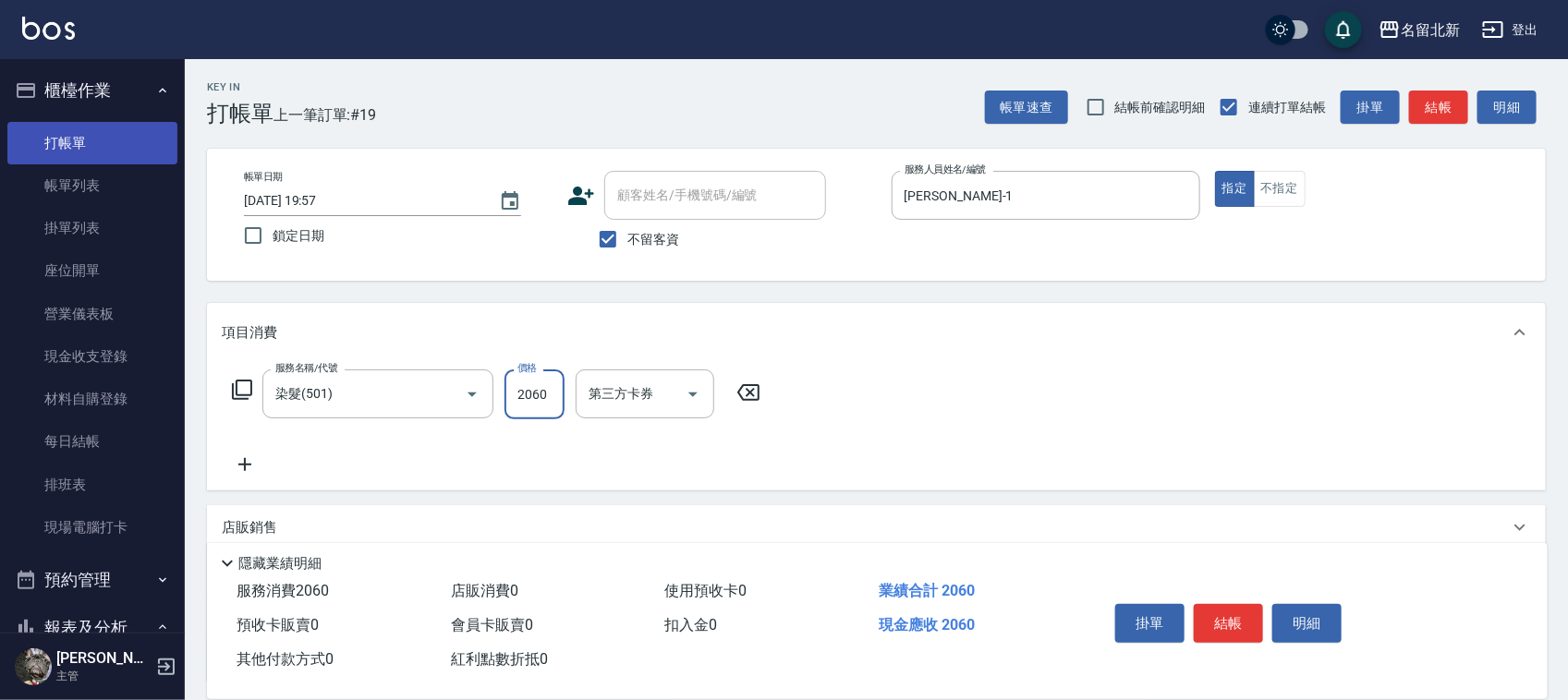
type input "2060"
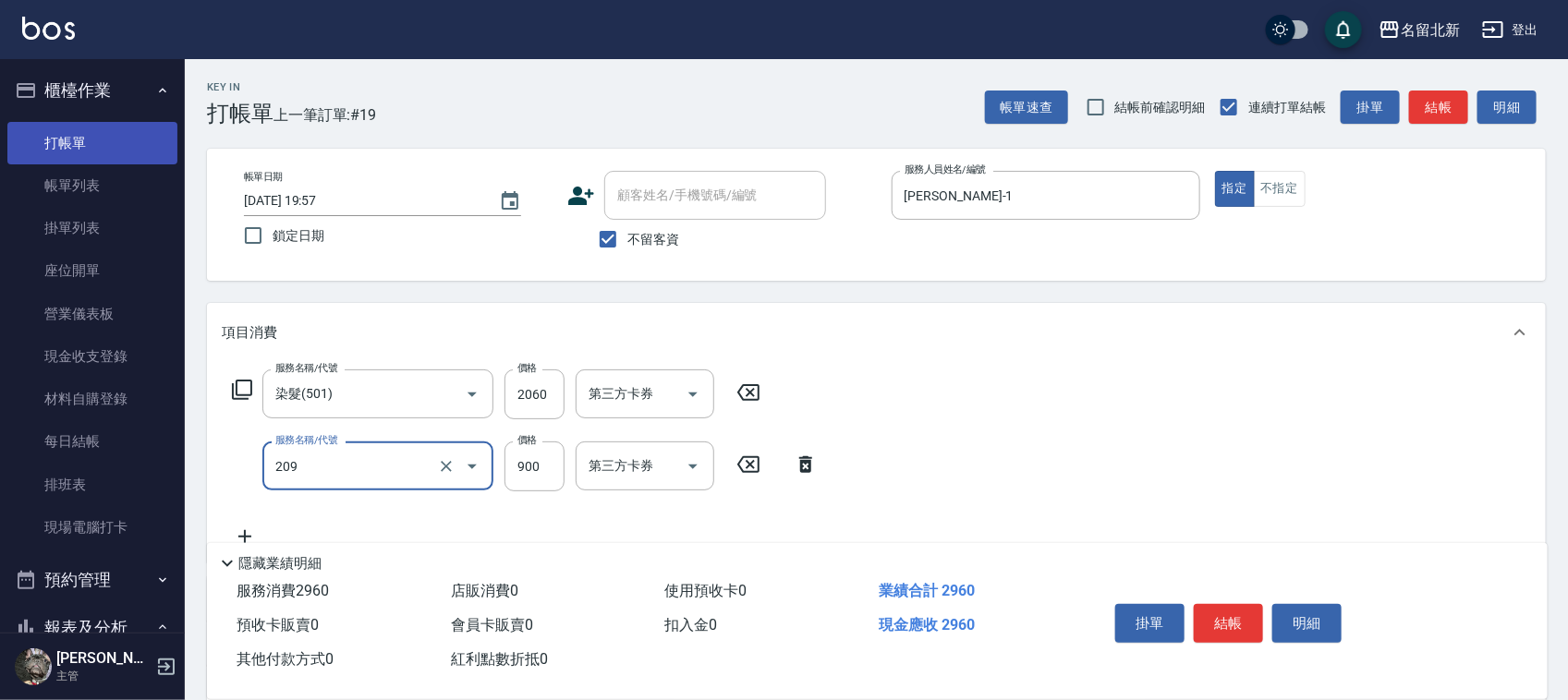
type input "滾珠洗髮(209)"
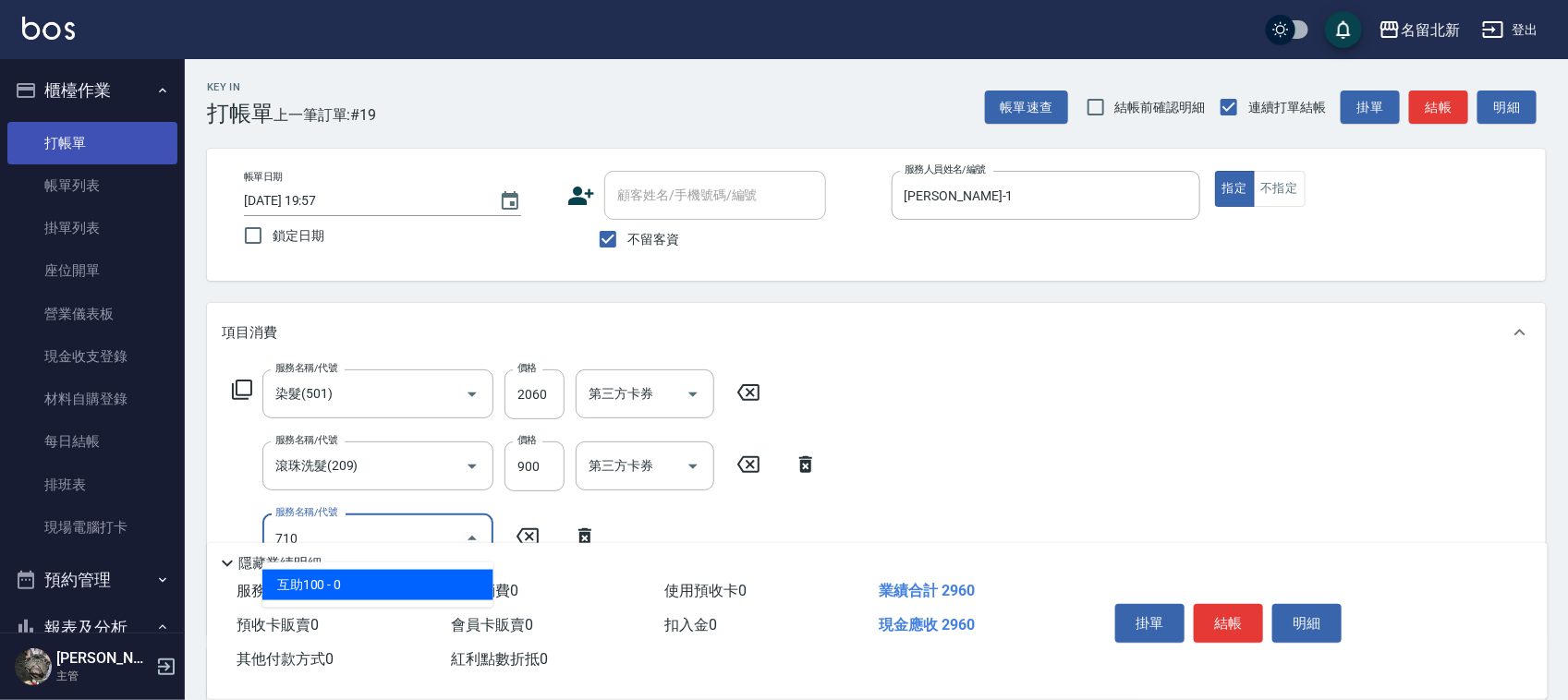
type input "互助100(710)"
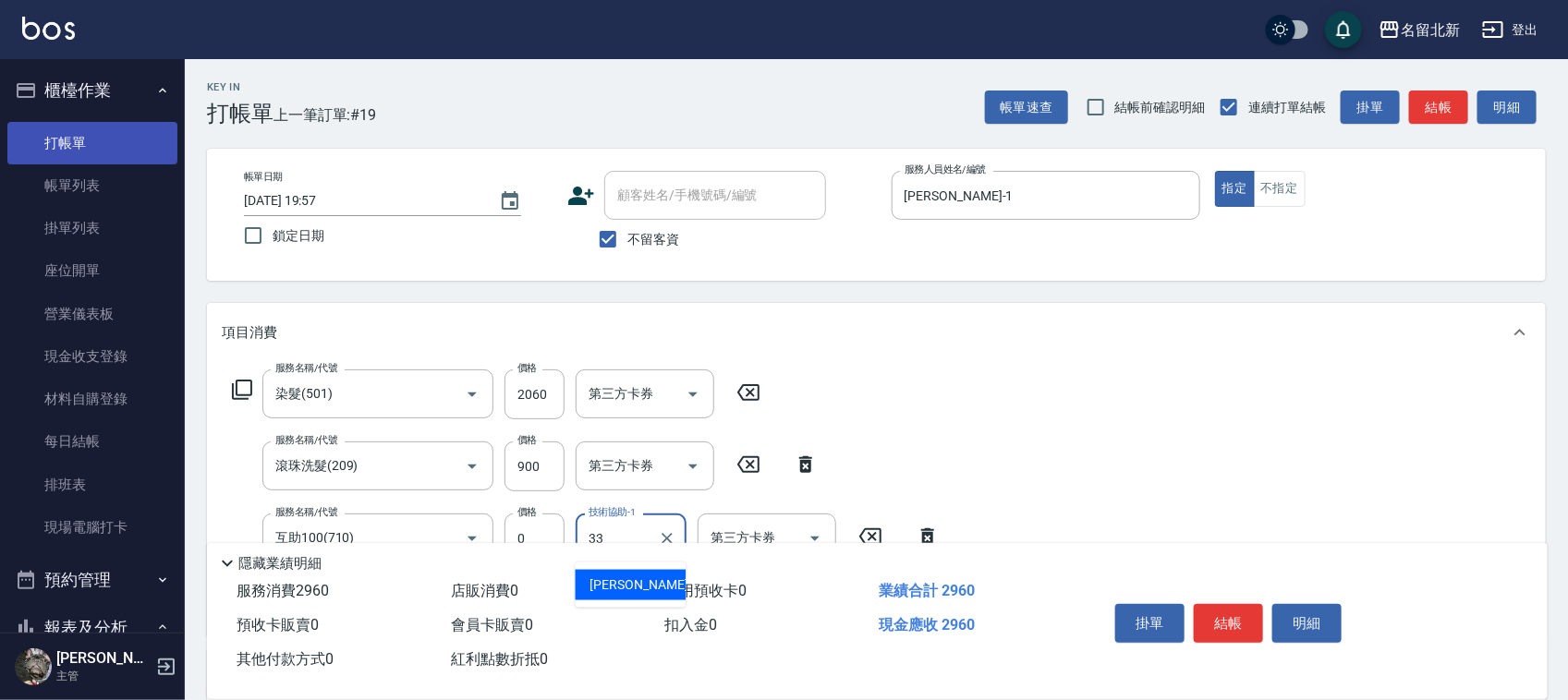
type input "[PERSON_NAME]-33"
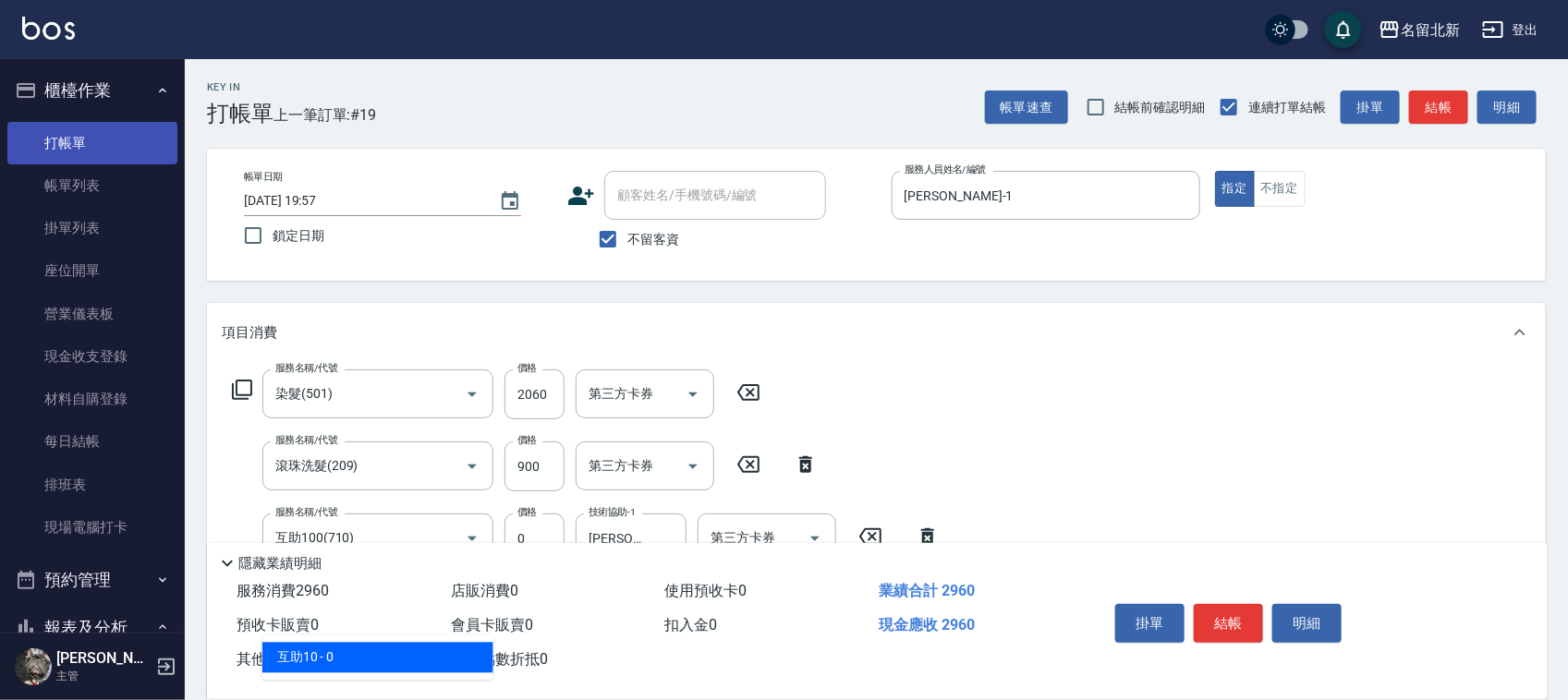
type input "互助10(701)"
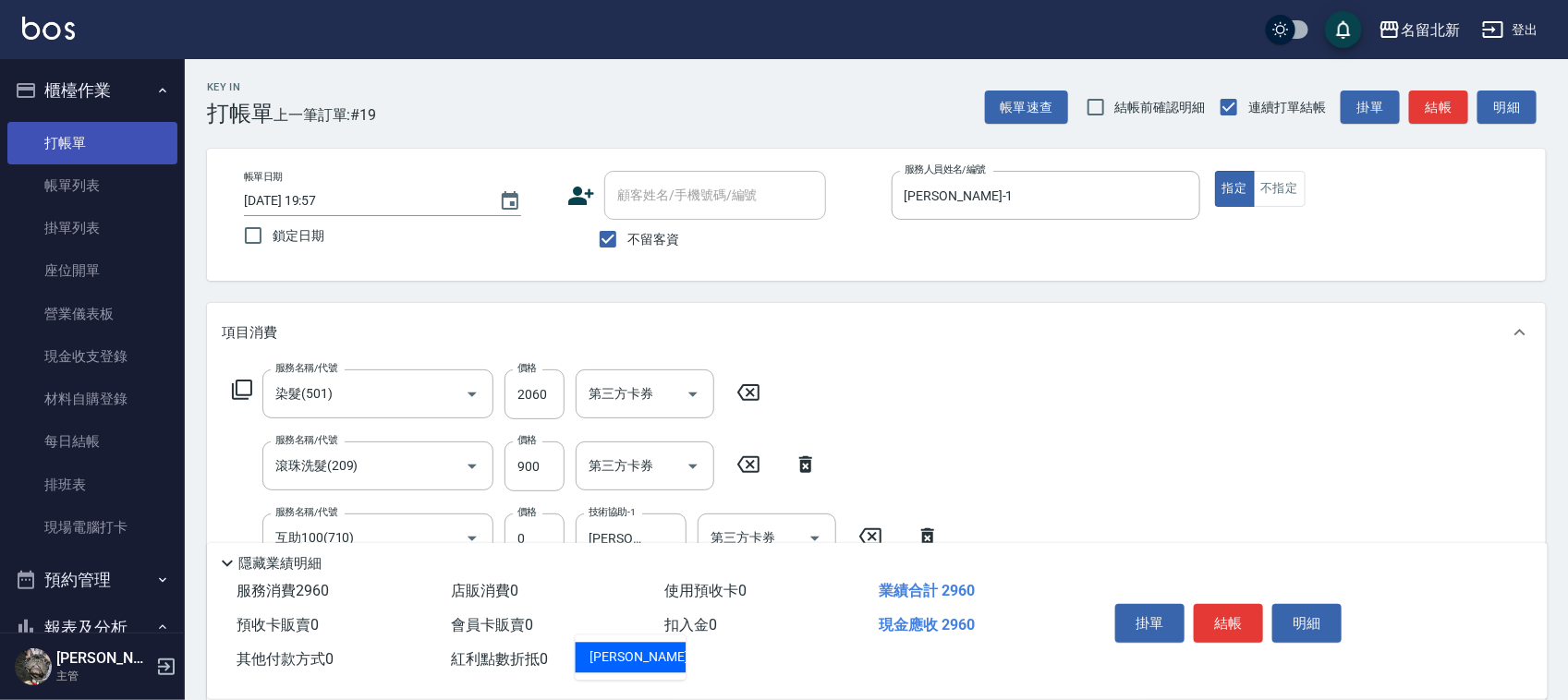
type input "[PERSON_NAME]-33"
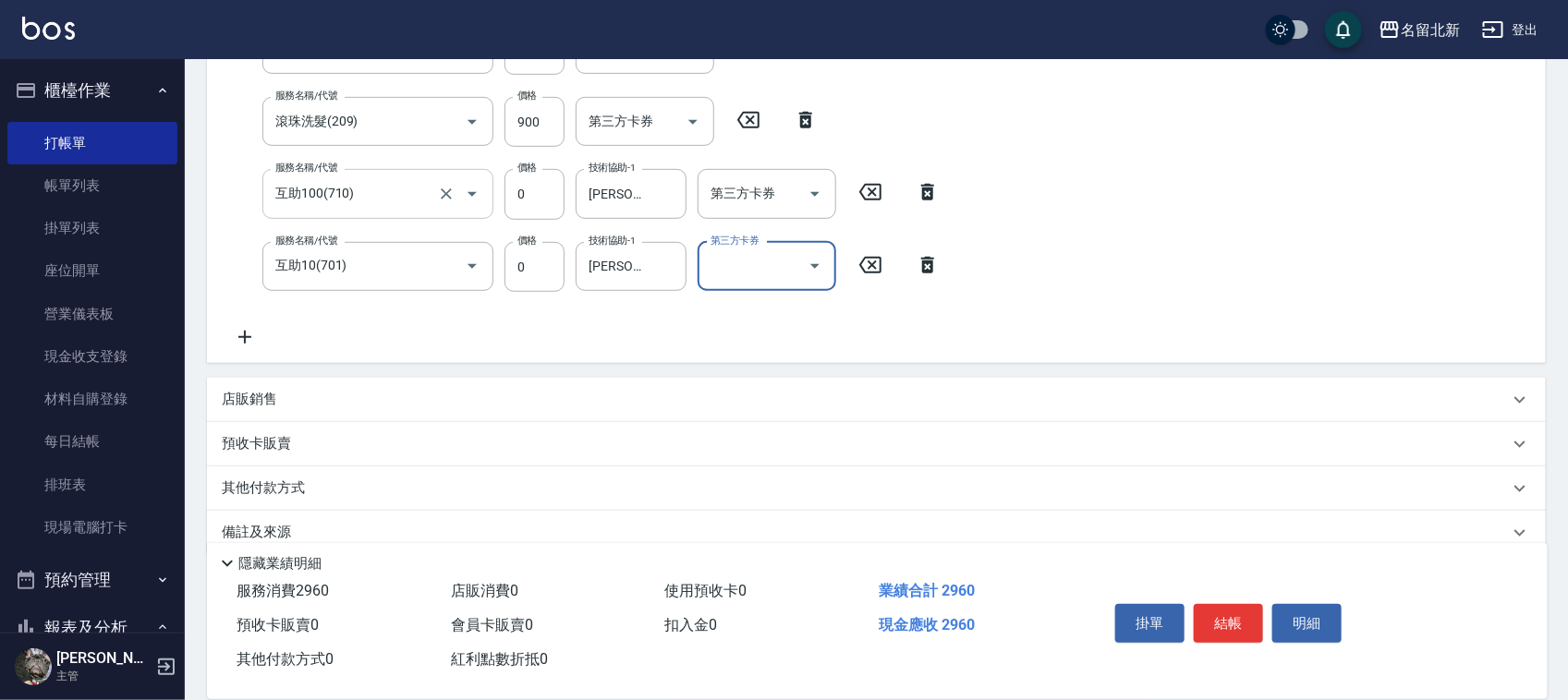
scroll to position [346, 0]
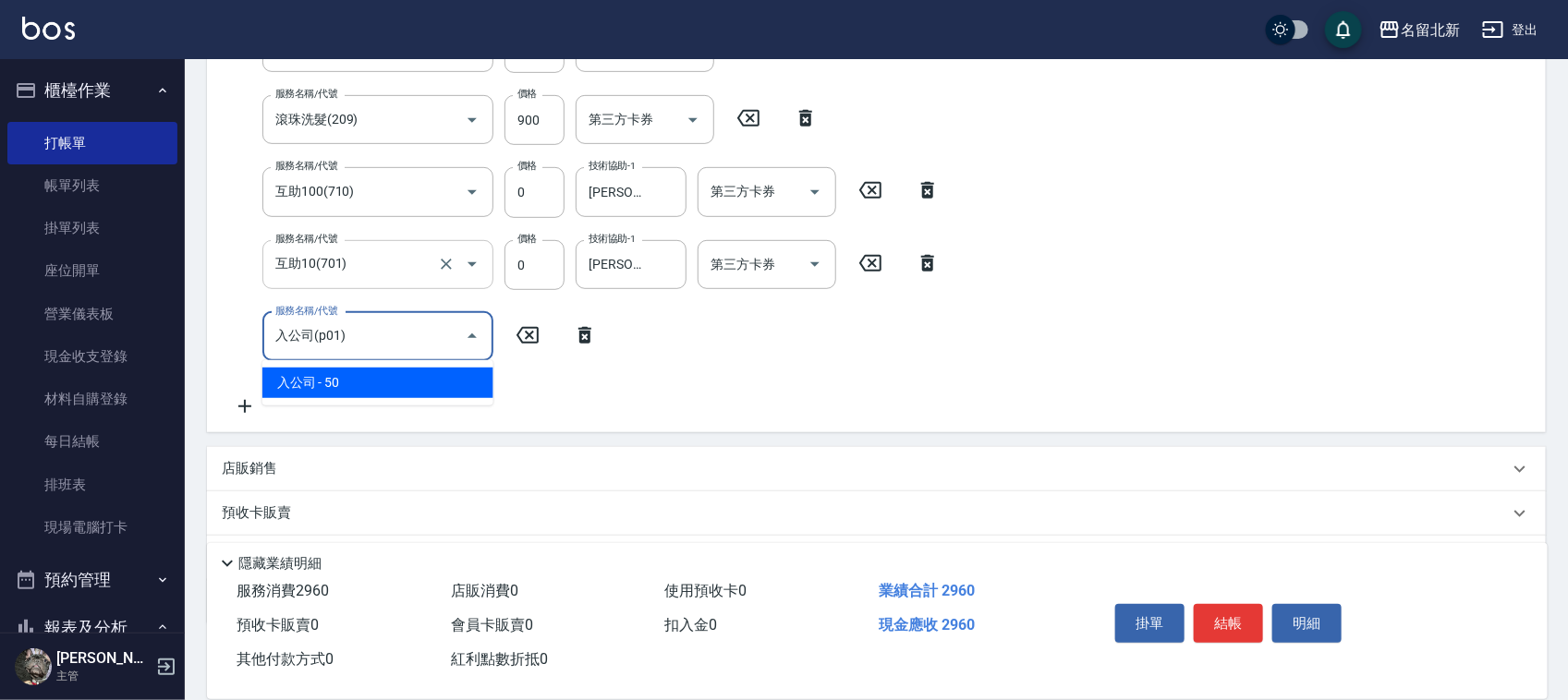
type input "入公司(p01)"
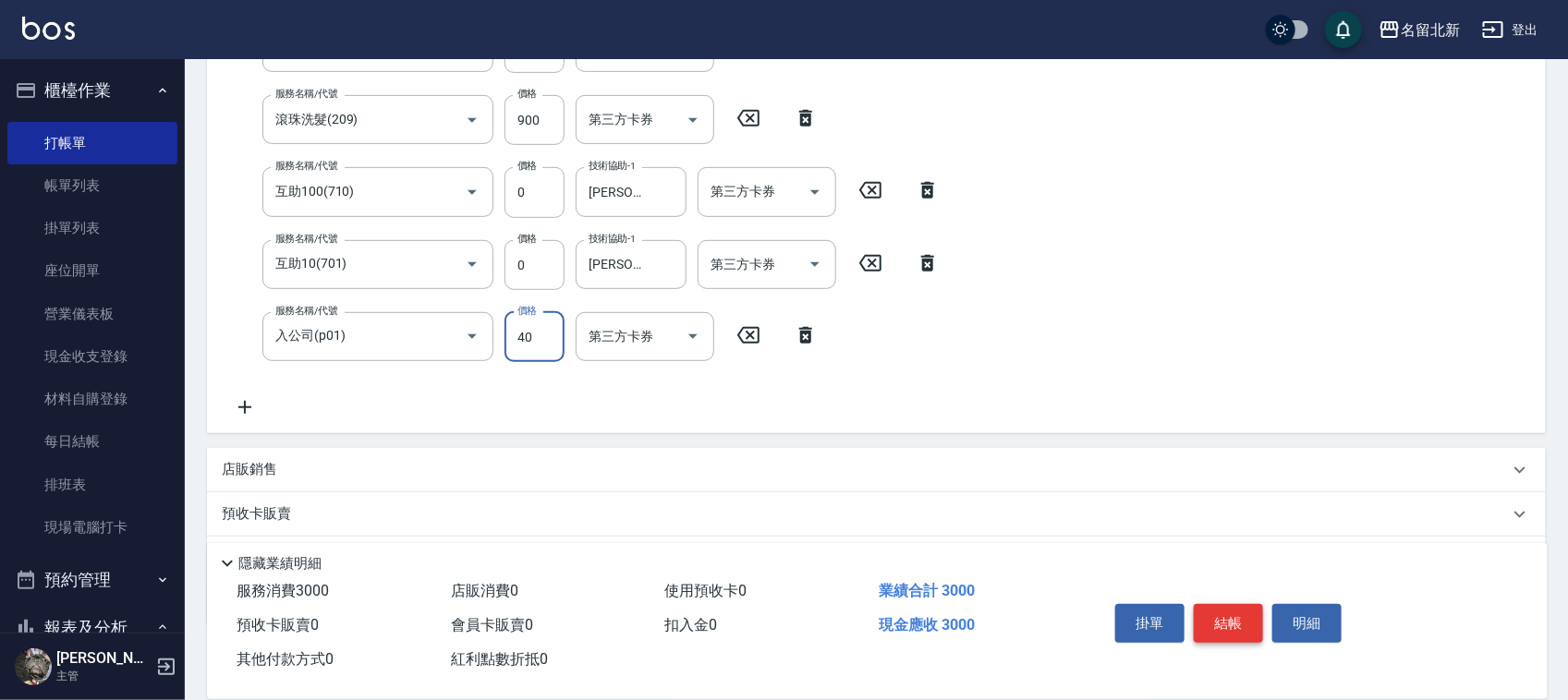
type input "40"
click at [1216, 612] on button "結帳" at bounding box center [1228, 623] width 69 height 38
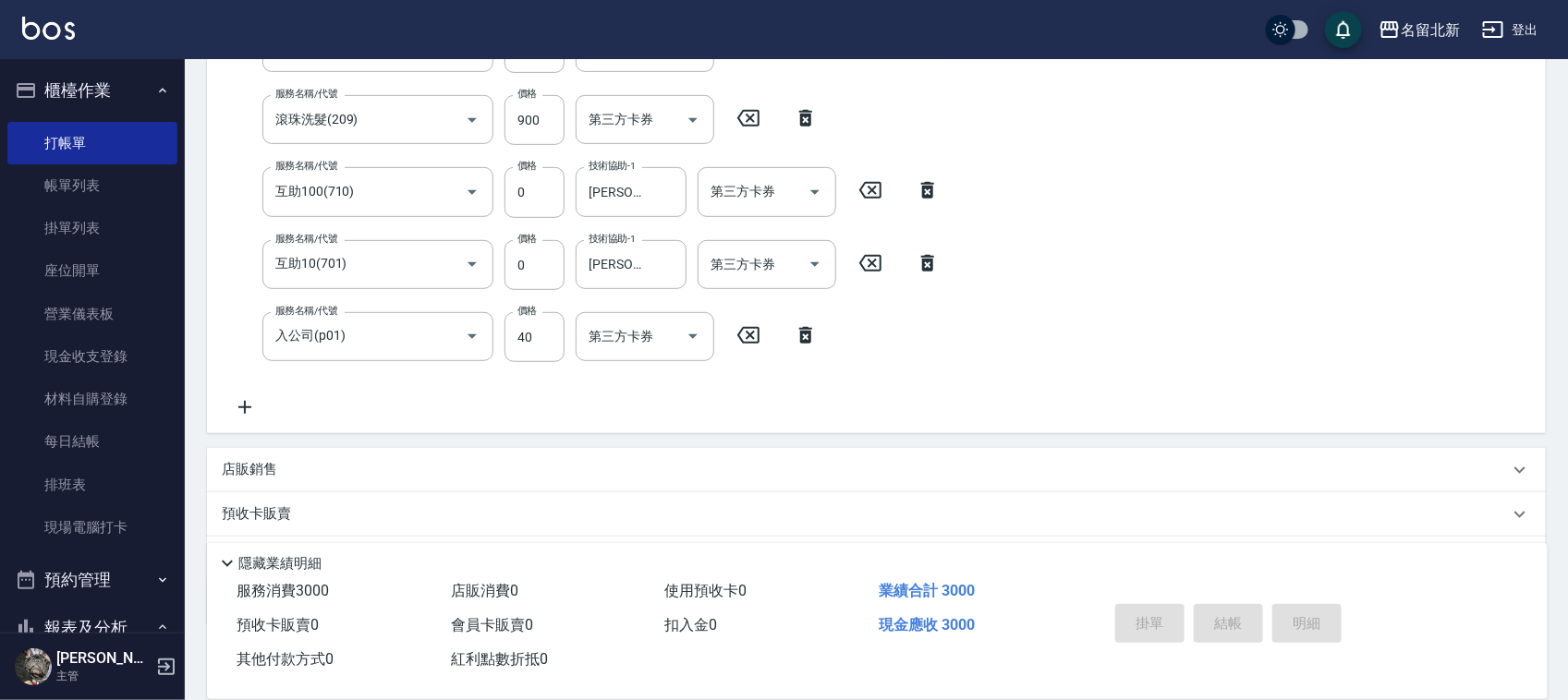
type input "[DATE] 19:59"
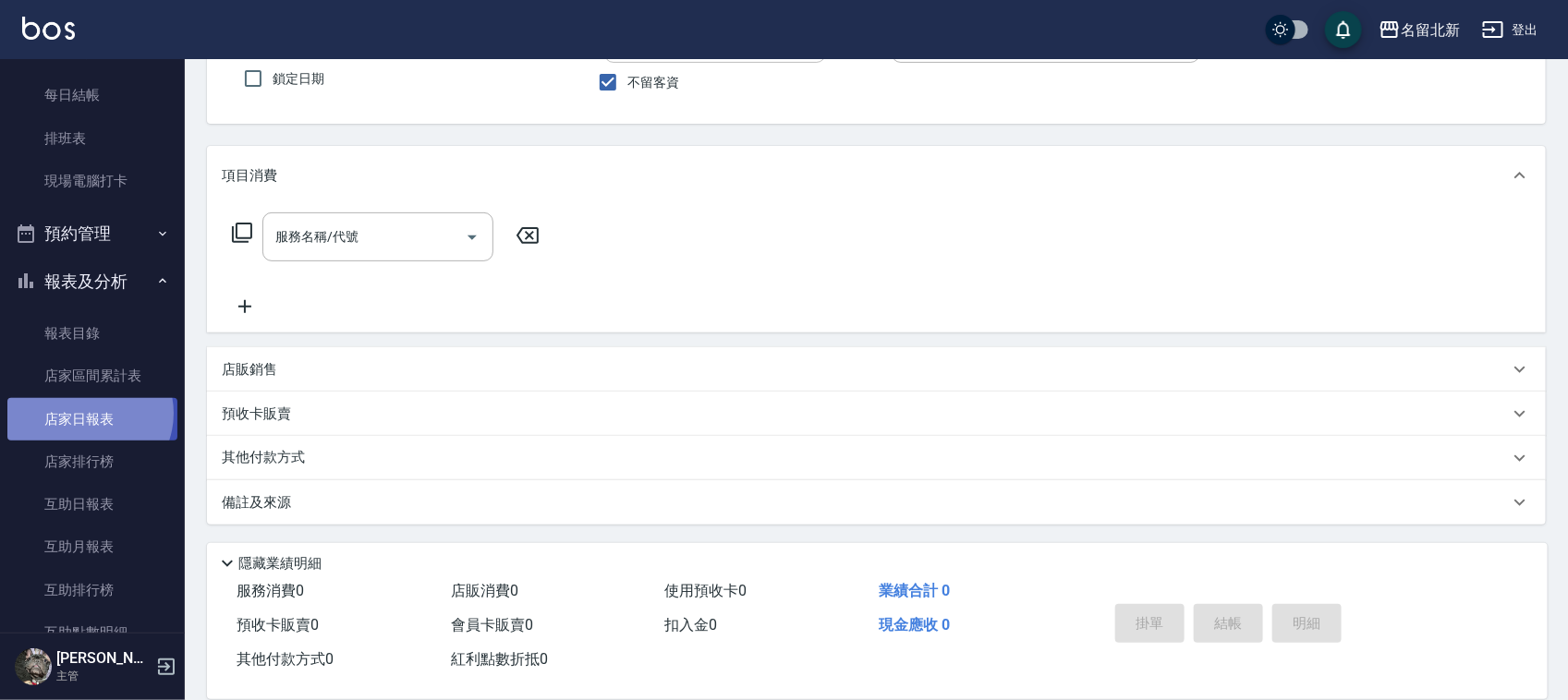
click at [86, 413] on link "店家日報表" at bounding box center [92, 419] width 170 height 42
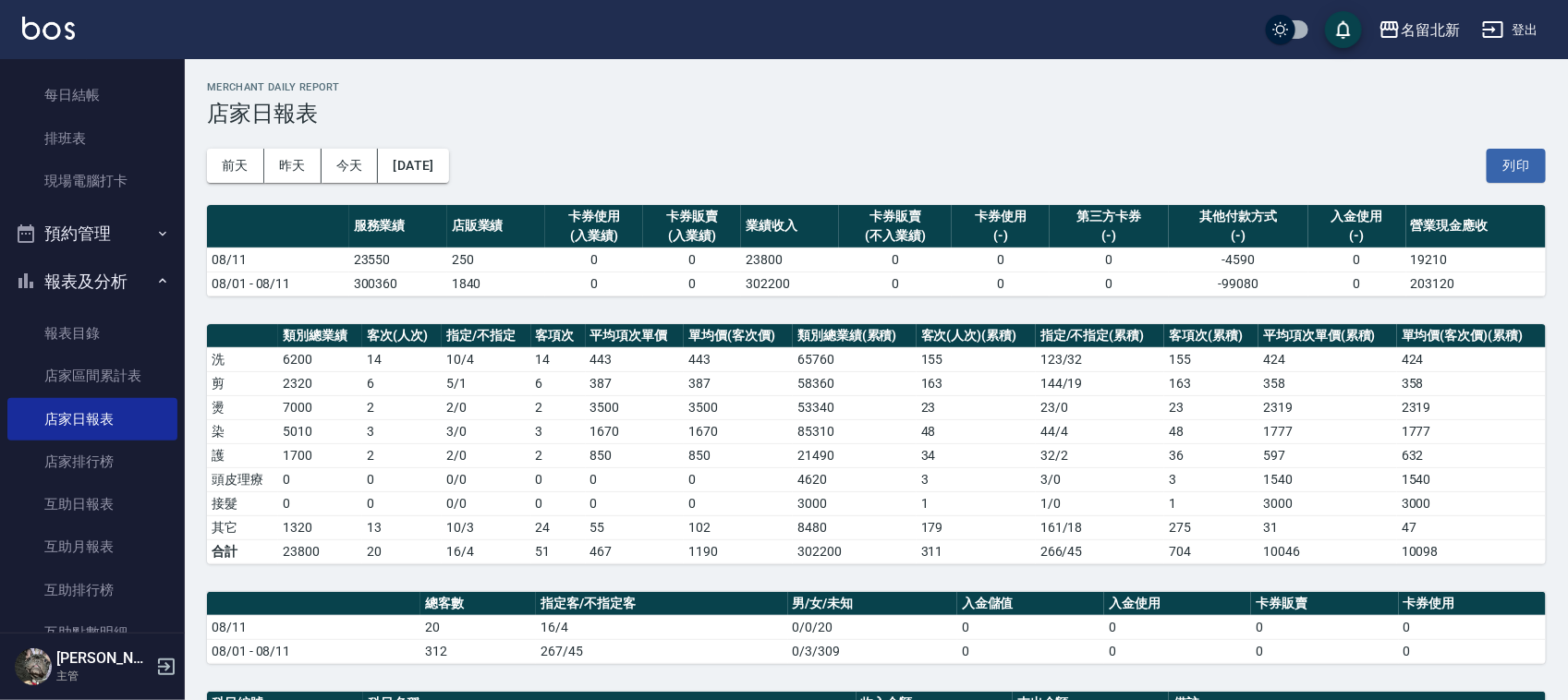
drag, startPoint x: 126, startPoint y: 121, endPoint x: 490, endPoint y: 601, distance: 602.4
click at [126, 120] on link "排班表" at bounding box center [92, 138] width 170 height 42
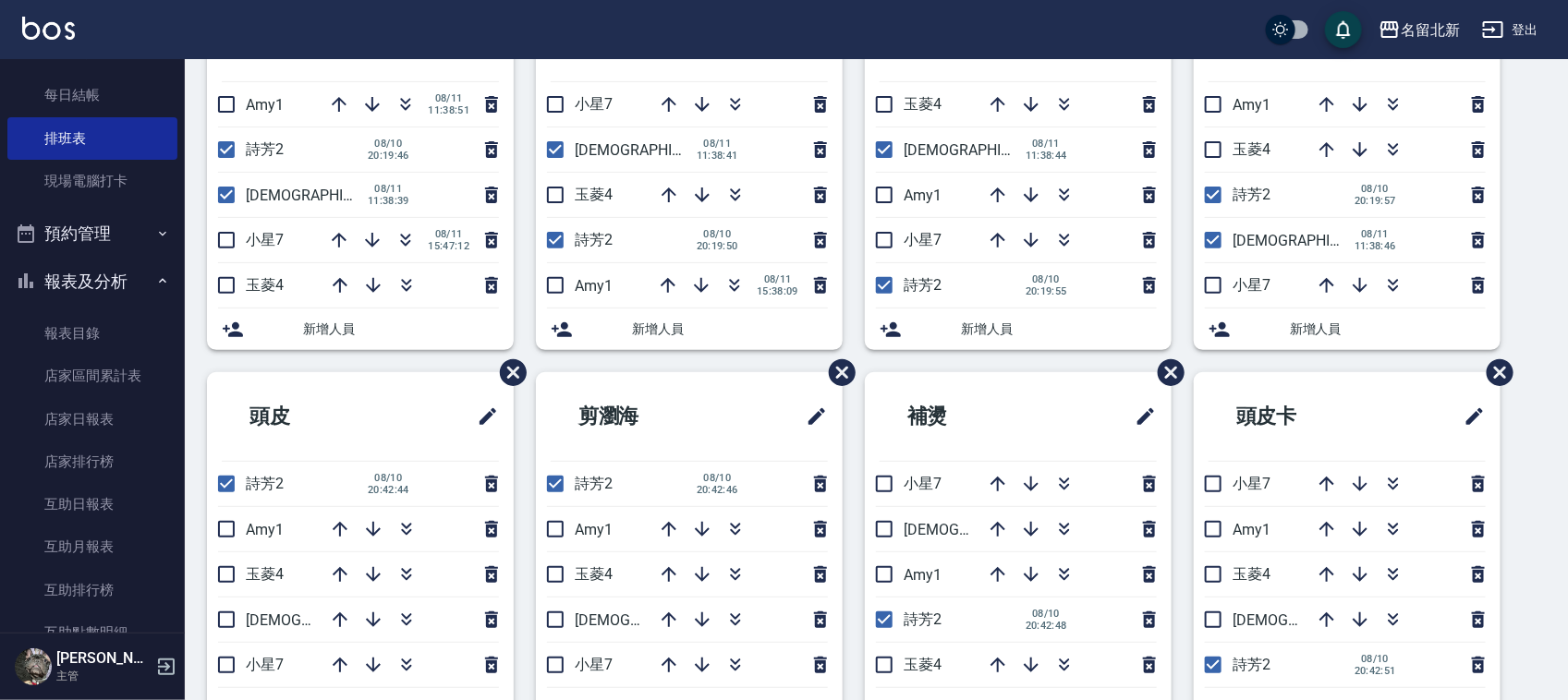
scroll to position [108, 0]
